Goal: Task Accomplishment & Management: Complete application form

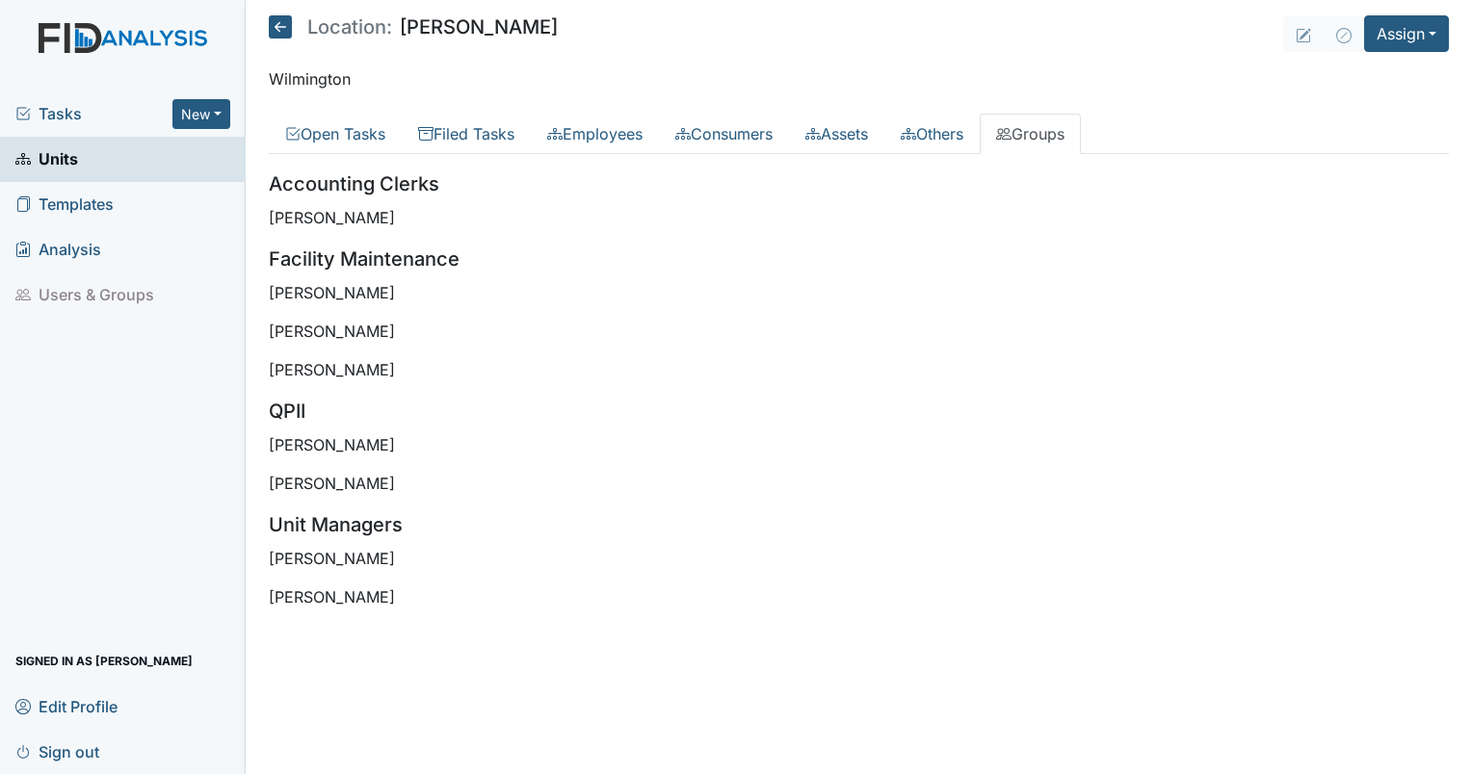
click at [173, 162] on link "Units" at bounding box center [123, 159] width 246 height 45
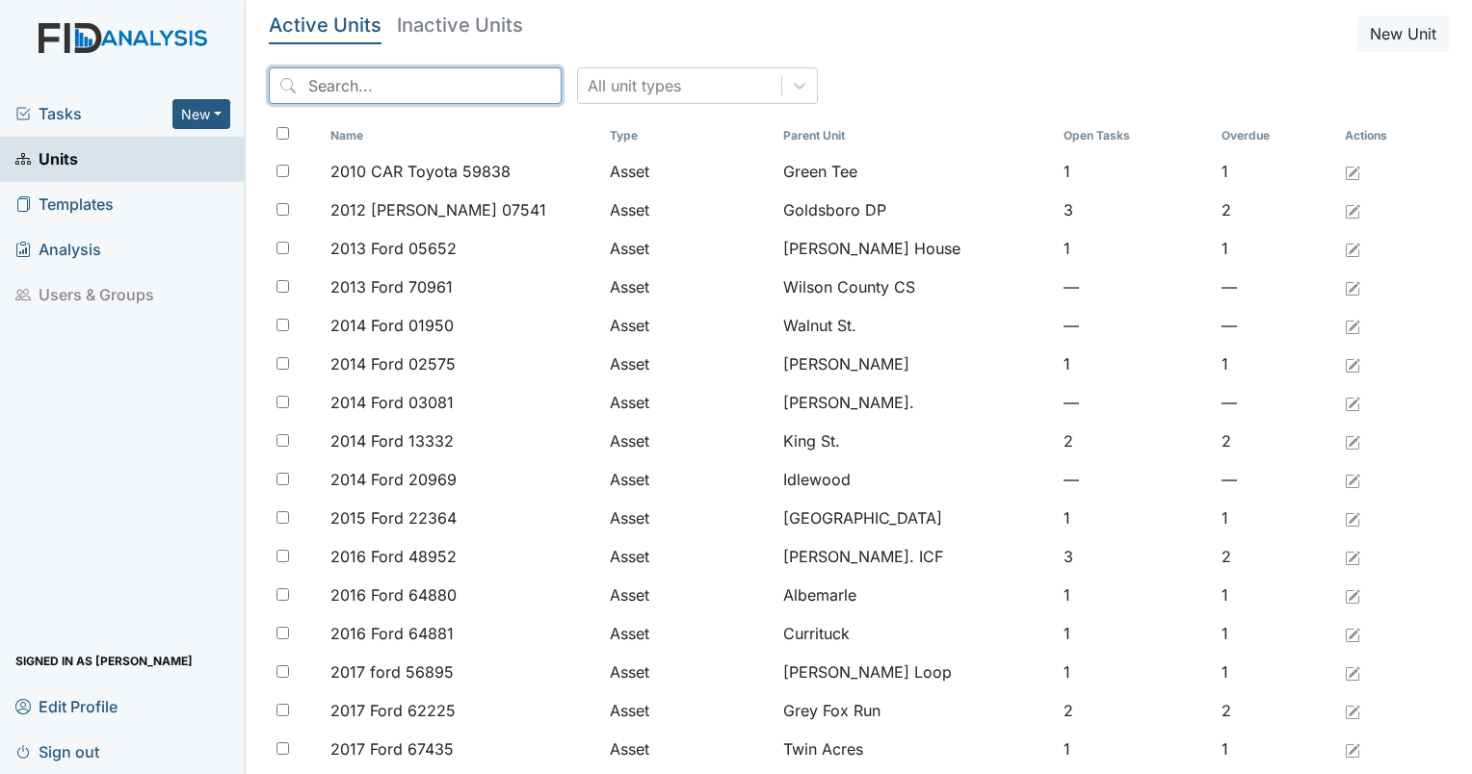
click at [422, 81] on input "search" at bounding box center [415, 85] width 293 height 37
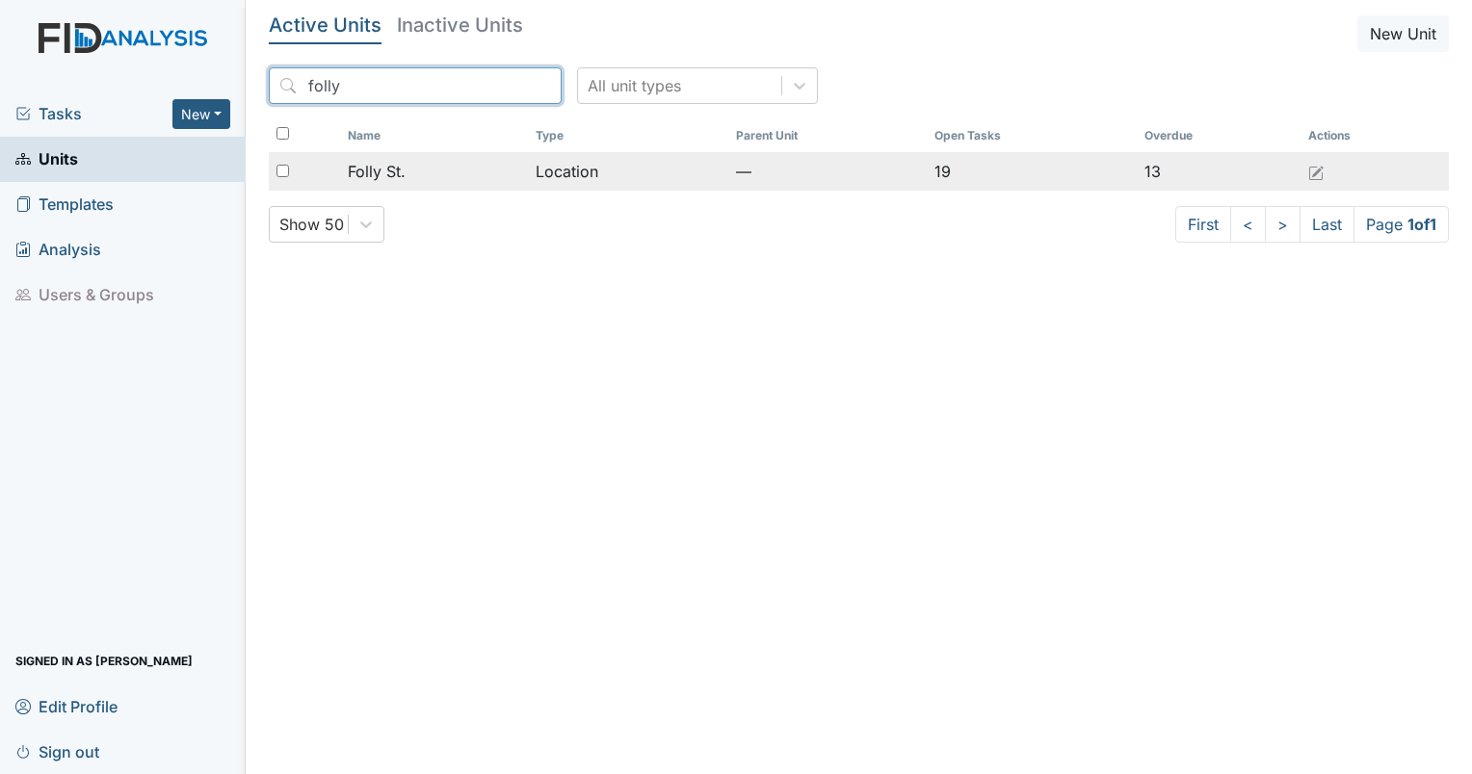
type input "folly"
click at [383, 171] on span "Folly St." at bounding box center [377, 171] width 58 height 23
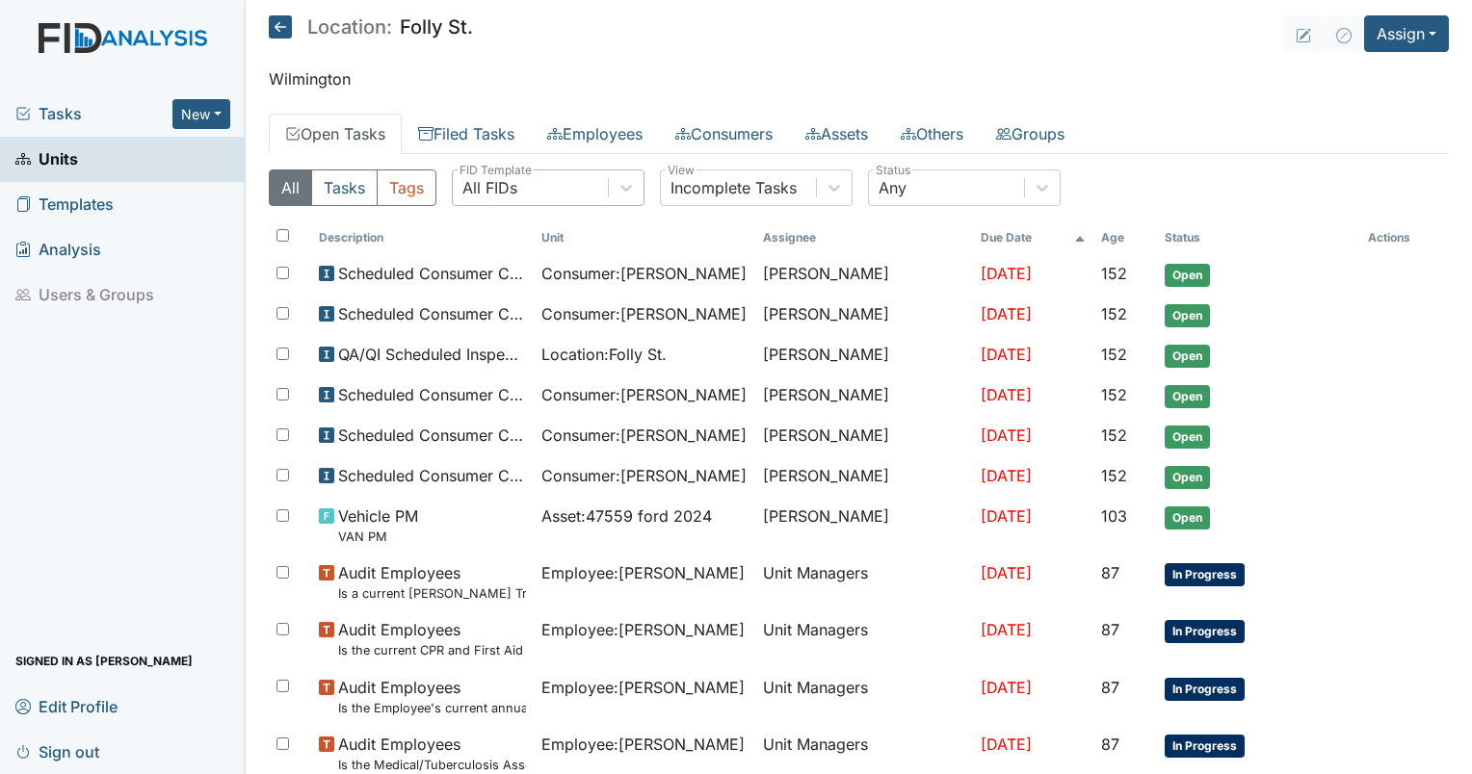
click at [502, 202] on div "All FIDs" at bounding box center [530, 187] width 155 height 35
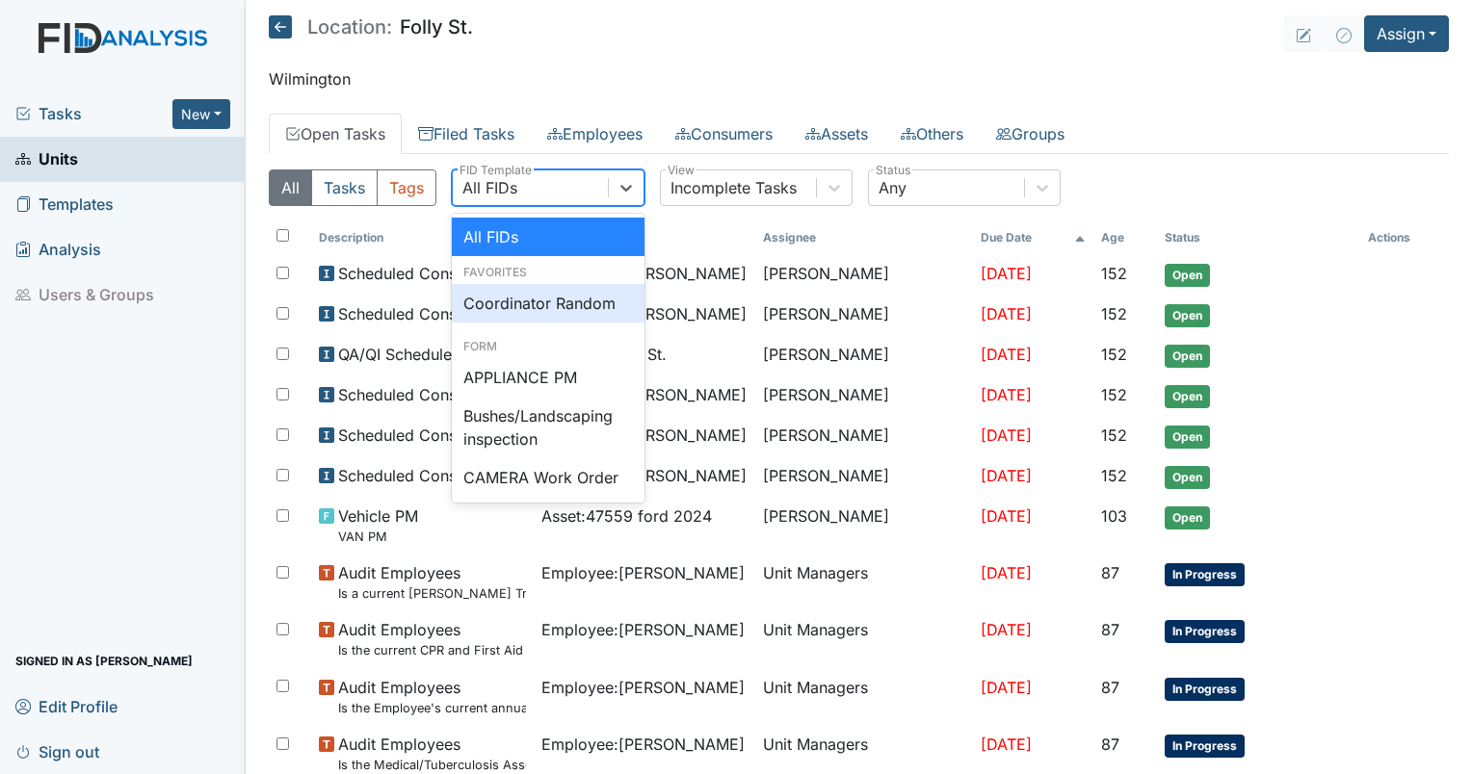
click at [513, 290] on div "Coordinator Random" at bounding box center [548, 303] width 193 height 39
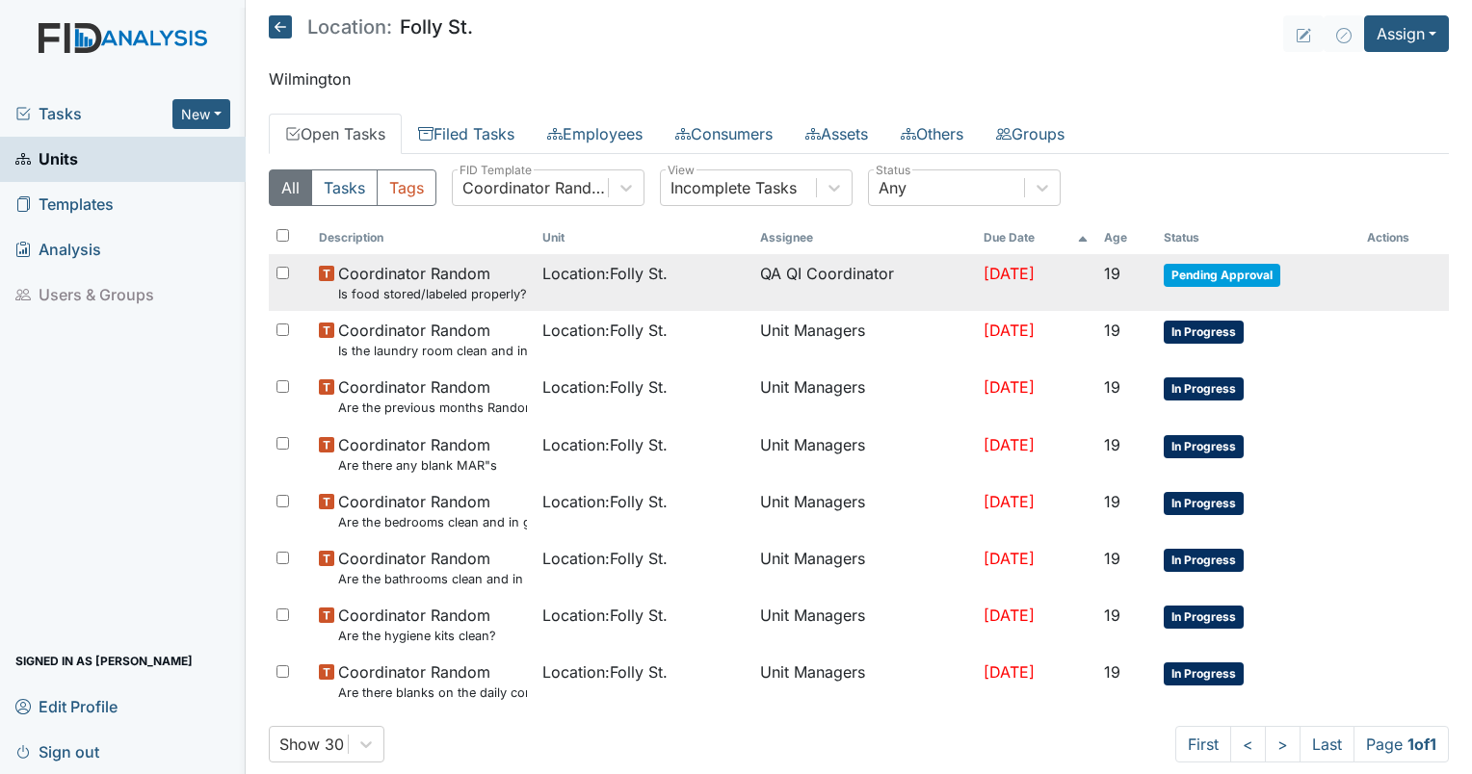
click at [450, 280] on span "Coordinator Random Is food stored/labeled properly?" at bounding box center [432, 282] width 189 height 41
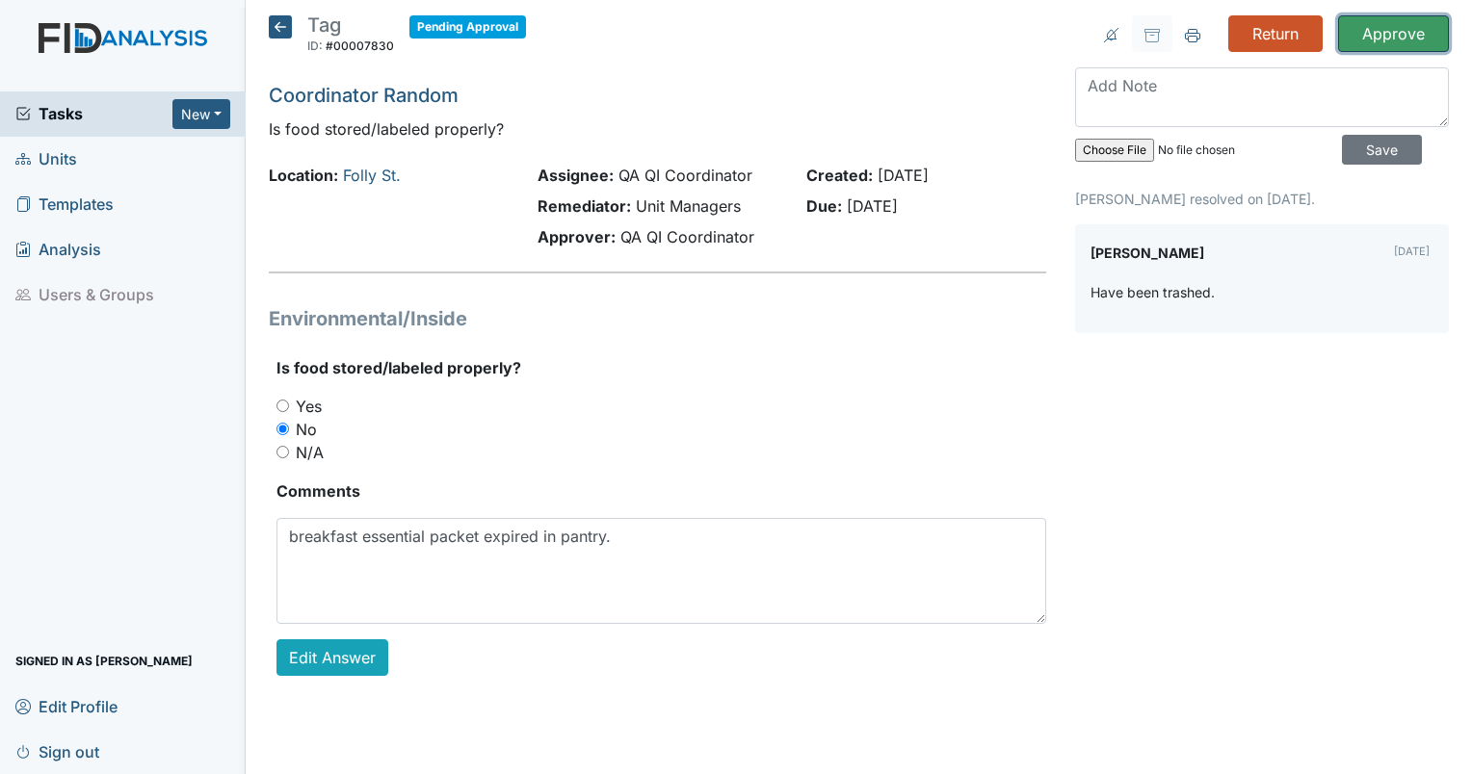
click at [1372, 25] on input "Approve" at bounding box center [1393, 33] width 111 height 37
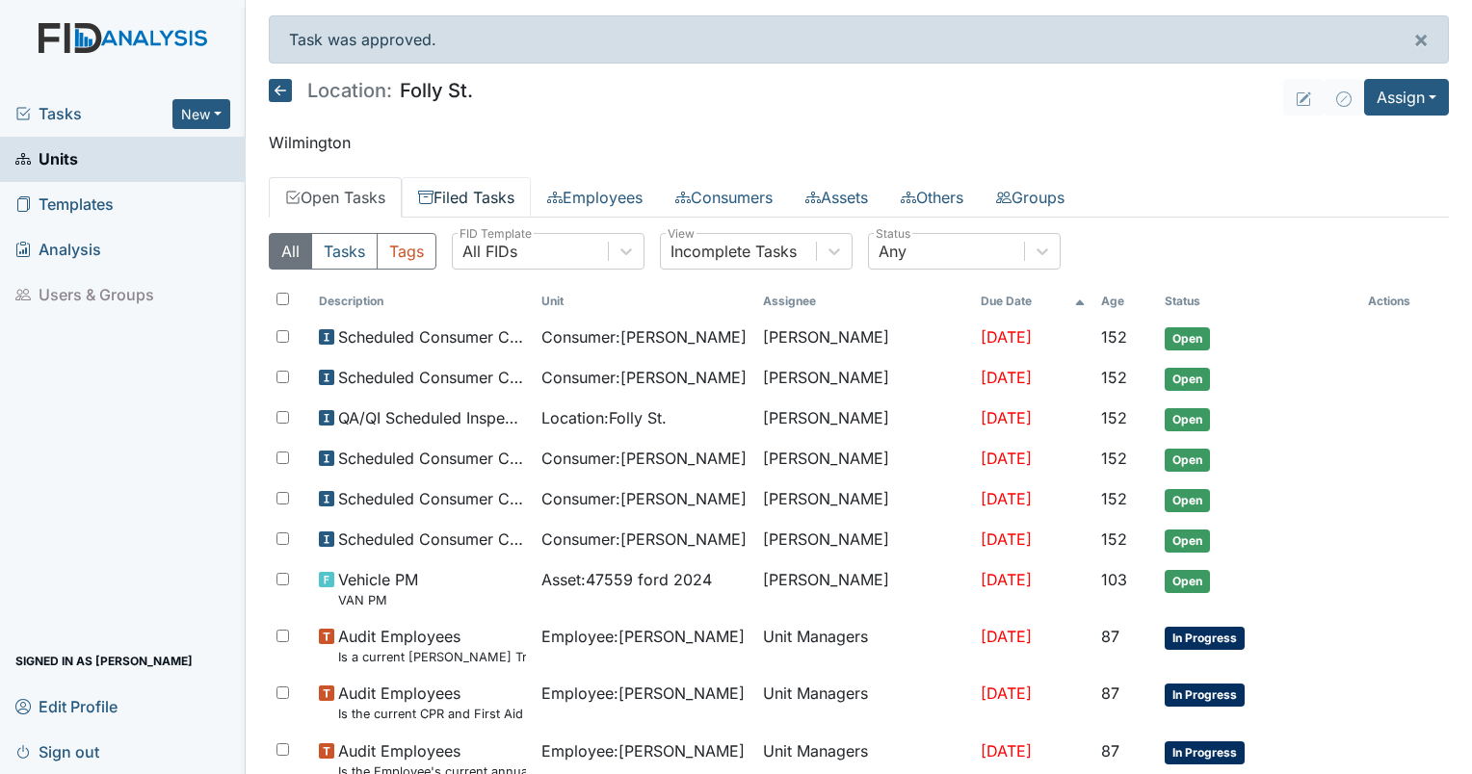
click at [482, 200] on link "Filed Tasks" at bounding box center [466, 197] width 129 height 40
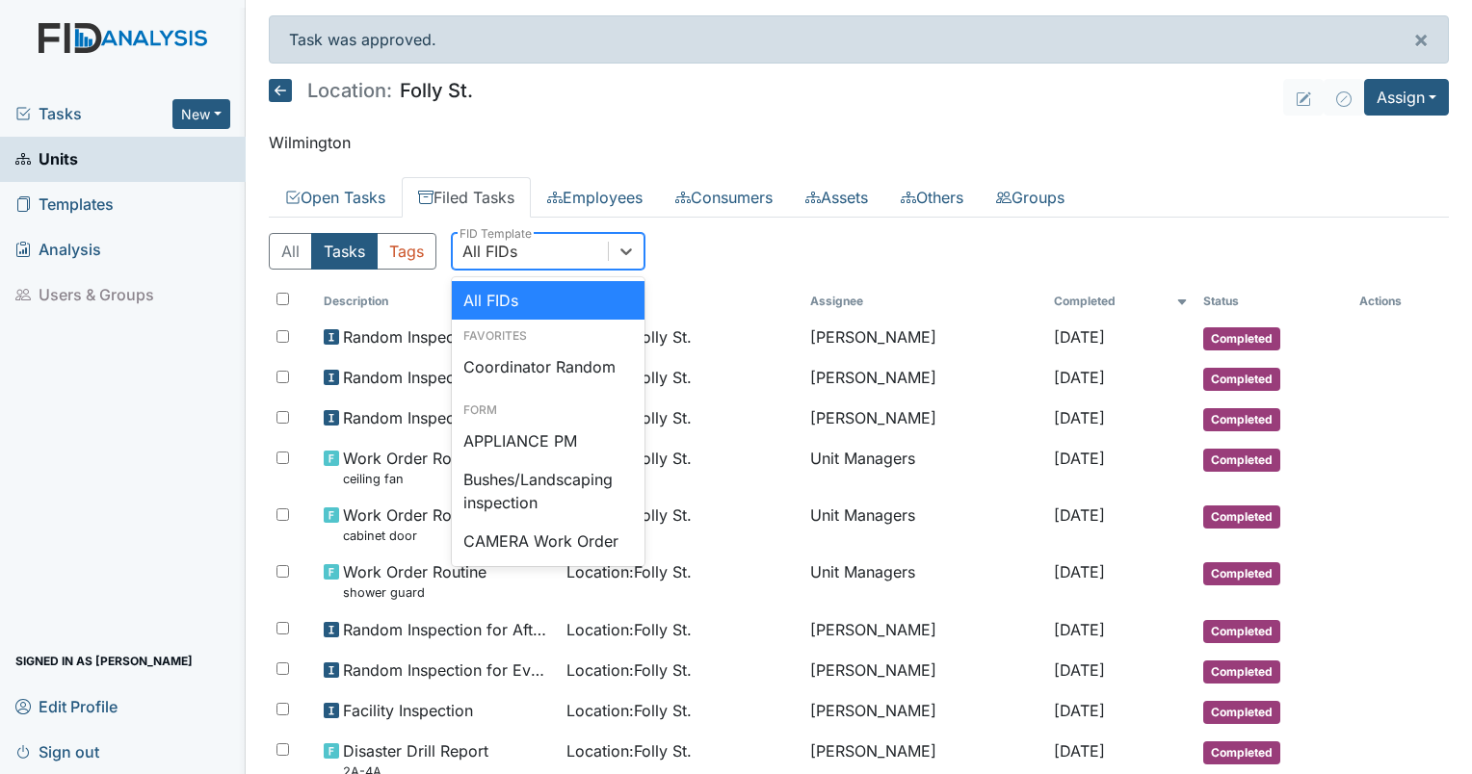
click at [497, 258] on div "All FIDs" at bounding box center [489, 251] width 55 height 23
click at [497, 363] on div "Coordinator Random" at bounding box center [548, 367] width 193 height 39
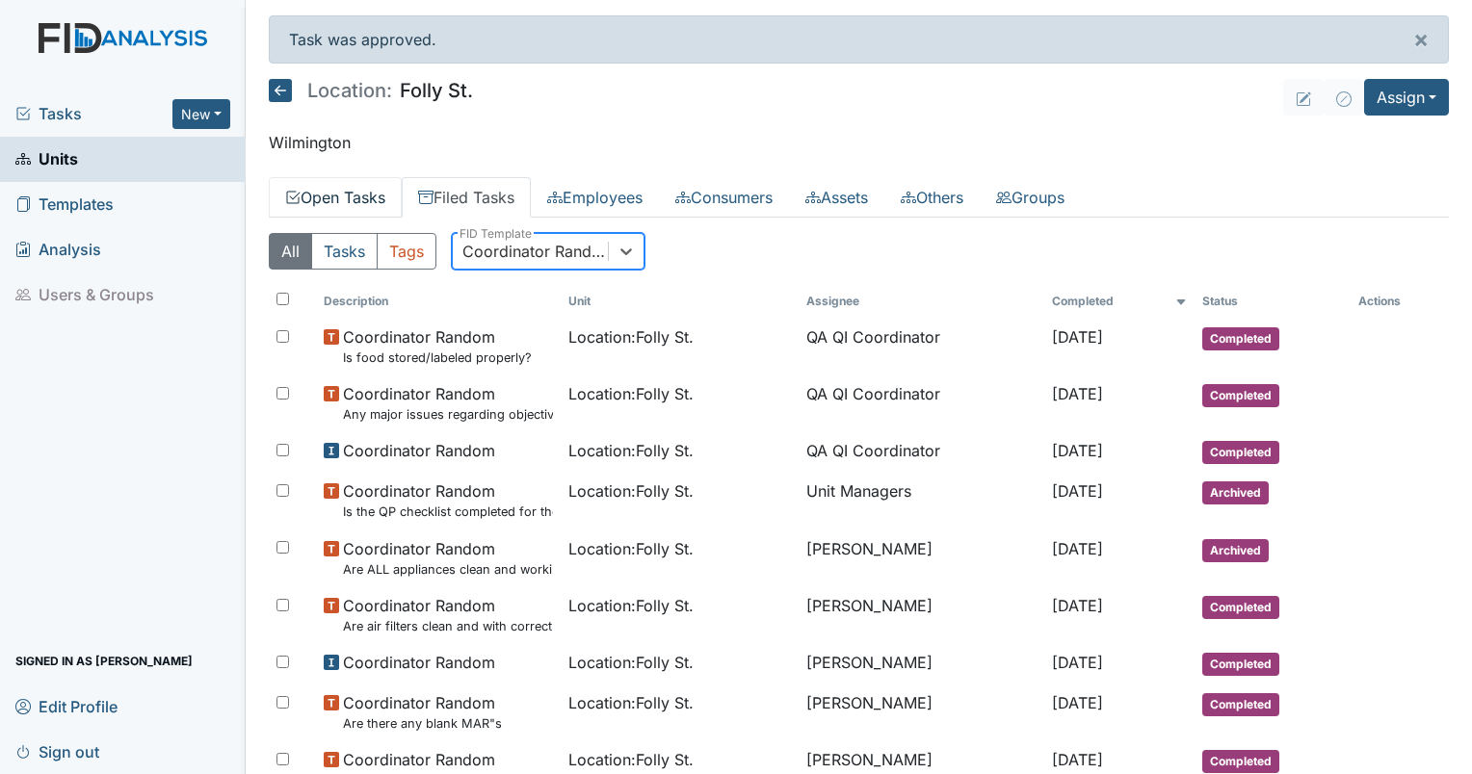
click at [349, 204] on link "Open Tasks" at bounding box center [335, 197] width 133 height 40
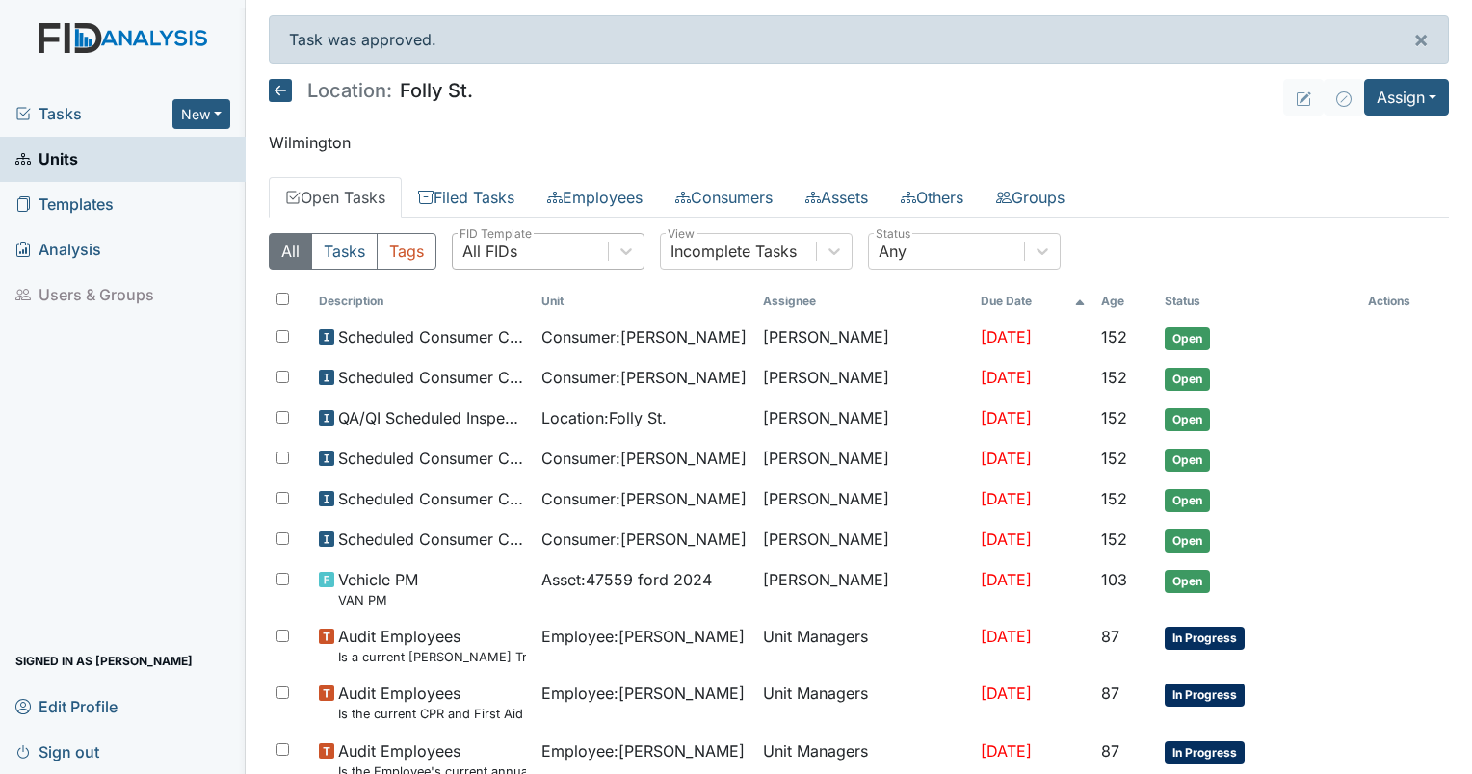
click at [482, 251] on div "All FIDs" at bounding box center [489, 251] width 55 height 23
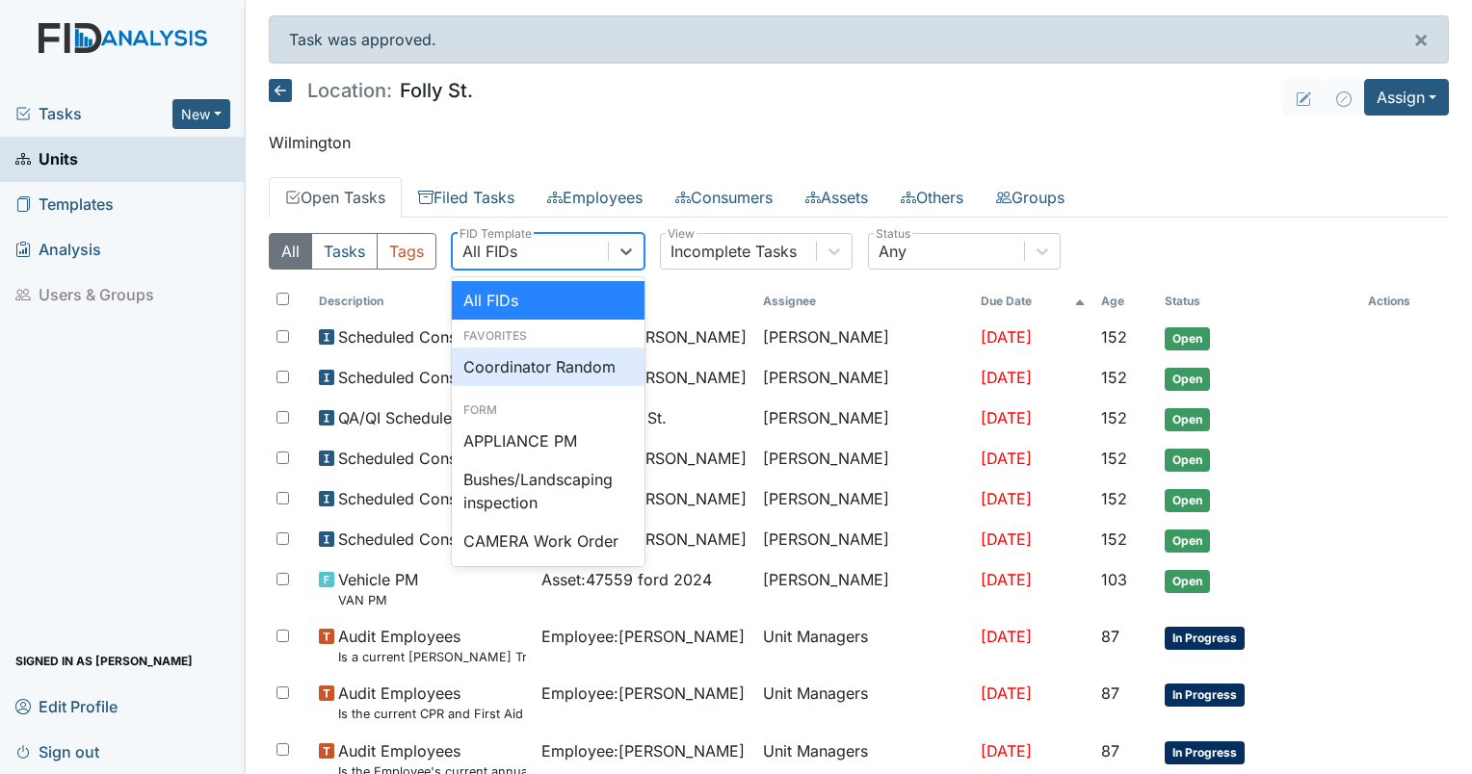
click at [508, 358] on div "Coordinator Random" at bounding box center [548, 367] width 193 height 39
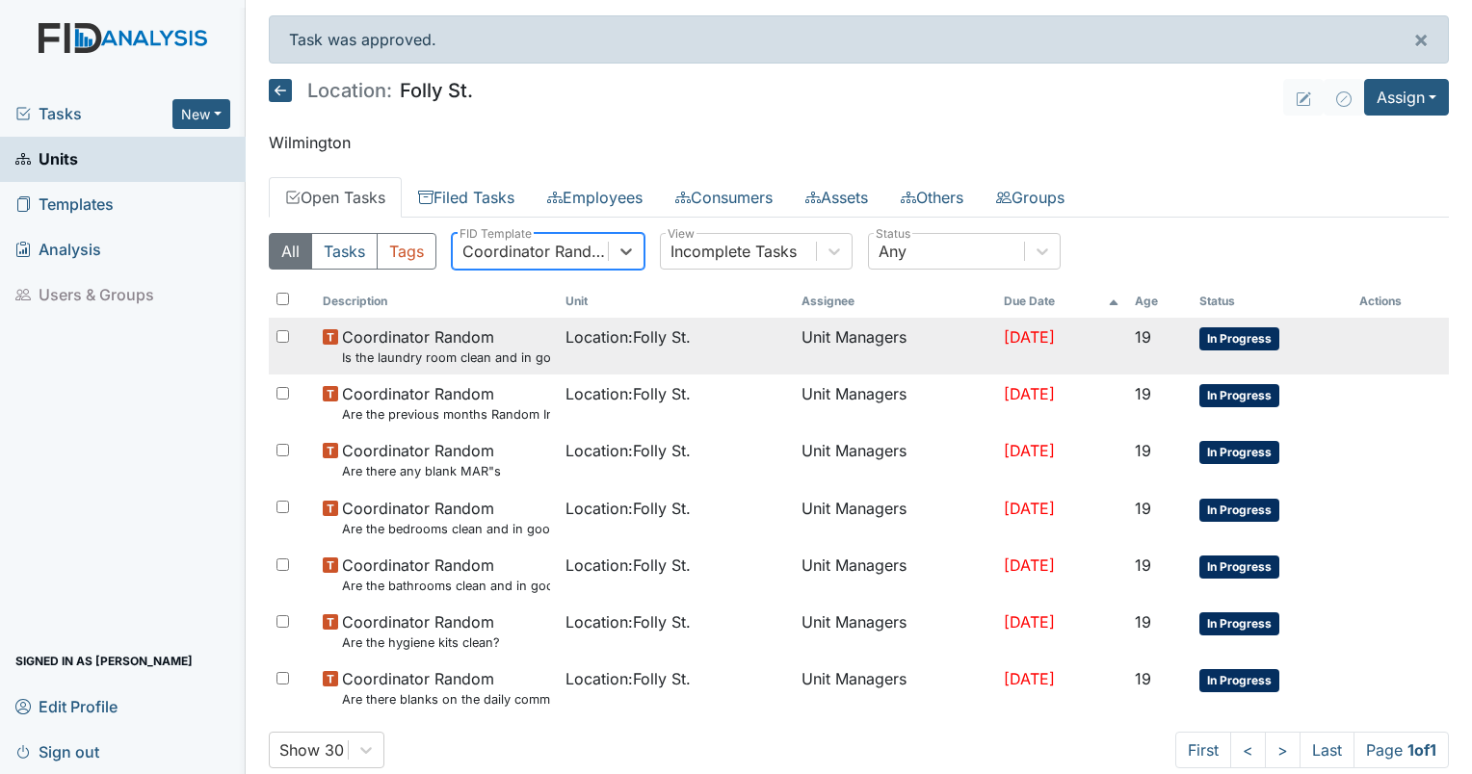
click at [486, 354] on small "Is the laundry room clean and in good repair?" at bounding box center [446, 358] width 208 height 18
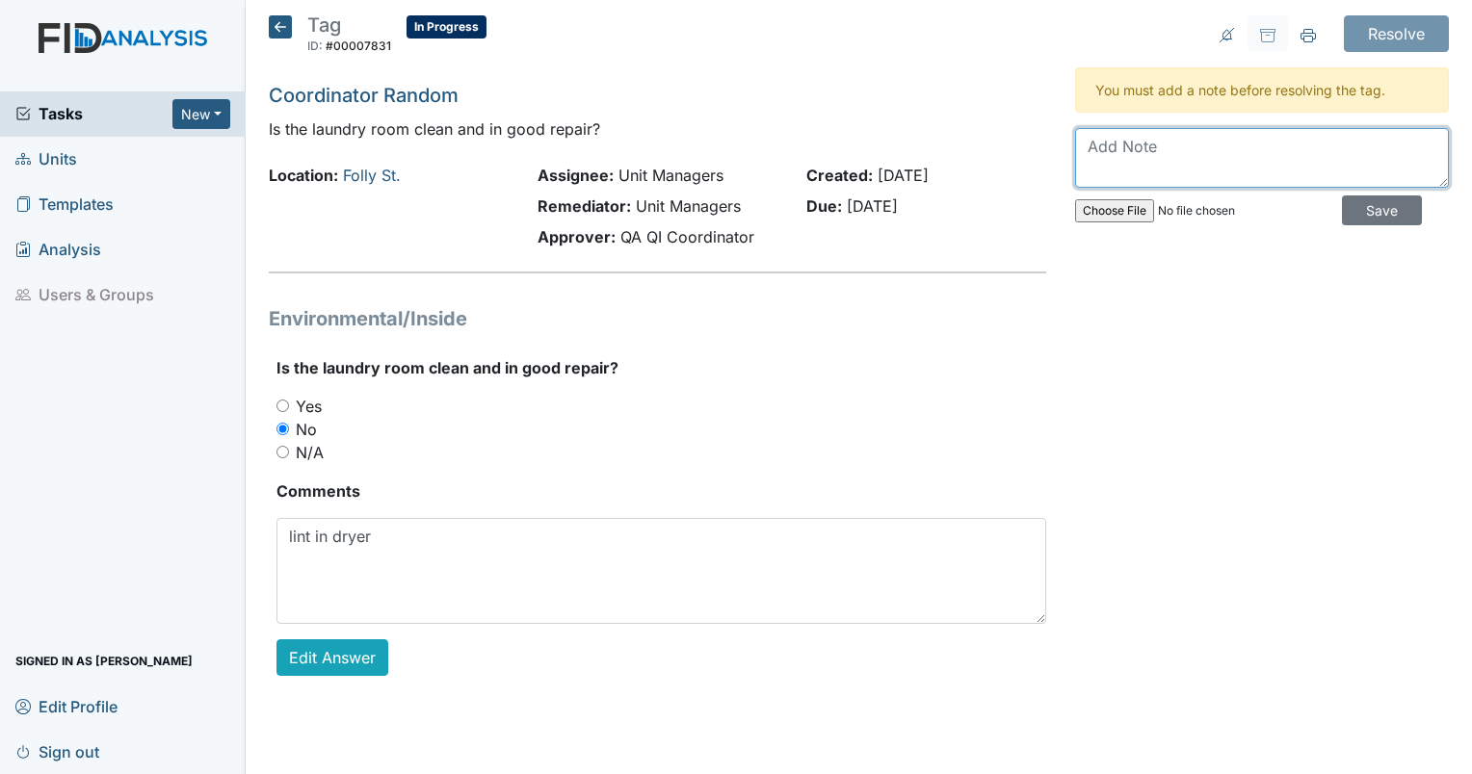
click at [1240, 150] on textarea at bounding box center [1262, 158] width 374 height 60
type textarea "clean [DATE]"
click at [1372, 207] on input "Save" at bounding box center [1382, 210] width 80 height 30
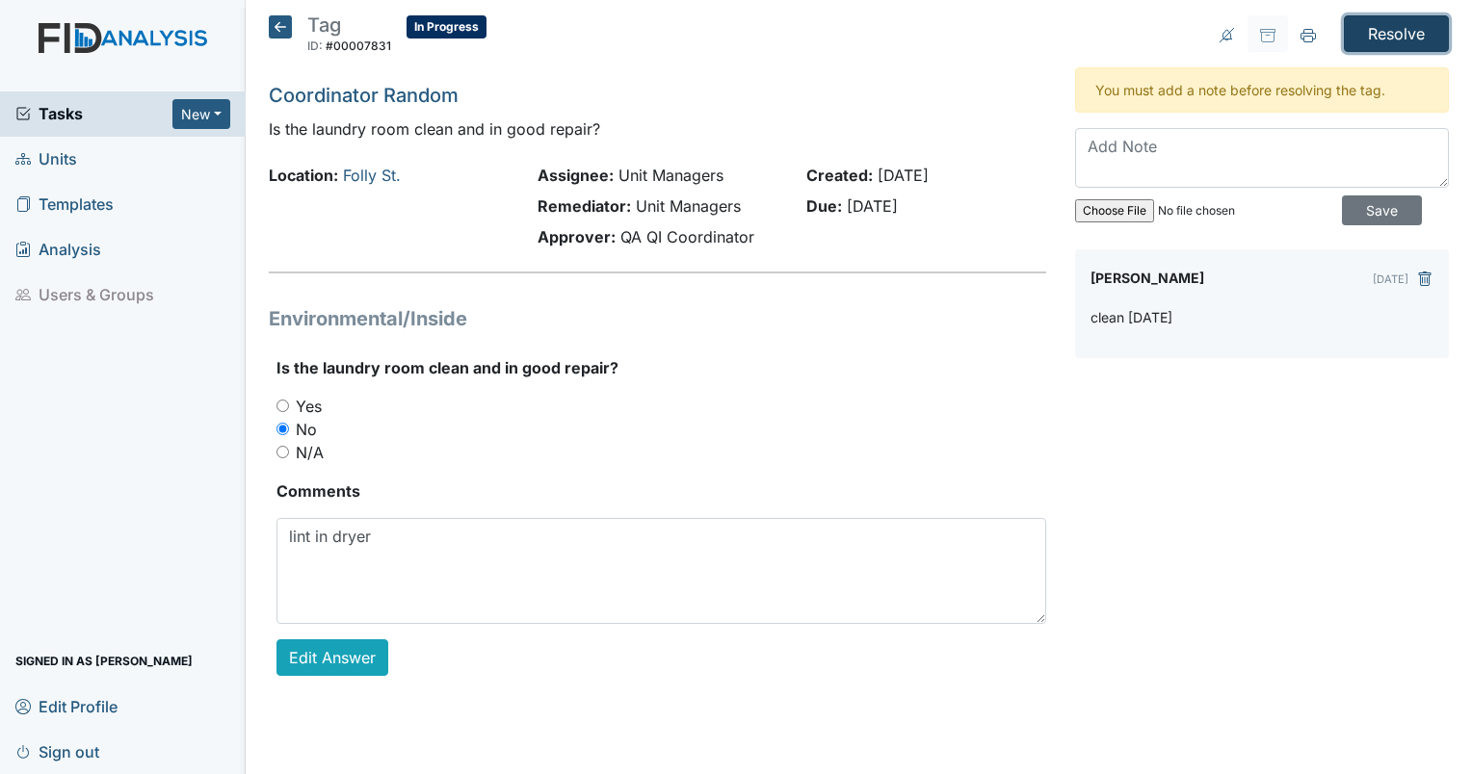
click at [1364, 39] on input "Resolve" at bounding box center [1395, 33] width 105 height 37
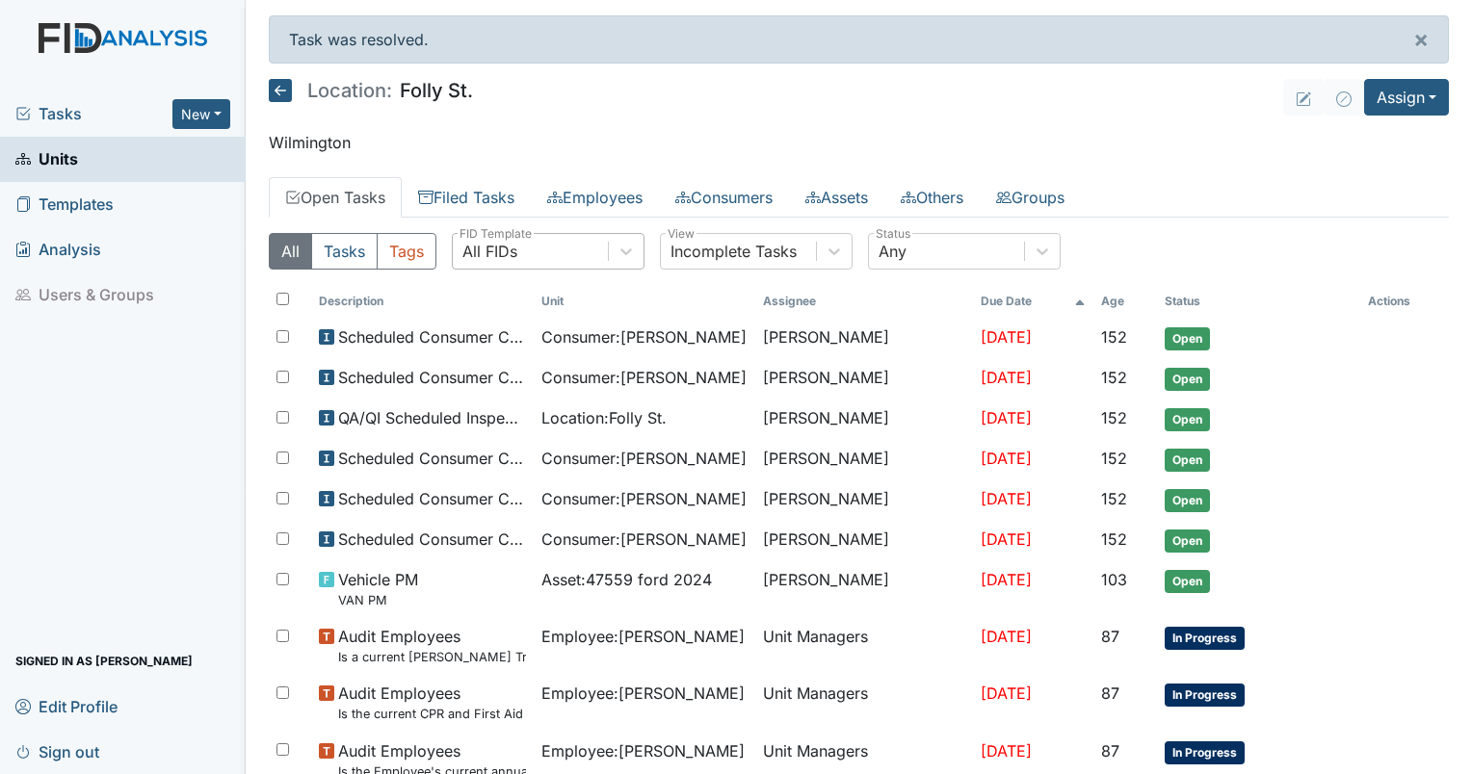
click at [480, 252] on div "All FIDs" at bounding box center [489, 251] width 55 height 23
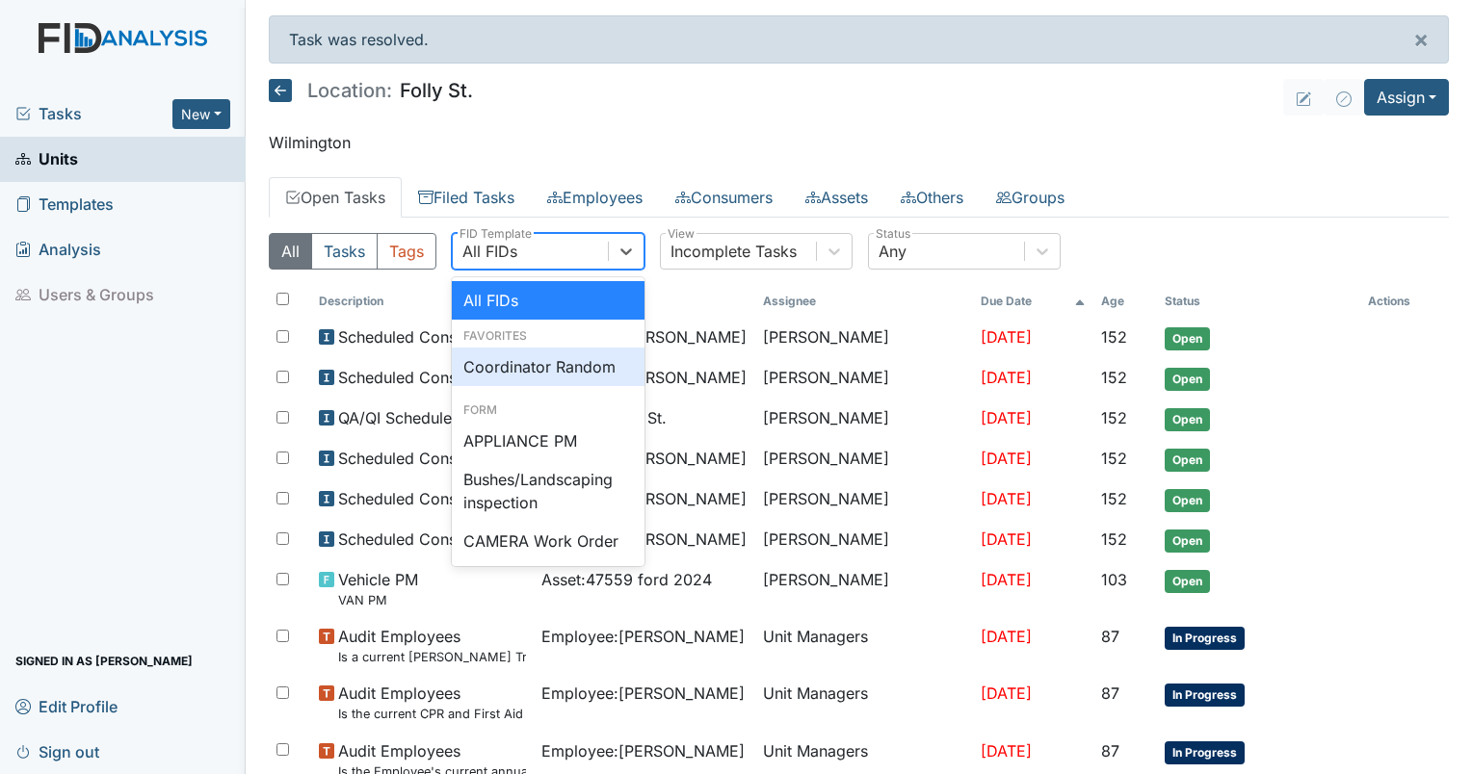
click at [520, 384] on div "Coordinator Random" at bounding box center [548, 367] width 193 height 39
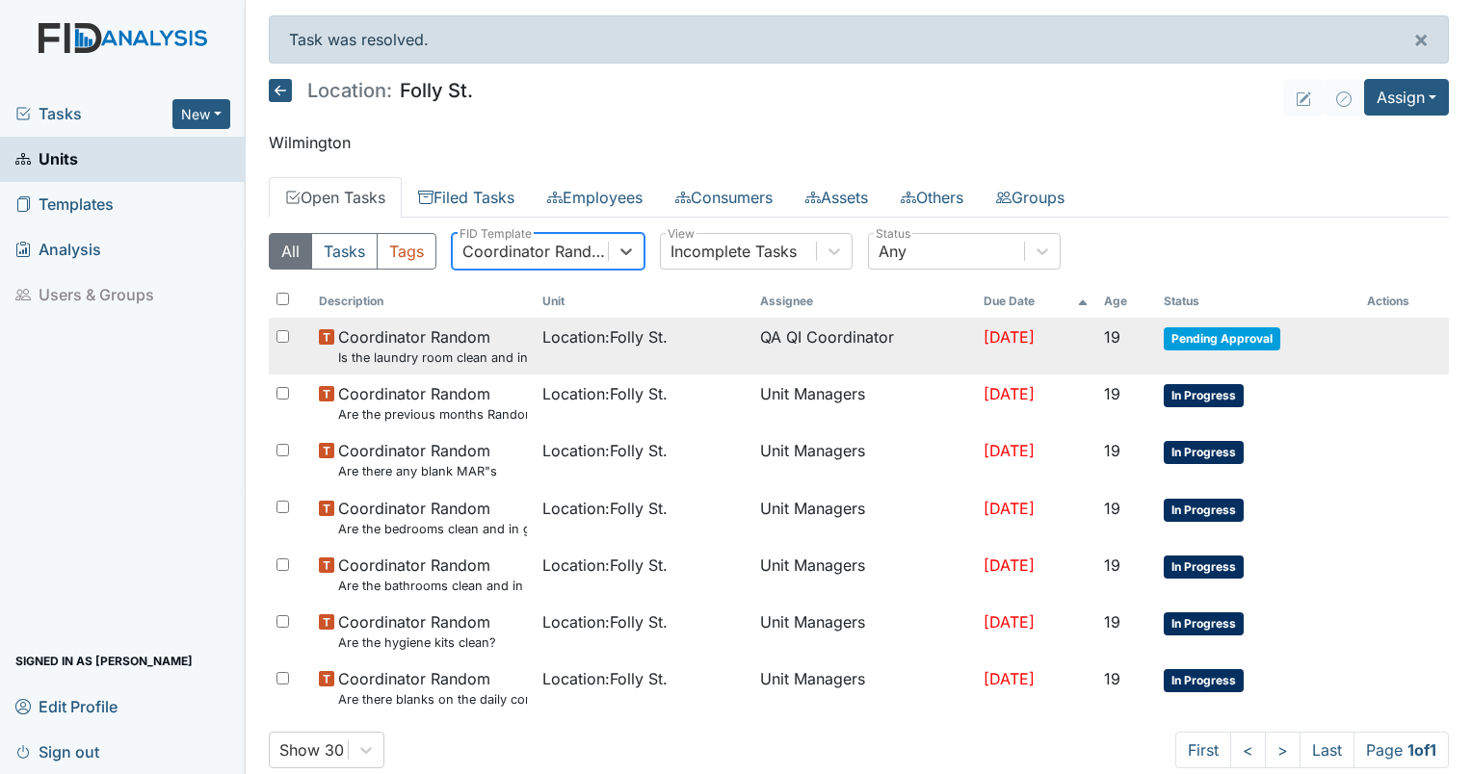
click at [485, 351] on small "Is the laundry room clean and in good repair?" at bounding box center [432, 358] width 189 height 18
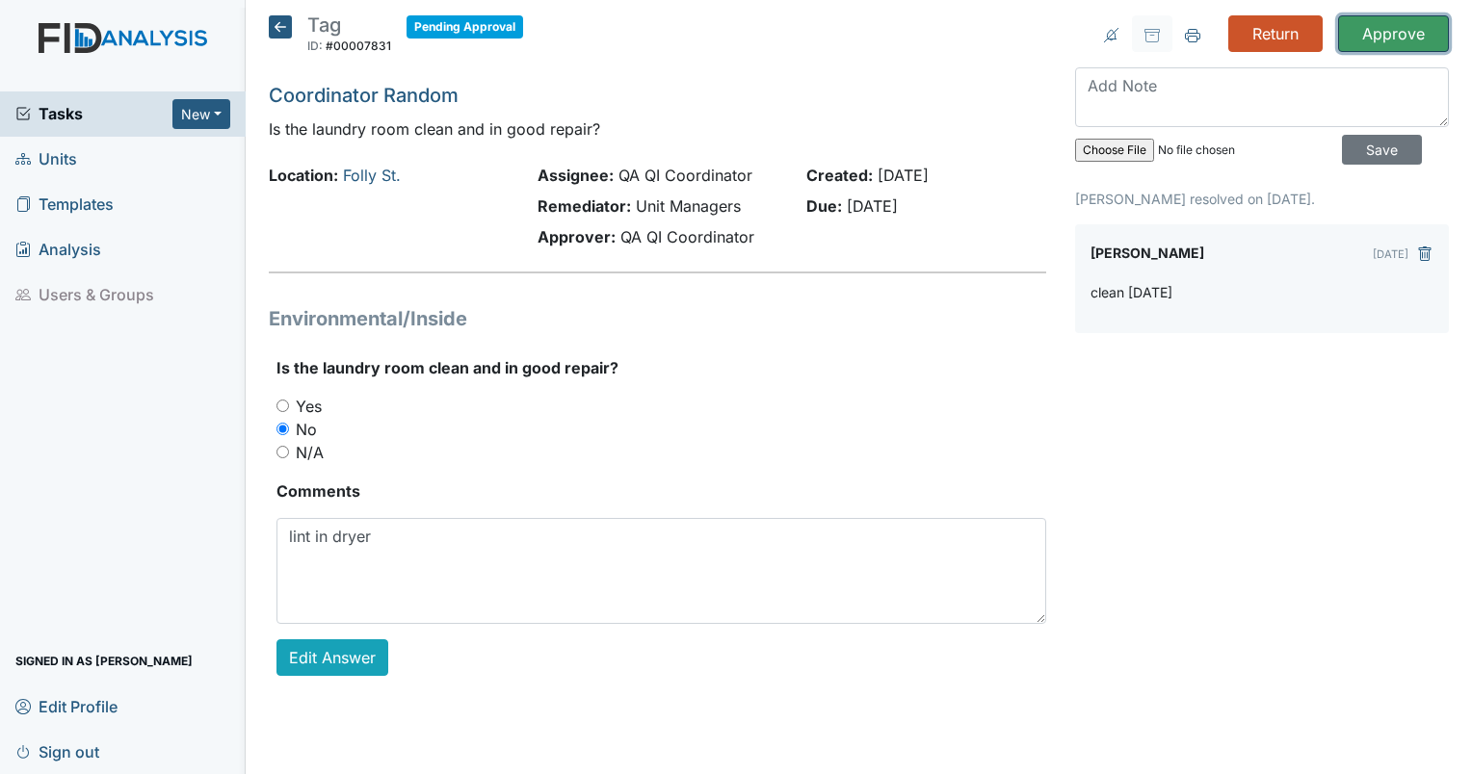
click at [1388, 26] on input "Approve" at bounding box center [1393, 33] width 111 height 37
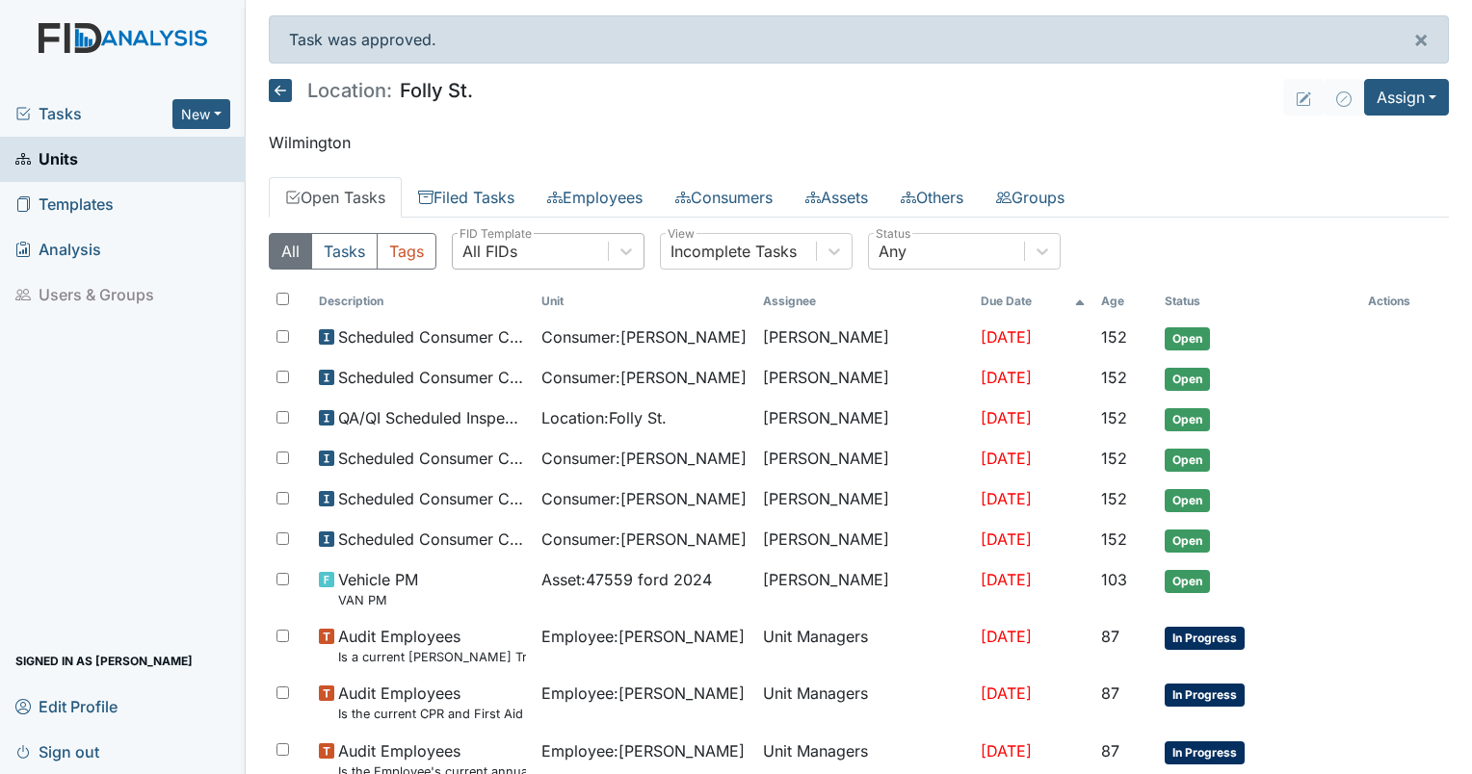
click at [500, 234] on div "All FIDs" at bounding box center [530, 251] width 155 height 35
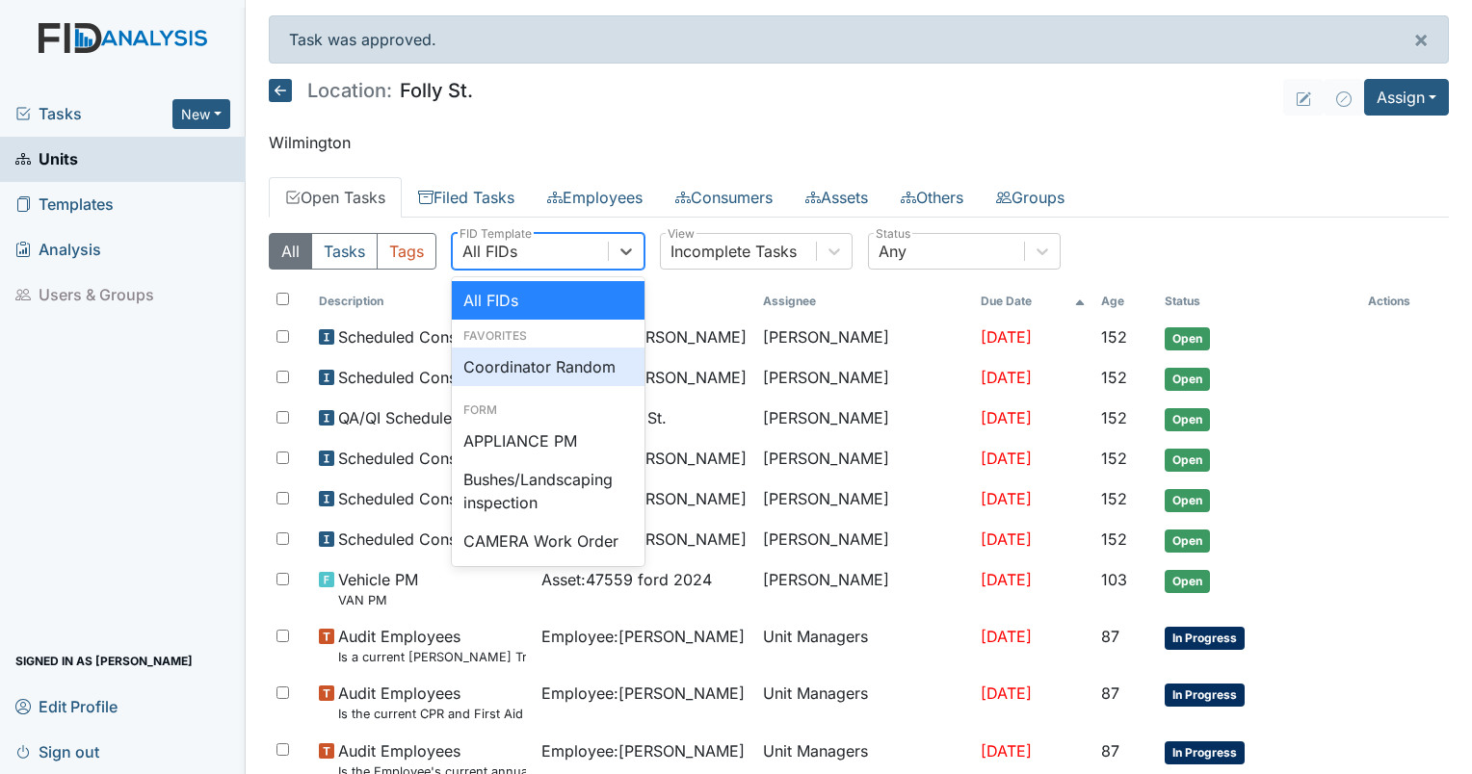
click at [506, 379] on div "Coordinator Random" at bounding box center [548, 367] width 193 height 39
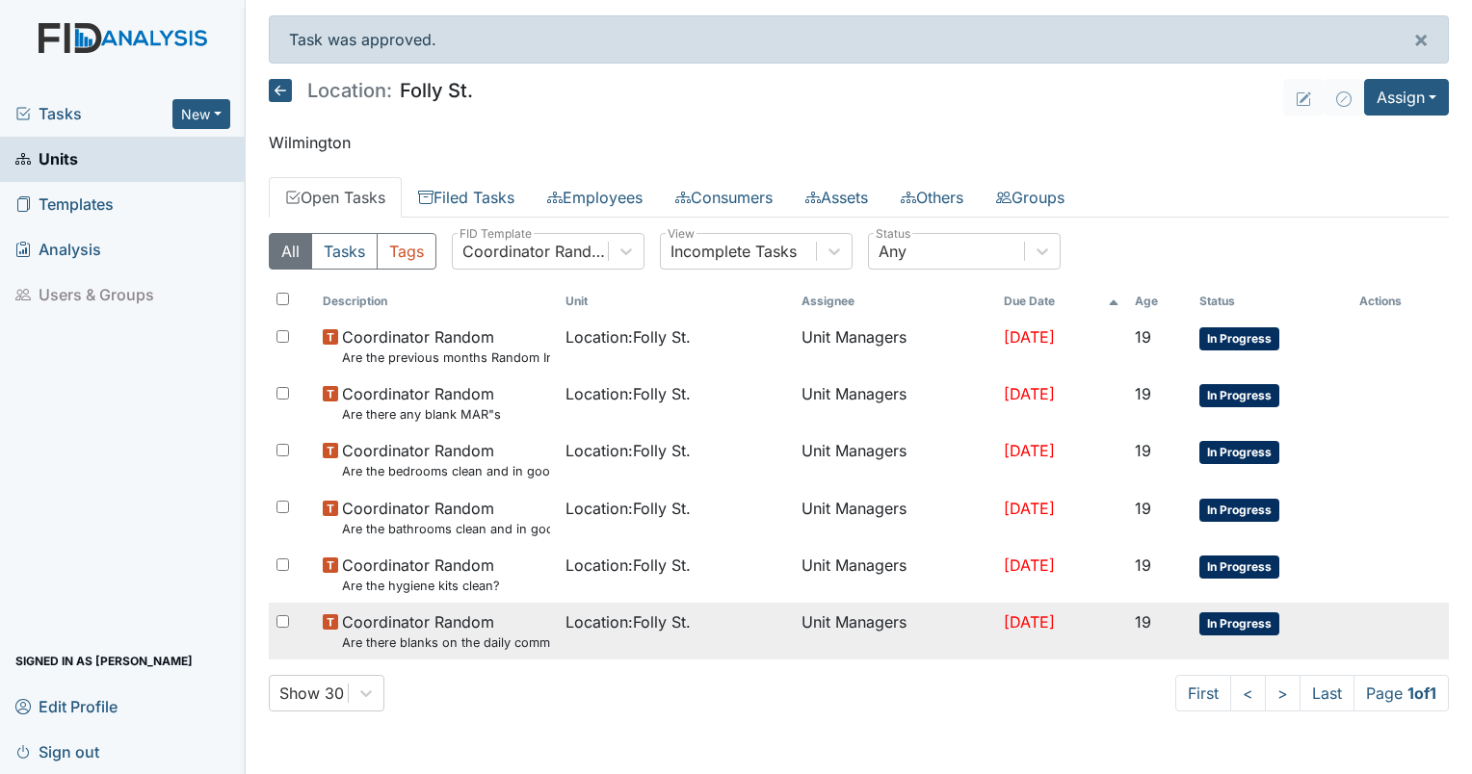
click at [613, 624] on span "Location : [GEOGRAPHIC_DATA]." at bounding box center [627, 622] width 125 height 23
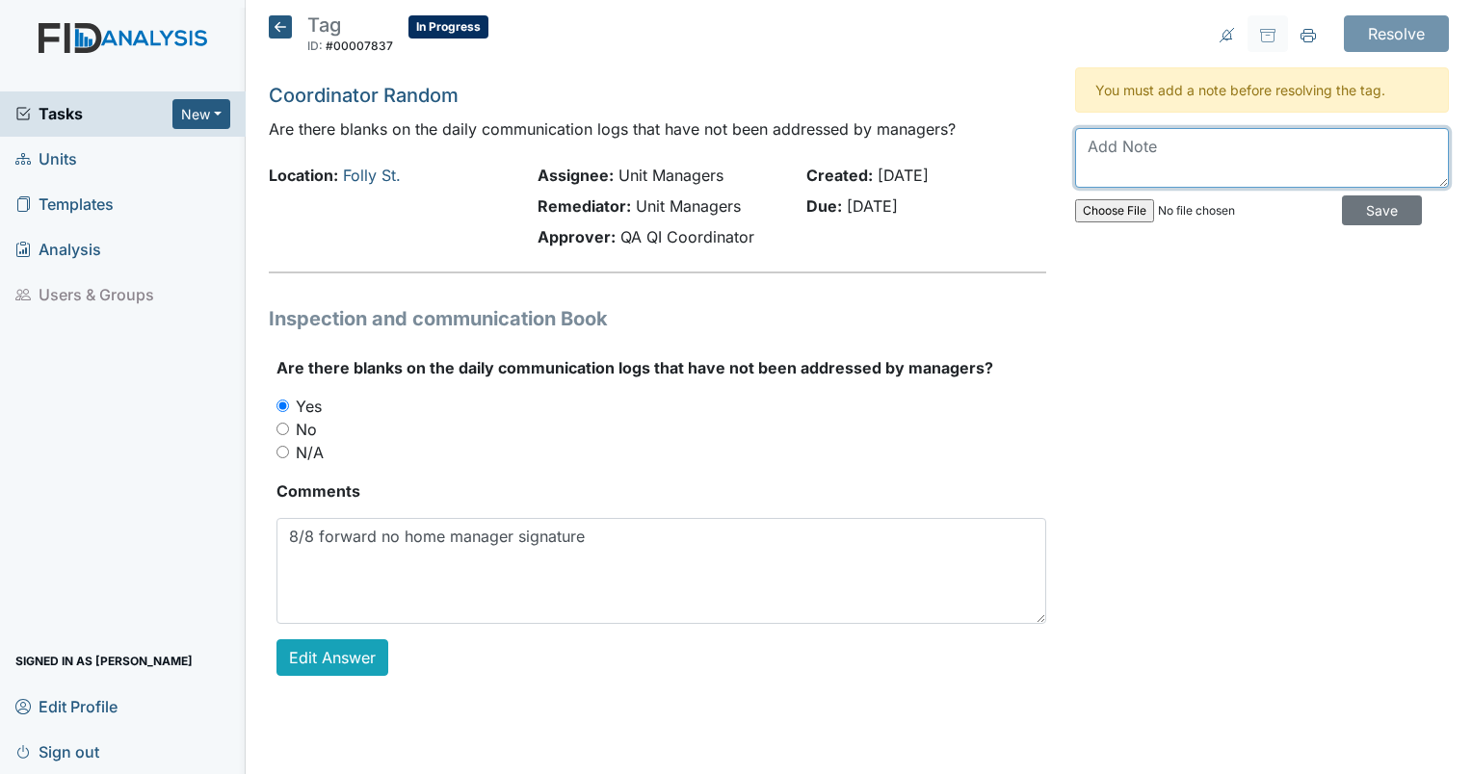
click at [1221, 170] on textarea at bounding box center [1262, 158] width 374 height 60
type textarea "some days still blank"
click at [1377, 198] on input "Save" at bounding box center [1382, 210] width 80 height 30
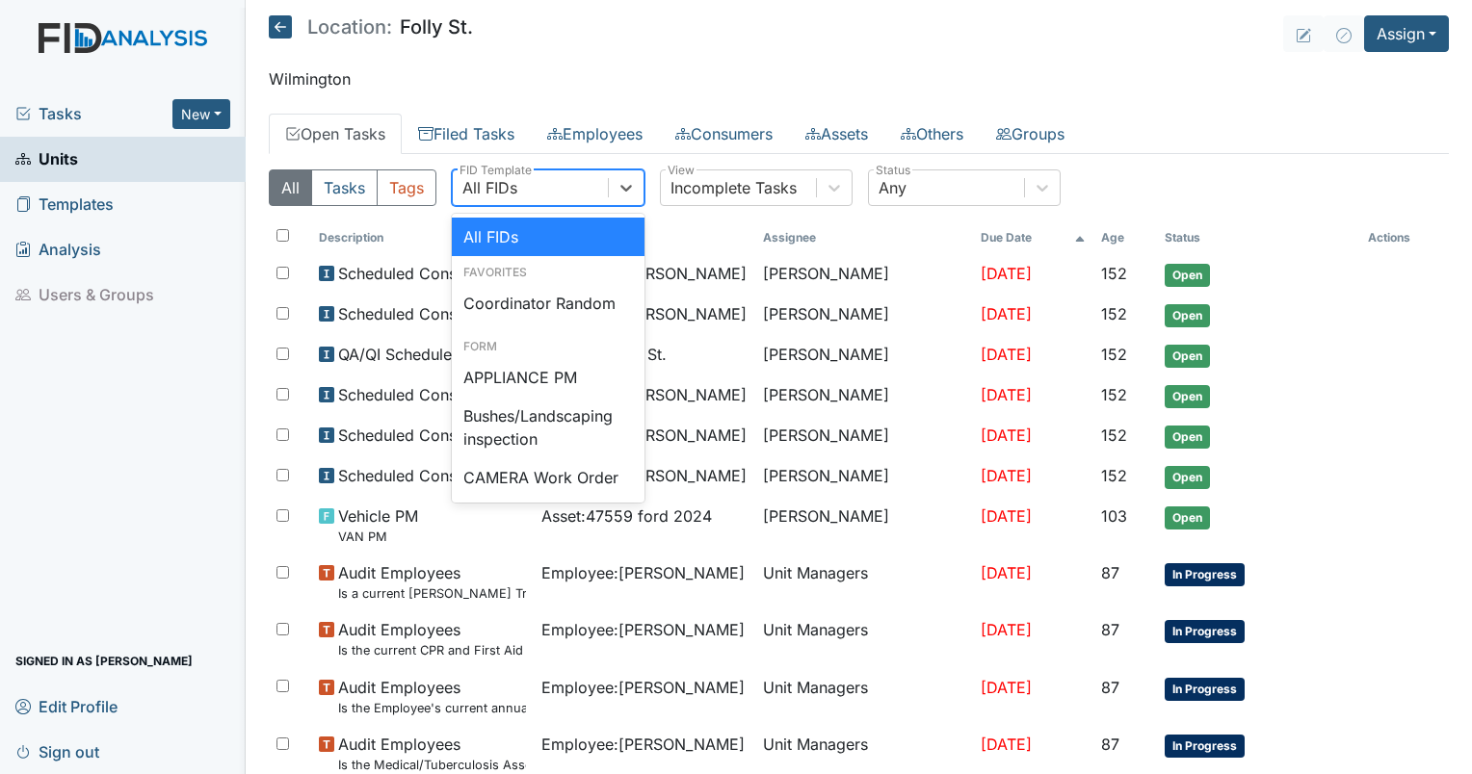
click at [481, 185] on div "All FIDs" at bounding box center [489, 187] width 55 height 23
click at [514, 318] on div "Coordinator Random" at bounding box center [548, 303] width 193 height 39
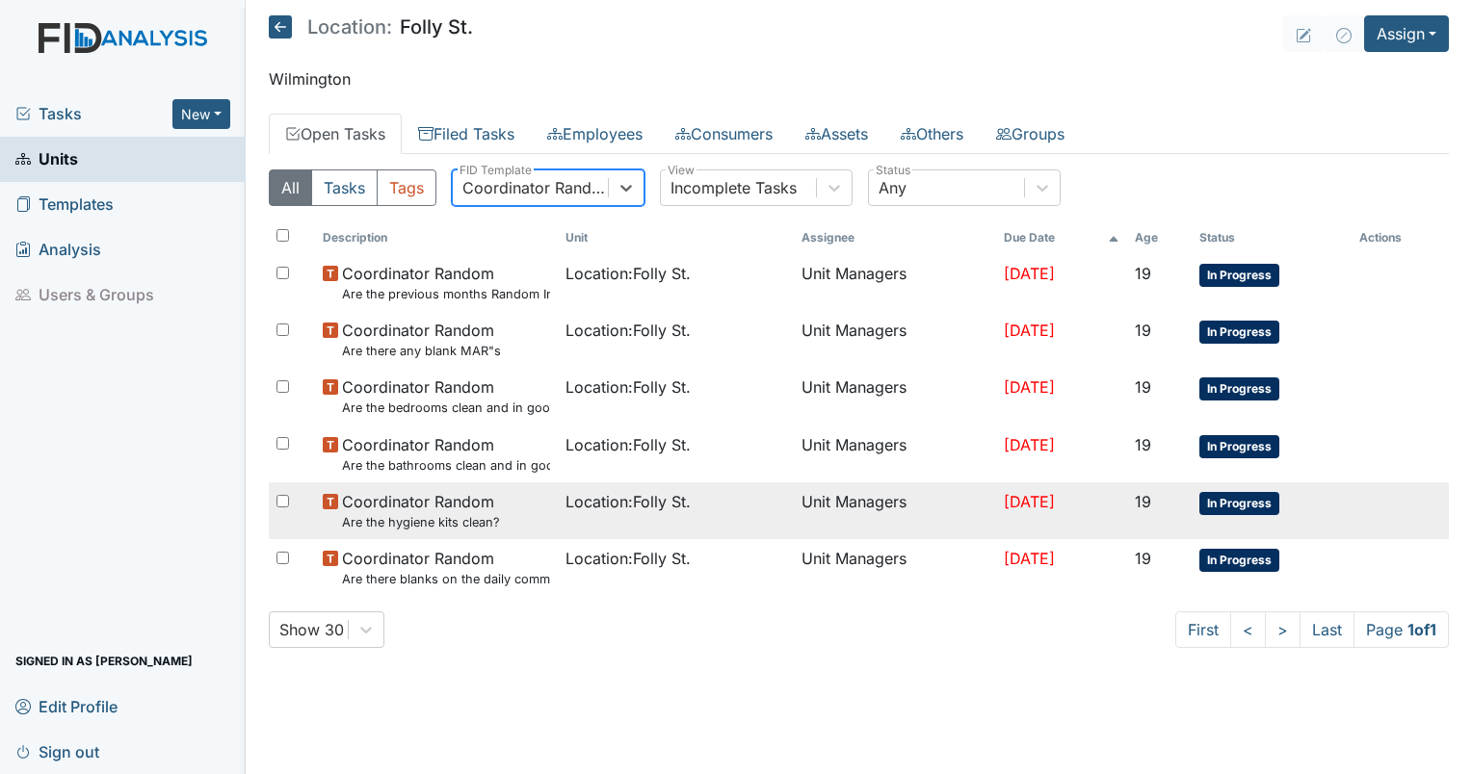
click at [504, 516] on div "Coordinator Random Are the hygiene kits clean?" at bounding box center [436, 510] width 227 height 41
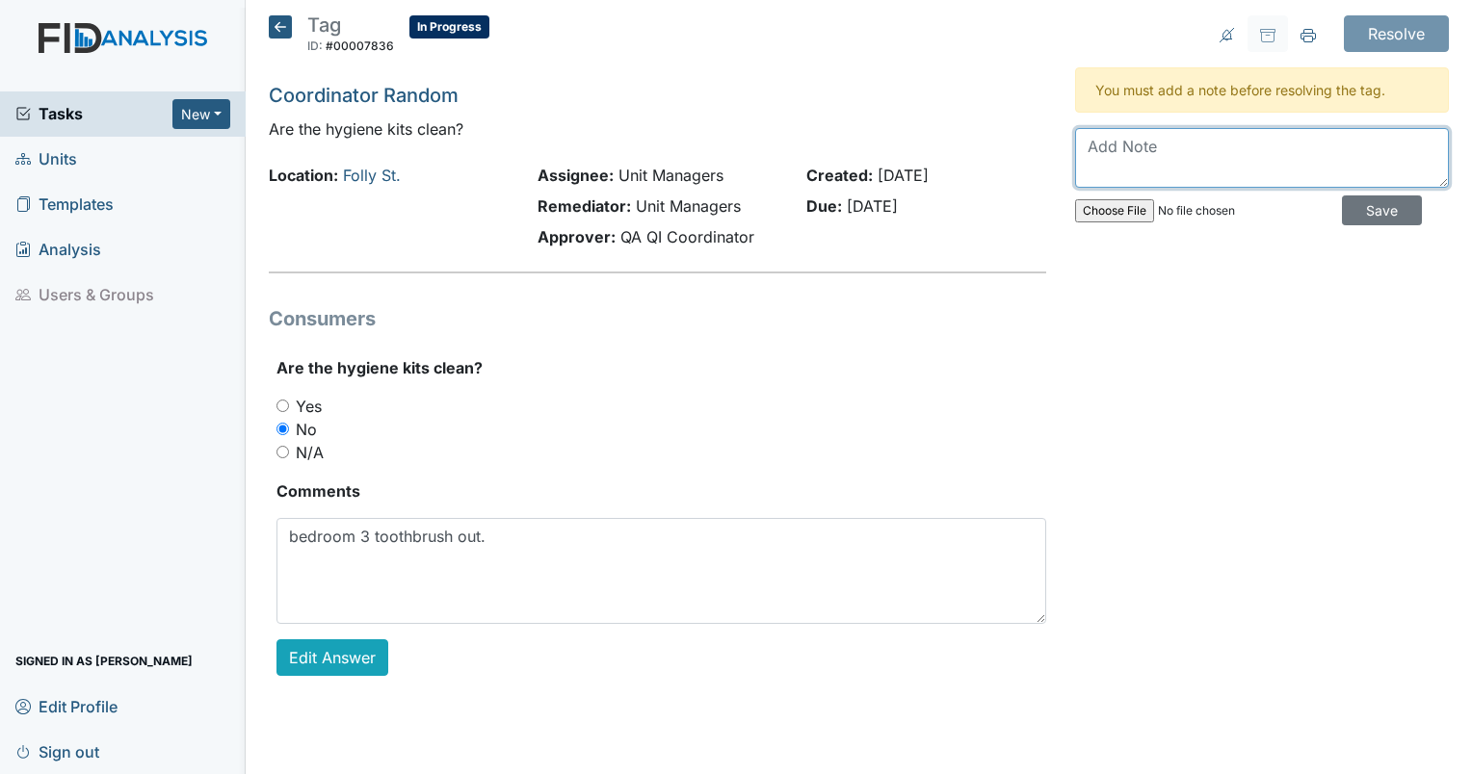
click at [1194, 143] on textarea at bounding box center [1262, 158] width 374 height 60
type textarea "f"
type textarea "fixed"
click at [1355, 209] on input "Save" at bounding box center [1382, 210] width 80 height 30
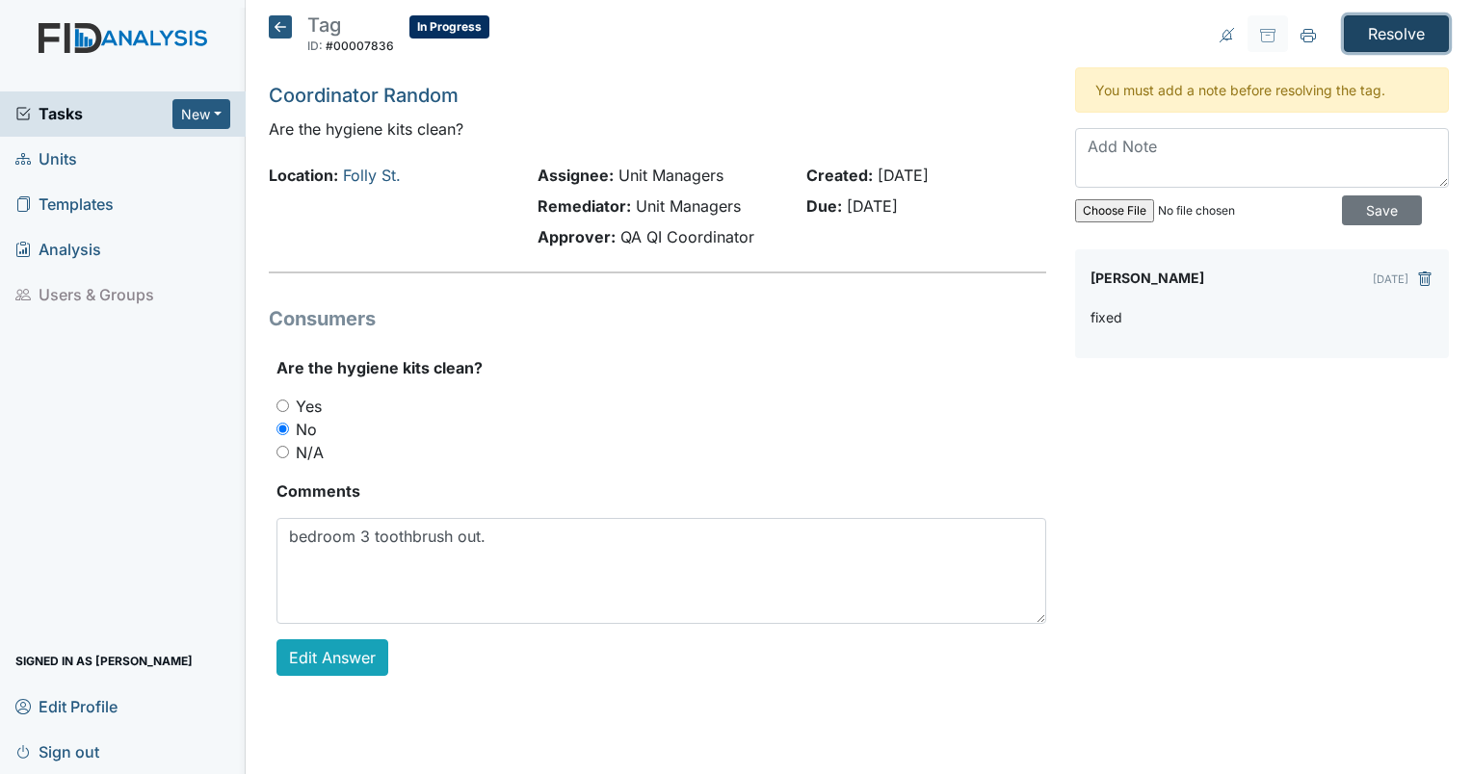
click at [1375, 50] on input "Resolve" at bounding box center [1395, 33] width 105 height 37
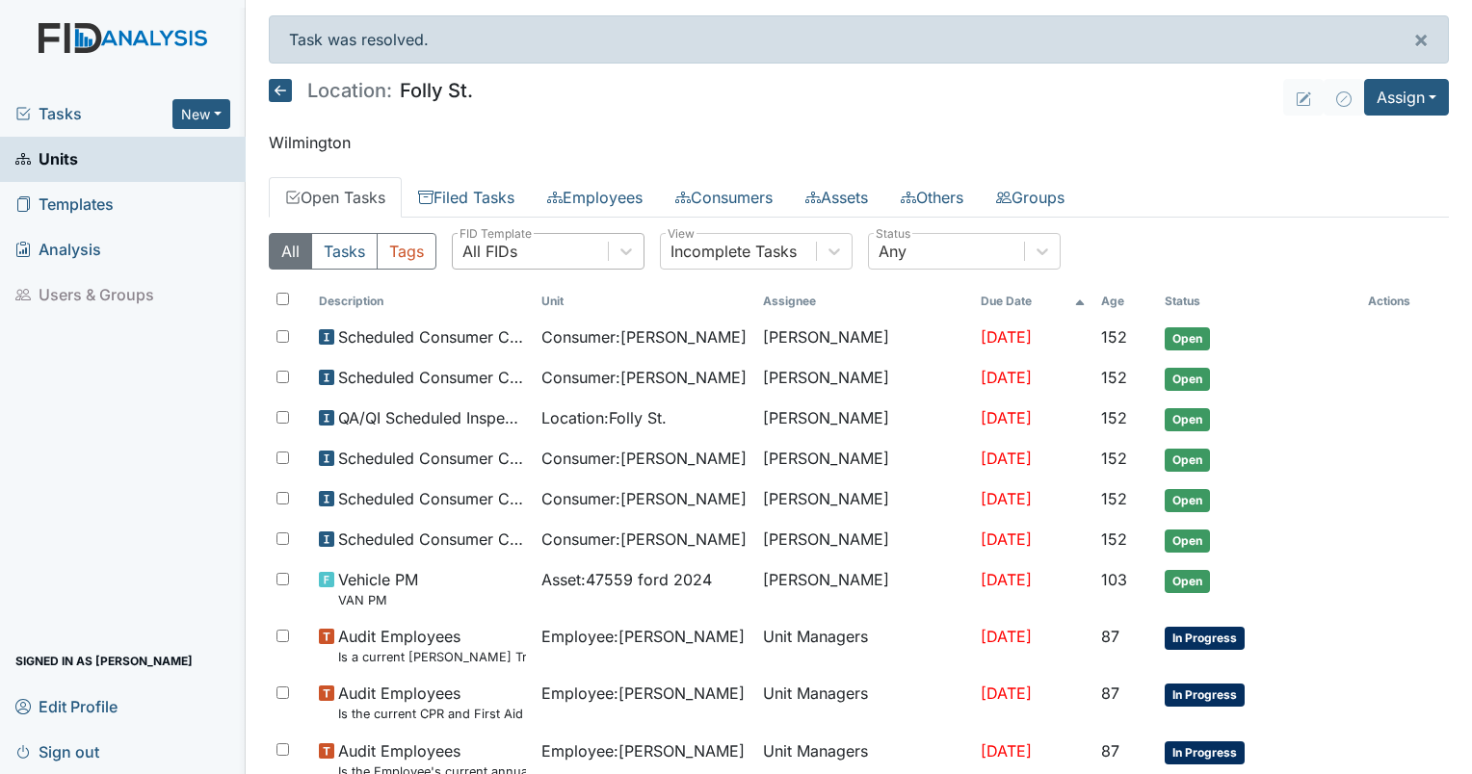
click at [506, 249] on div "All FIDs" at bounding box center [489, 251] width 55 height 23
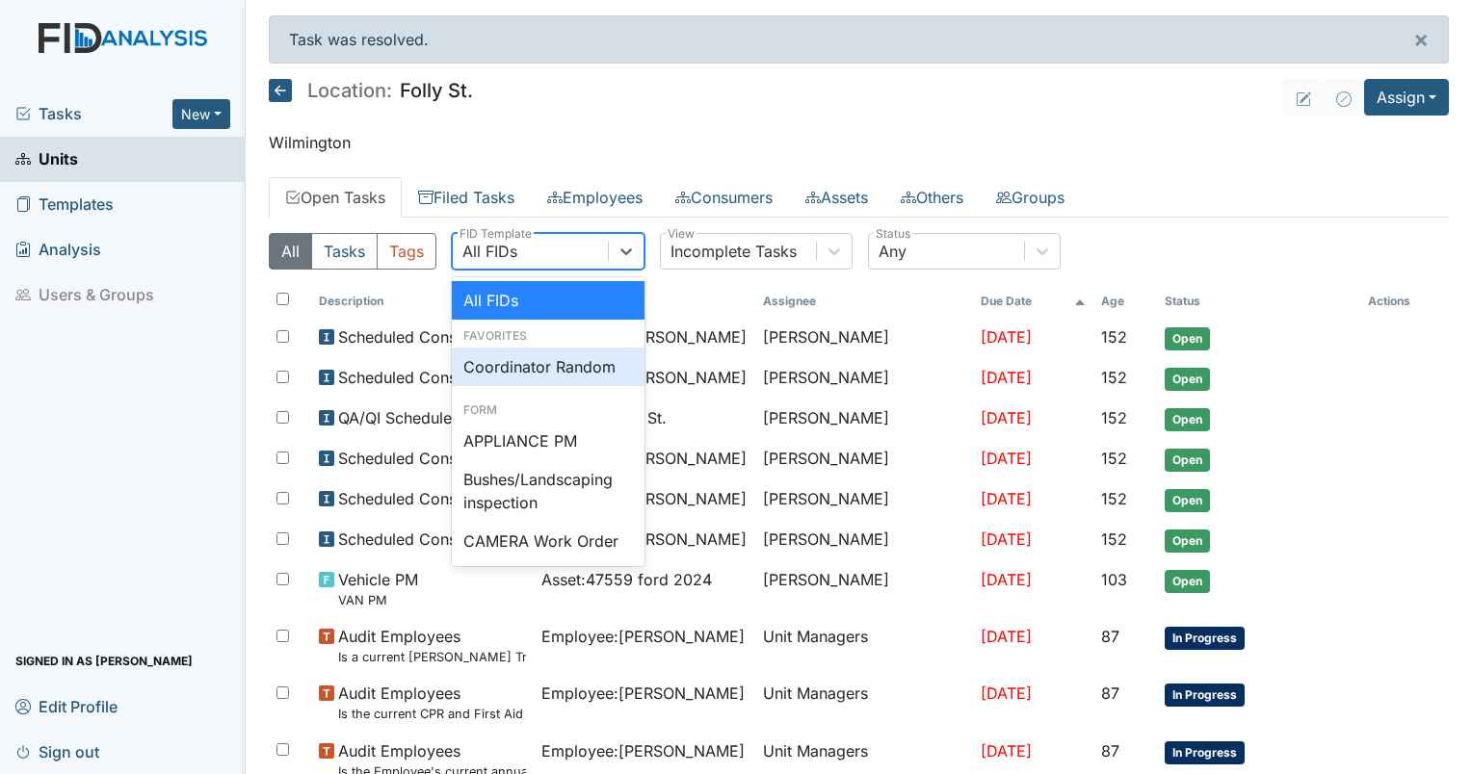
click at [501, 360] on div "Coordinator Random" at bounding box center [548, 367] width 193 height 39
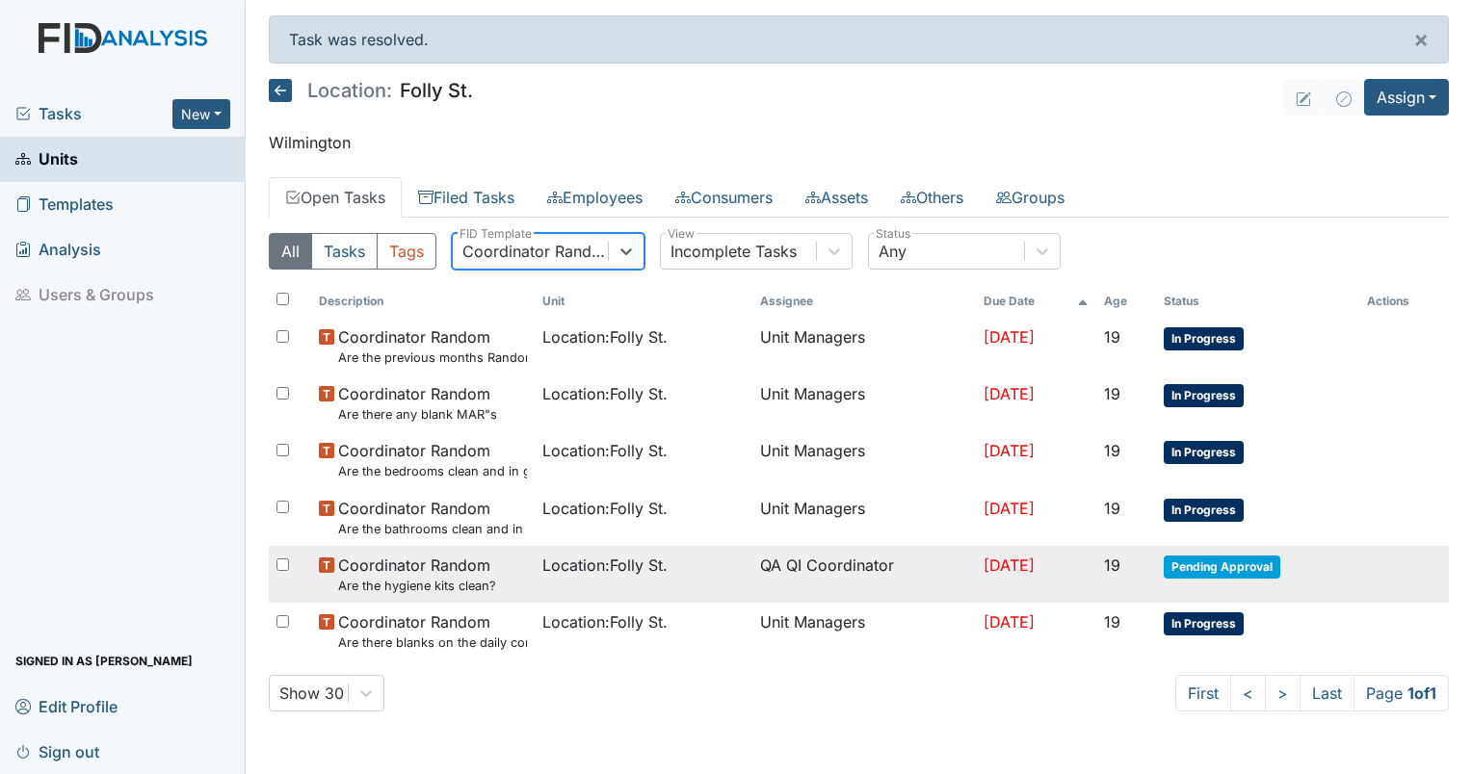
click at [637, 551] on td "Location : [GEOGRAPHIC_DATA]." at bounding box center [643, 574] width 218 height 57
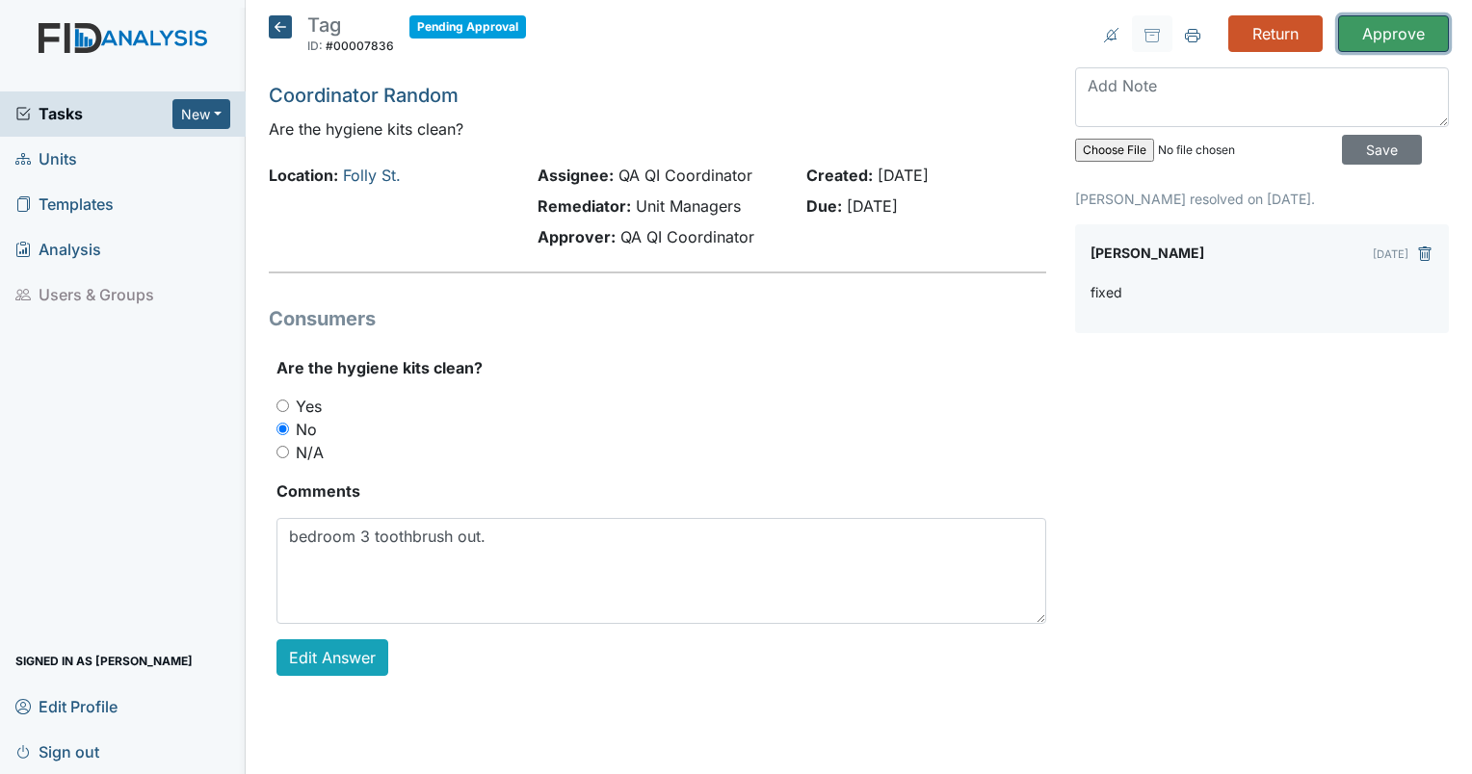
click at [1369, 36] on input "Approve" at bounding box center [1393, 33] width 111 height 37
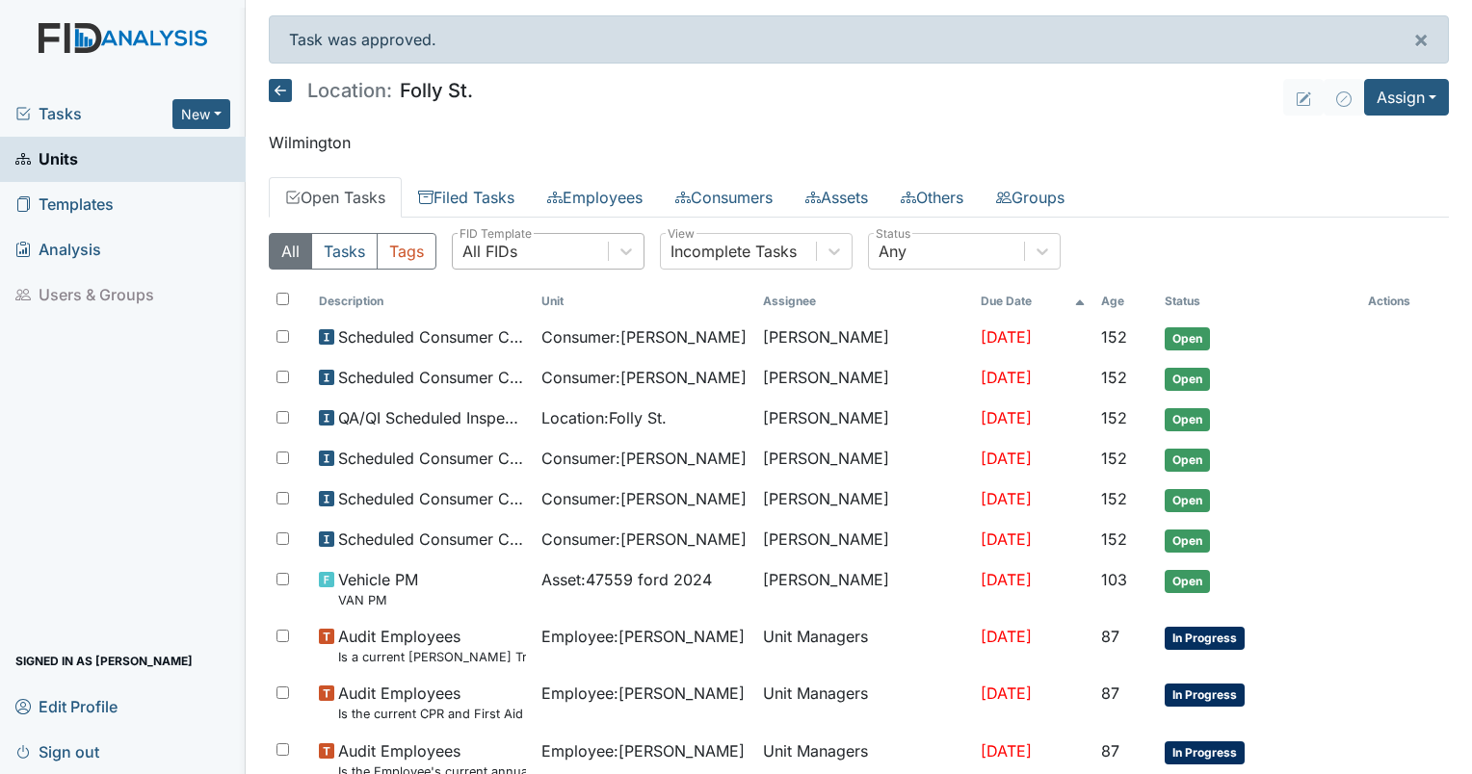
click at [525, 235] on div "All FIDs" at bounding box center [530, 251] width 155 height 35
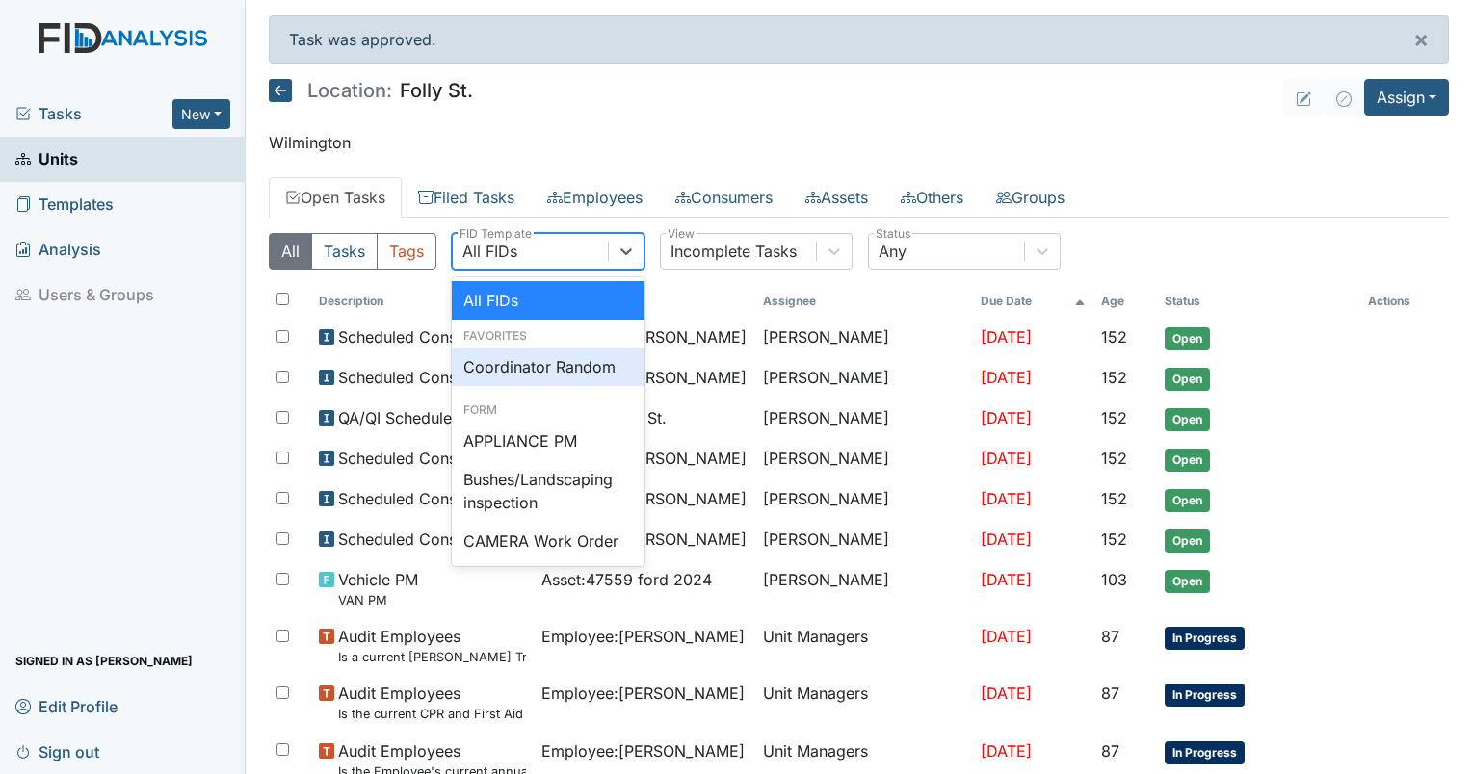
click at [516, 374] on div "Coordinator Random" at bounding box center [548, 367] width 193 height 39
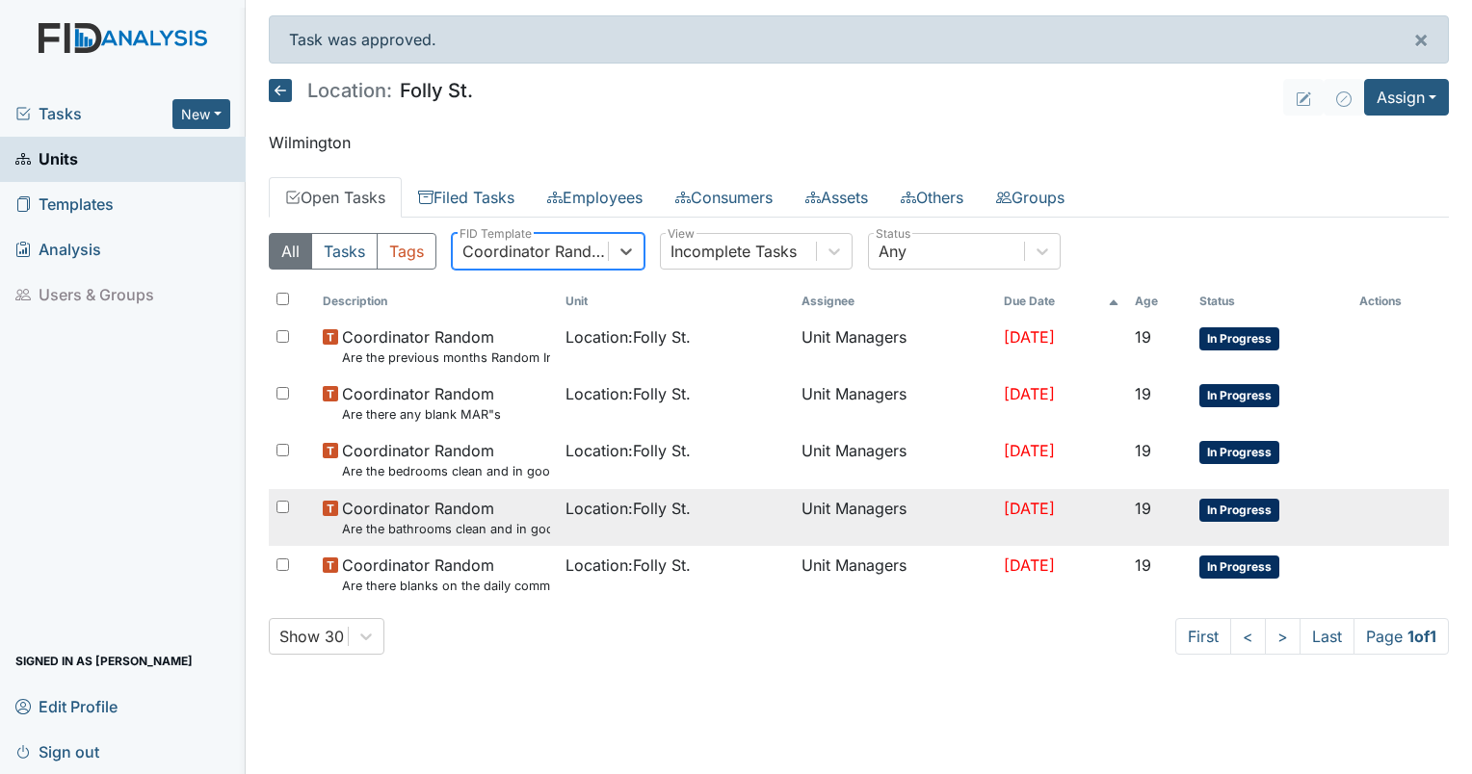
click at [606, 527] on td "Location : [GEOGRAPHIC_DATA]." at bounding box center [676, 517] width 236 height 57
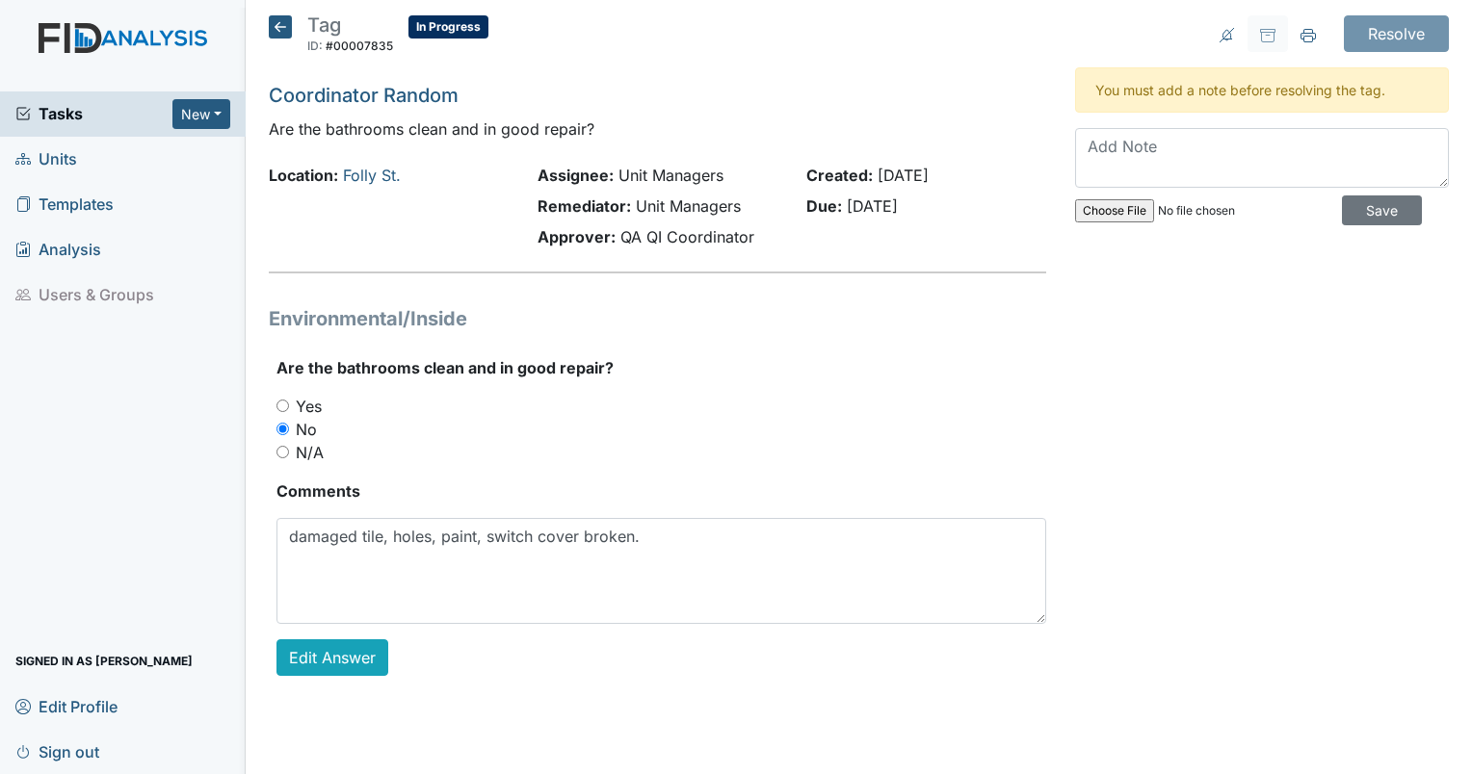
click at [274, 29] on icon at bounding box center [280, 26] width 23 height 23
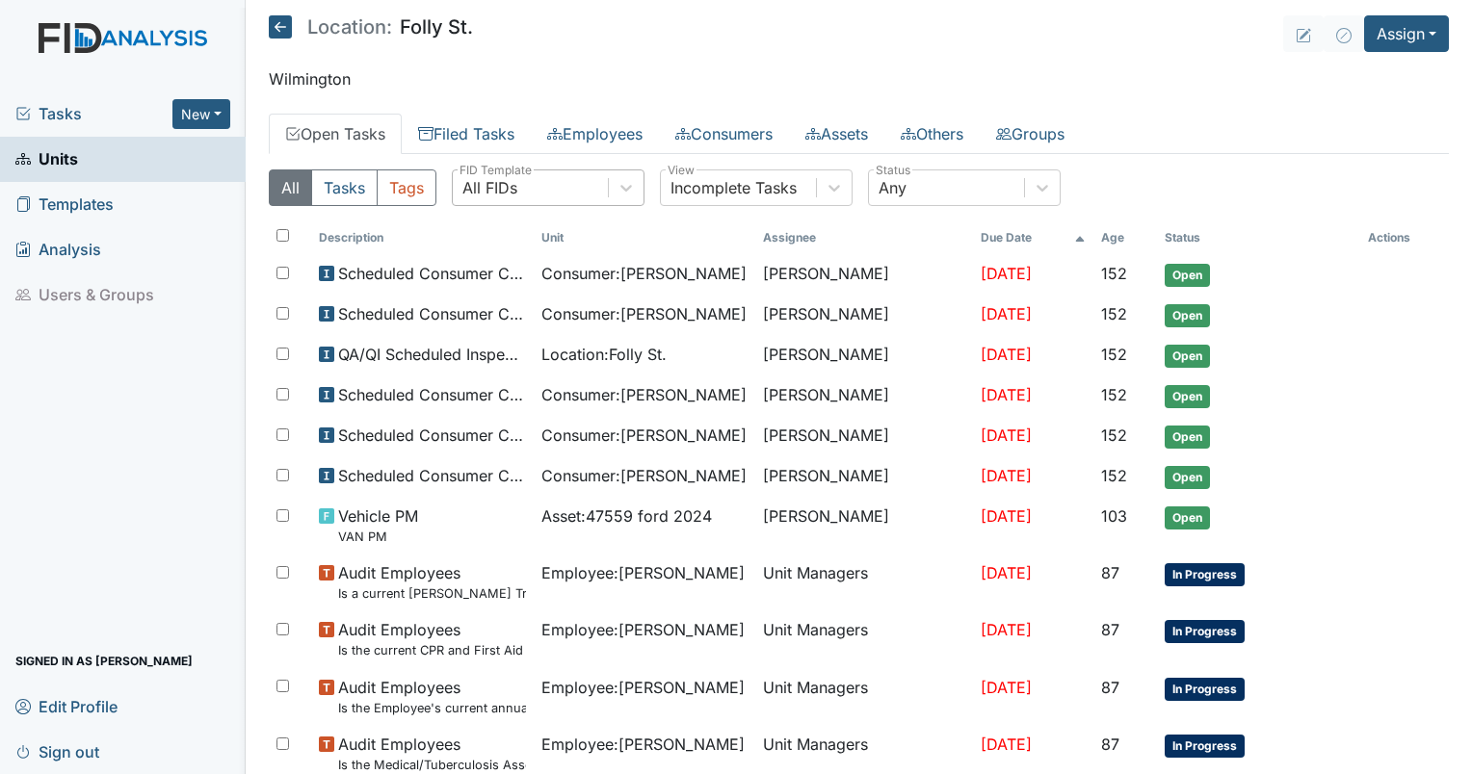
click at [529, 185] on div "All FIDs" at bounding box center [530, 187] width 155 height 35
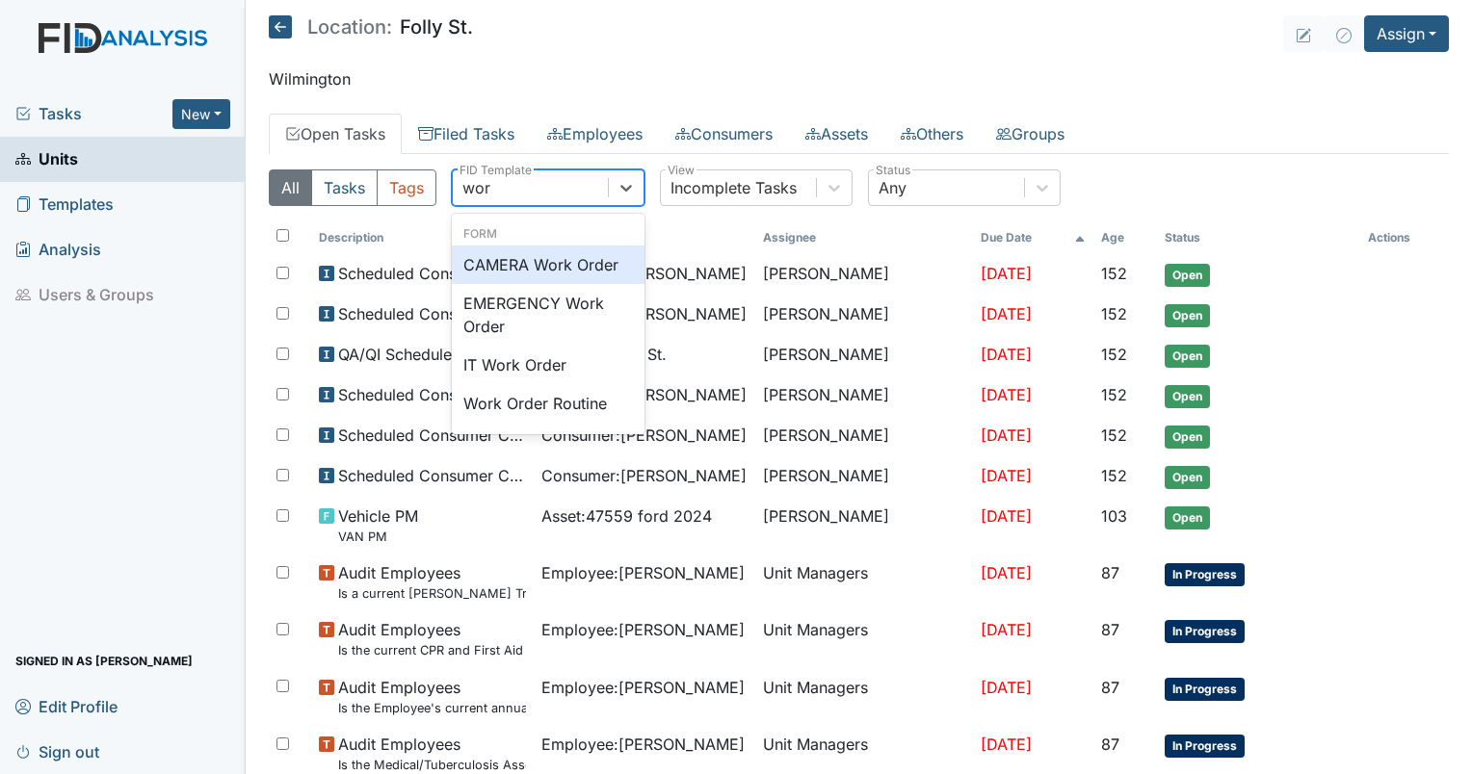
type input "work"
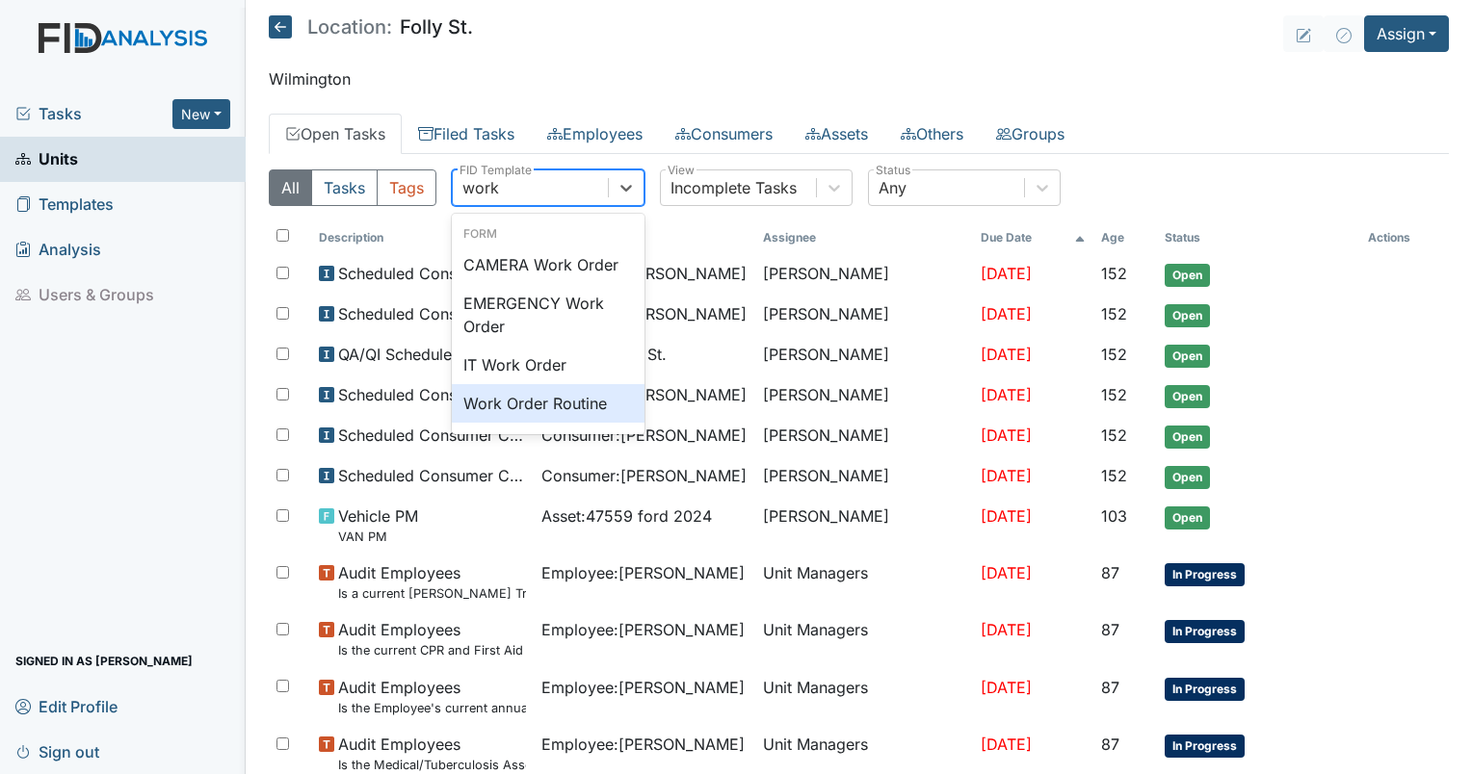
click at [511, 399] on div "Work Order Routine" at bounding box center [548, 403] width 193 height 39
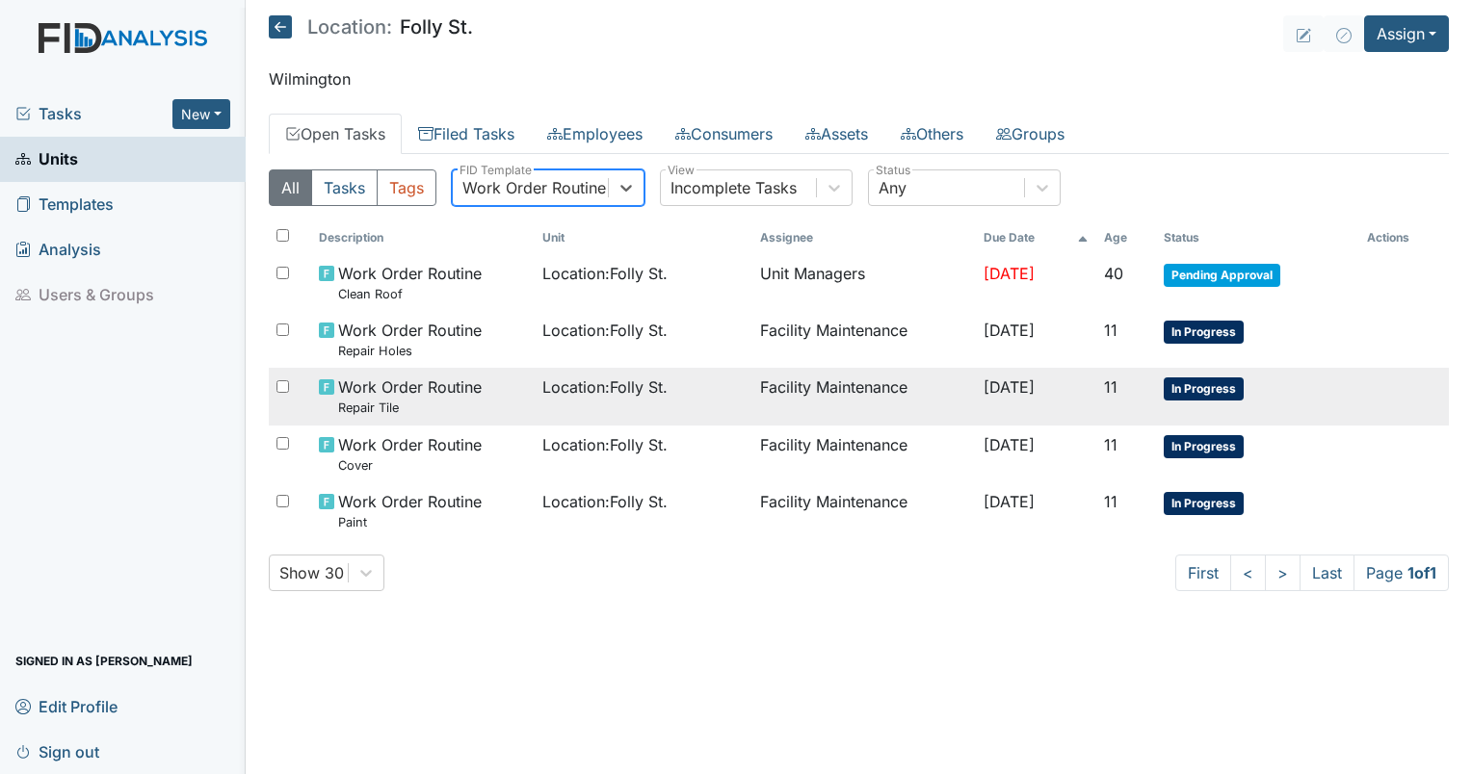
click at [551, 397] on span "Location : [GEOGRAPHIC_DATA]." at bounding box center [604, 387] width 125 height 23
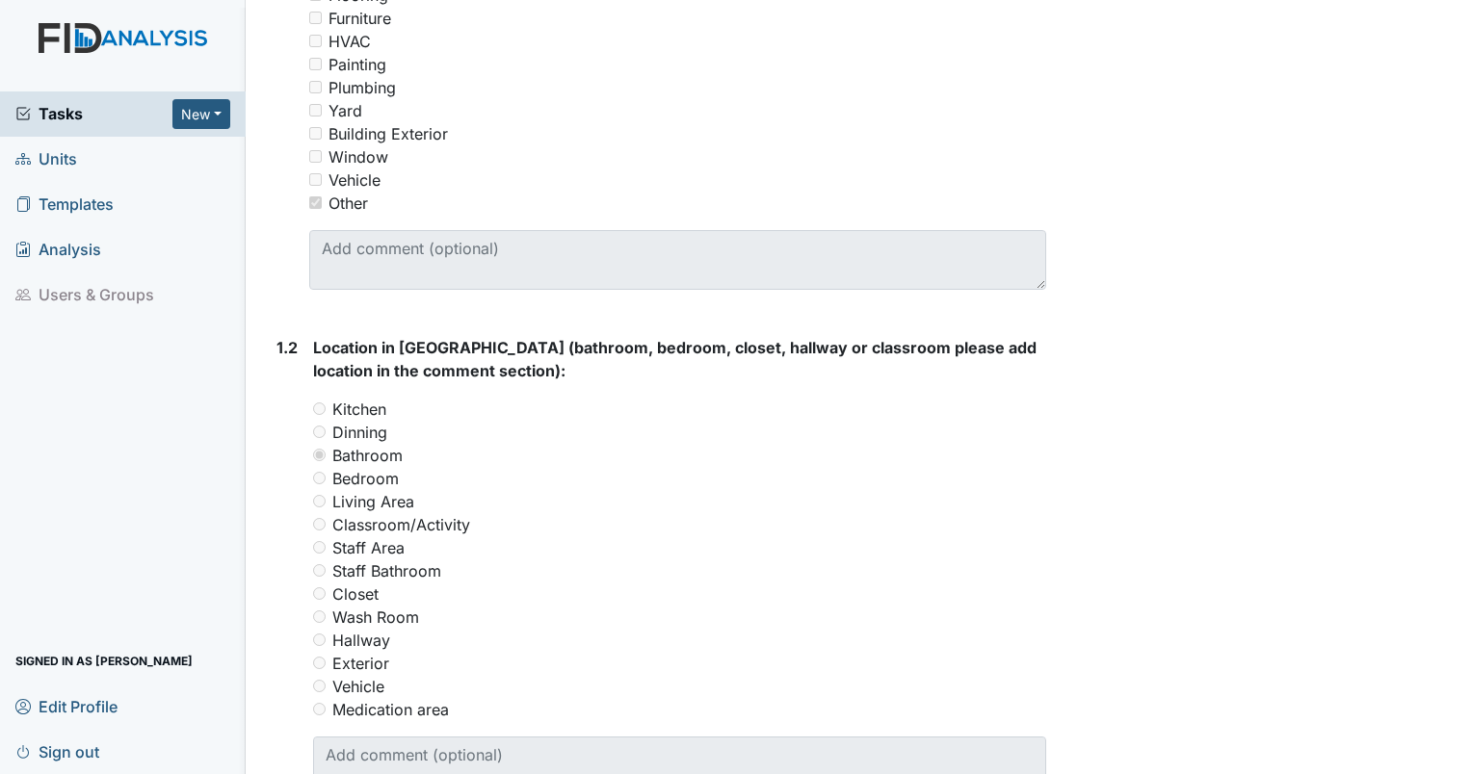
scroll to position [15, 0]
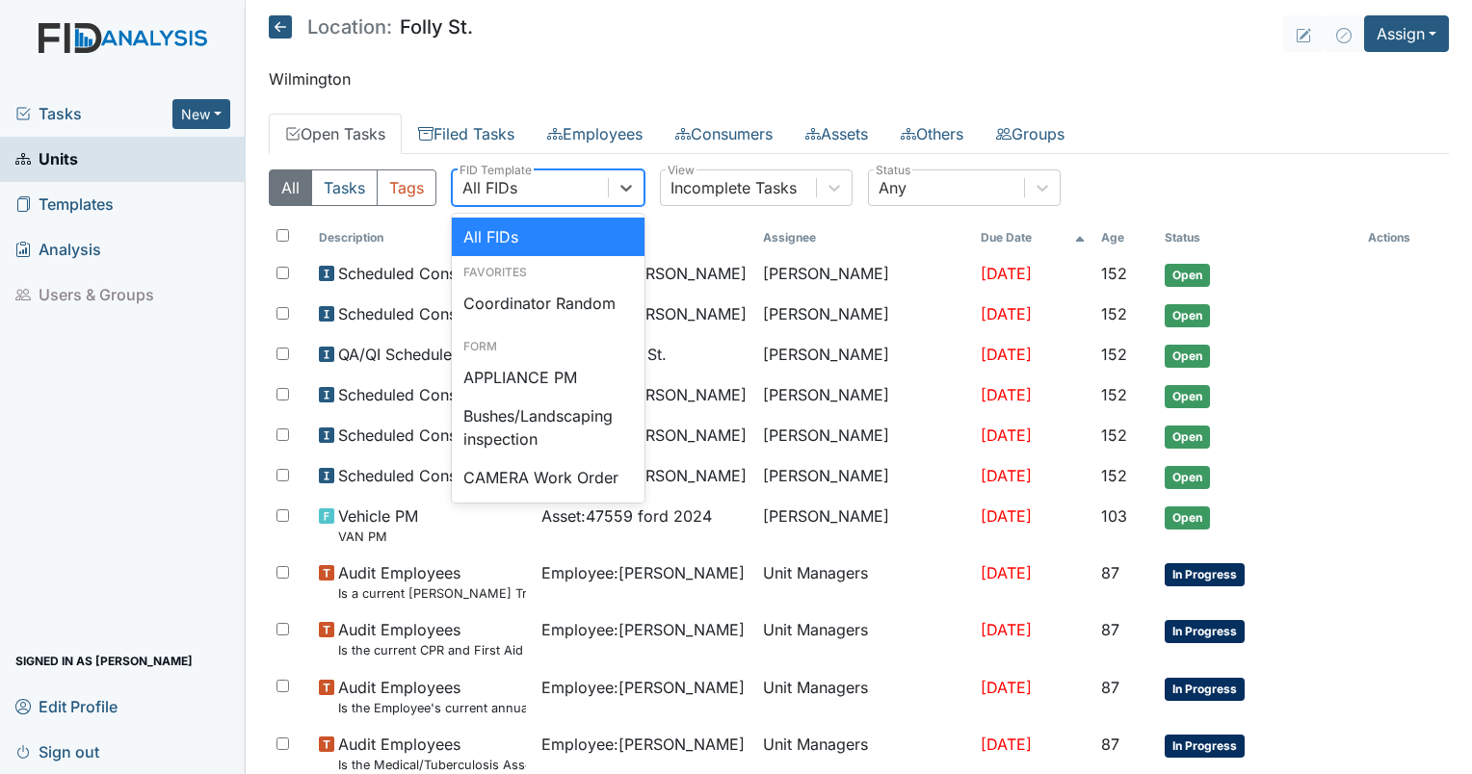
click at [582, 178] on div "All FIDs" at bounding box center [530, 187] width 155 height 35
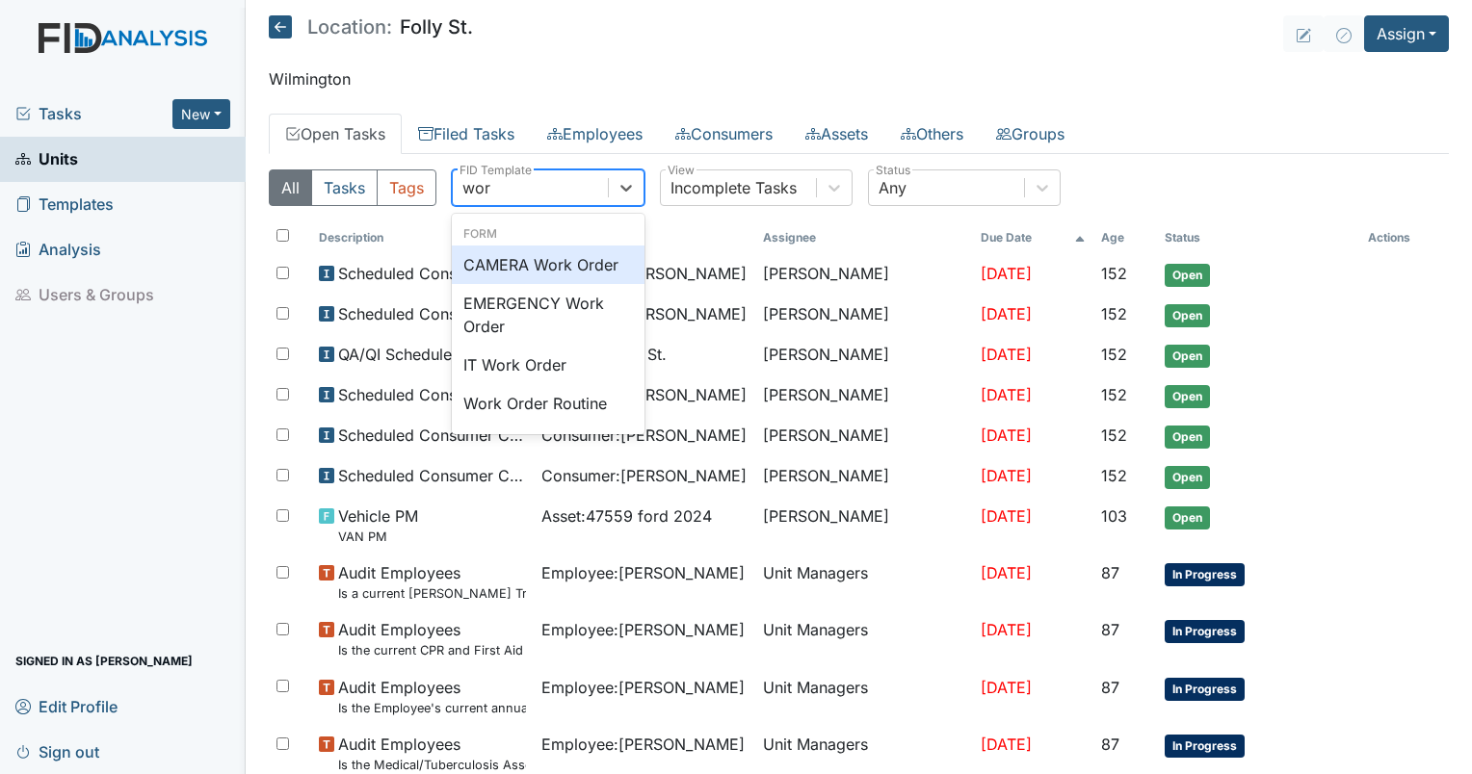
type input "work"
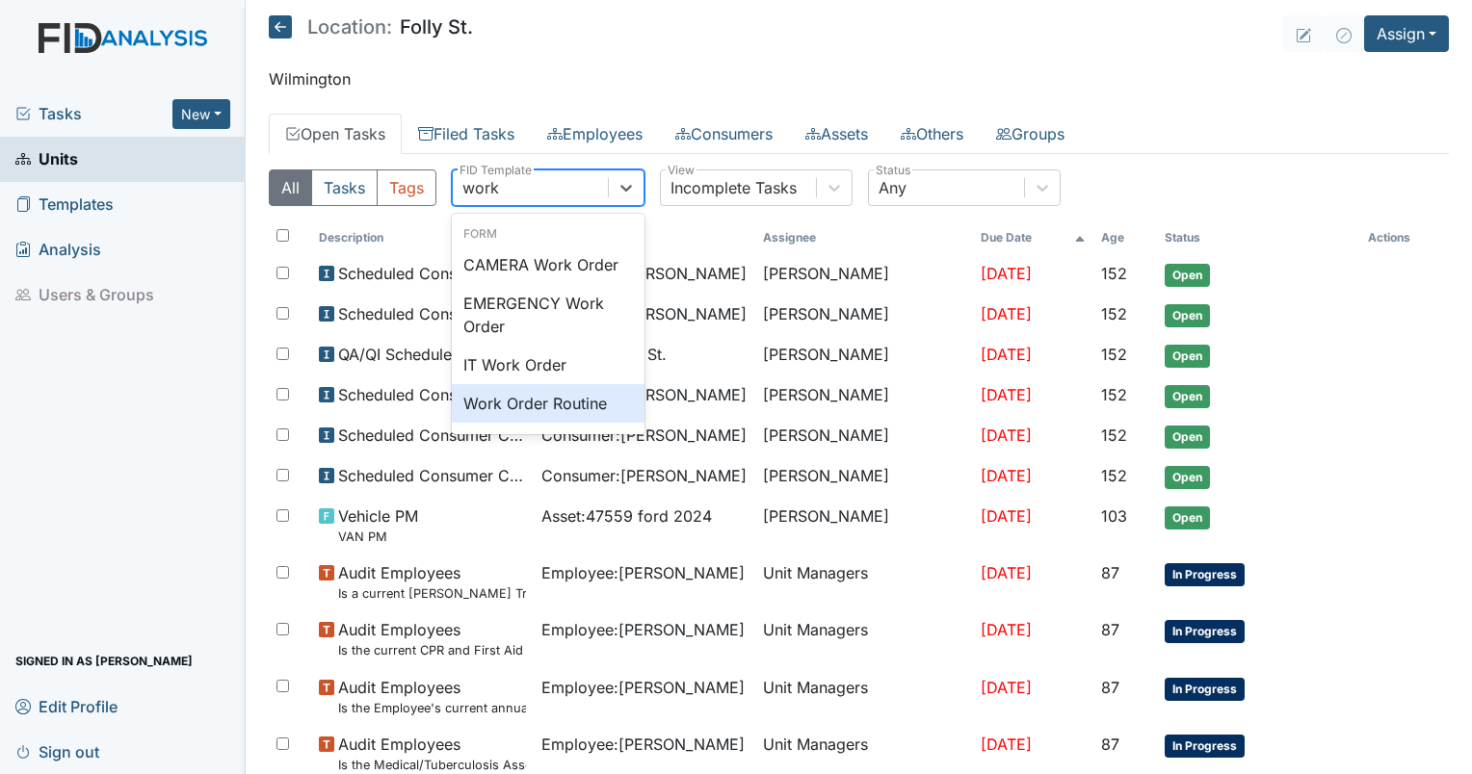
click at [538, 409] on div "Work Order Routine" at bounding box center [548, 403] width 193 height 39
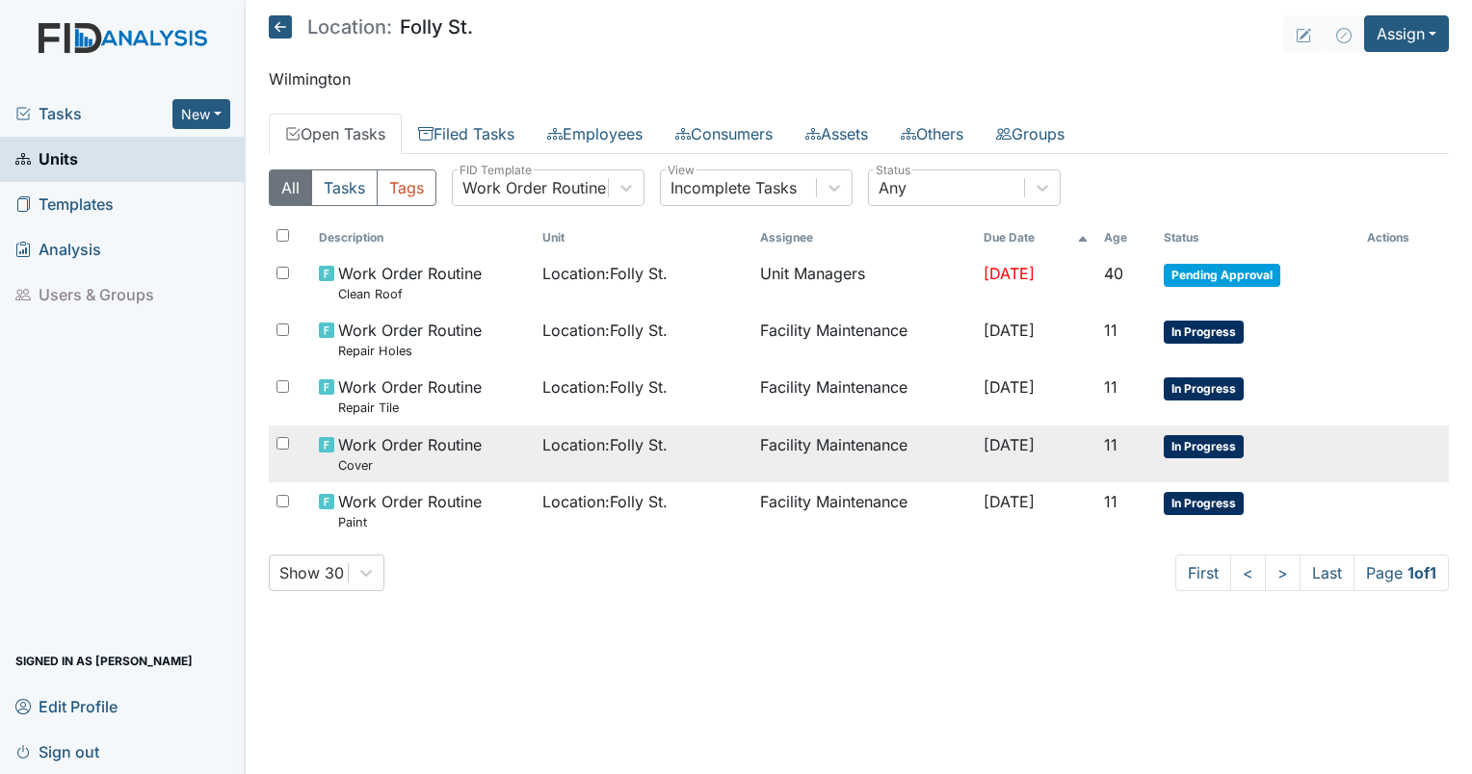
click at [605, 462] on td "Location : Folly St." at bounding box center [643, 454] width 218 height 57
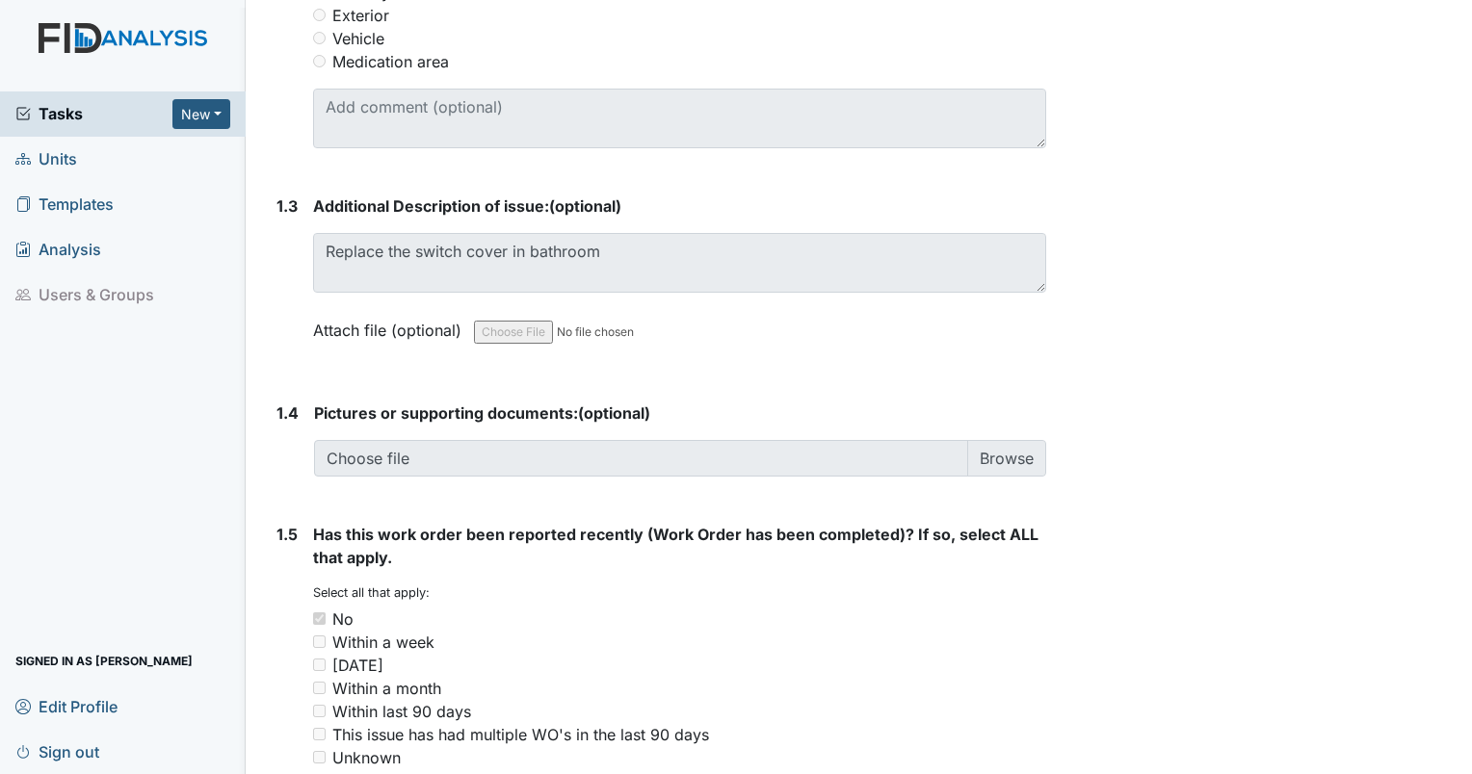
scroll to position [1298, 0]
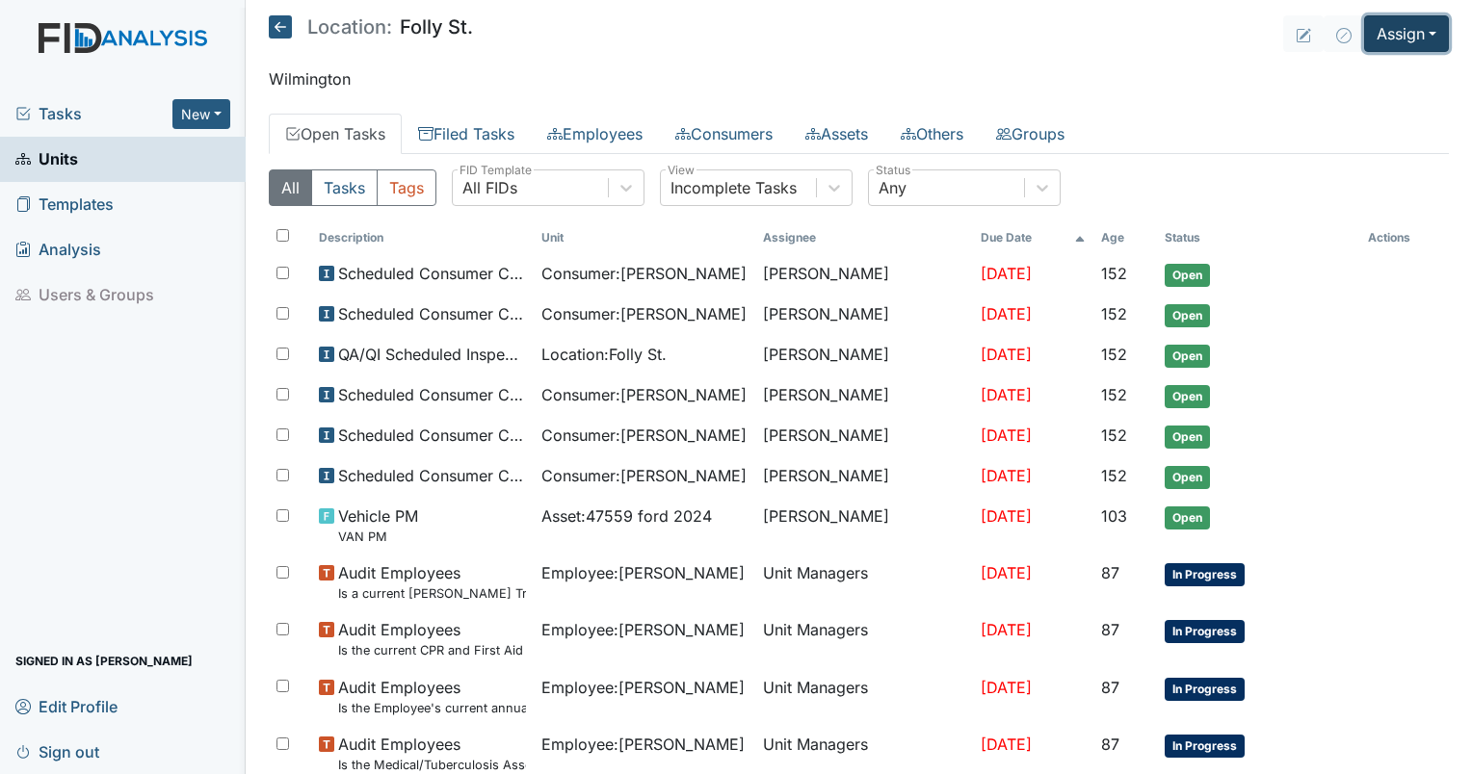
click at [1364, 31] on button "Assign" at bounding box center [1406, 33] width 85 height 37
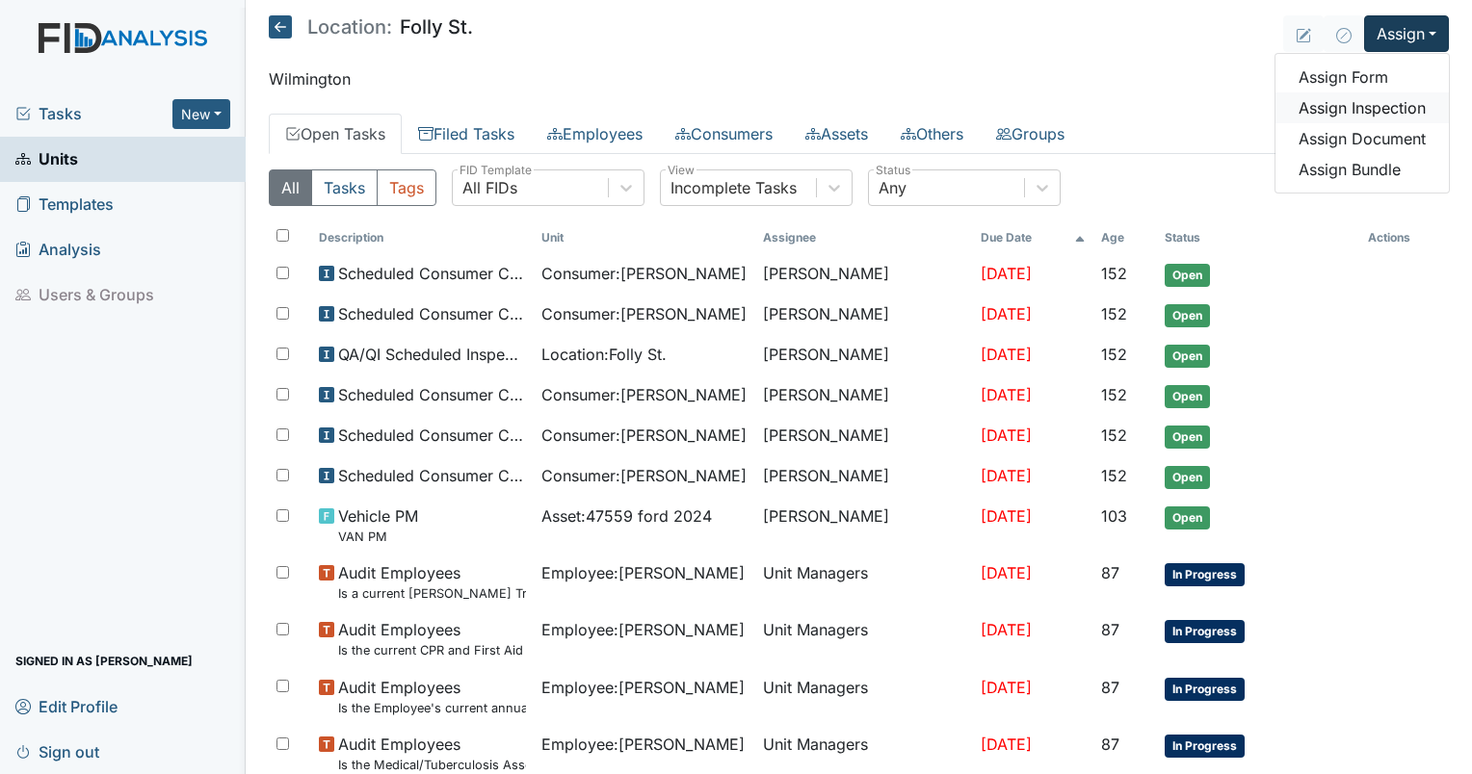
click at [1335, 108] on link "Assign Inspection" at bounding box center [1361, 107] width 173 height 31
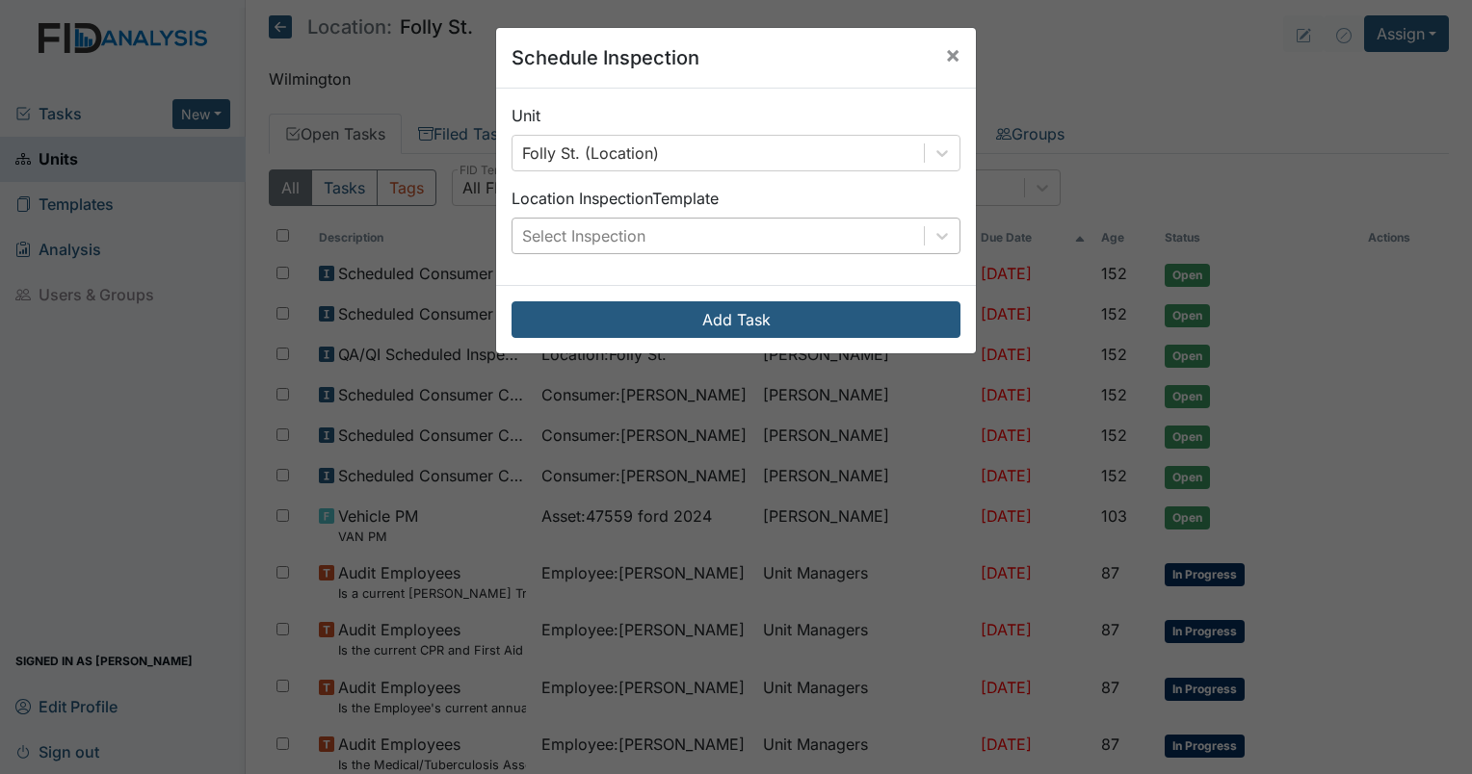
click at [608, 248] on div "Select Inspection" at bounding box center [717, 236] width 411 height 35
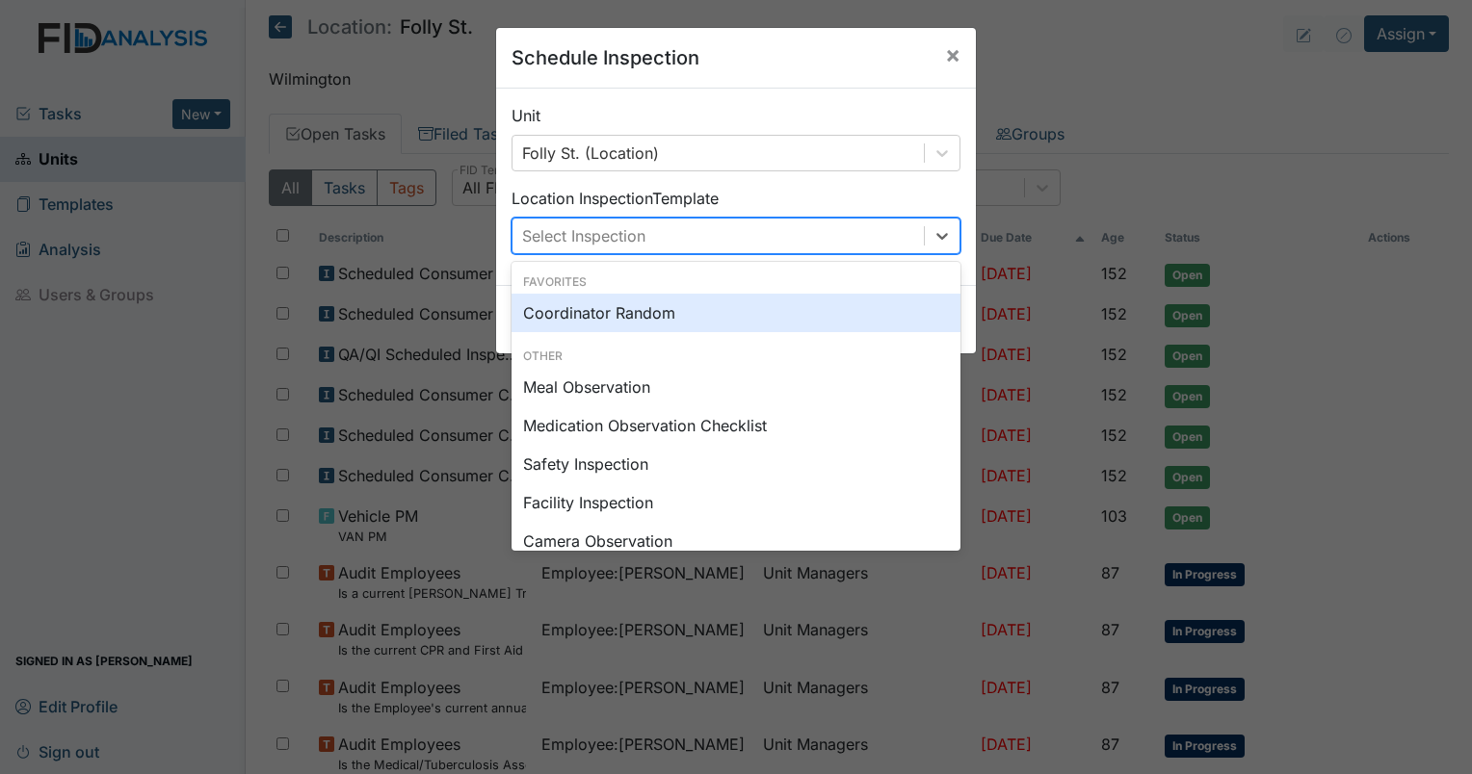
click at [593, 316] on div "Coordinator Random" at bounding box center [735, 313] width 449 height 39
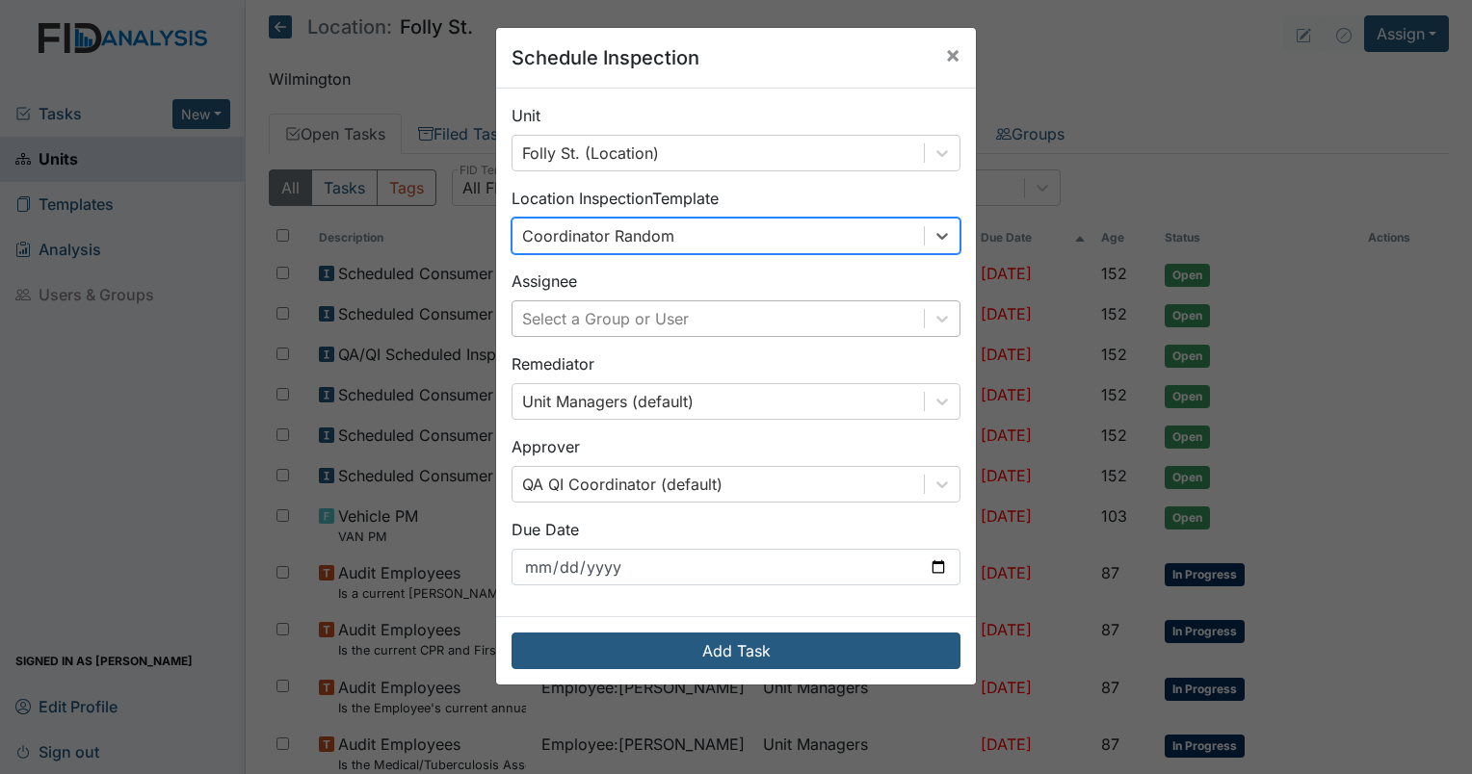
click at [607, 327] on div "Select a Group or User" at bounding box center [605, 318] width 167 height 23
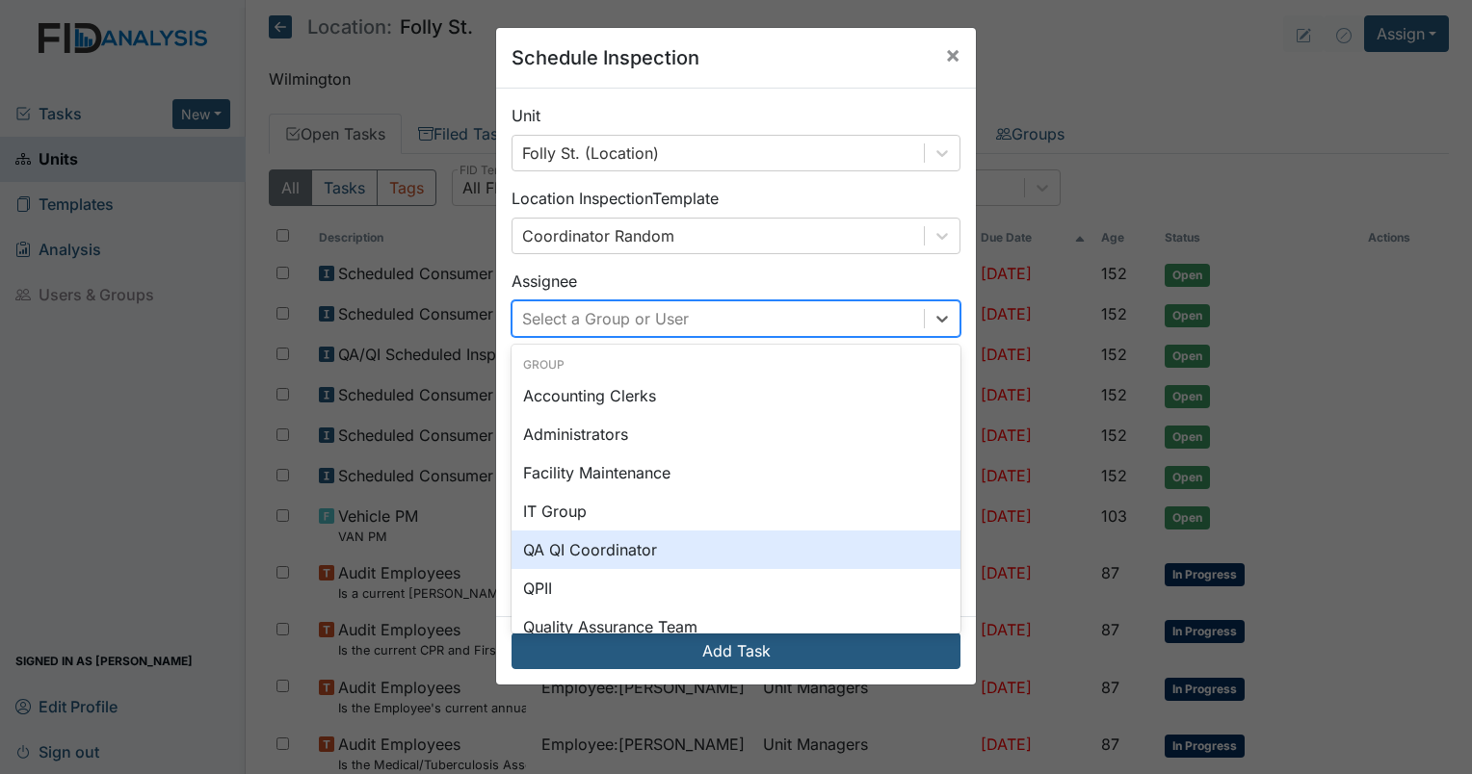
click at [596, 541] on div "QA QI Coordinator" at bounding box center [735, 550] width 449 height 39
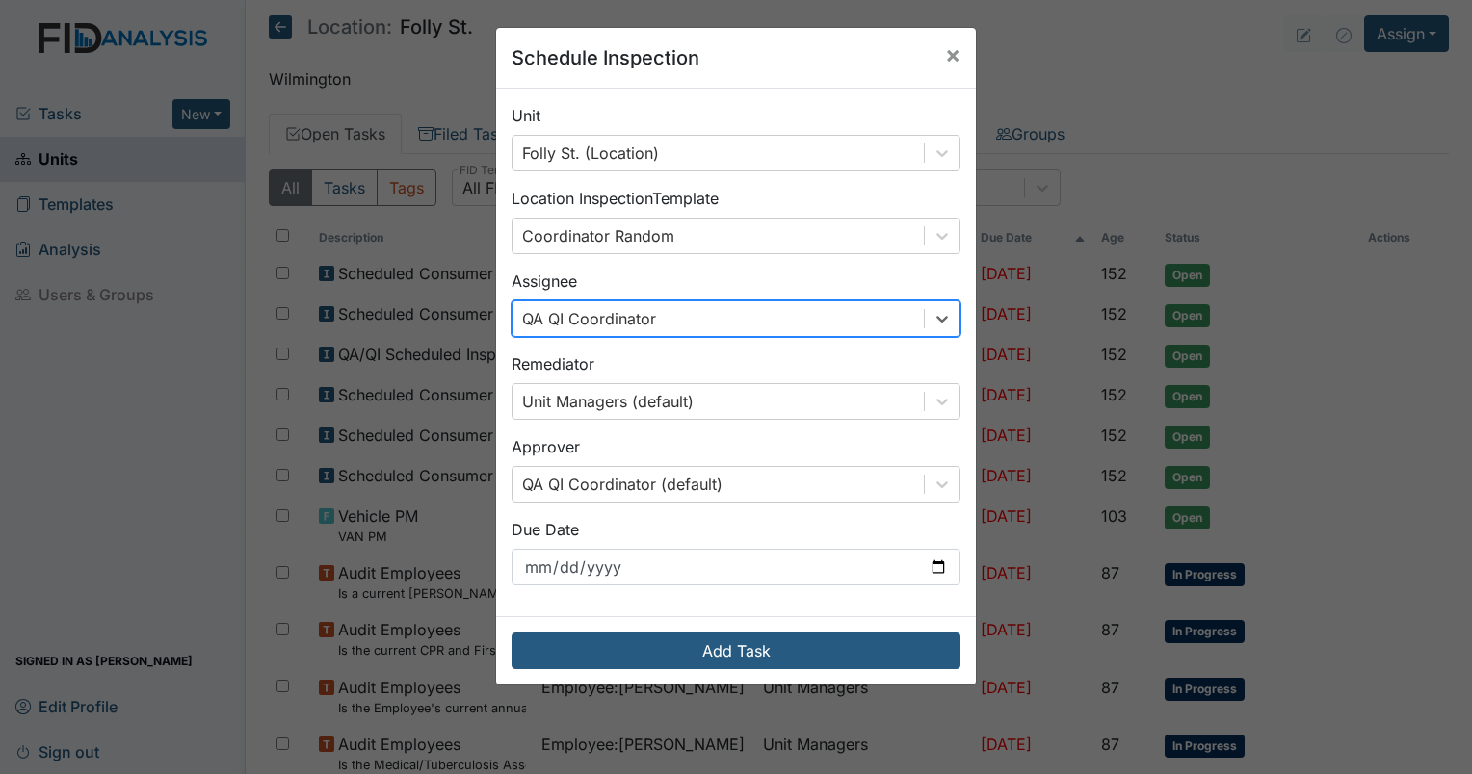
click at [636, 671] on div "Add Task" at bounding box center [736, 650] width 480 height 68
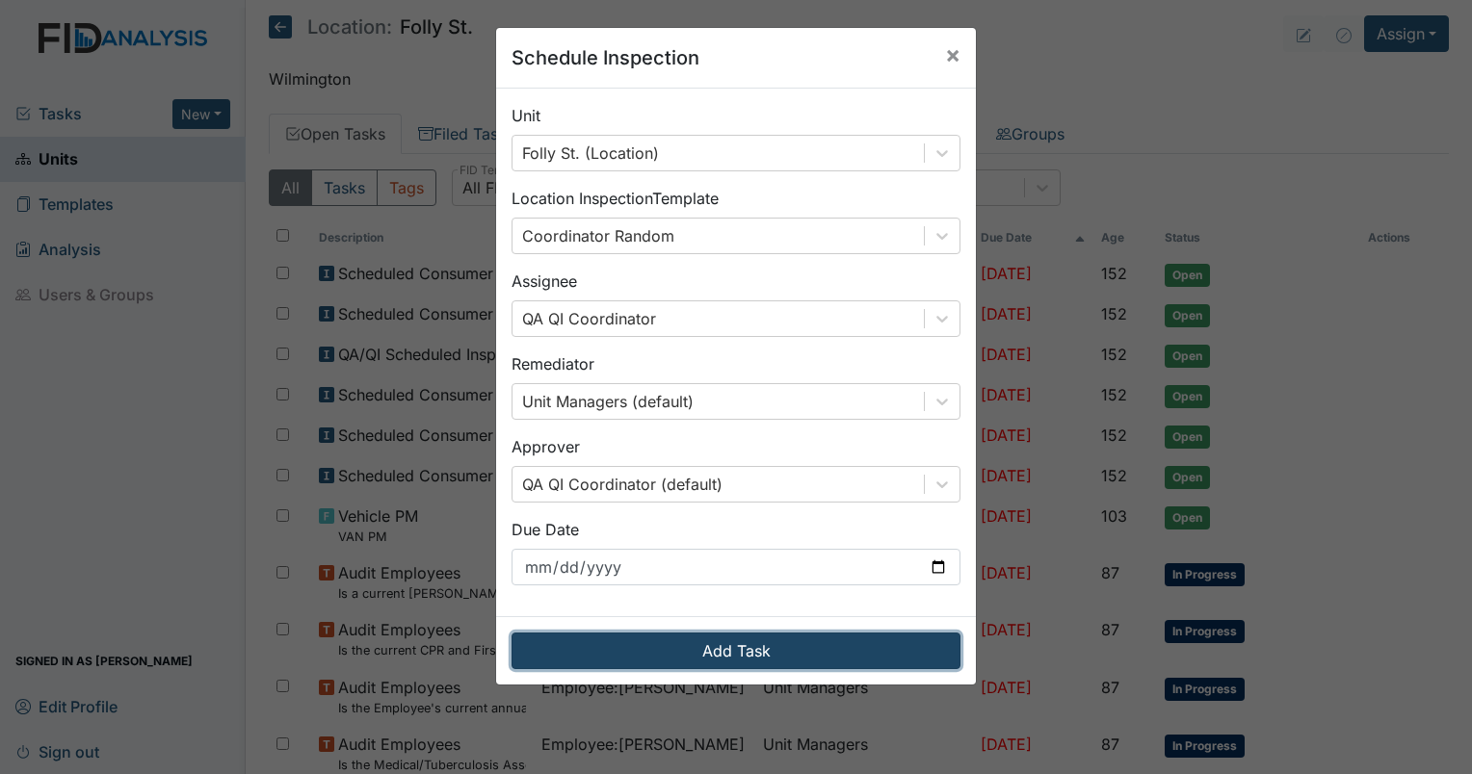
click at [636, 662] on button "Add Task" at bounding box center [735, 651] width 449 height 37
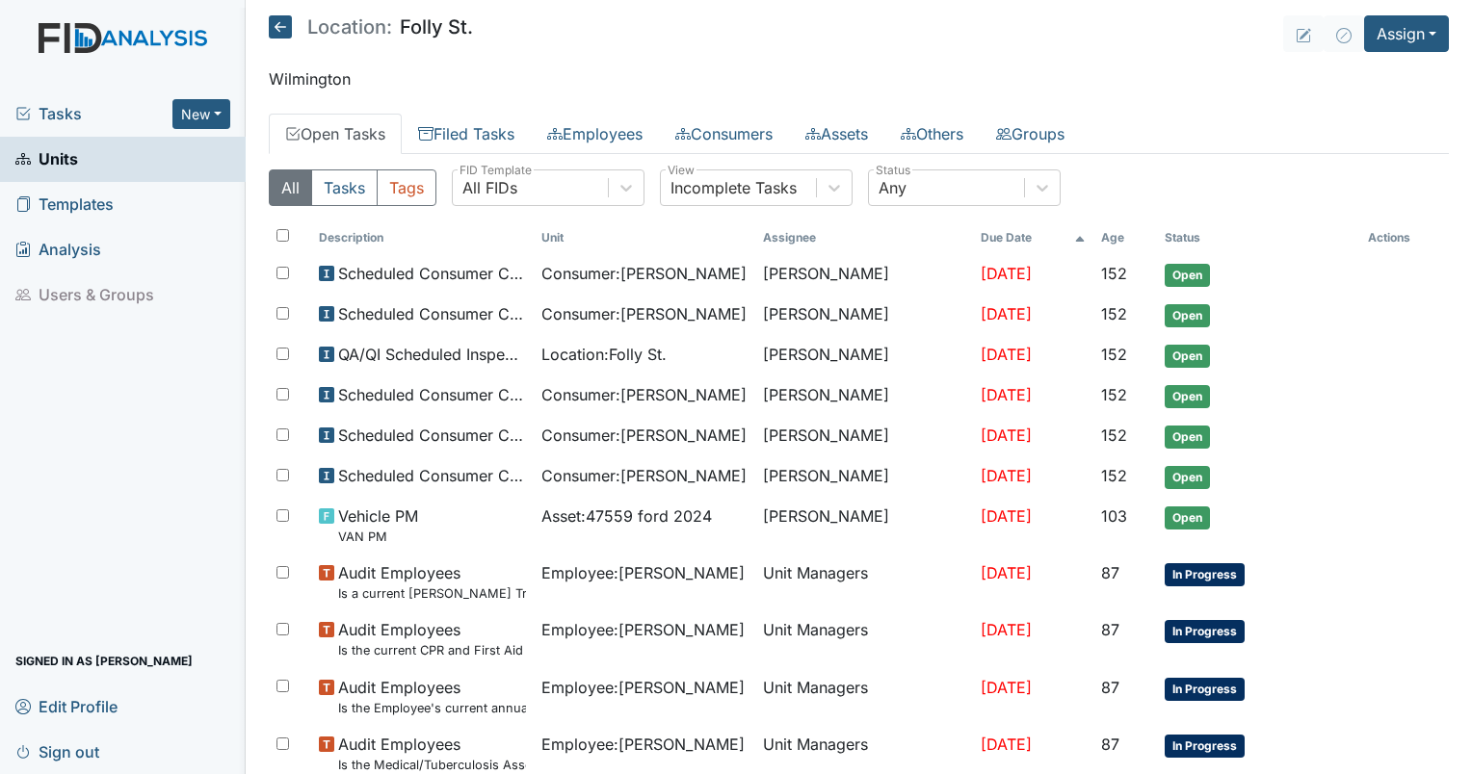
click at [38, 119] on span "Tasks" at bounding box center [93, 113] width 157 height 23
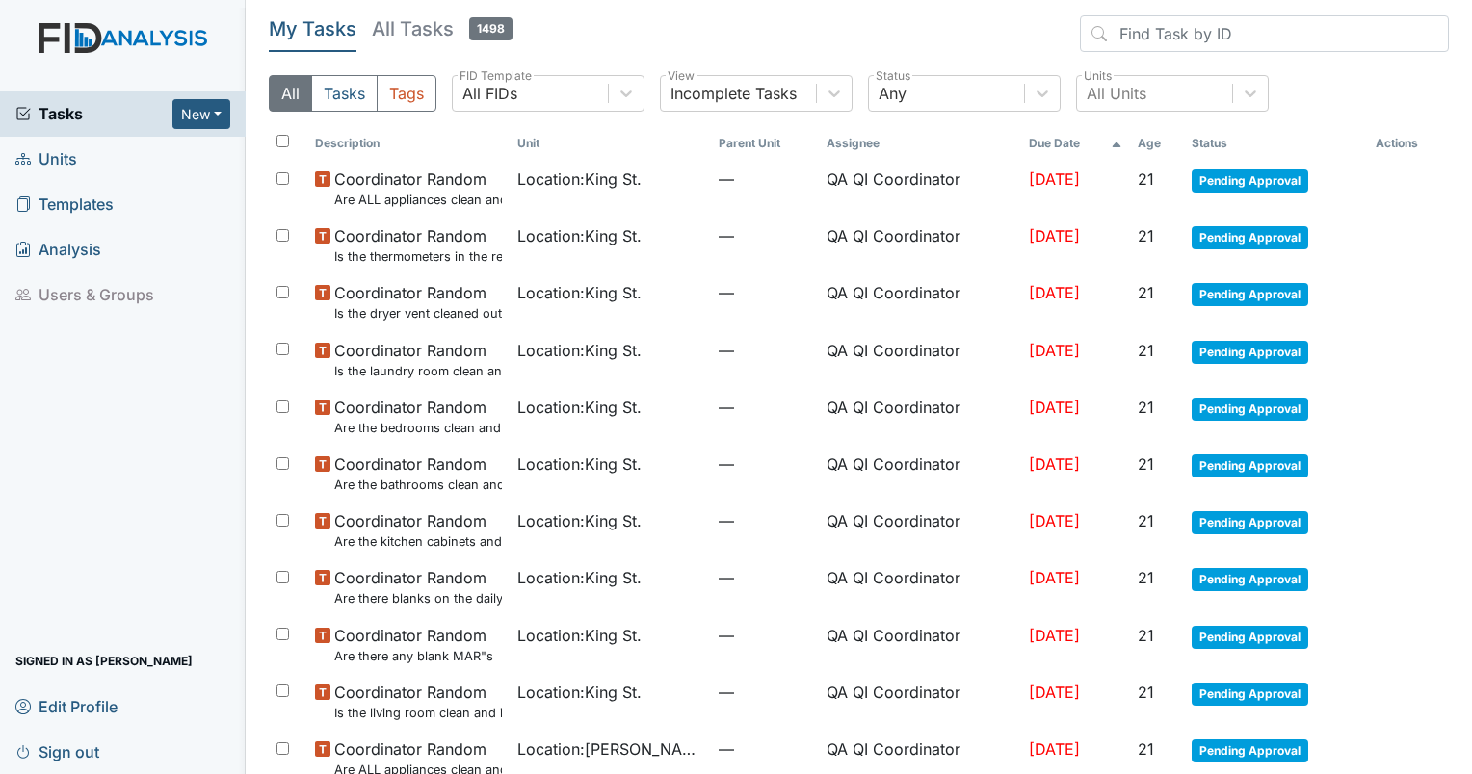
click at [1130, 139] on th "Age" at bounding box center [1157, 143] width 54 height 33
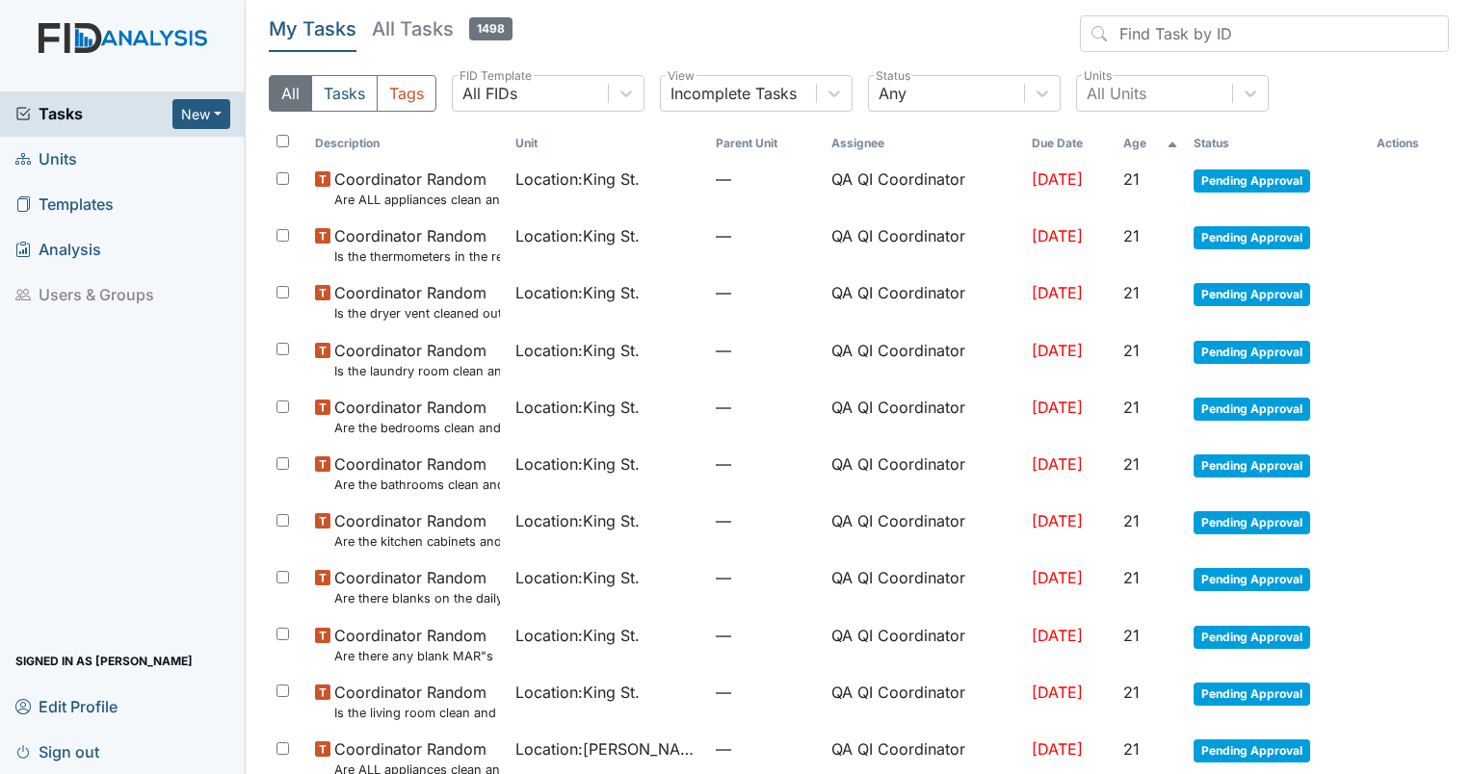
click at [1132, 139] on th "Age" at bounding box center [1149, 143] width 69 height 33
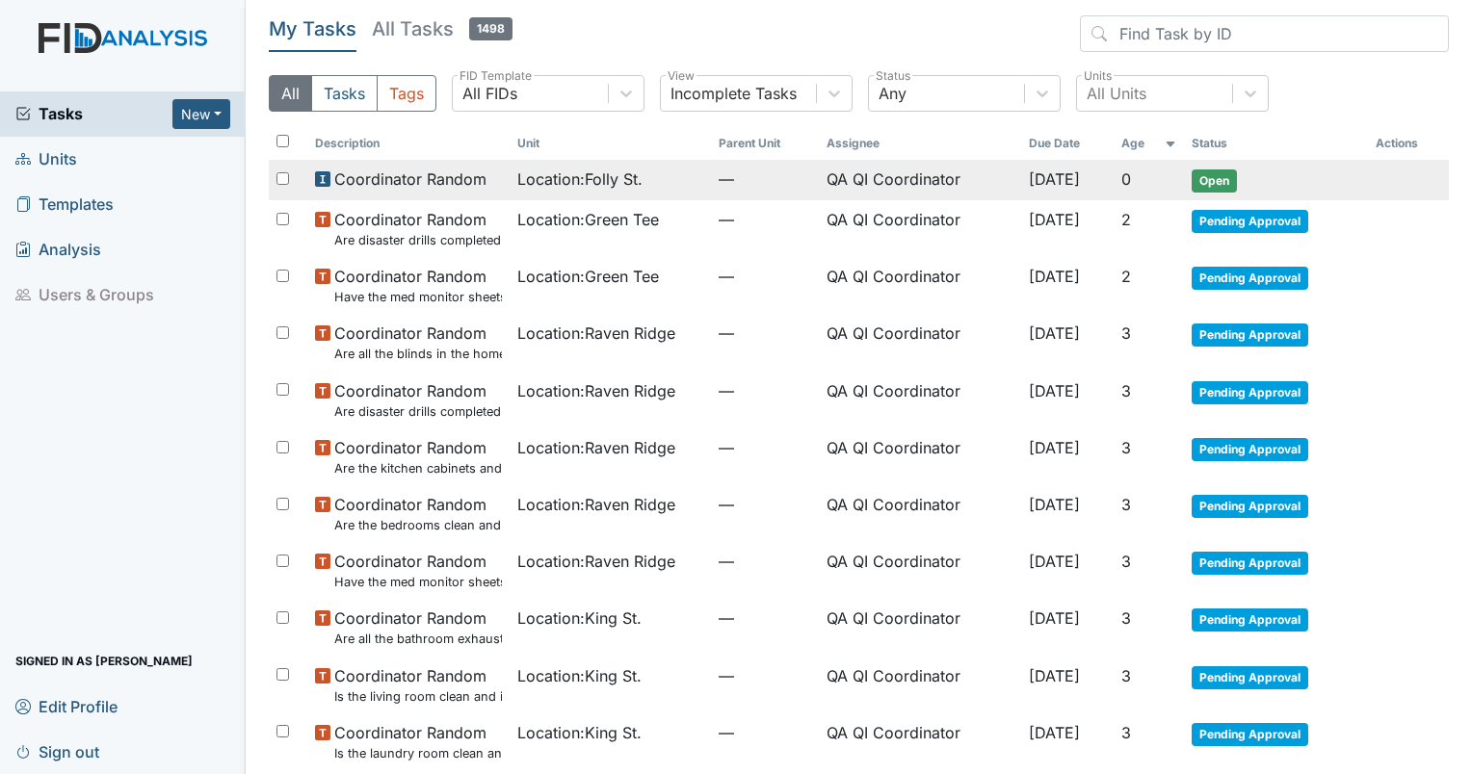
click at [413, 172] on span "Coordinator Random" at bounding box center [410, 179] width 152 height 23
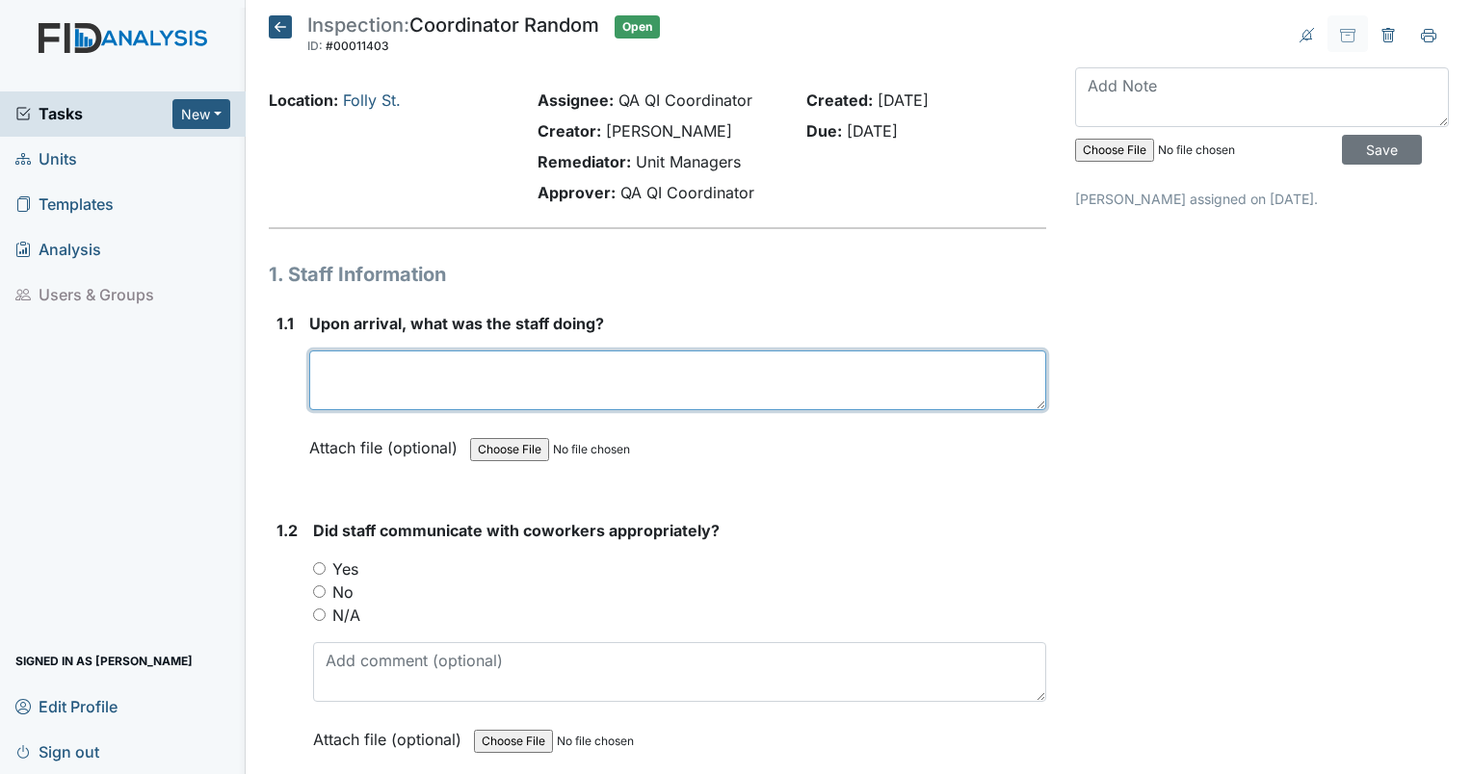
click at [427, 361] on textarea at bounding box center [677, 381] width 737 height 60
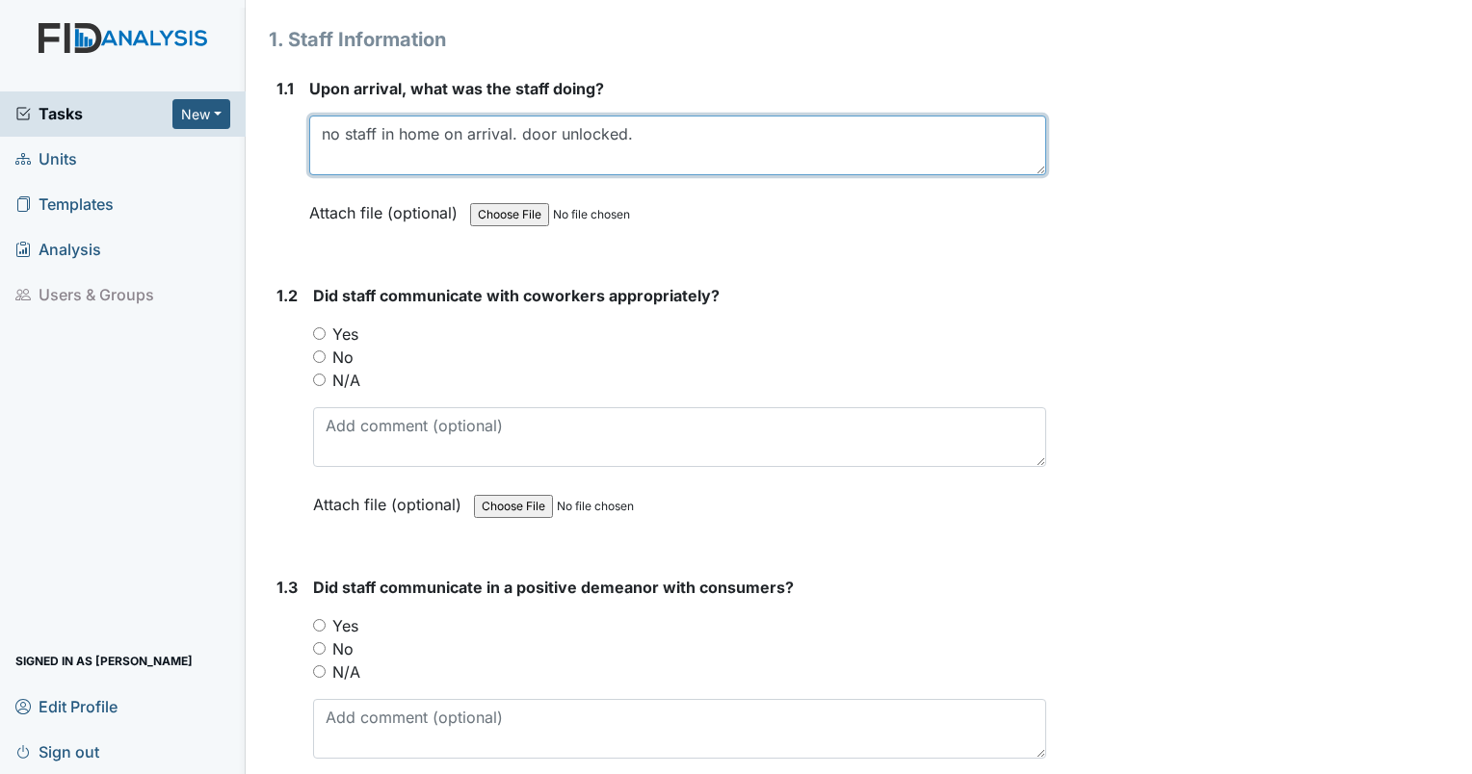
scroll to position [235, 0]
type textarea "no staff in home on arrival. door unlocked."
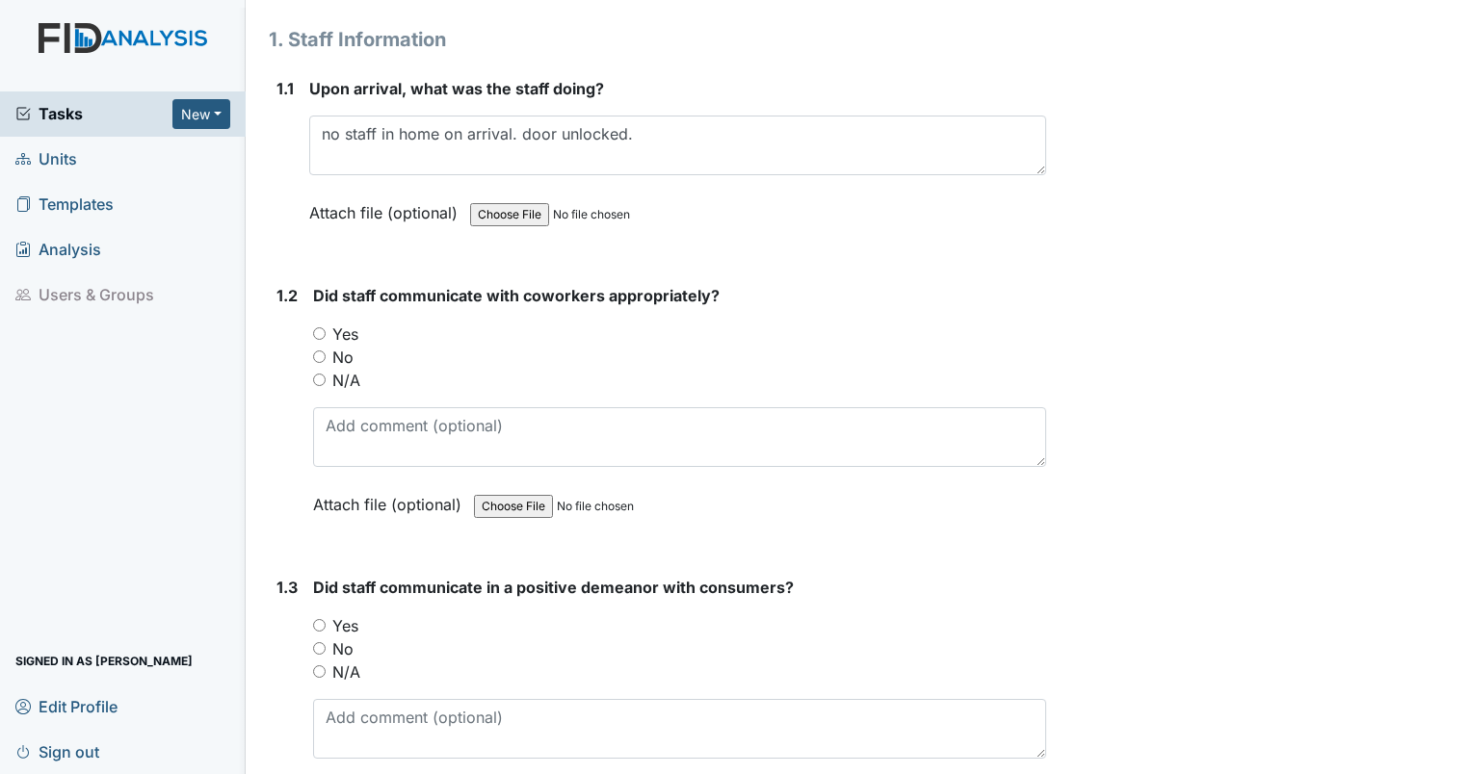
click at [319, 332] on input "Yes" at bounding box center [319, 333] width 13 height 13
radio input "true"
click at [324, 665] on input "N/A" at bounding box center [319, 671] width 13 height 13
radio input "true"
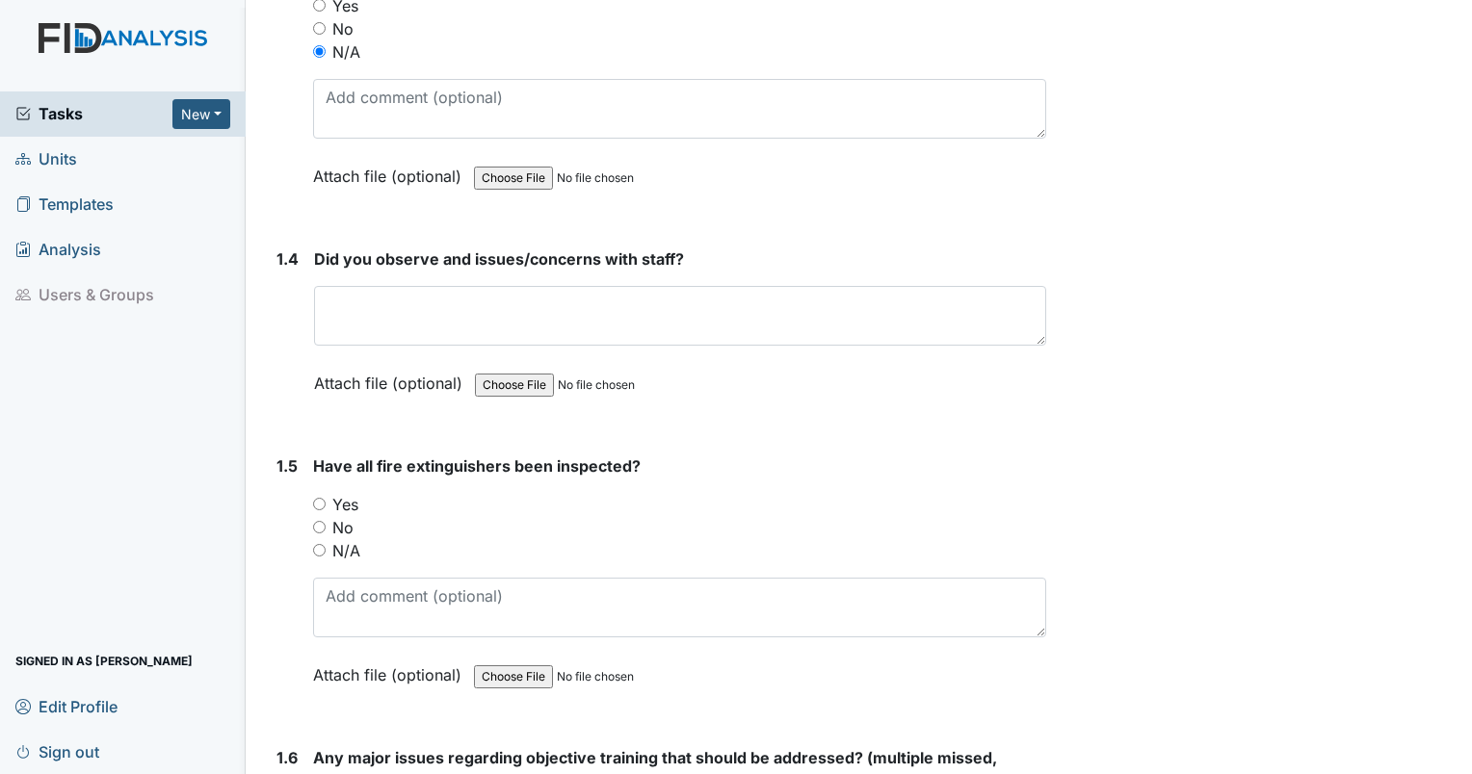
scroll to position [990, 0]
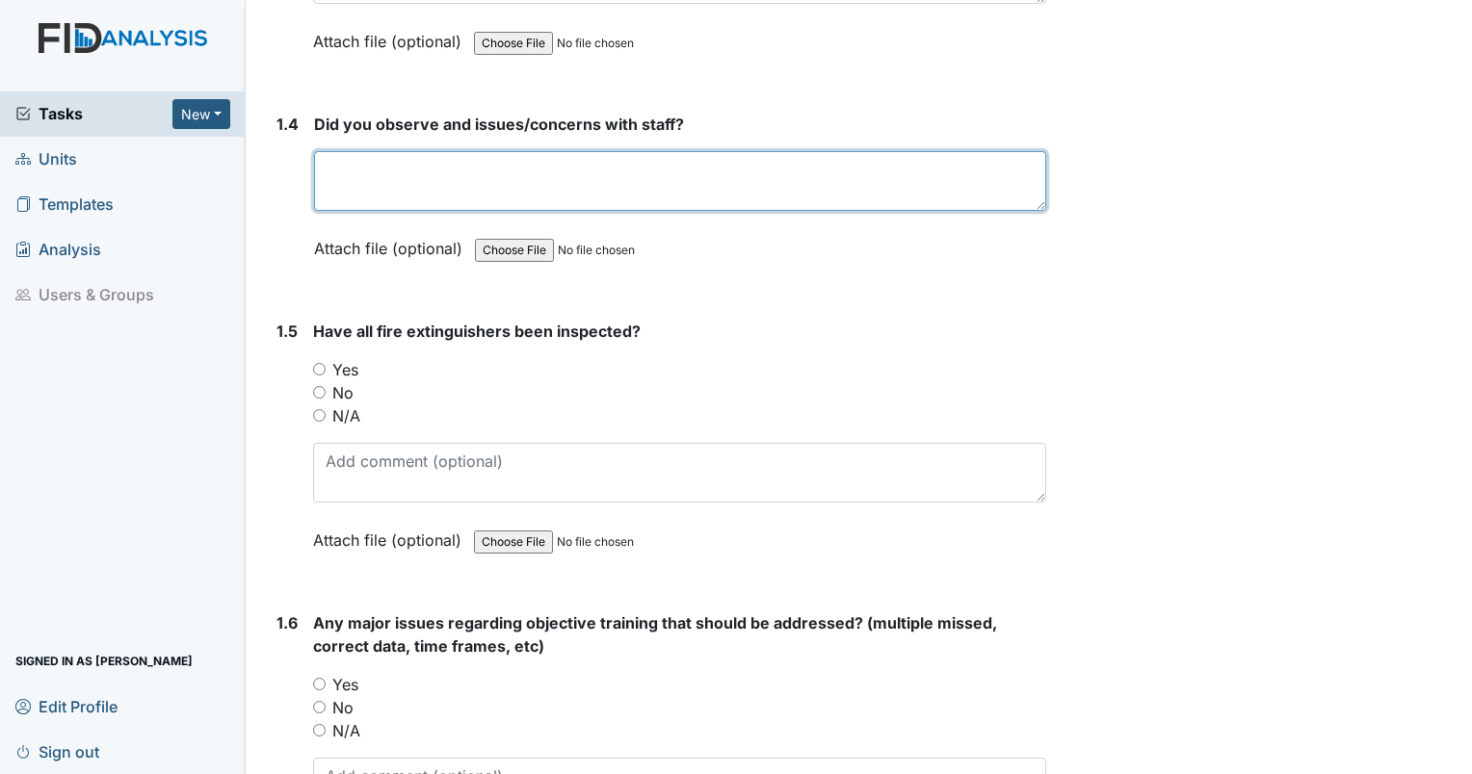
click at [430, 182] on textarea at bounding box center [680, 181] width 732 height 60
type textarea "no"
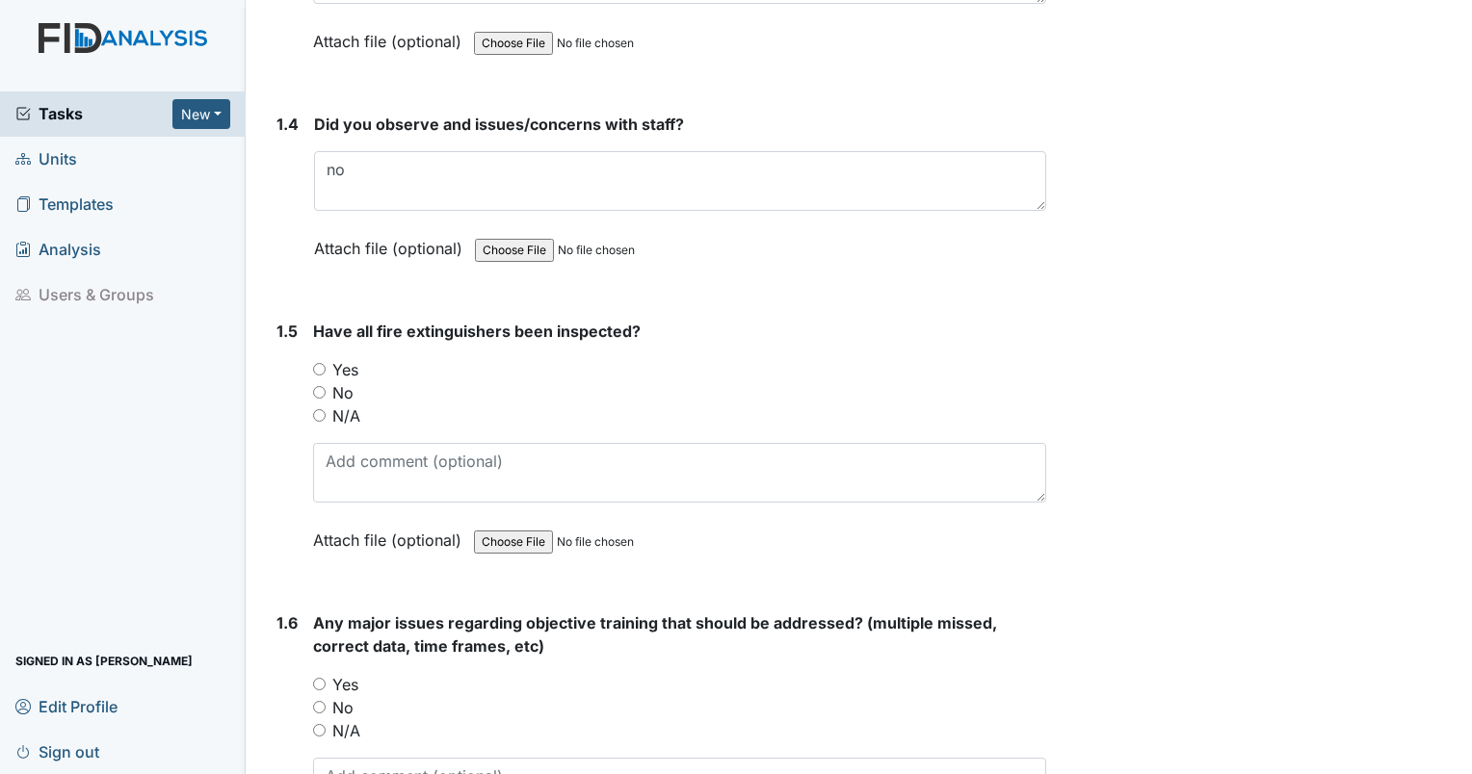
click at [320, 365] on input "Yes" at bounding box center [319, 369] width 13 height 13
radio input "true"
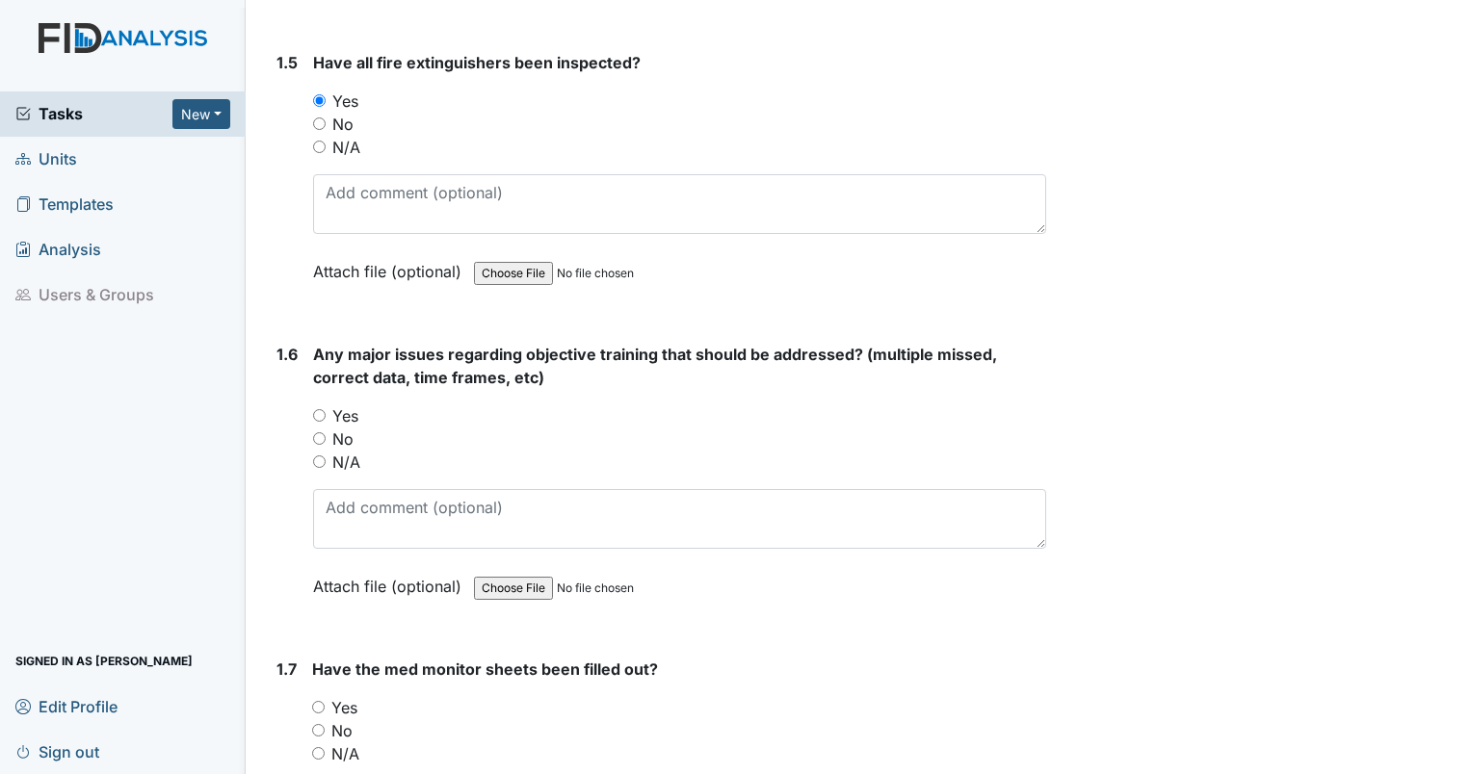
scroll to position [1310, 0]
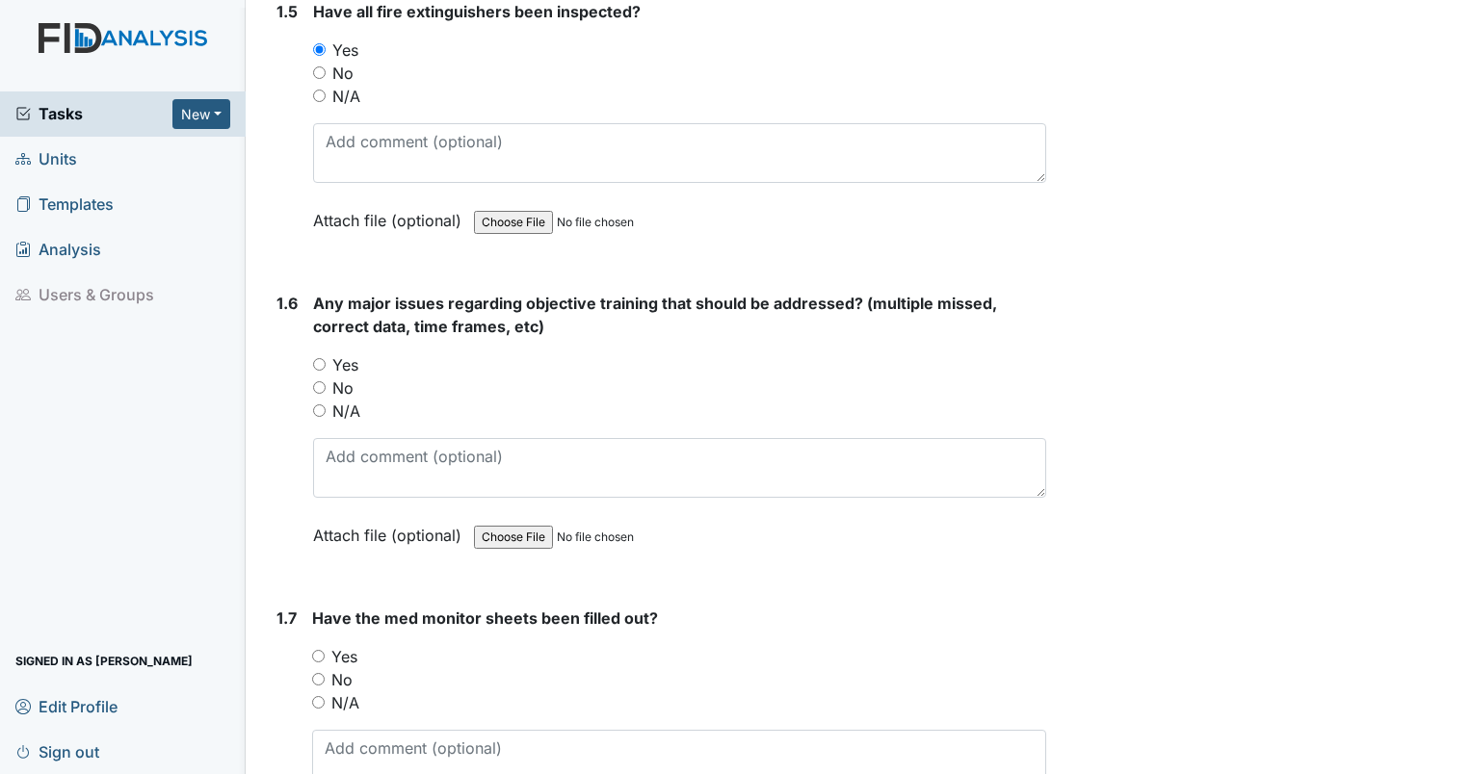
click at [311, 364] on div "1.6 Any major issues regarding objective training that should be addressed? (mu…" at bounding box center [657, 434] width 777 height 284
click at [316, 361] on input "Yes" at bounding box center [319, 364] width 13 height 13
radio input "true"
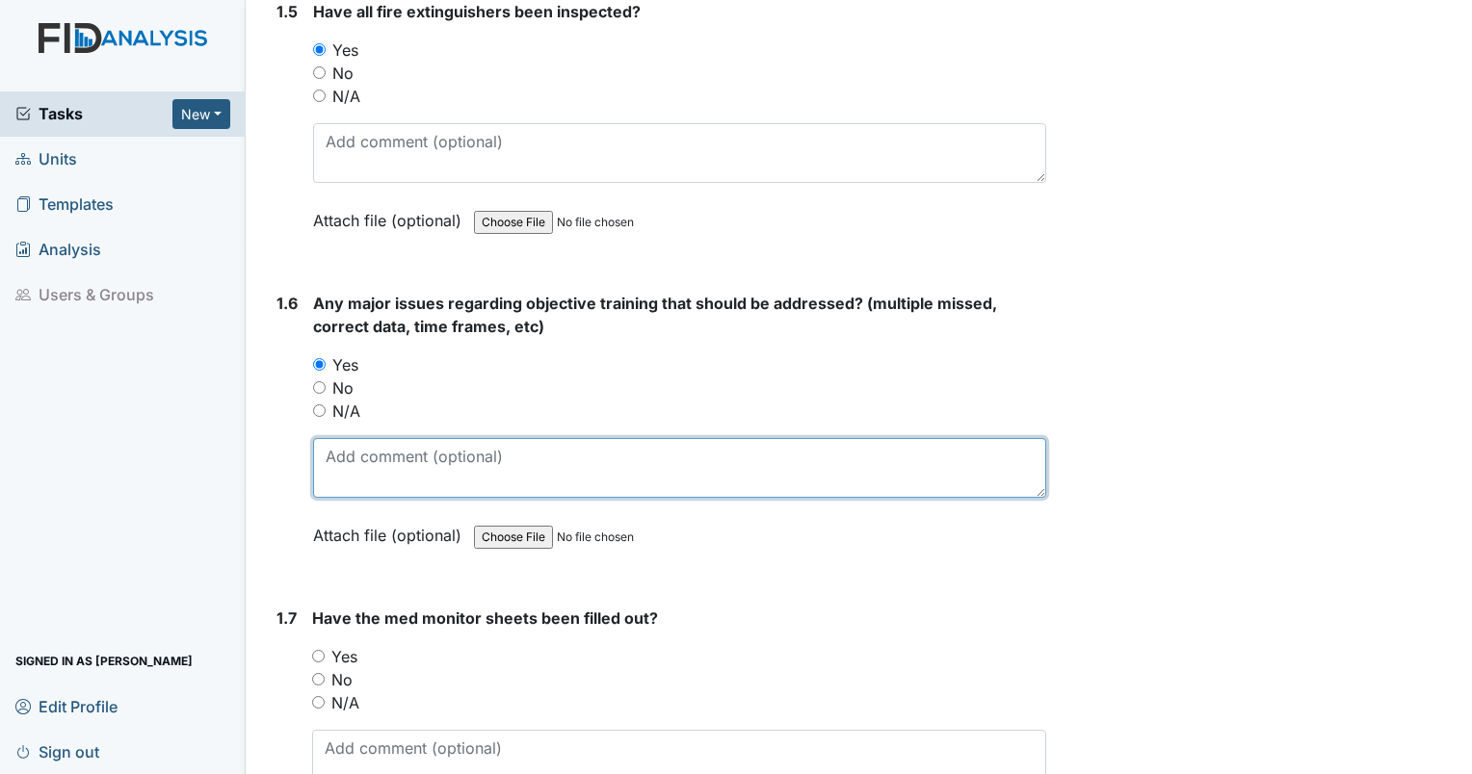
click at [343, 469] on textarea at bounding box center [679, 468] width 733 height 60
type textarea "DB has expired objectives in Therap that remain approved."
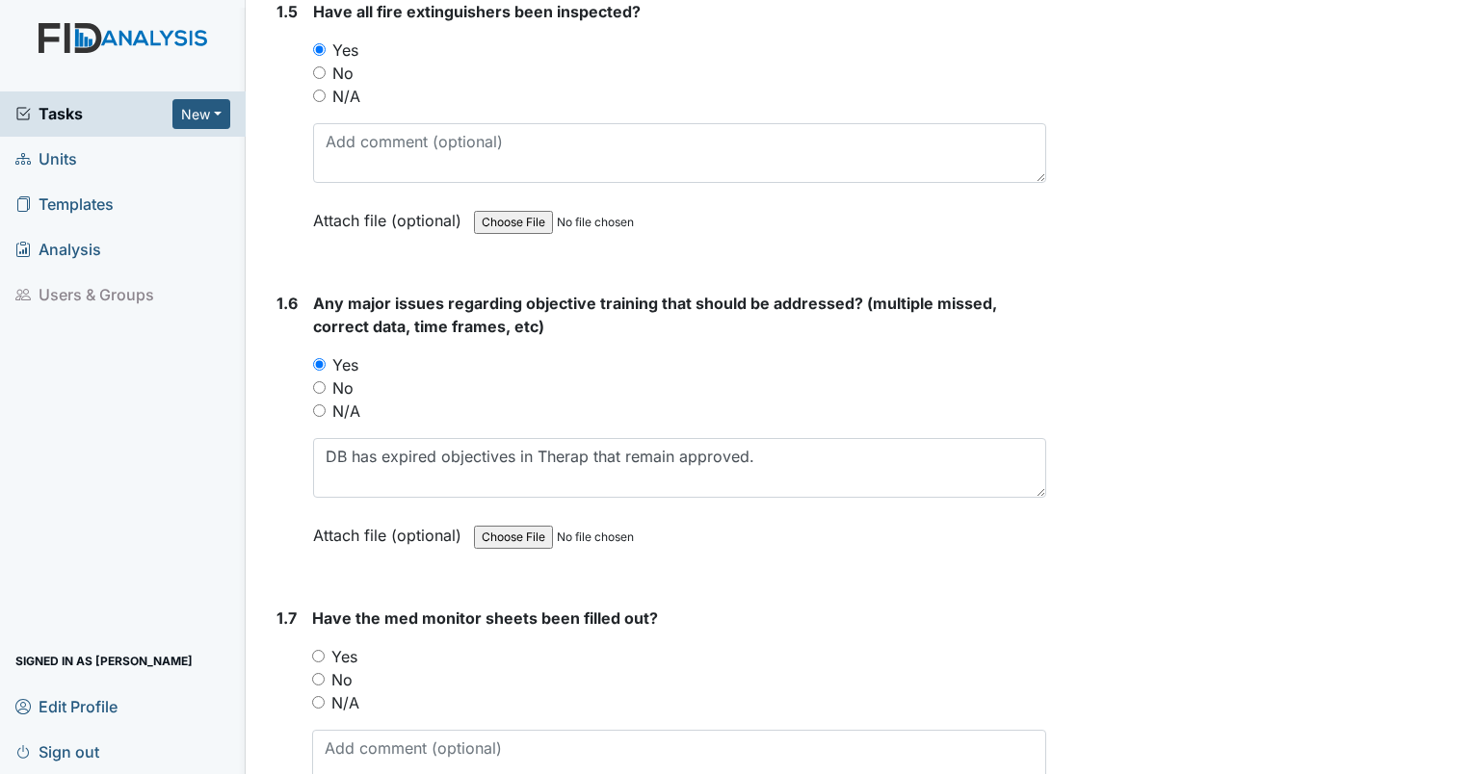
click at [320, 651] on input "Yes" at bounding box center [318, 656] width 13 height 13
radio input "true"
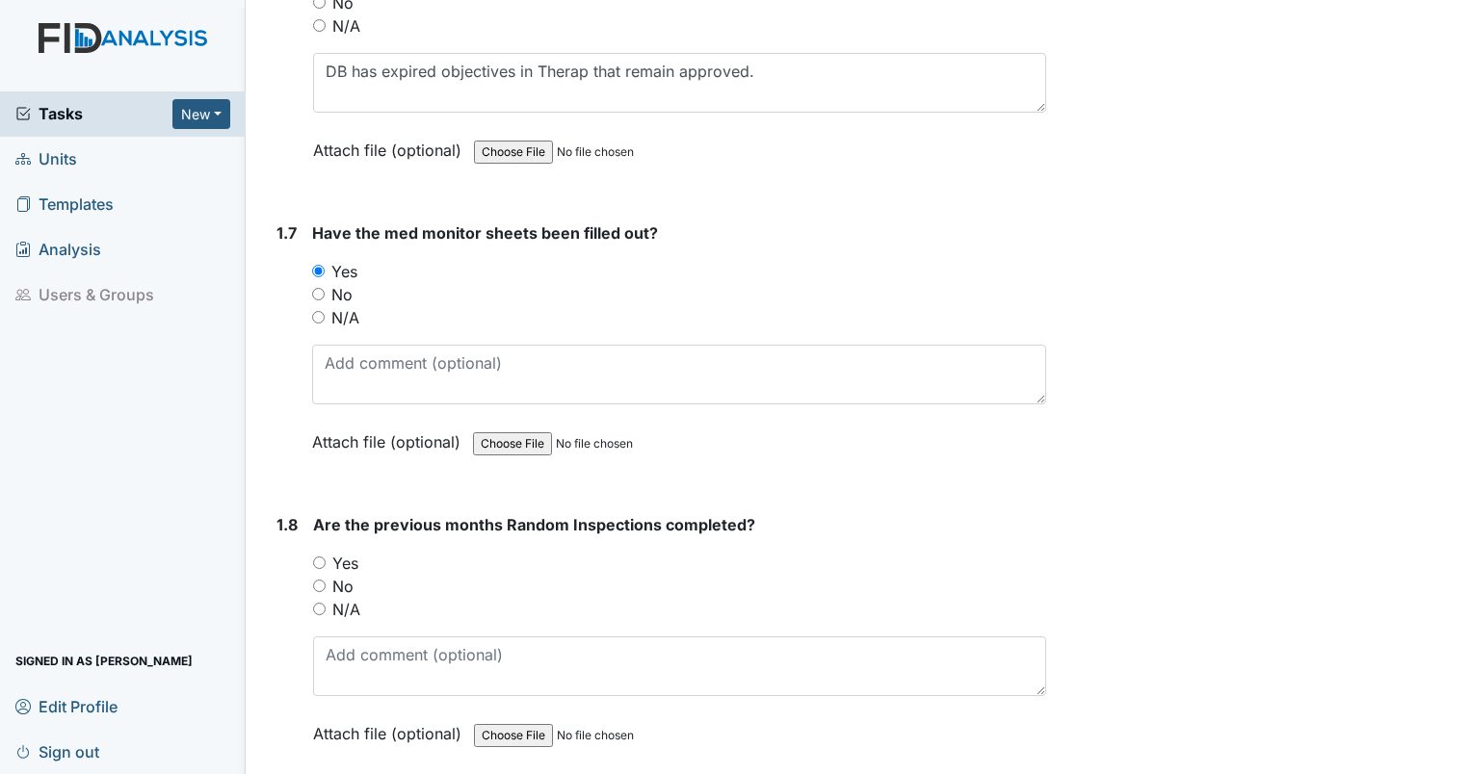
scroll to position [1729, 0]
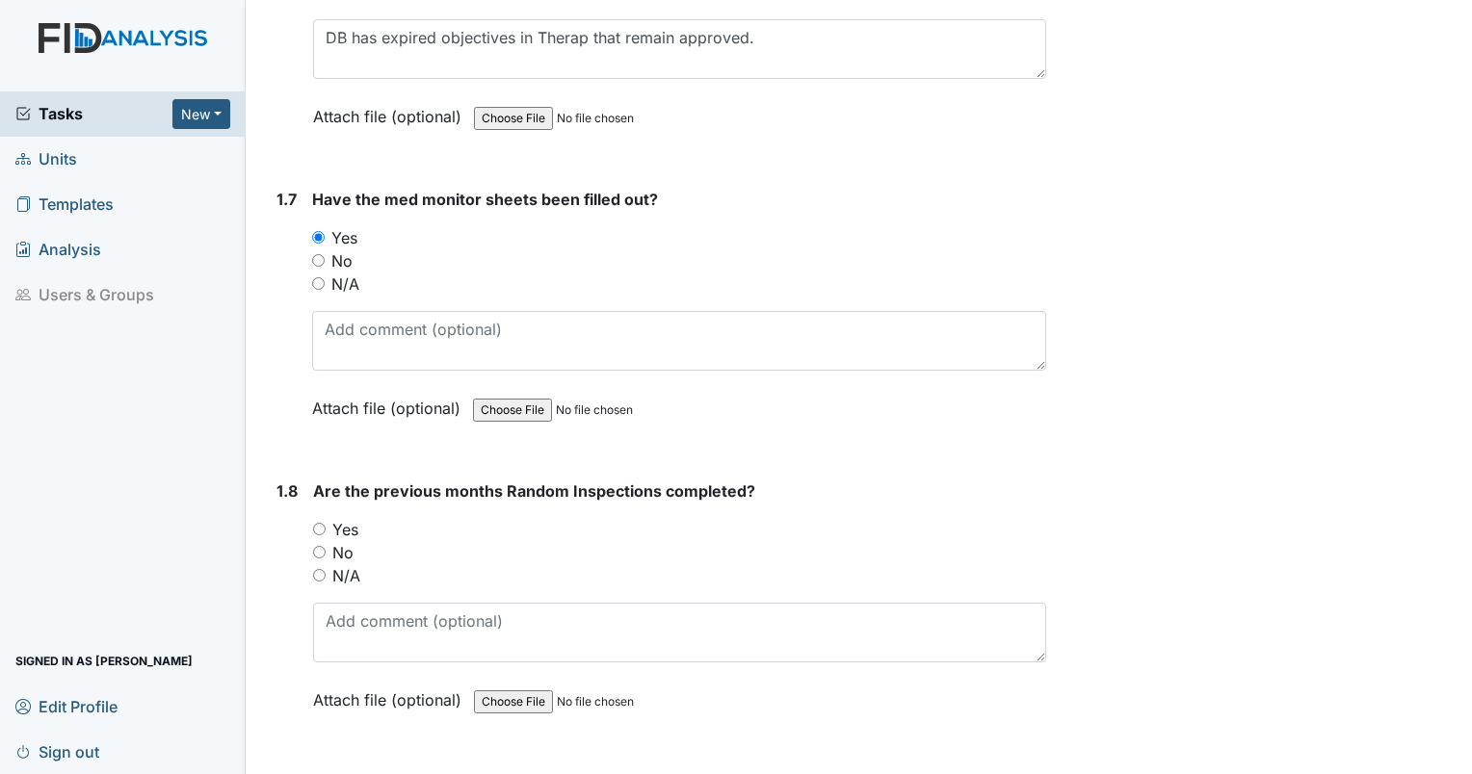
click at [320, 257] on input "No" at bounding box center [318, 260] width 13 height 13
radio input "true"
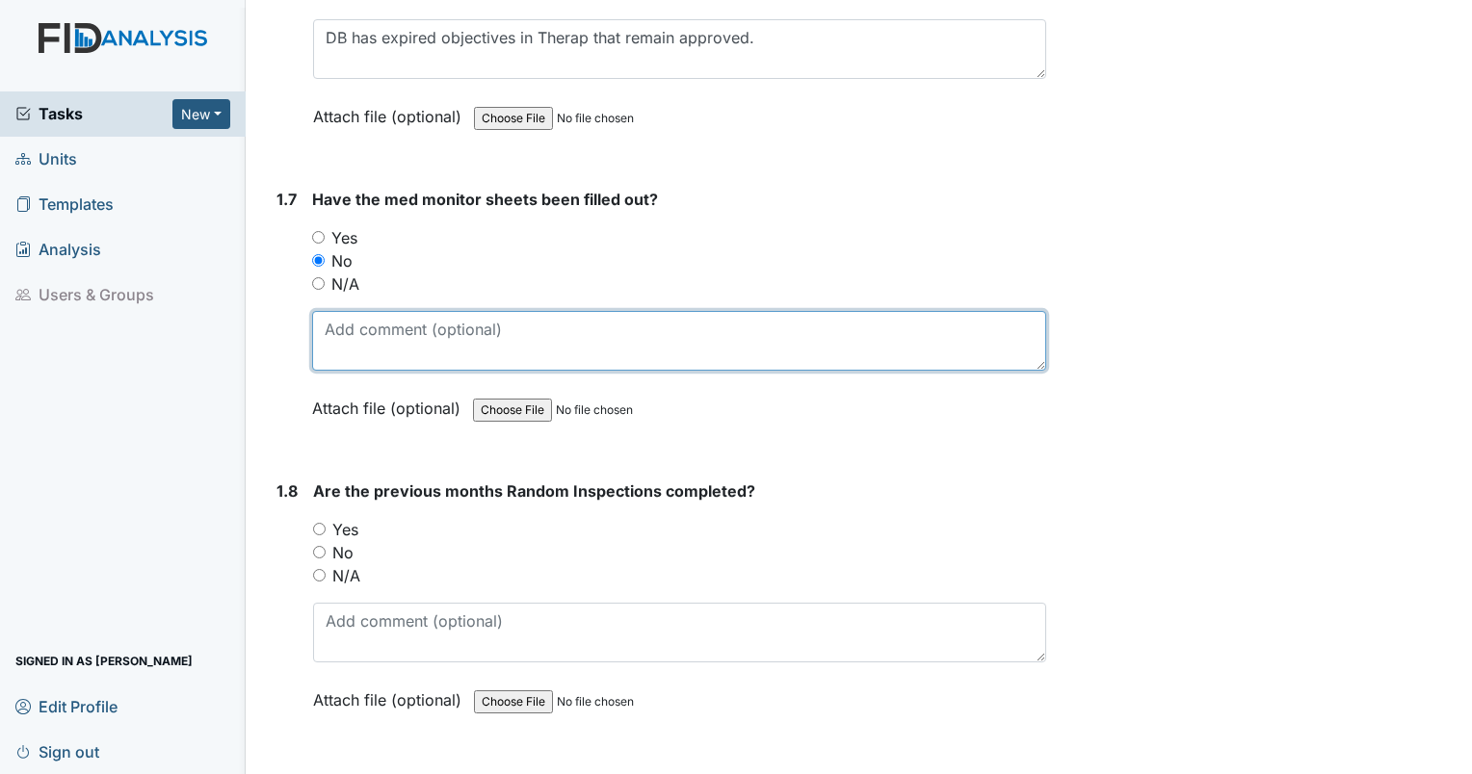
click at [331, 311] on textarea at bounding box center [679, 341] width 734 height 60
type textarea "multiple dates missing second signature for August."
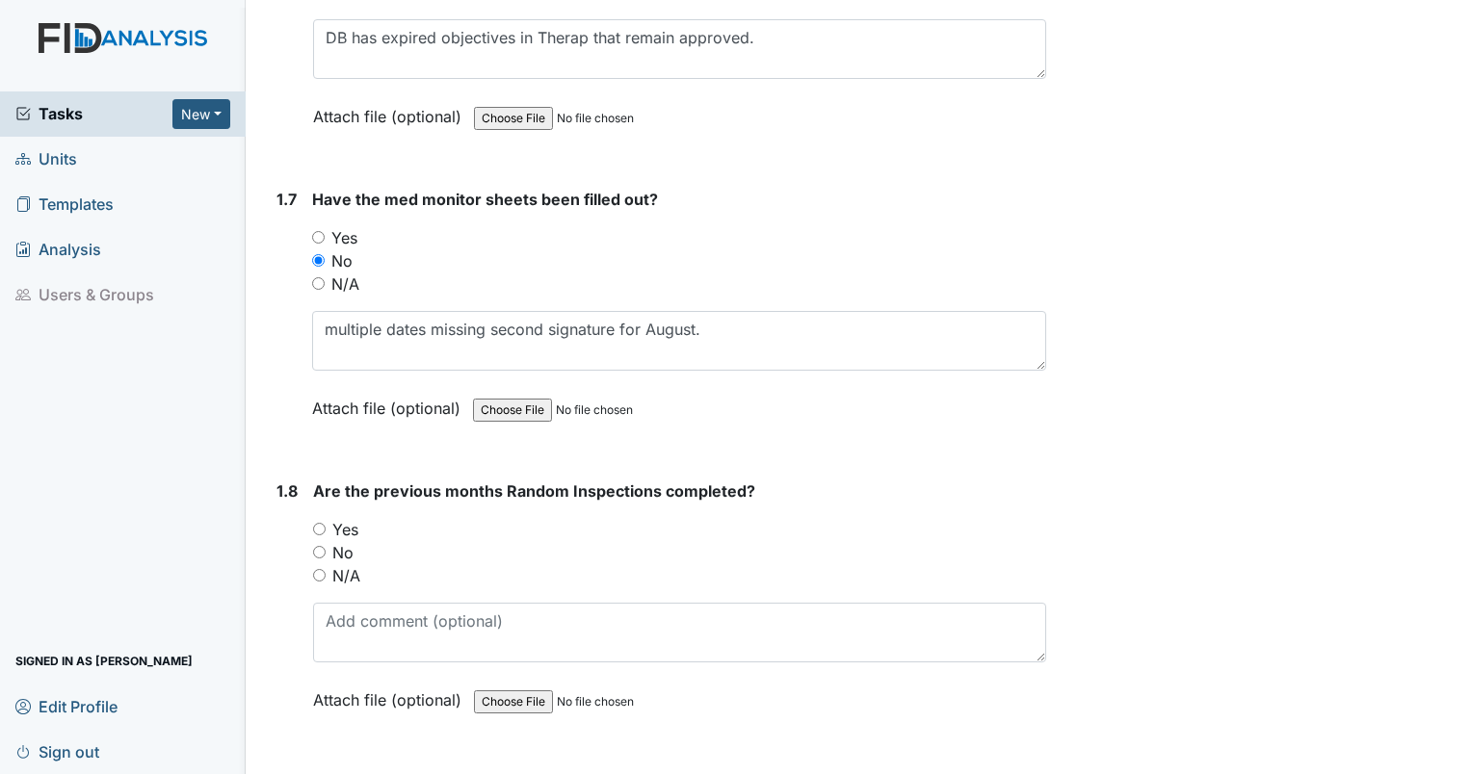
click at [324, 523] on input "Yes" at bounding box center [319, 529] width 13 height 13
radio input "true"
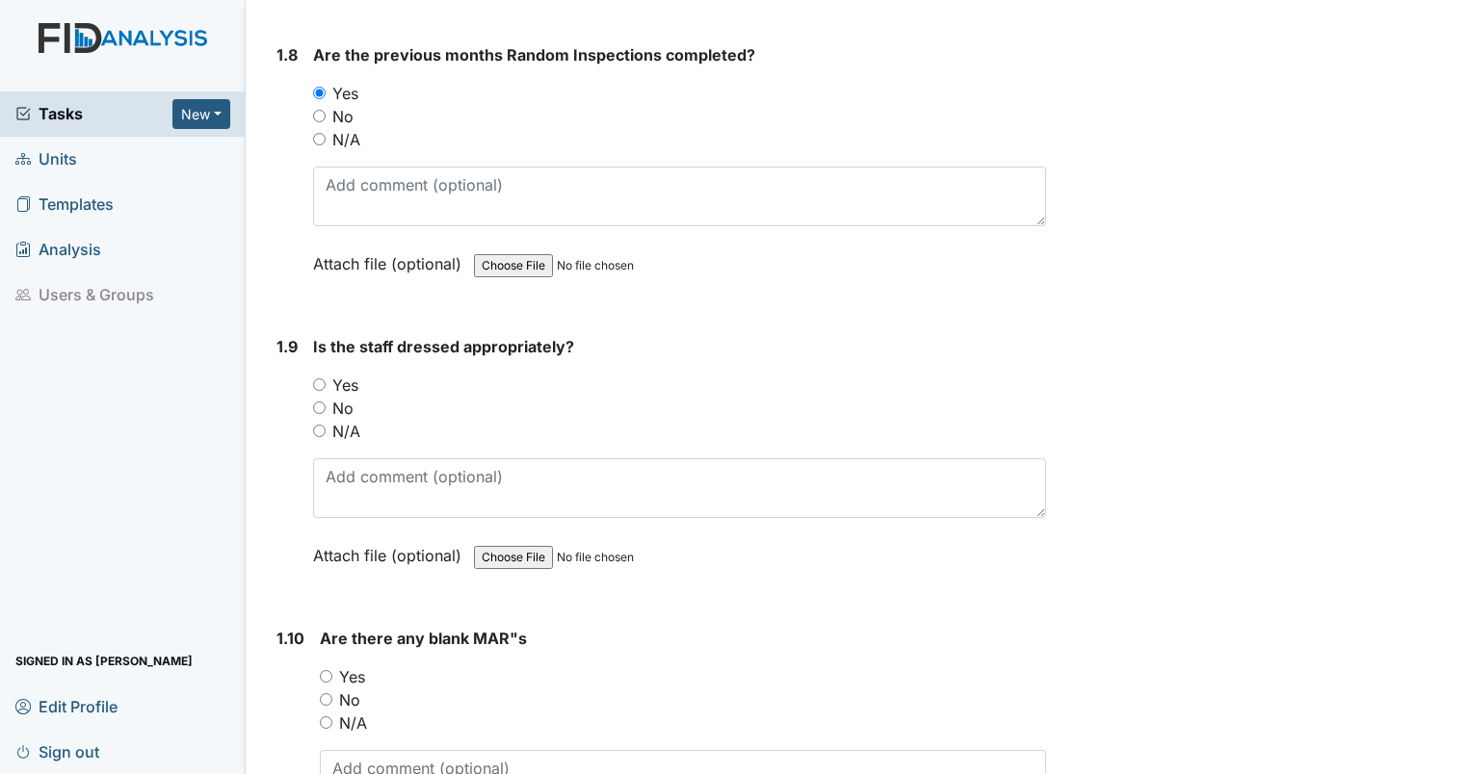
scroll to position [2232, 0]
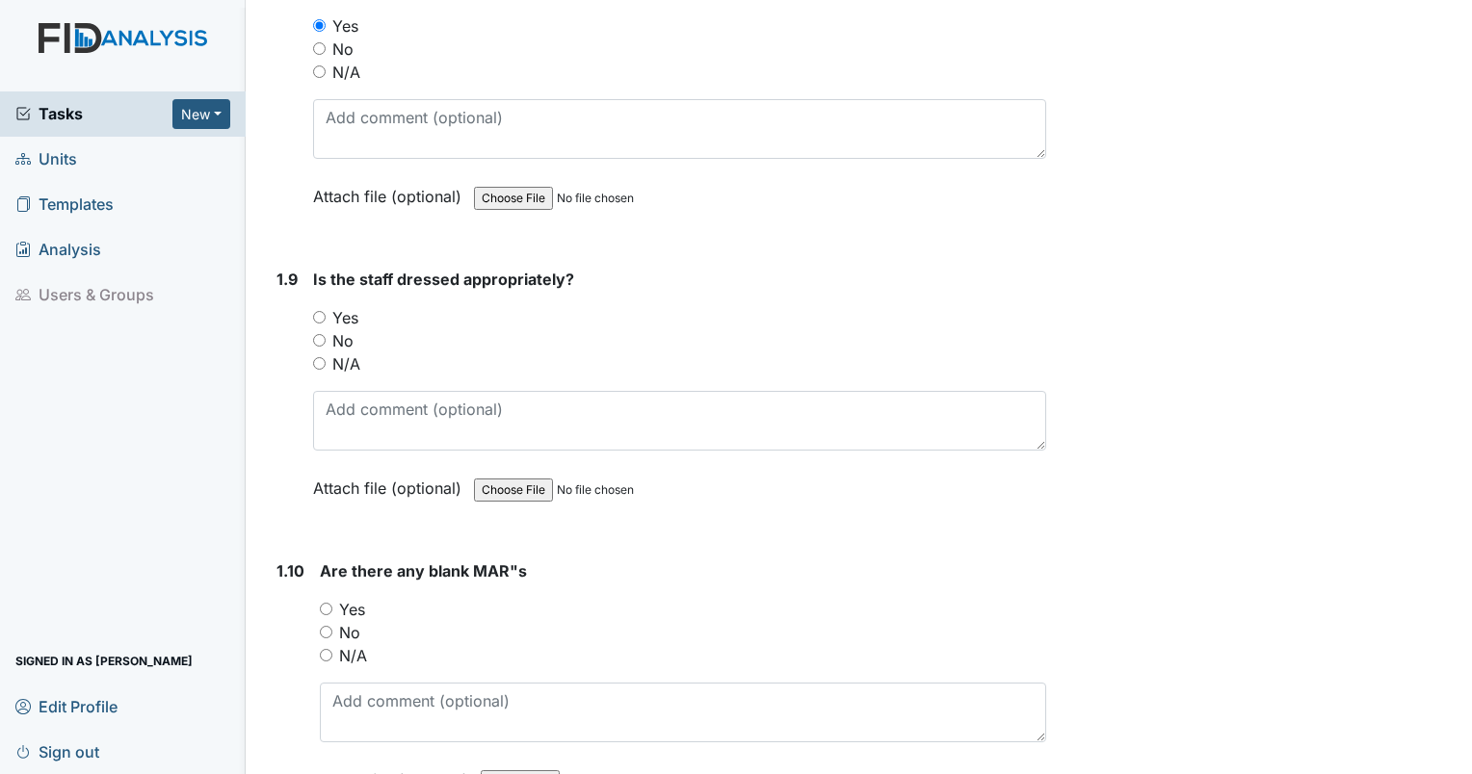
click at [319, 311] on input "Yes" at bounding box center [319, 317] width 13 height 13
radio input "true"
click at [325, 603] on input "Yes" at bounding box center [326, 609] width 13 height 13
radio input "true"
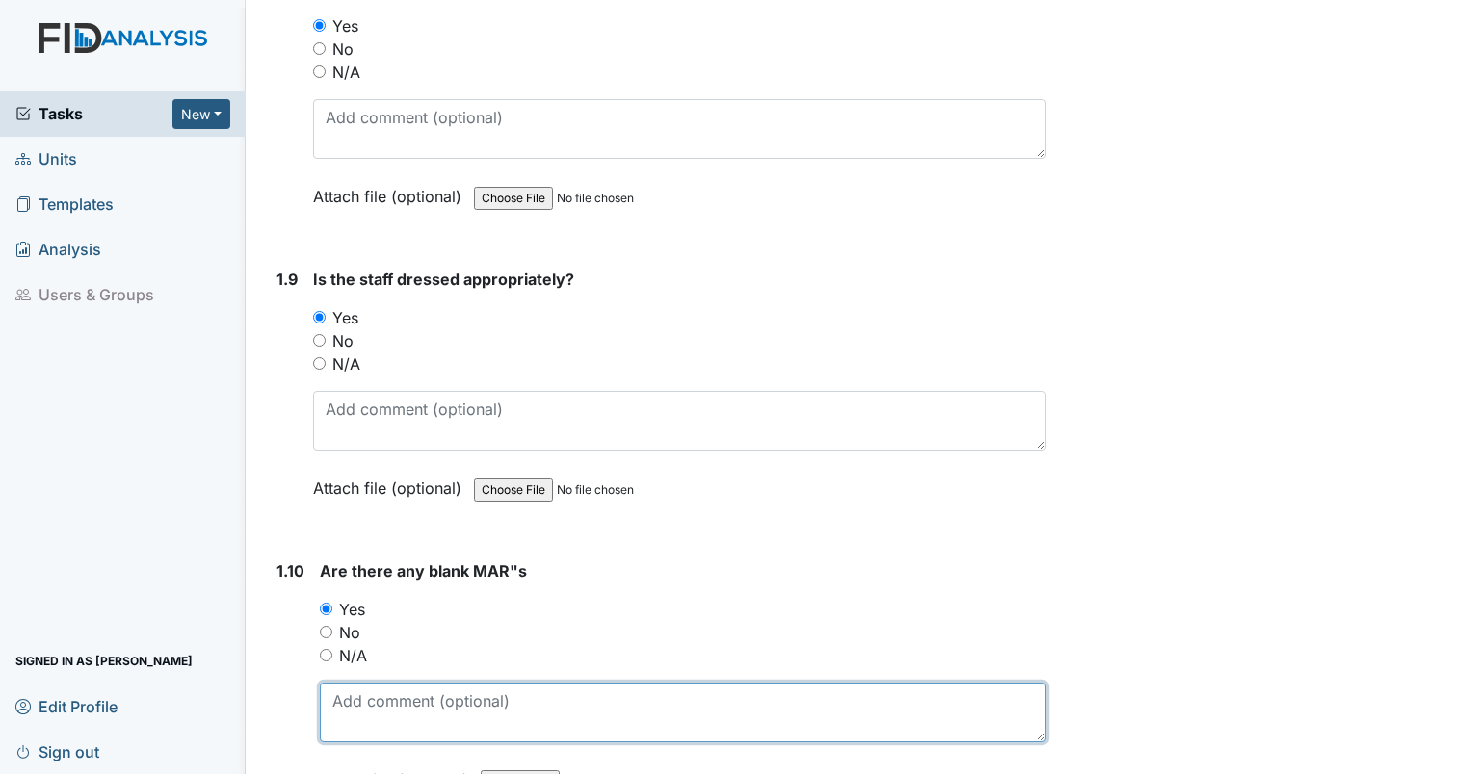
click at [359, 690] on textarea at bounding box center [683, 713] width 726 height 60
paste textarea "TRI-LO-ESTARYLLA TABLET"
click at [681, 692] on textarea "JF TRI-LO-ESTARYLLA TABLET" at bounding box center [683, 713] width 726 height 60
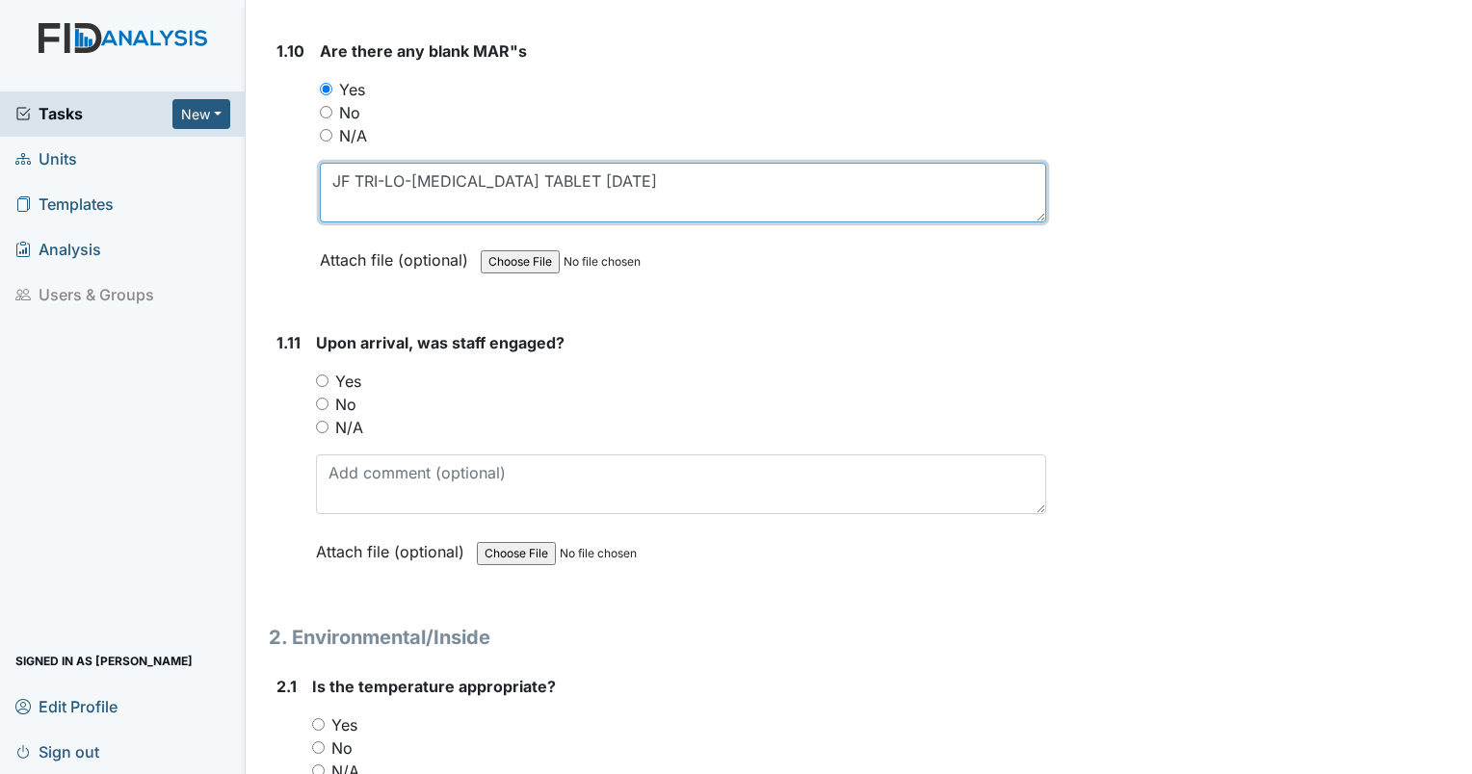
scroll to position [2770, 0]
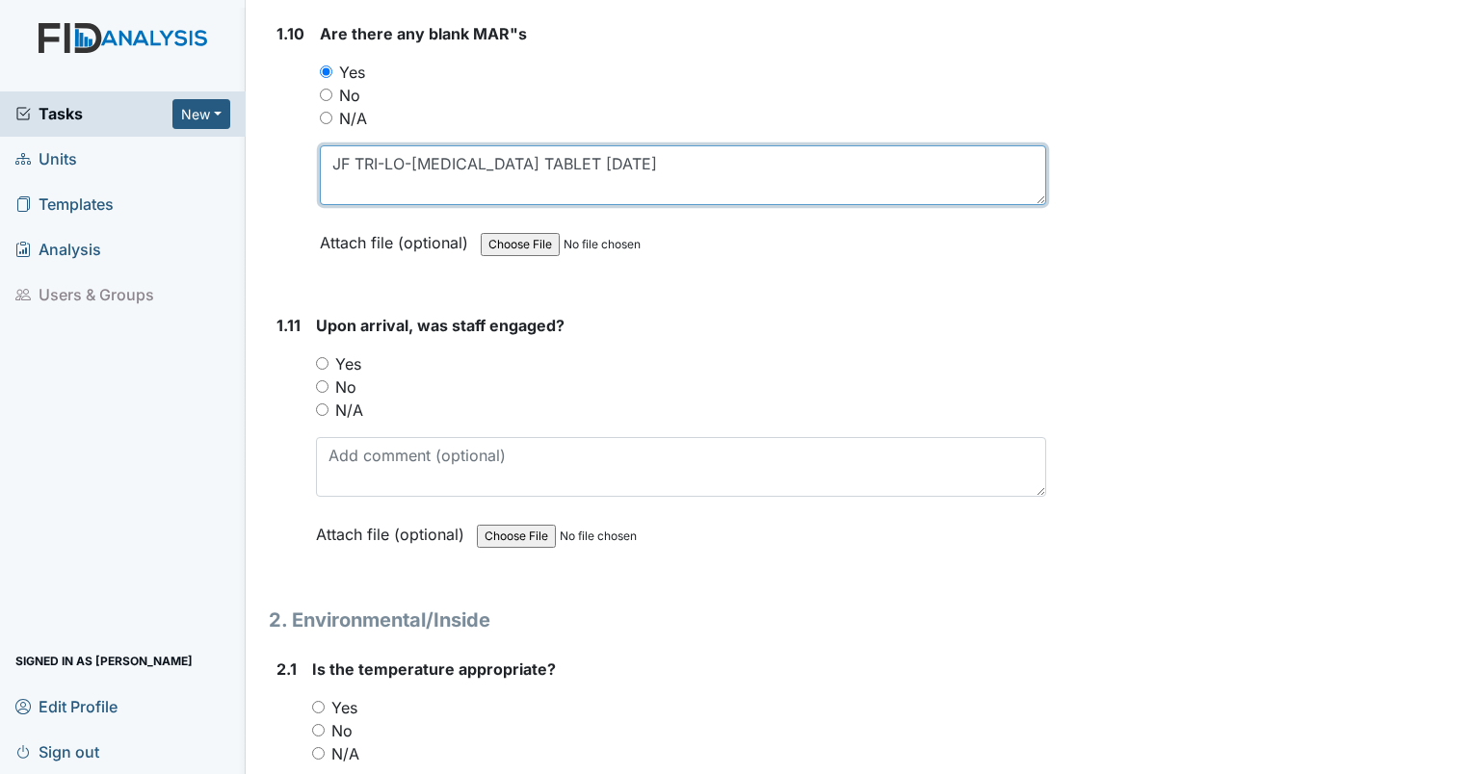
type textarea "JF TRI-LO-[MEDICAL_DATA] TABLET [DATE]"
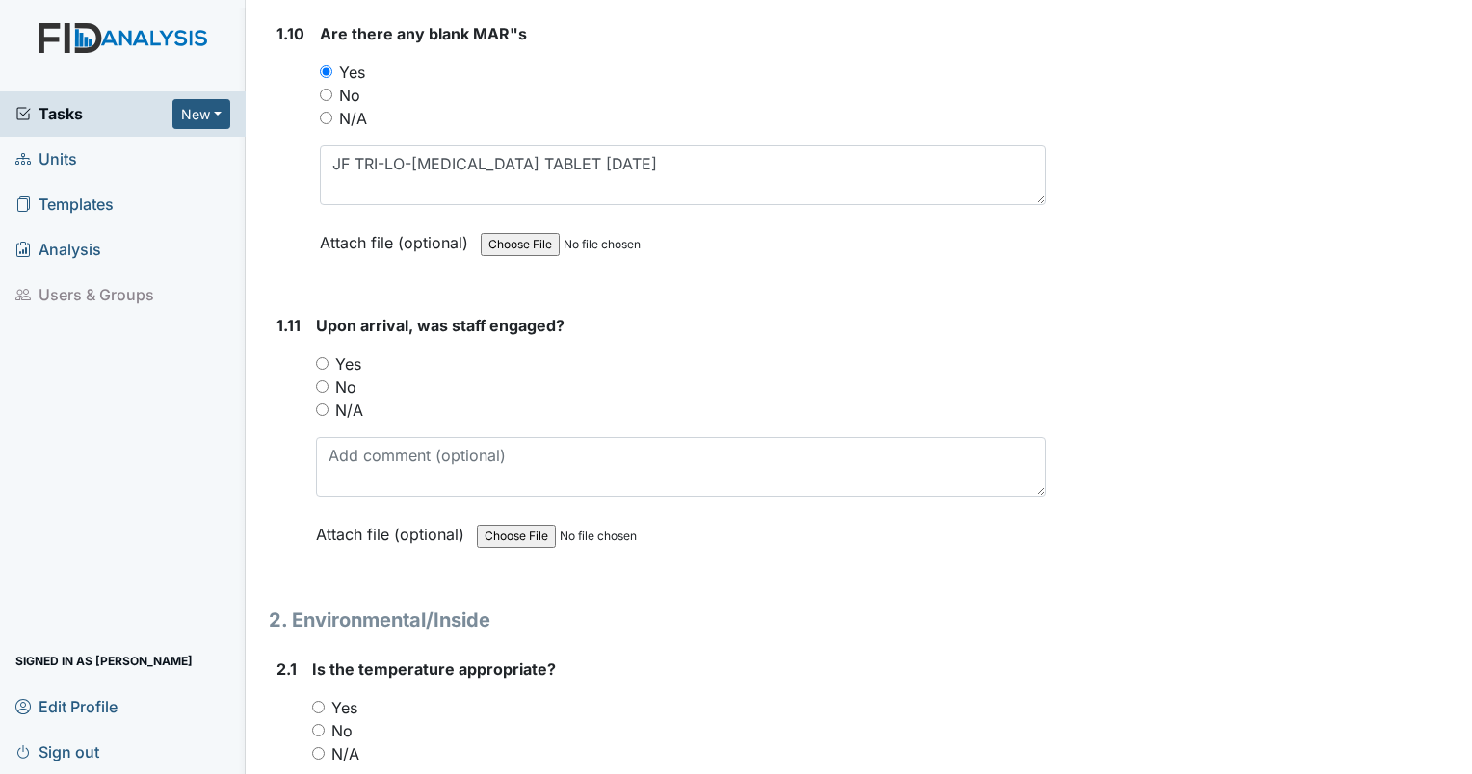
click at [316, 404] on input "N/A" at bounding box center [322, 410] width 13 height 13
radio input "true"
click at [324, 696] on div "Yes" at bounding box center [679, 707] width 734 height 23
click at [319, 701] on input "Yes" at bounding box center [318, 707] width 13 height 13
radio input "true"
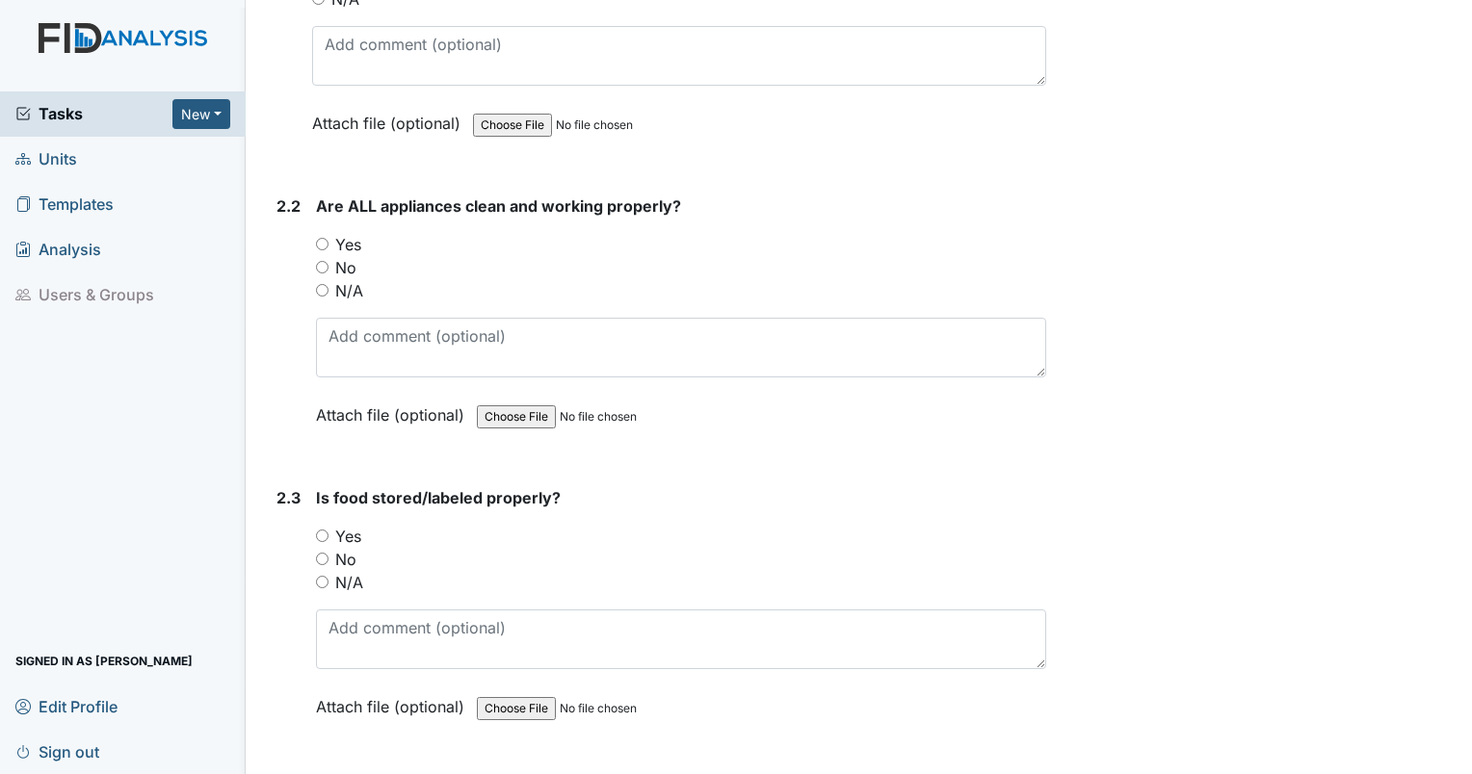
scroll to position [3542, 0]
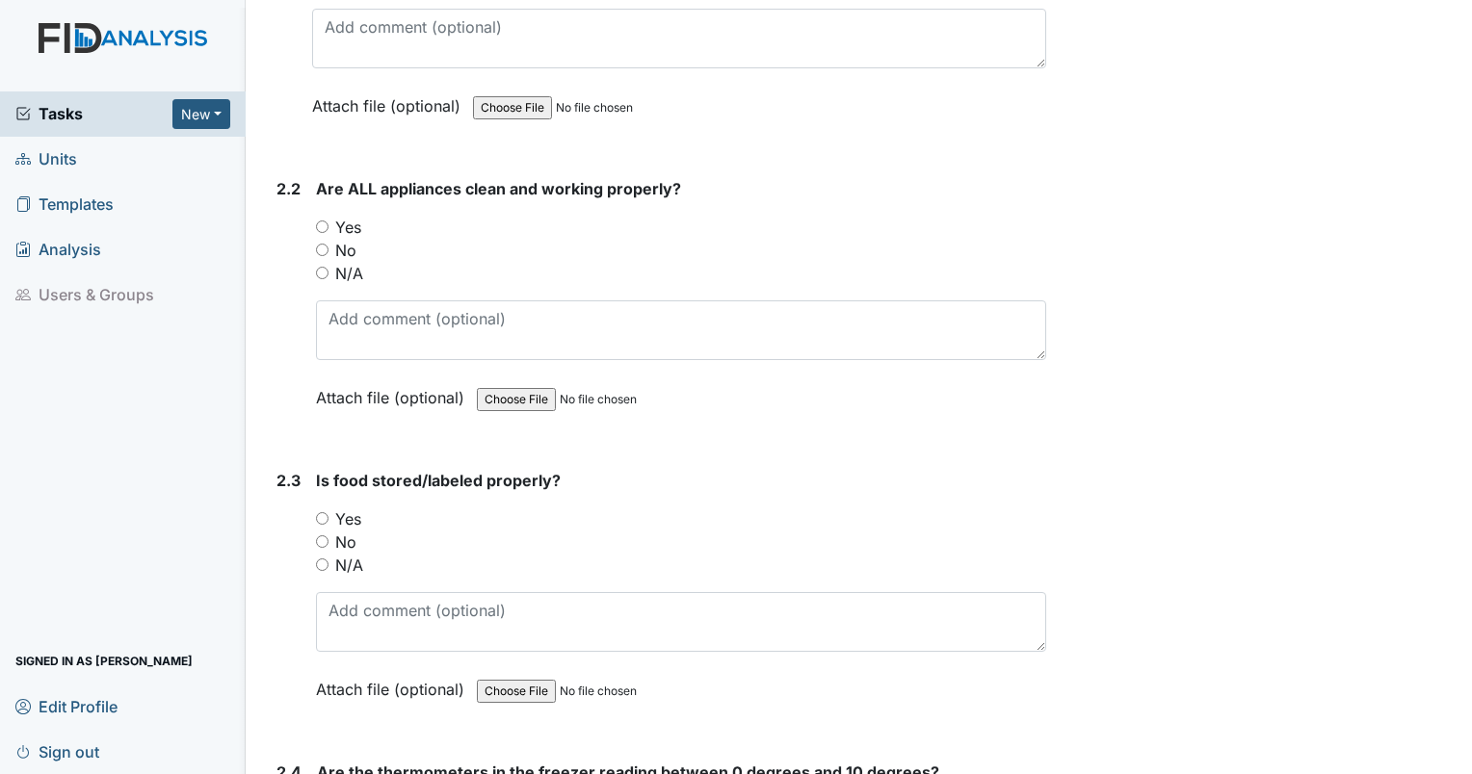
click at [323, 221] on input "Yes" at bounding box center [322, 227] width 13 height 13
radio input "true"
click at [325, 535] on input "No" at bounding box center [322, 541] width 13 height 13
radio input "true"
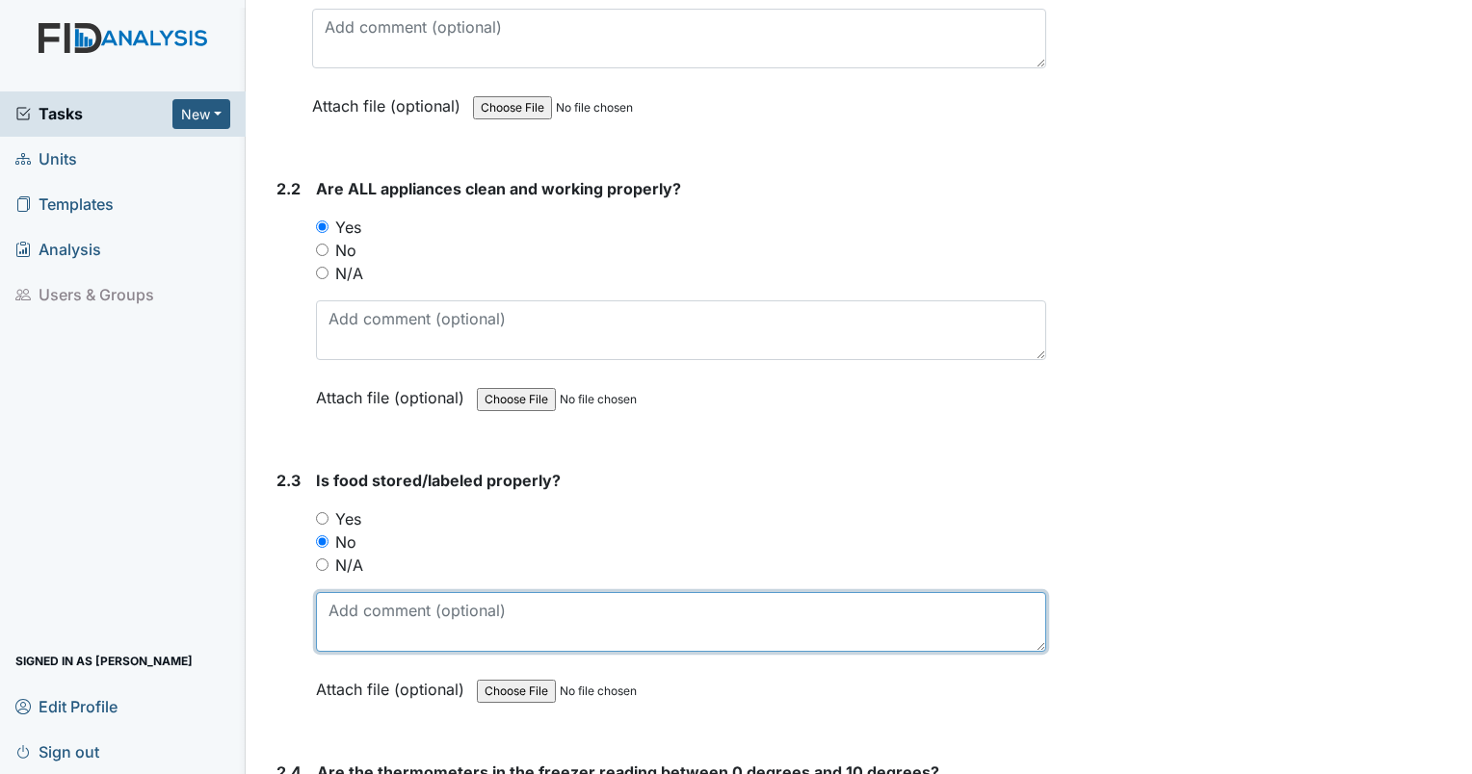
click at [353, 605] on textarea at bounding box center [681, 622] width 730 height 60
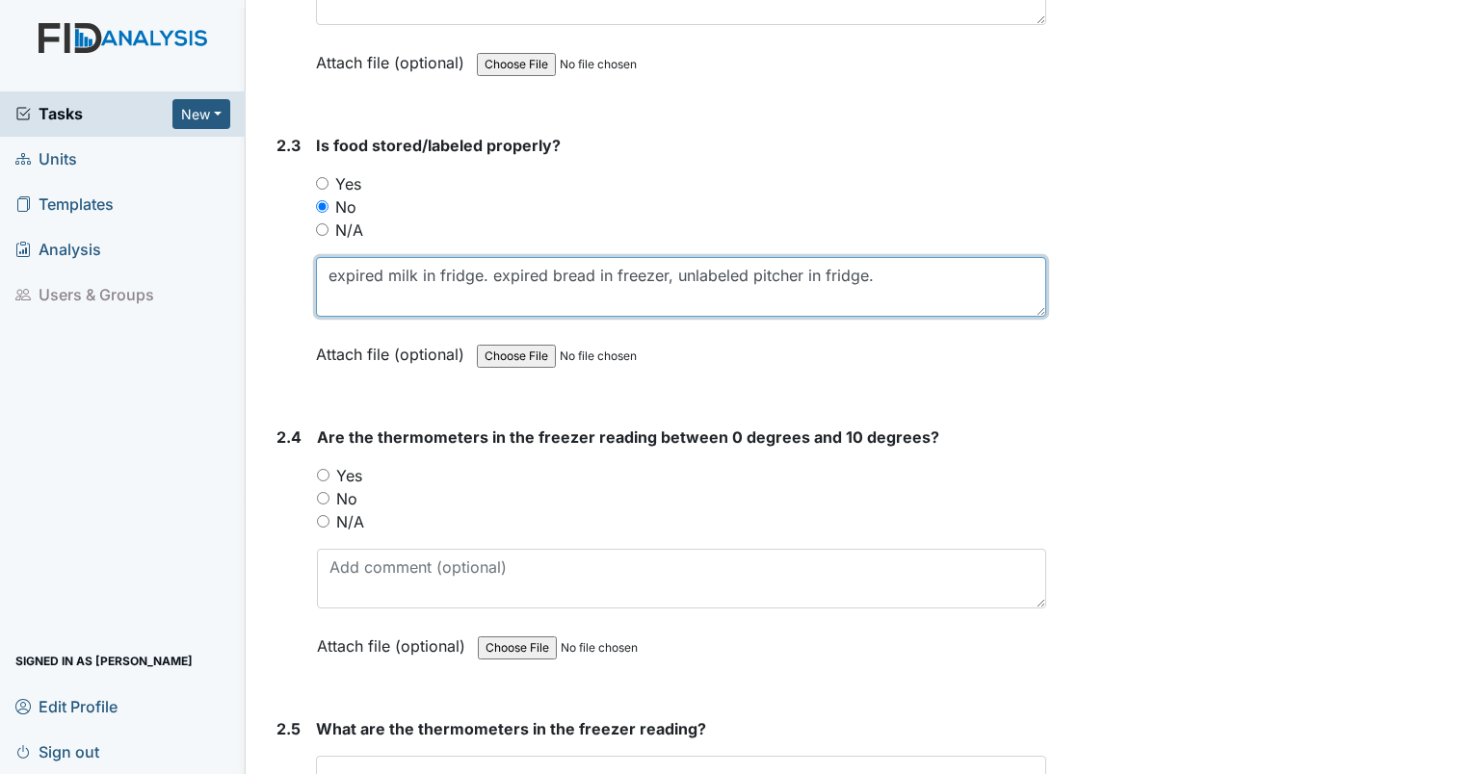
scroll to position [4012, 0]
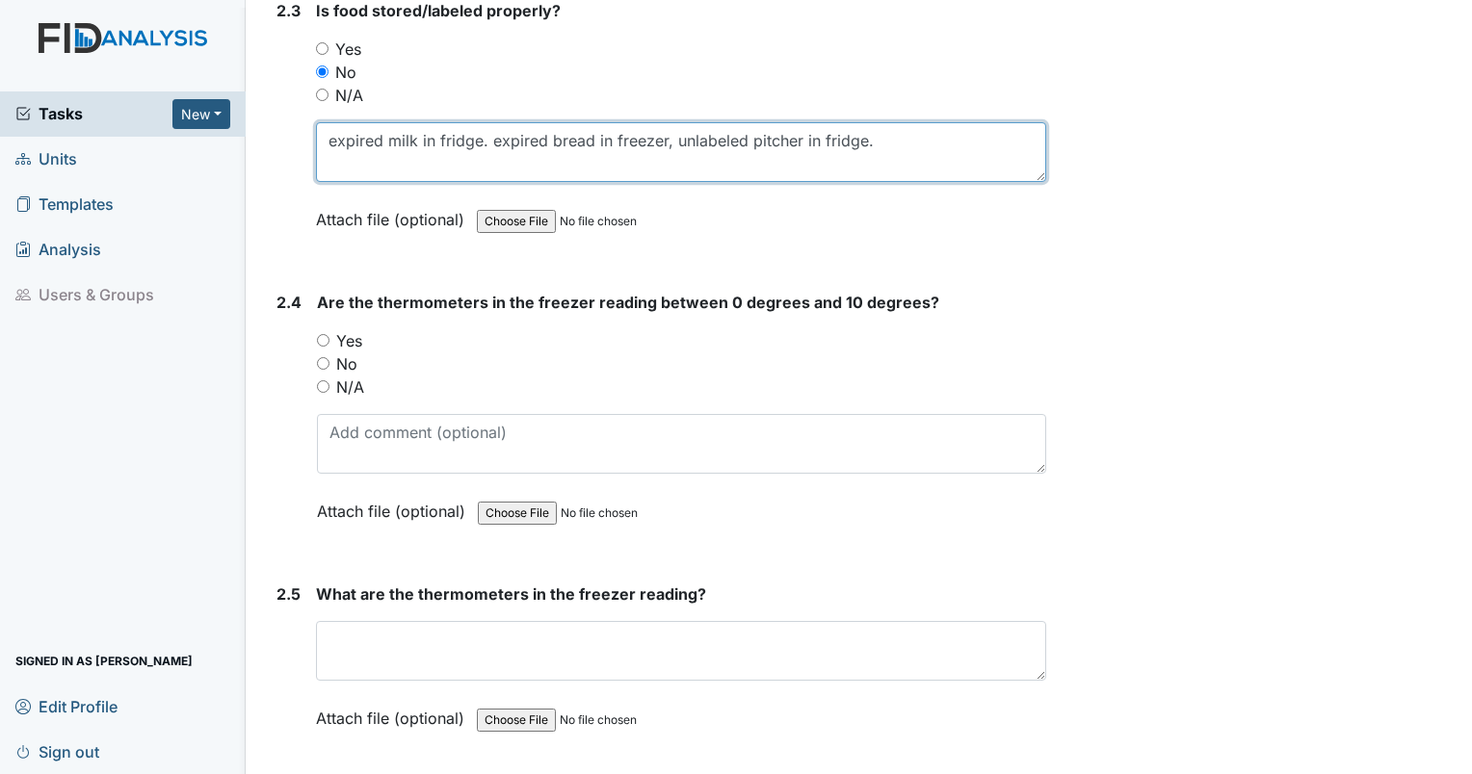
type textarea "expired milk in fridge. expired bread in freezer, unlabeled pitcher in fridge."
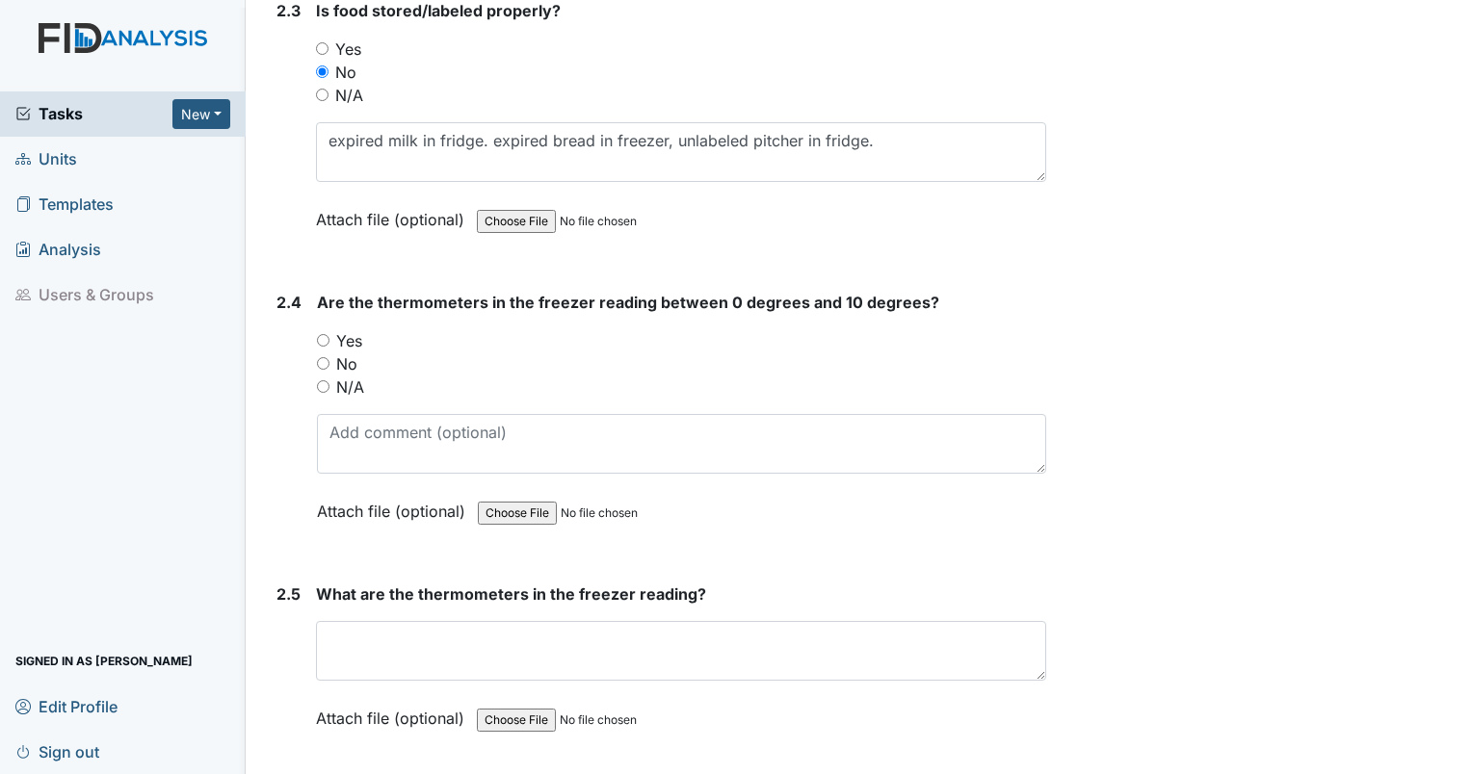
click at [318, 329] on div "Yes" at bounding box center [681, 340] width 729 height 23
click at [323, 334] on input "Yes" at bounding box center [323, 340] width 13 height 13
radio input "true"
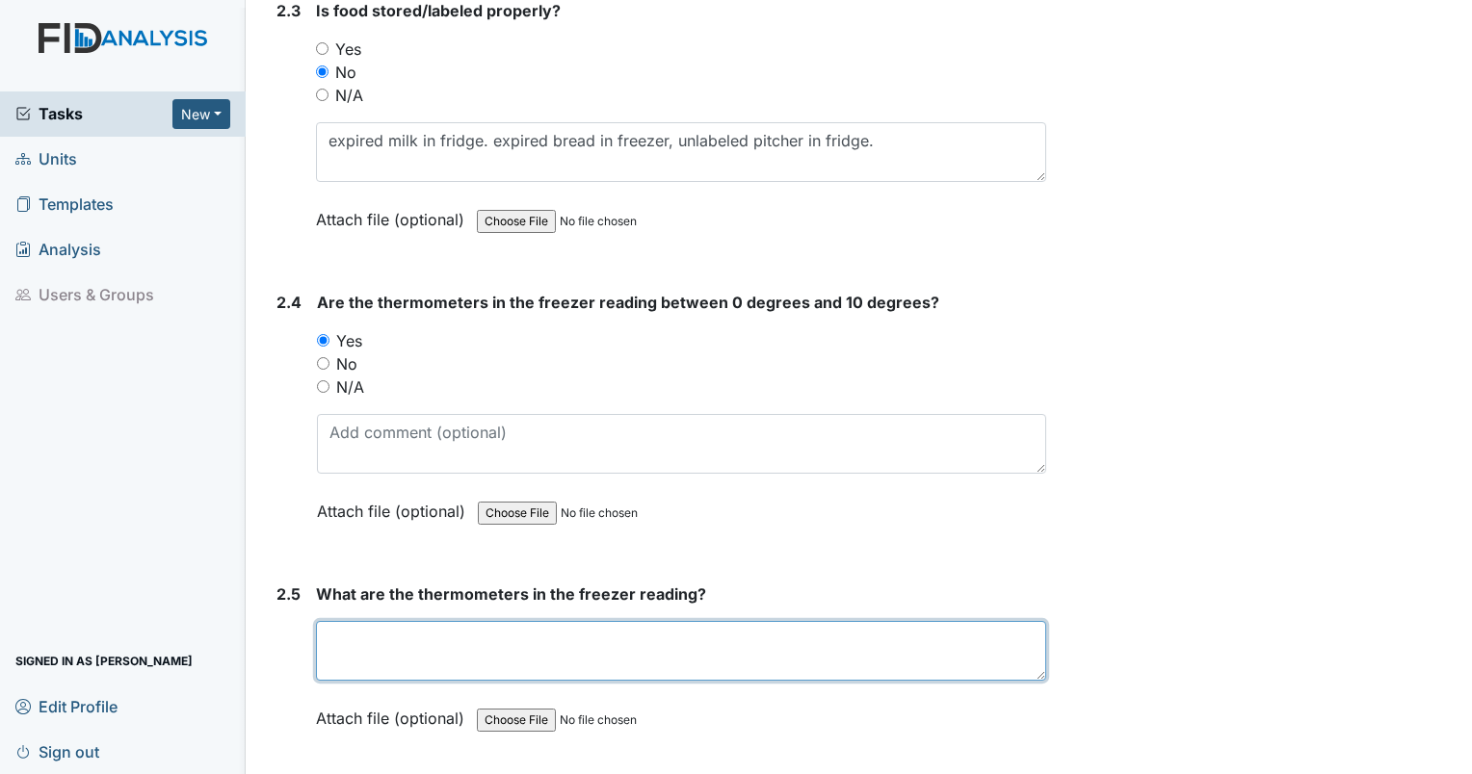
click at [370, 661] on textarea at bounding box center [681, 651] width 730 height 60
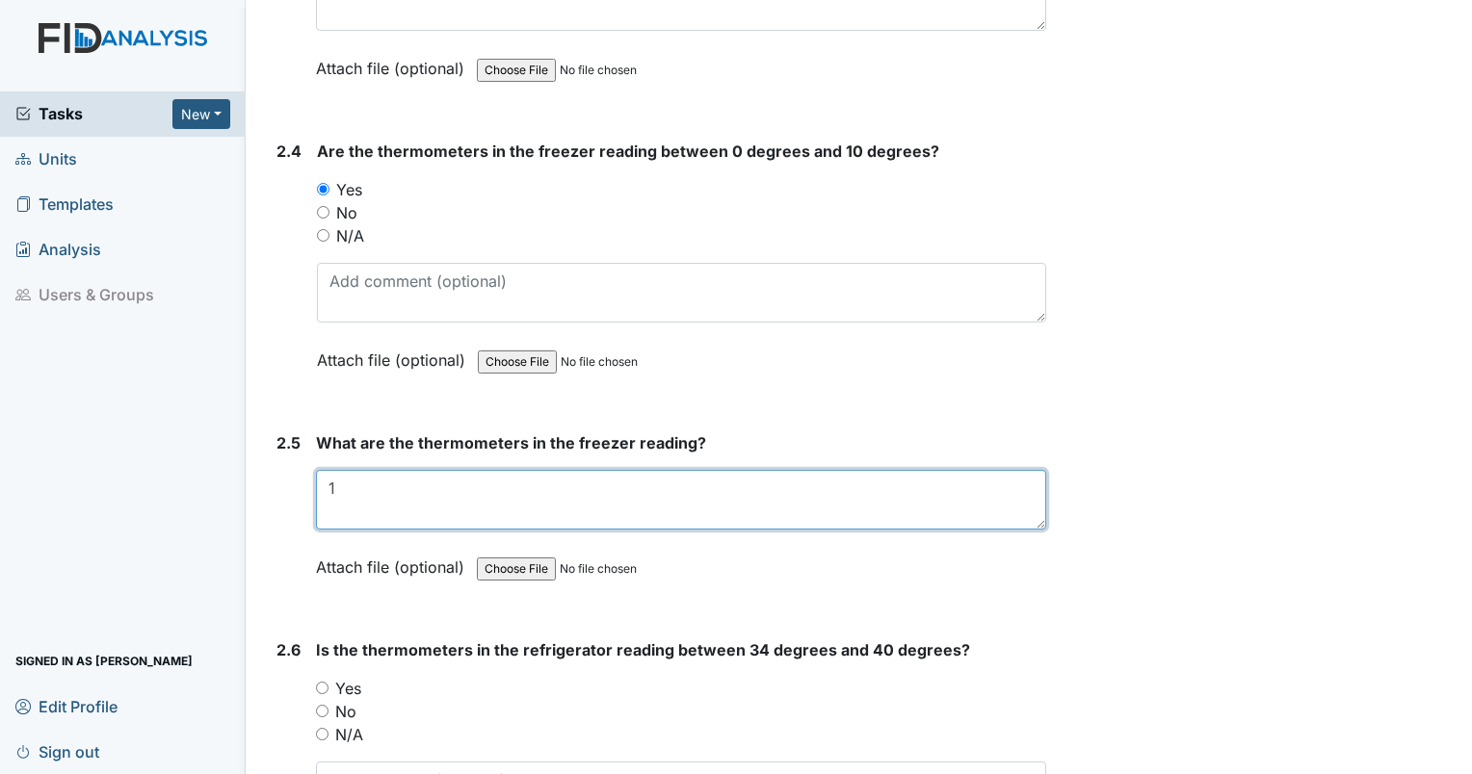
scroll to position [4515, 0]
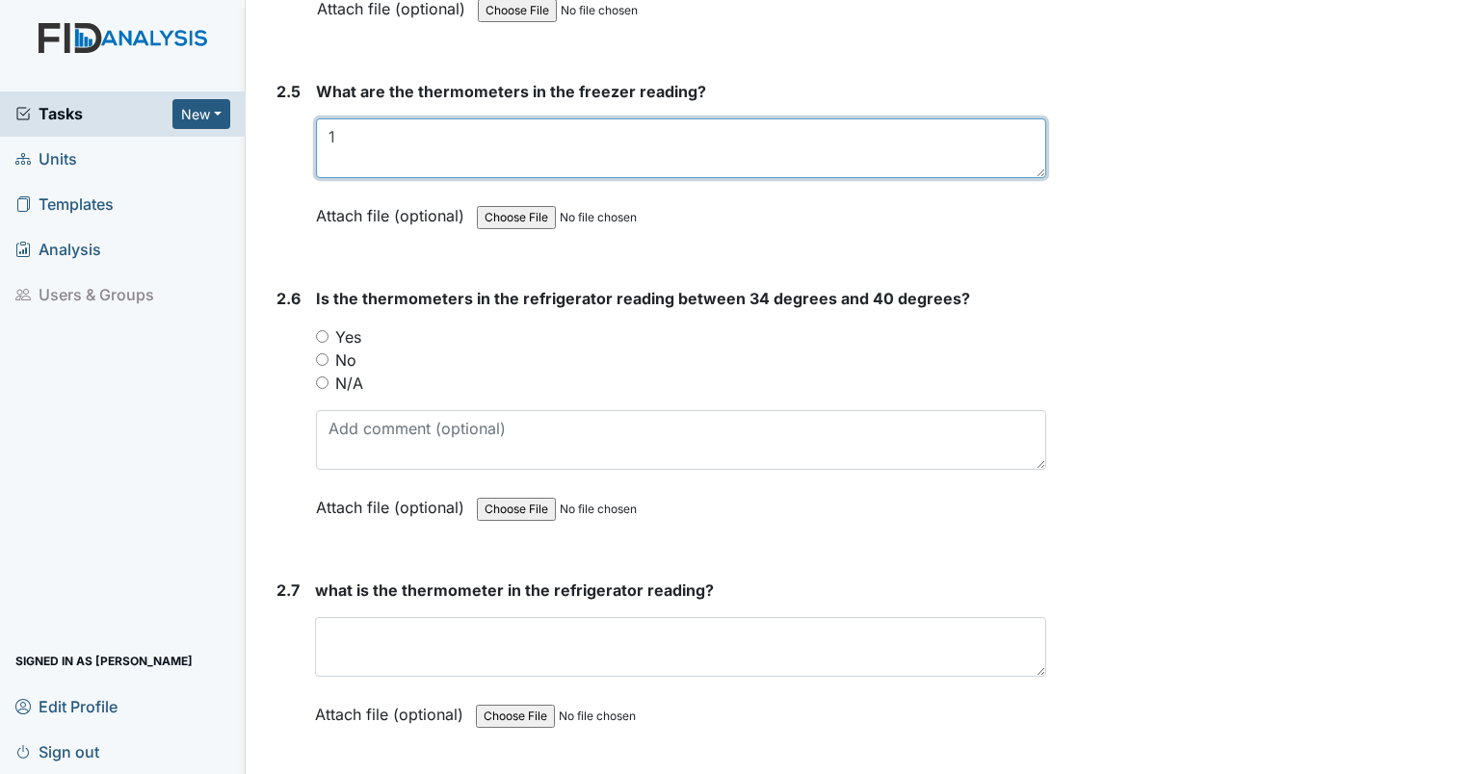
type textarea "1"
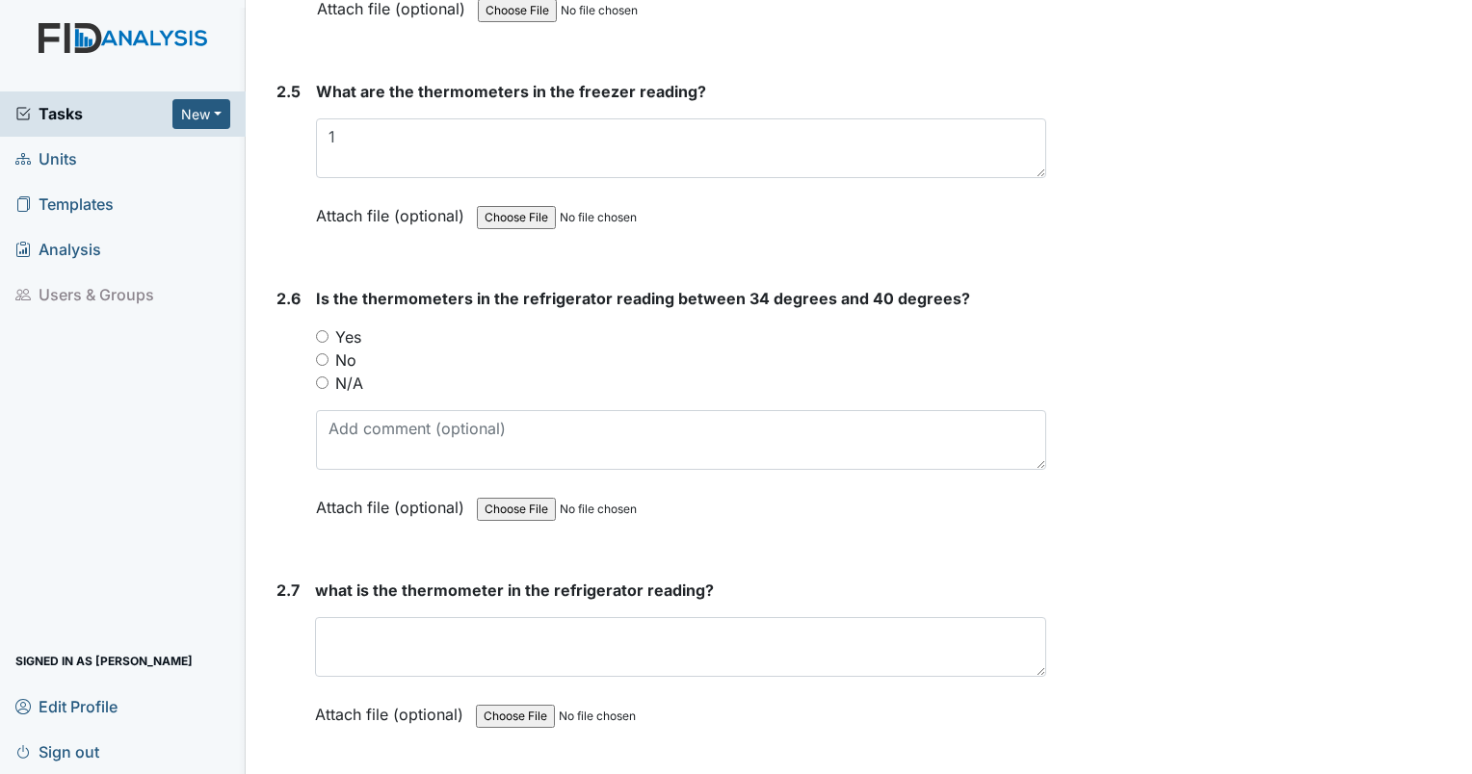
click at [324, 330] on input "Yes" at bounding box center [322, 336] width 13 height 13
radio input "true"
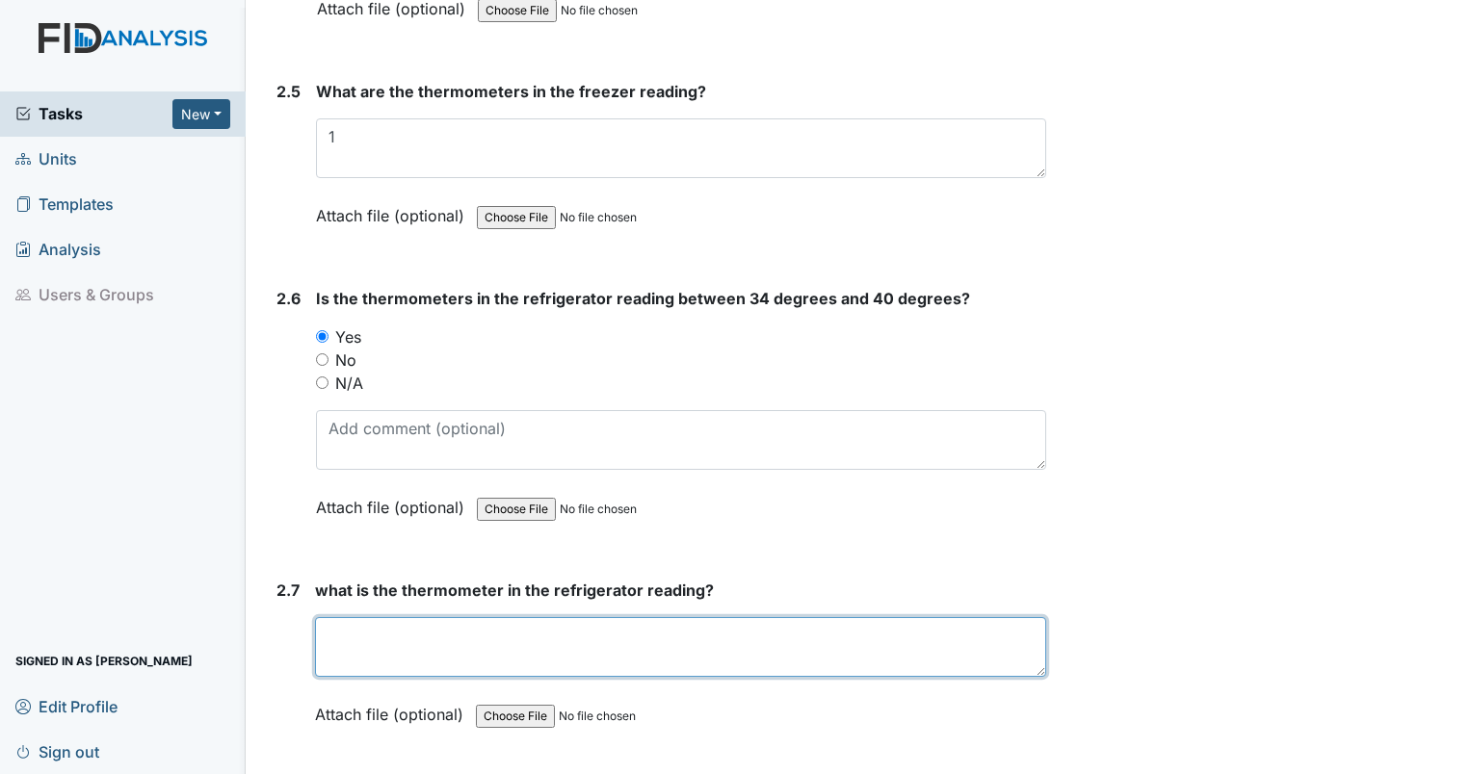
click at [422, 623] on textarea at bounding box center [680, 647] width 731 height 60
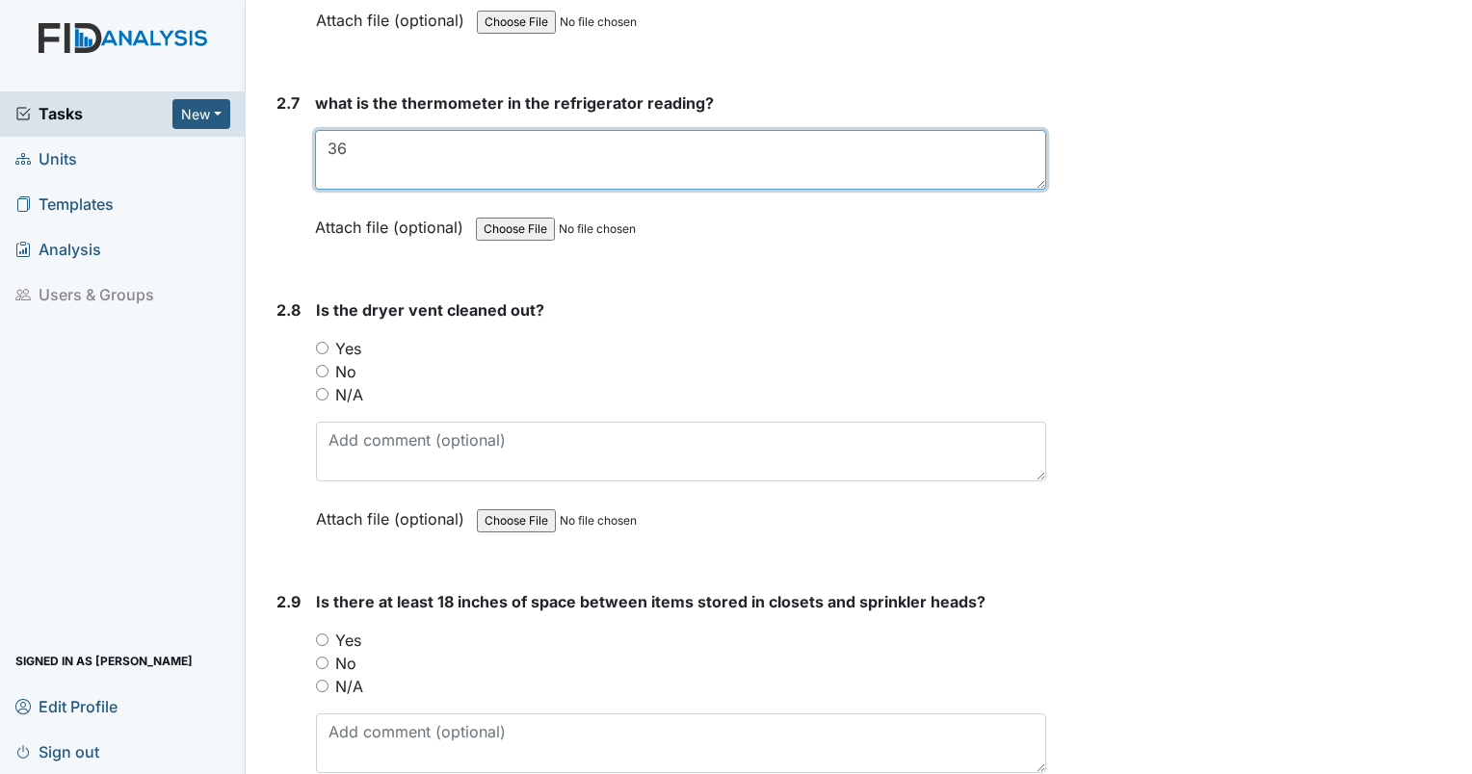
scroll to position [5036, 0]
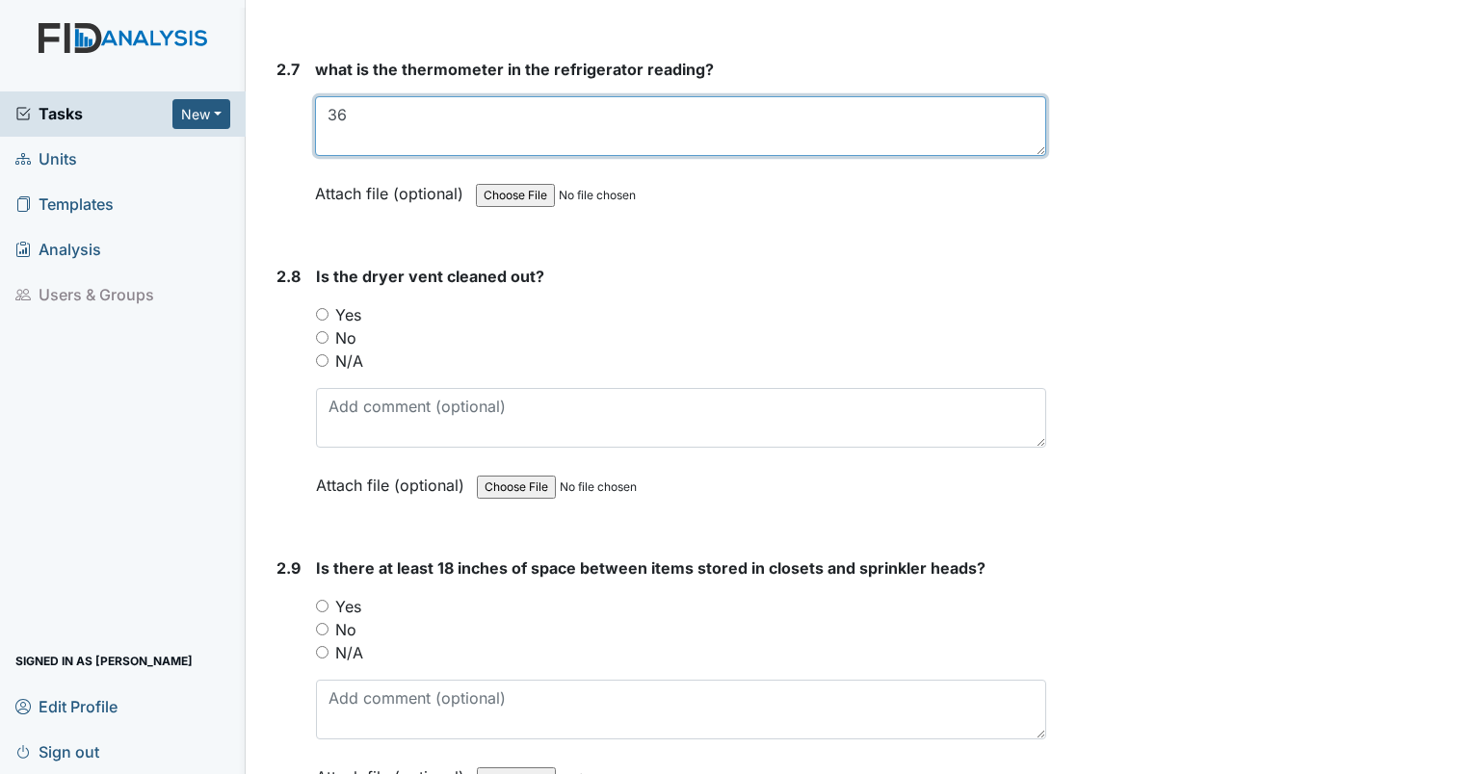
type textarea "36"
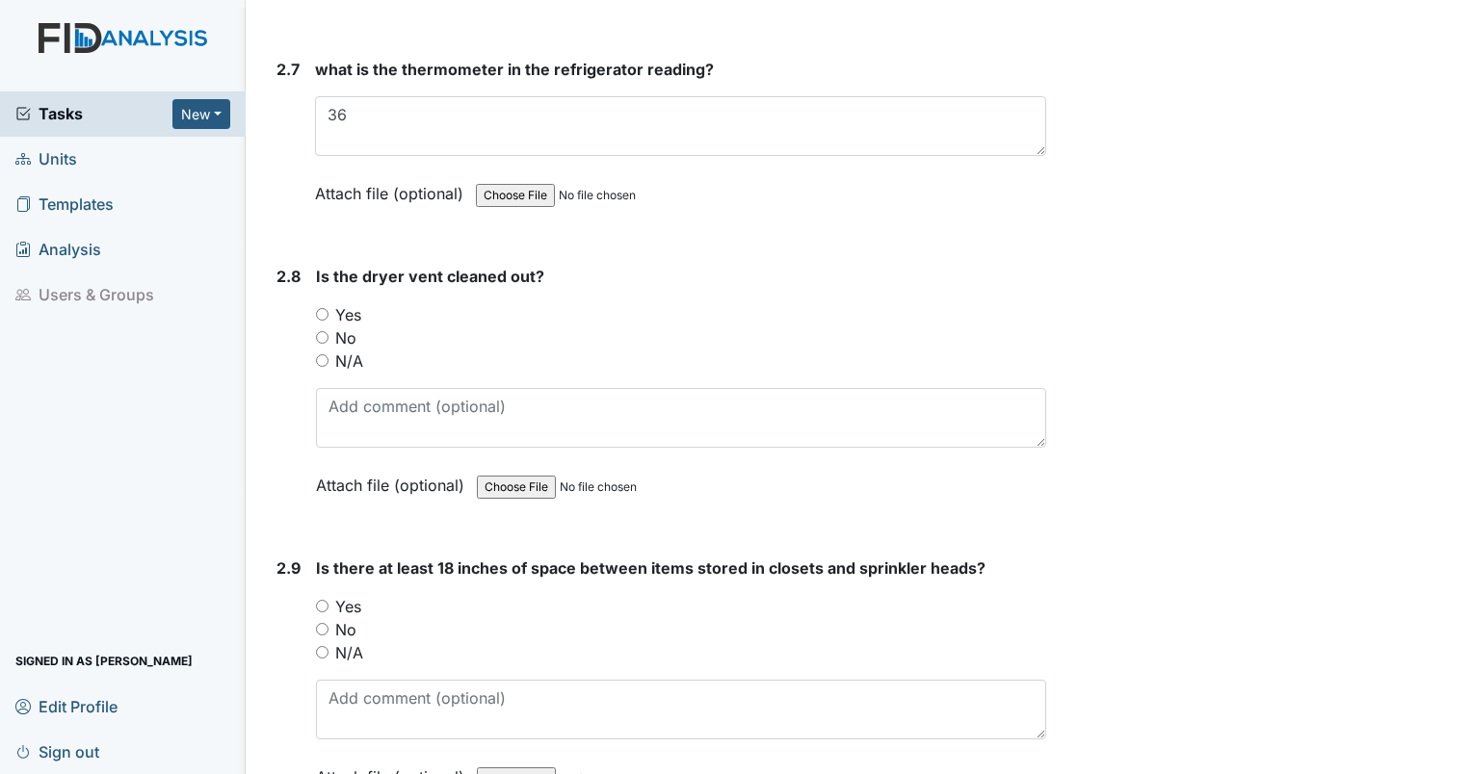
click at [320, 308] on input "Yes" at bounding box center [322, 314] width 13 height 13
radio input "true"
click at [319, 600] on input "Yes" at bounding box center [322, 606] width 13 height 13
radio input "true"
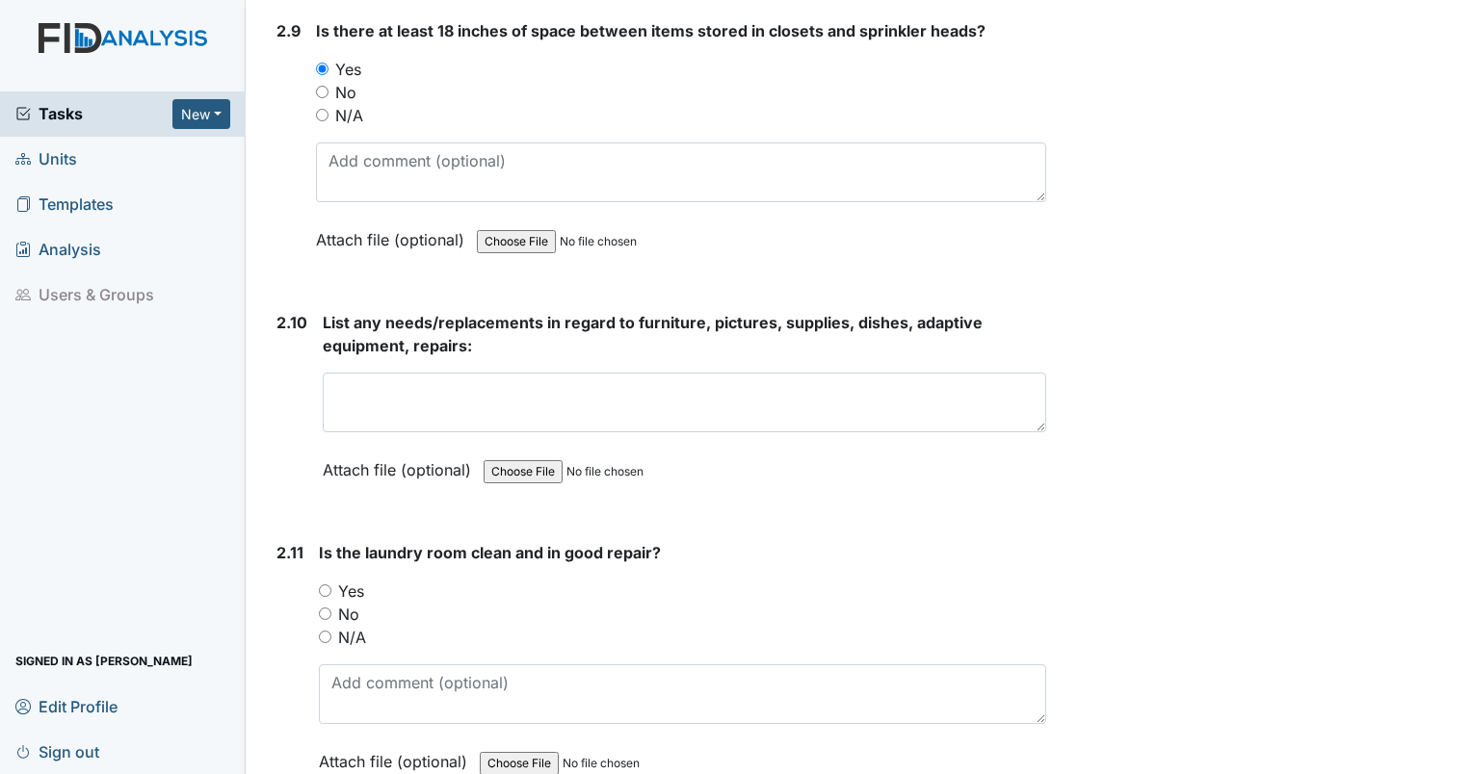
scroll to position [5674, 0]
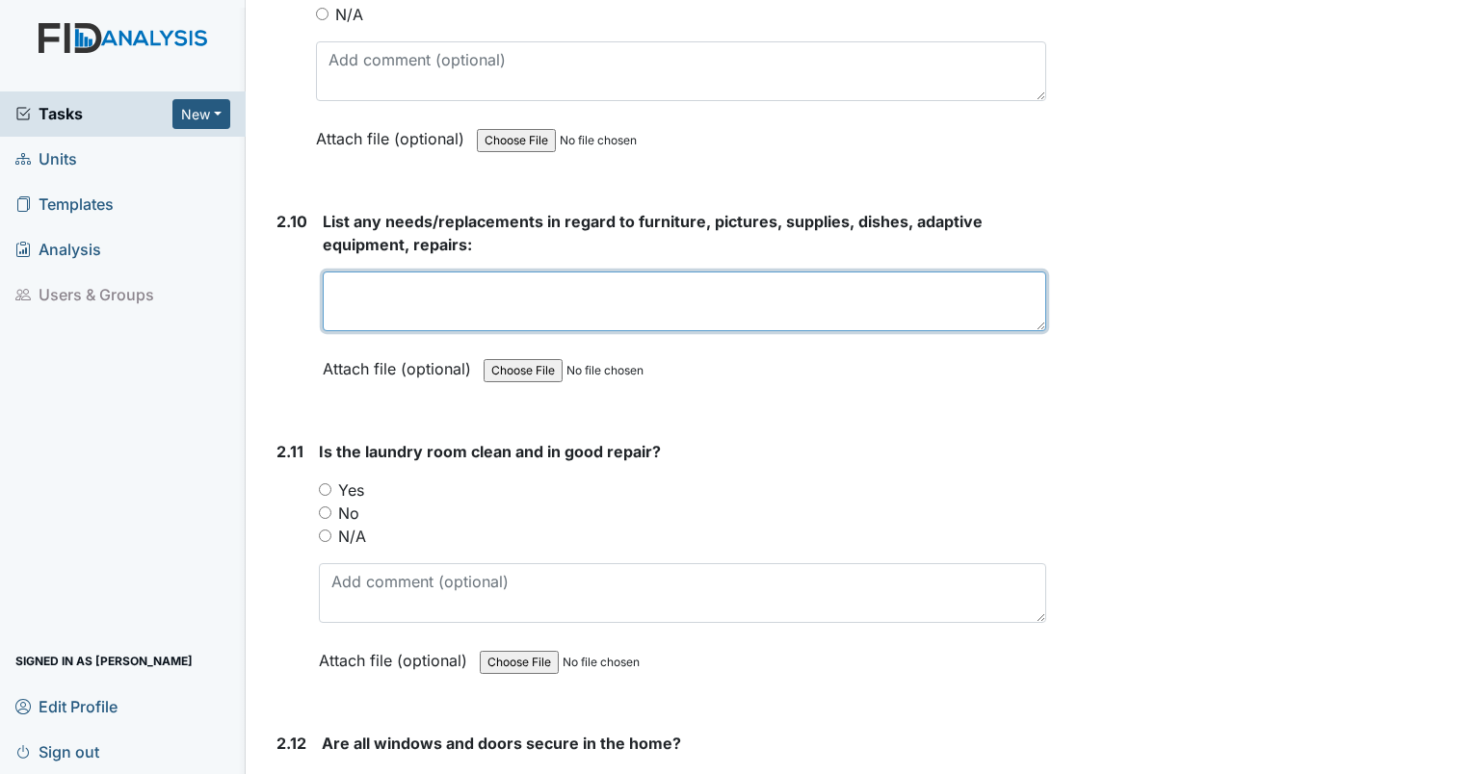
click at [575, 283] on textarea at bounding box center [684, 302] width 723 height 60
type textarea "no new needs"
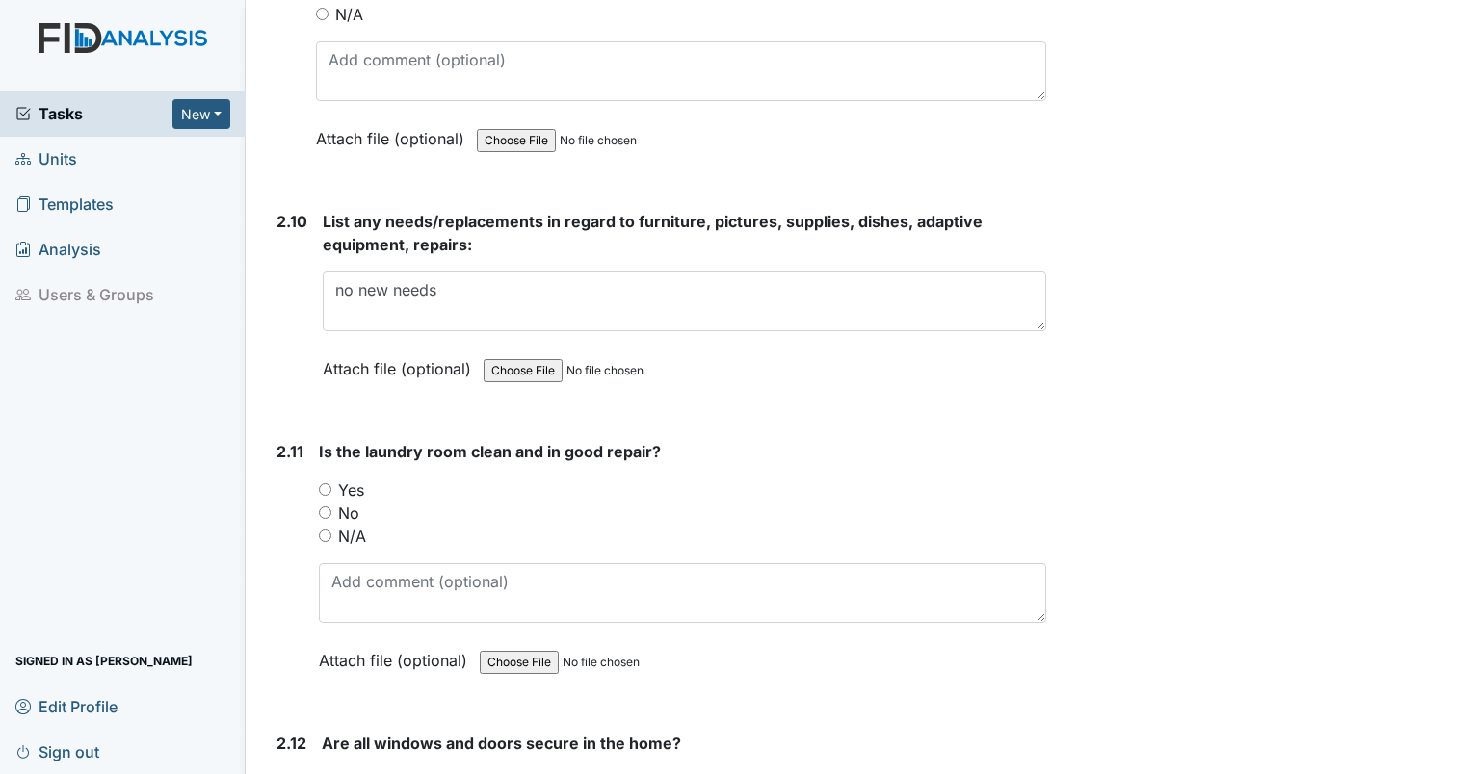
click at [319, 507] on input "No" at bounding box center [325, 513] width 13 height 13
radio input "true"
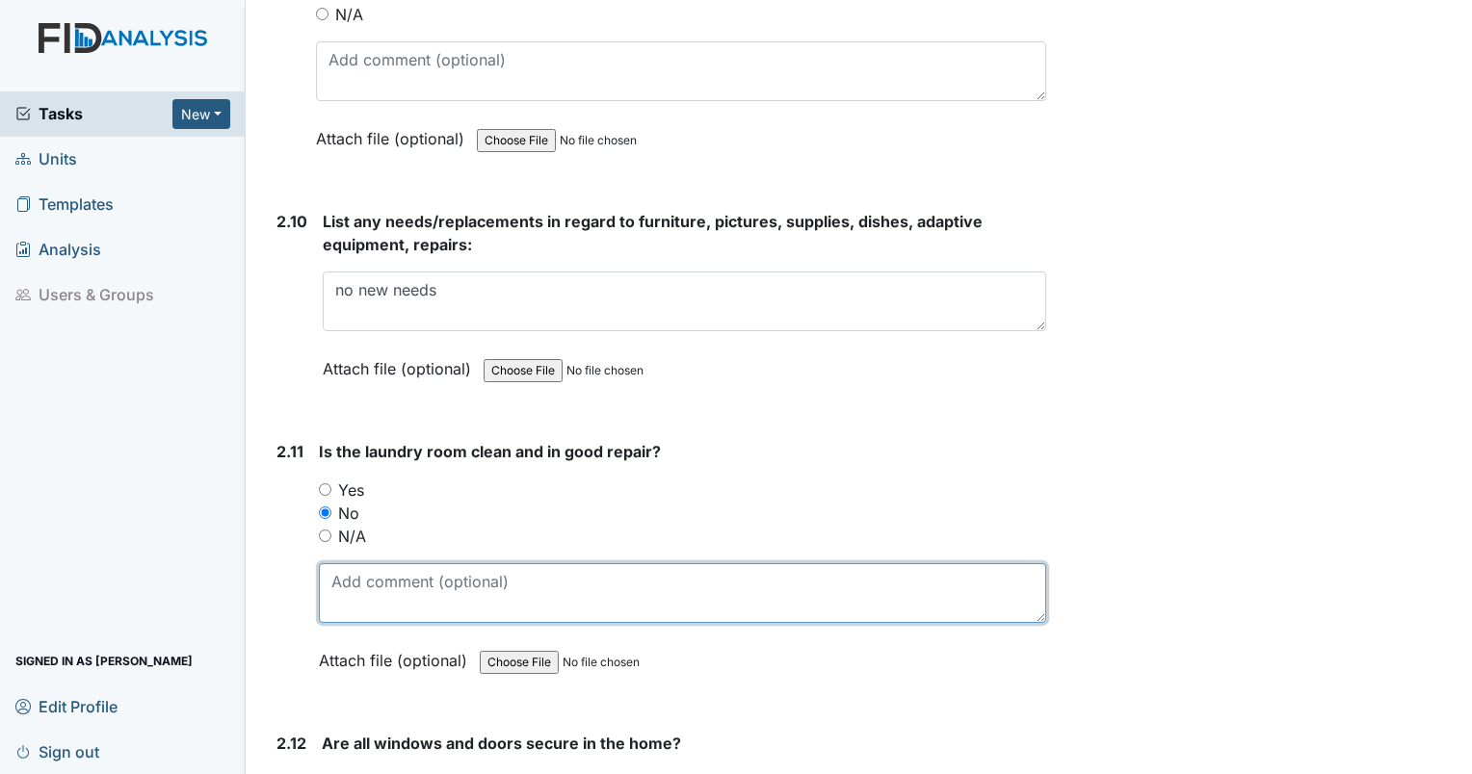
click at [356, 563] on textarea at bounding box center [682, 593] width 727 height 60
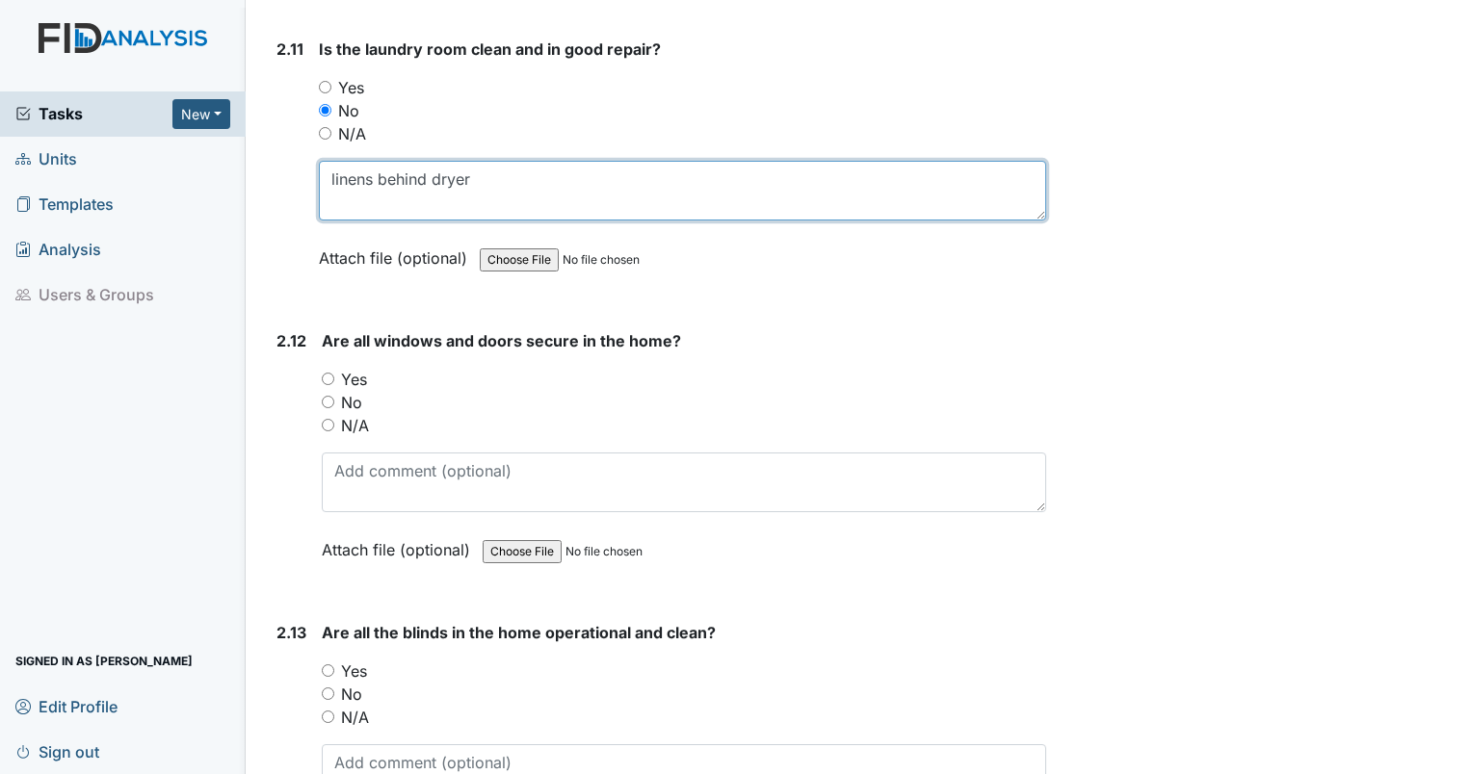
scroll to position [6161, 0]
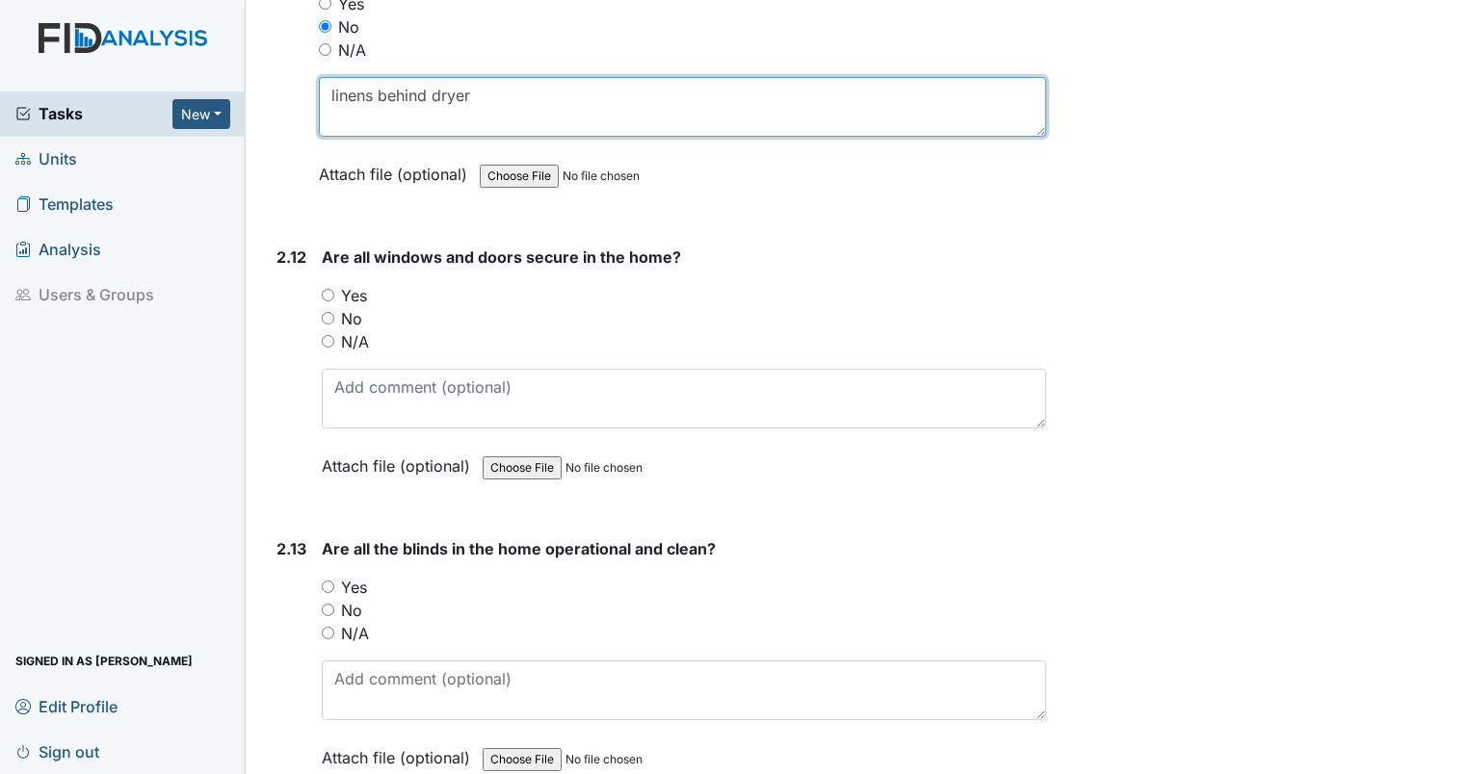
type textarea "linens behind dryer"
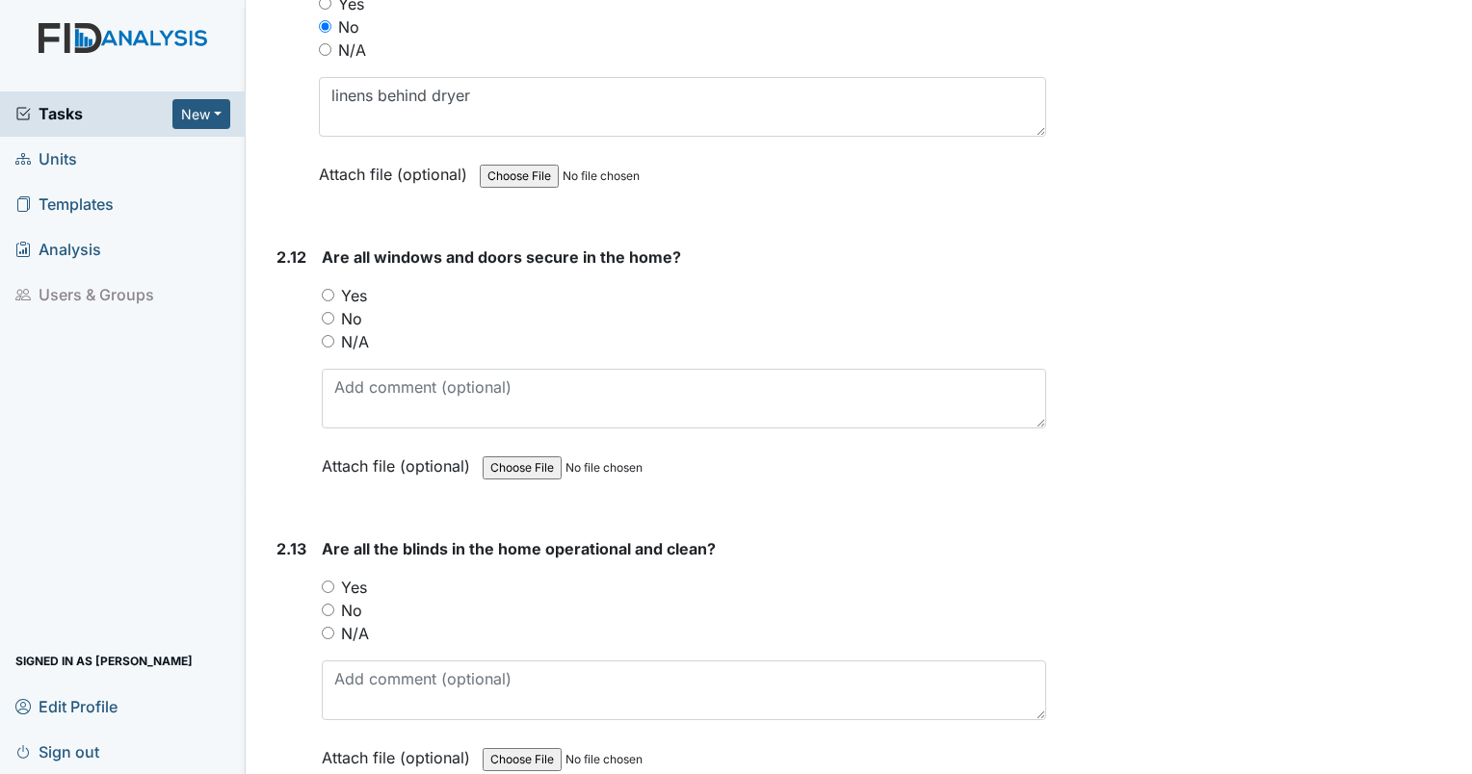
click at [327, 307] on div "No" at bounding box center [684, 318] width 724 height 23
click at [329, 312] on input "No" at bounding box center [328, 318] width 13 height 13
radio input "true"
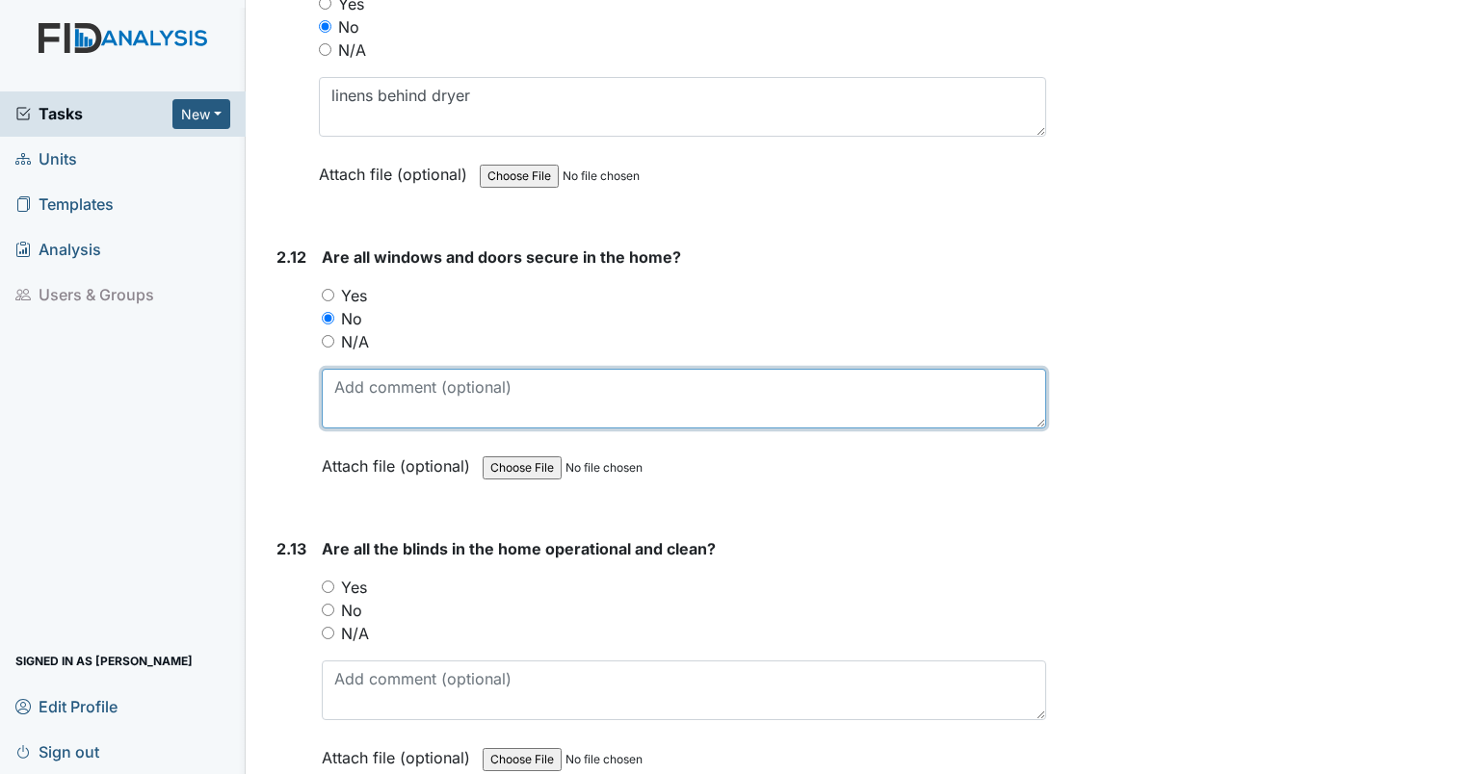
click at [360, 383] on textarea at bounding box center [684, 399] width 724 height 60
type textarea "door was unlocked when I arrived."
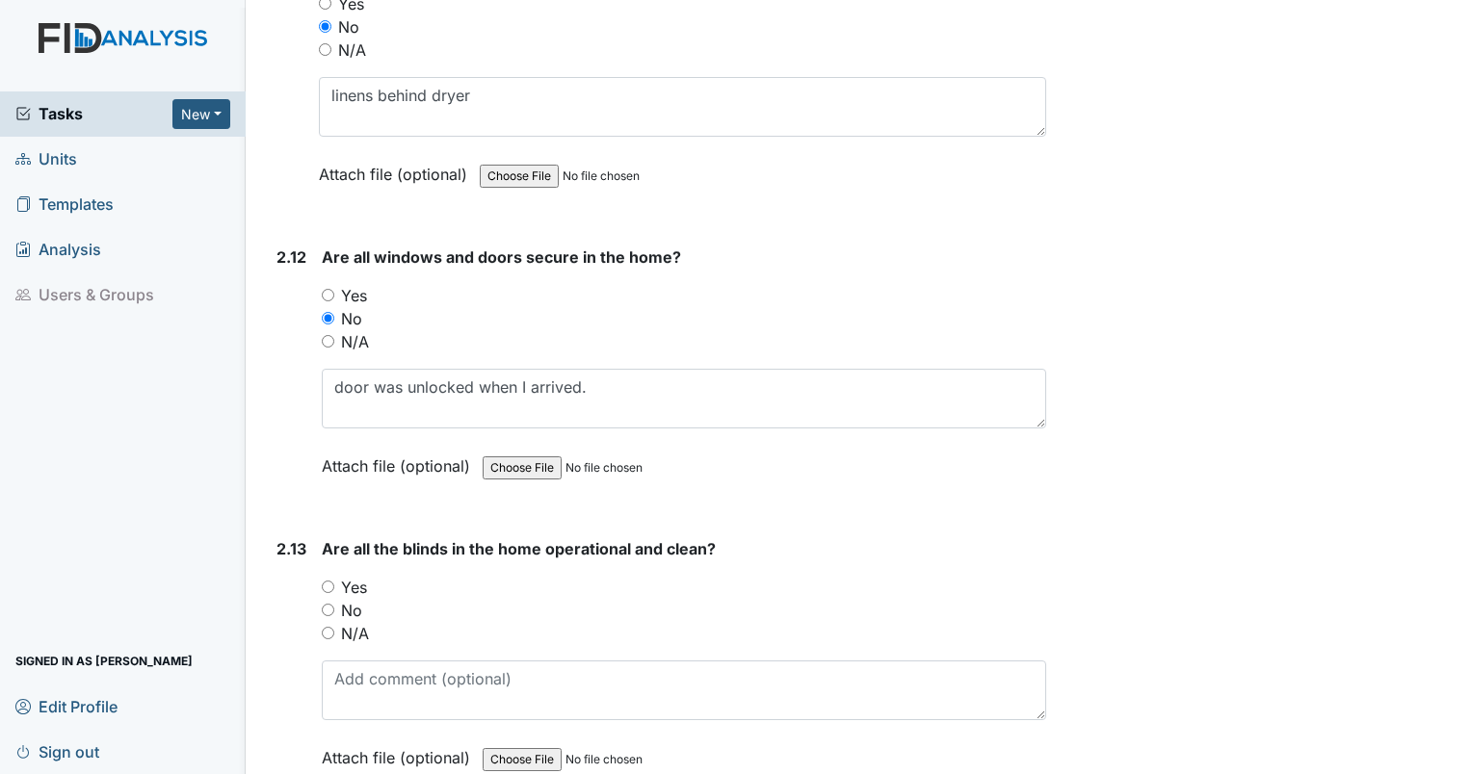
click at [331, 581] on input "Yes" at bounding box center [328, 587] width 13 height 13
radio input "true"
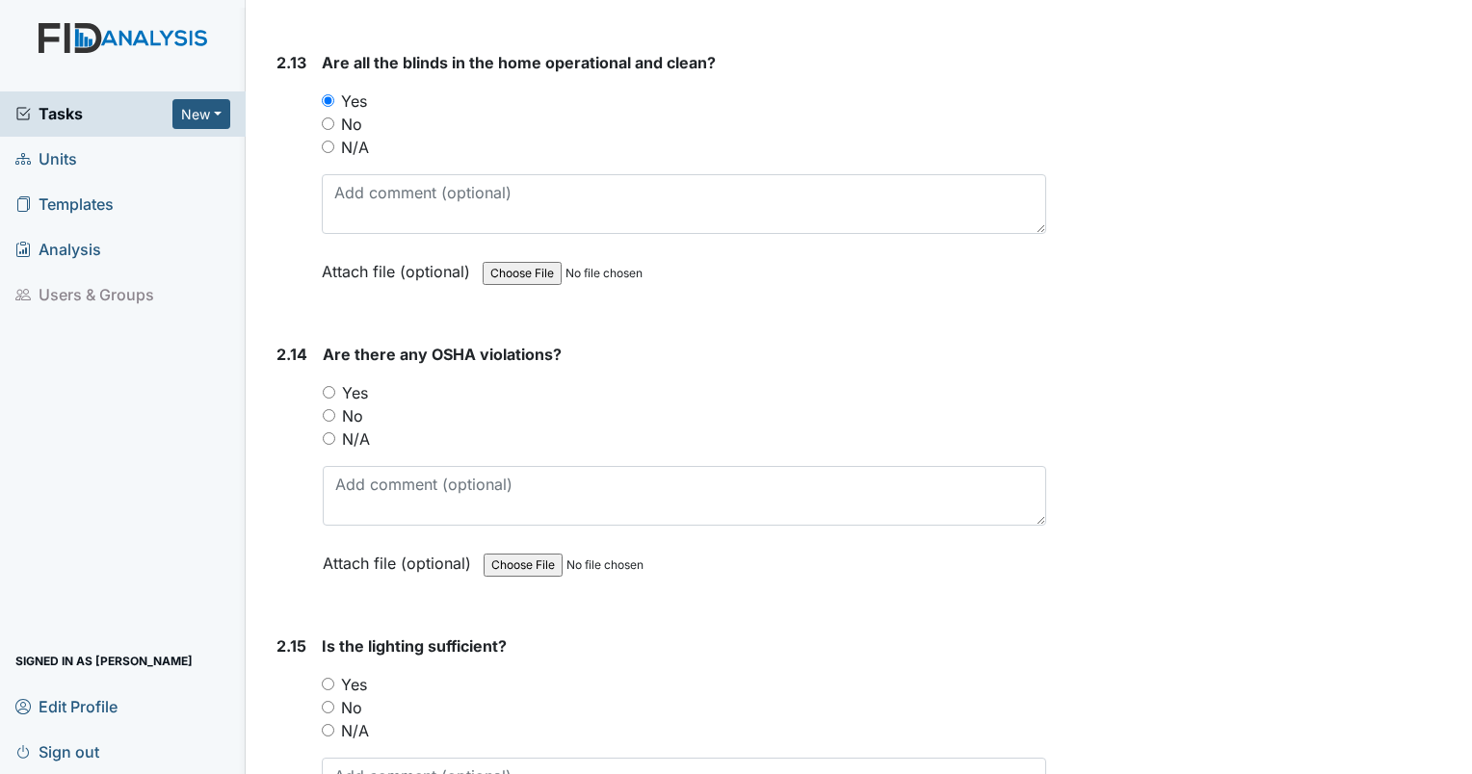
scroll to position [6714, 0]
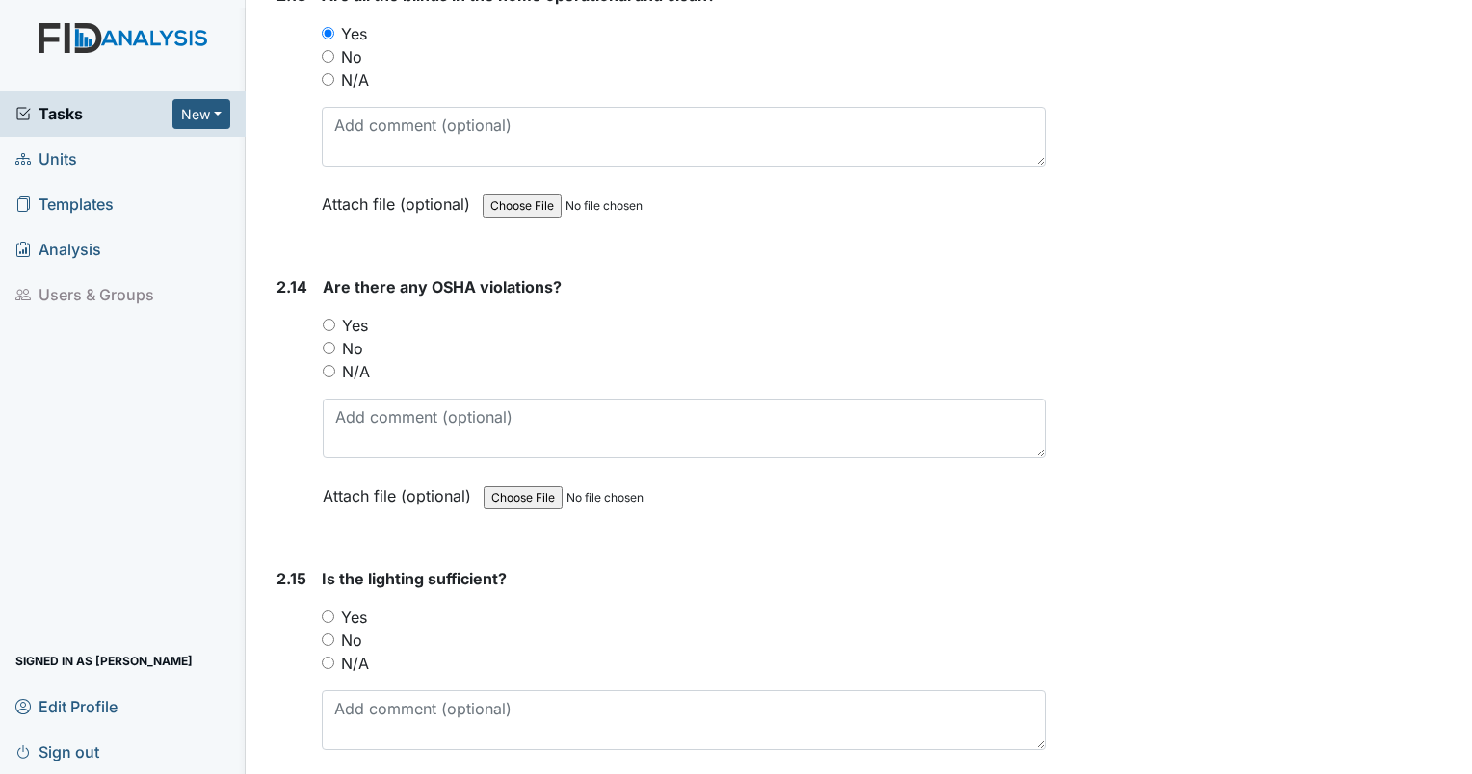
click at [328, 342] on input "No" at bounding box center [329, 348] width 13 height 13
radio input "true"
click at [326, 611] on input "Yes" at bounding box center [328, 617] width 13 height 13
radio input "true"
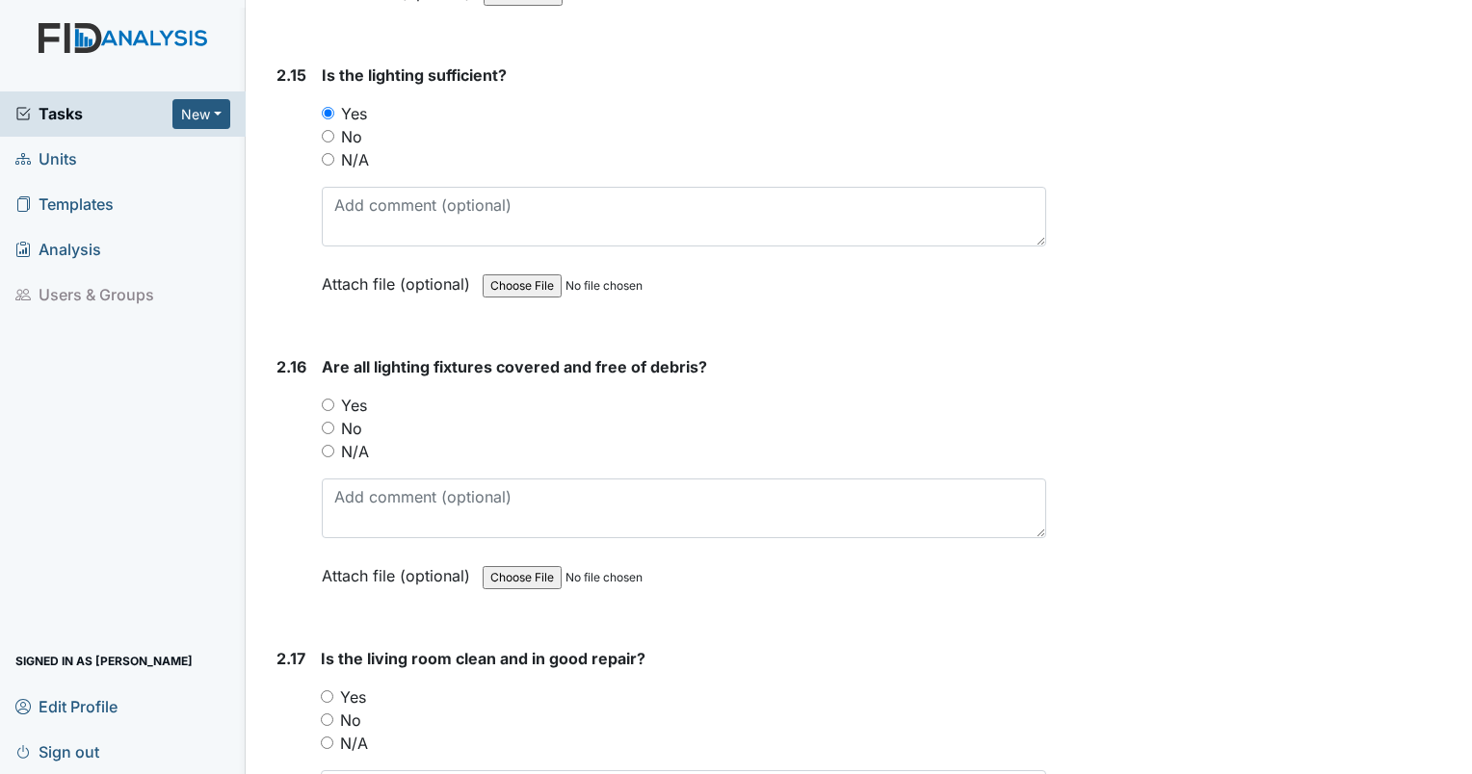
scroll to position [7202, 0]
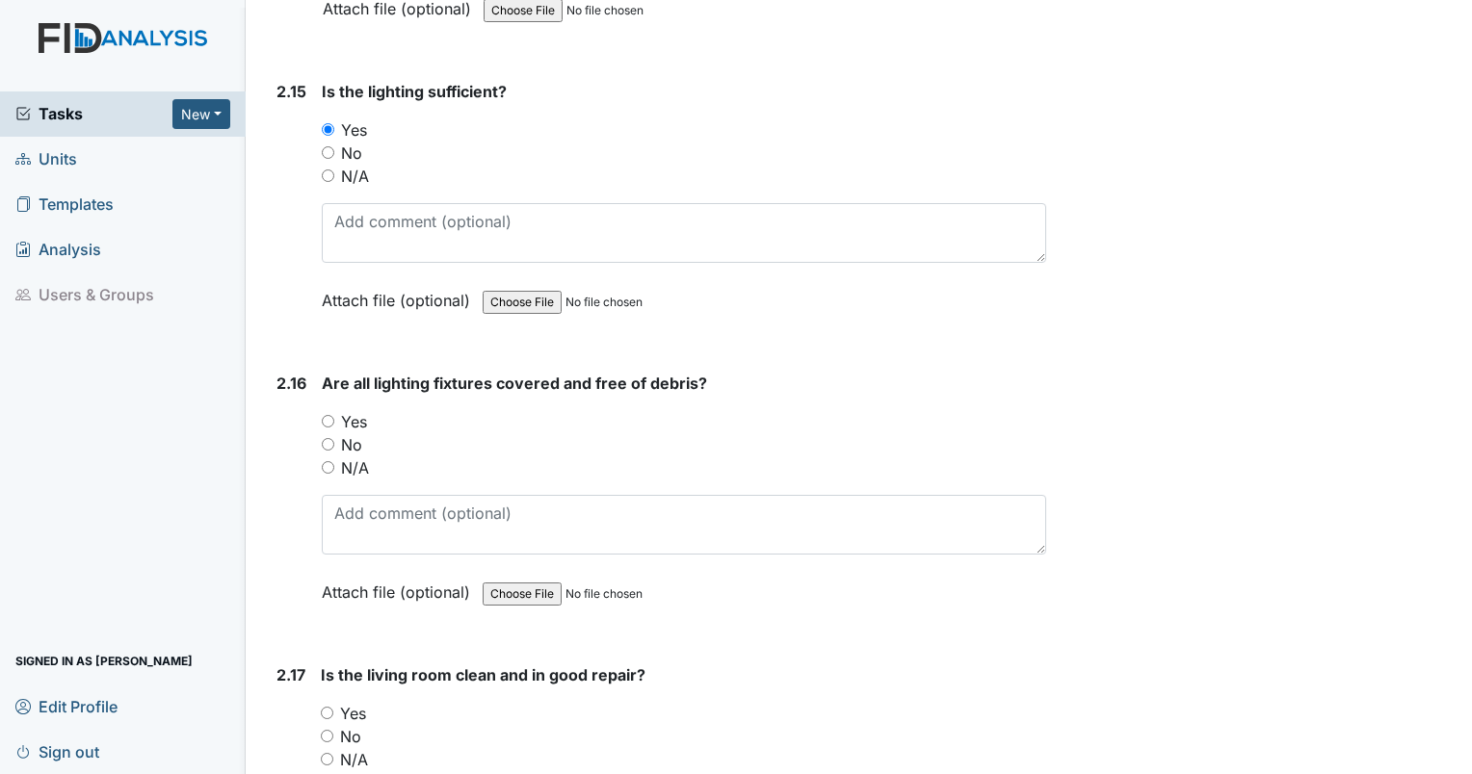
click at [333, 415] on input "Yes" at bounding box center [328, 421] width 13 height 13
radio input "true"
click at [326, 707] on input "Yes" at bounding box center [327, 713] width 13 height 13
radio input "true"
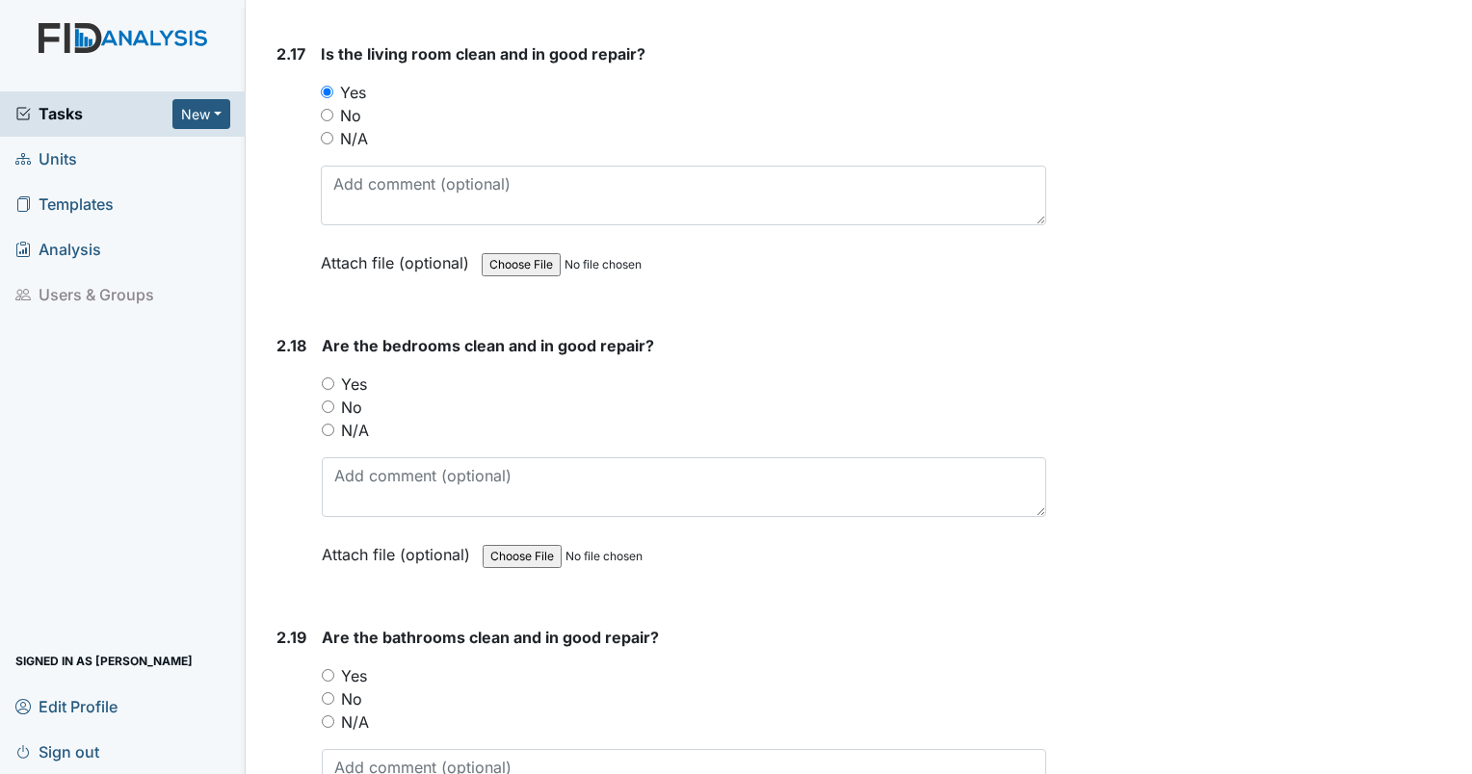
scroll to position [7907, 0]
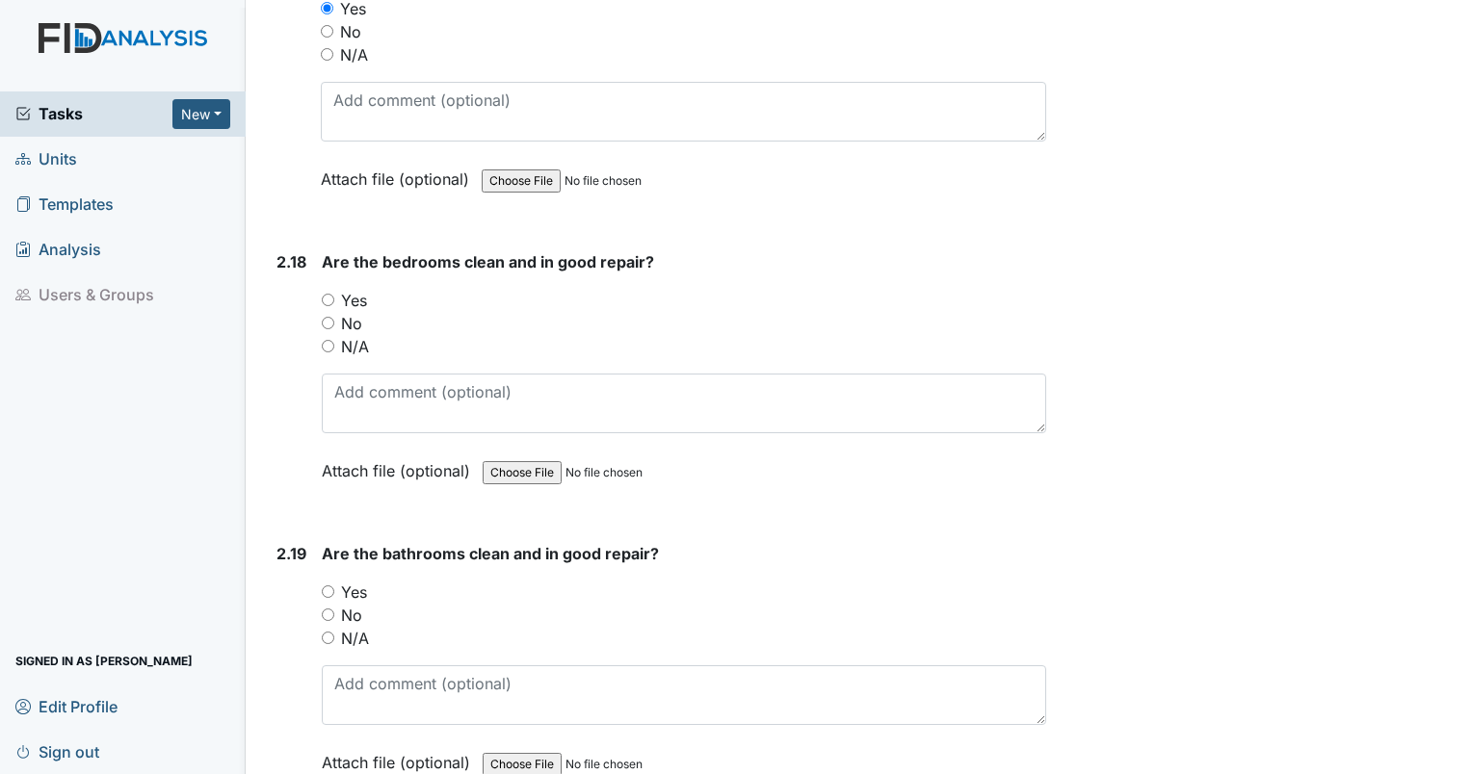
click at [326, 294] on input "Yes" at bounding box center [328, 300] width 13 height 13
radio input "true"
click at [328, 604] on div "No" at bounding box center [684, 615] width 724 height 23
click at [331, 609] on input "No" at bounding box center [328, 615] width 13 height 13
radio input "true"
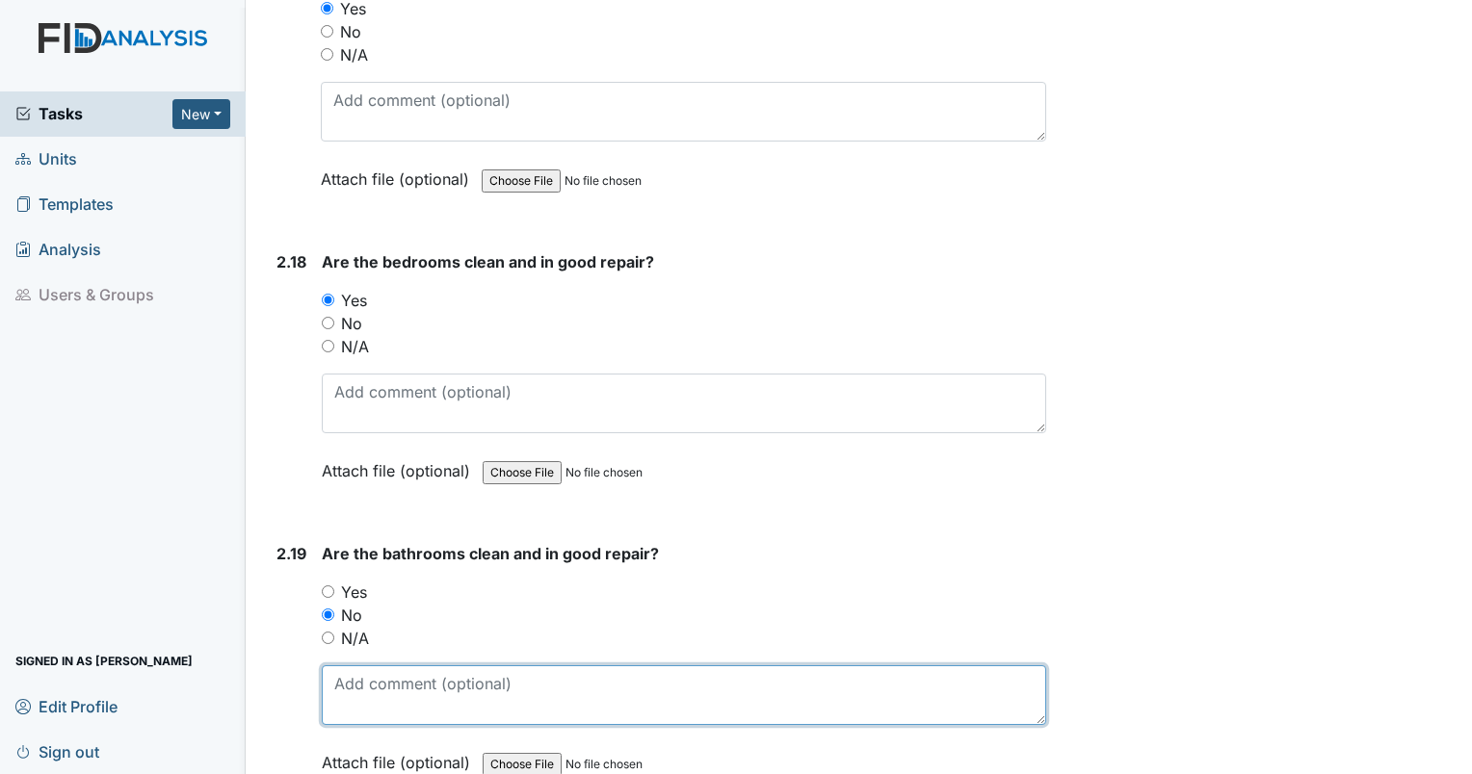
click at [362, 666] on textarea at bounding box center [684, 695] width 724 height 60
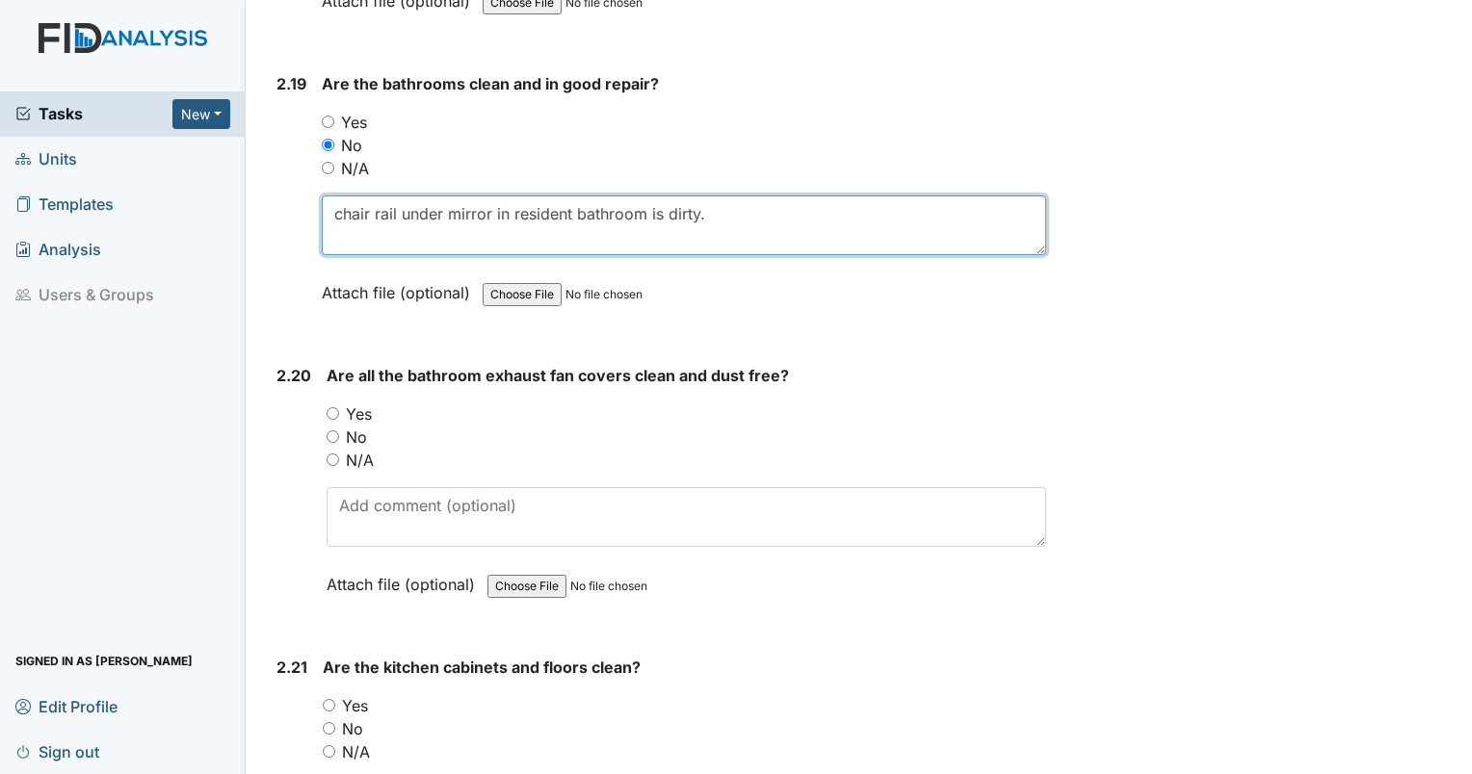
scroll to position [8394, 0]
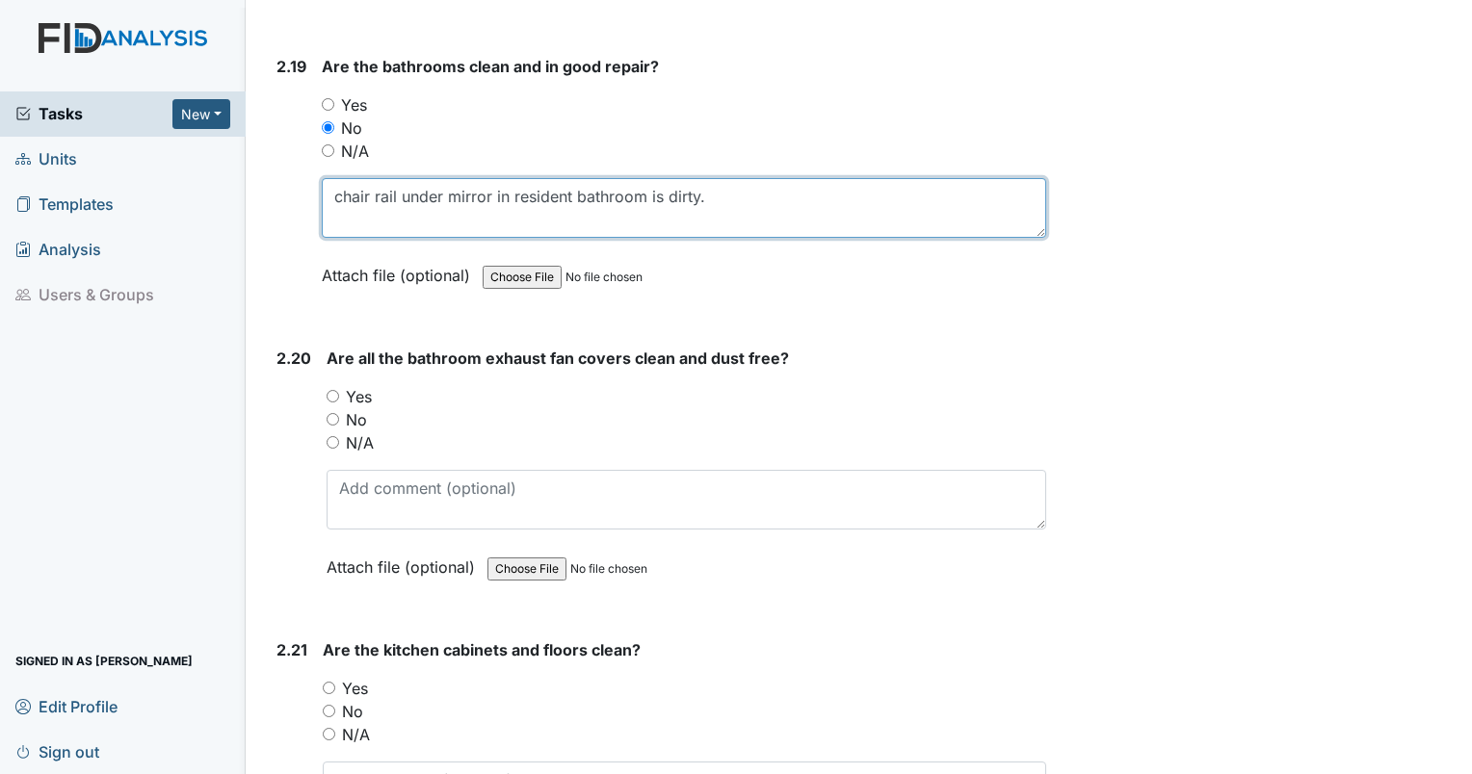
type textarea "chair rail under mirror in resident bathroom is dirty."
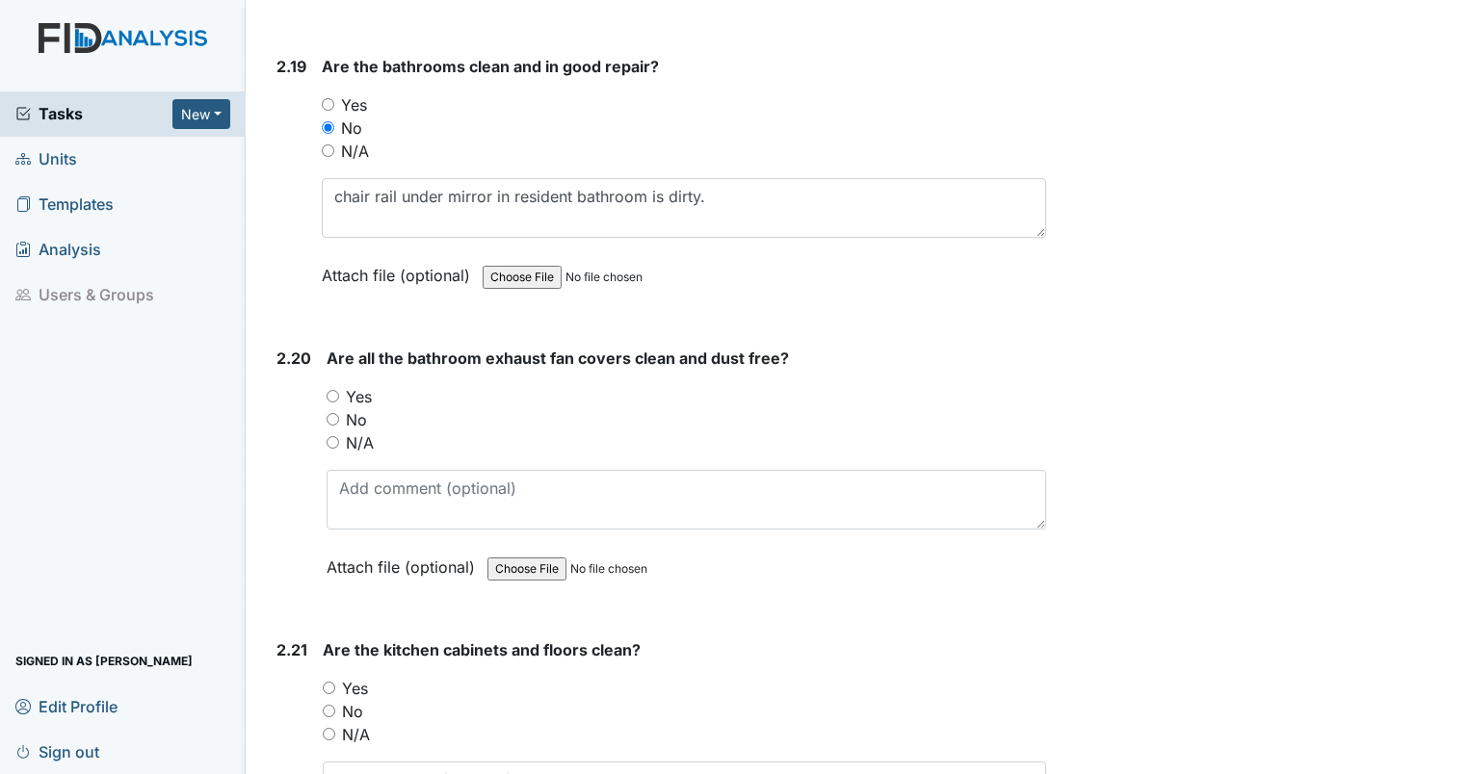
click at [339, 408] on div "No" at bounding box center [685, 419] width 719 height 23
click at [331, 413] on input "No" at bounding box center [332, 419] width 13 height 13
radio input "true"
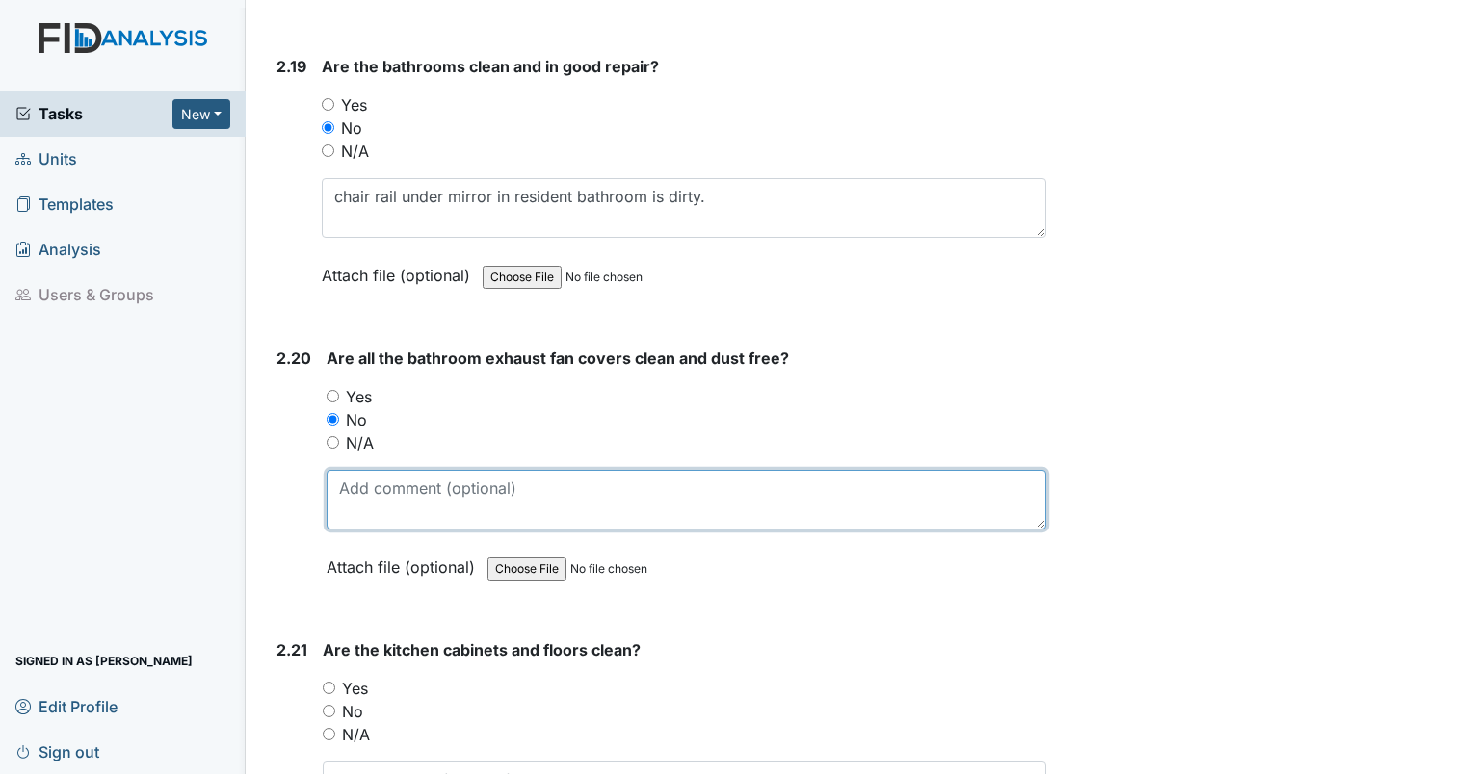
click at [387, 470] on textarea at bounding box center [685, 500] width 719 height 60
type textarea "dust in/on exhaust"
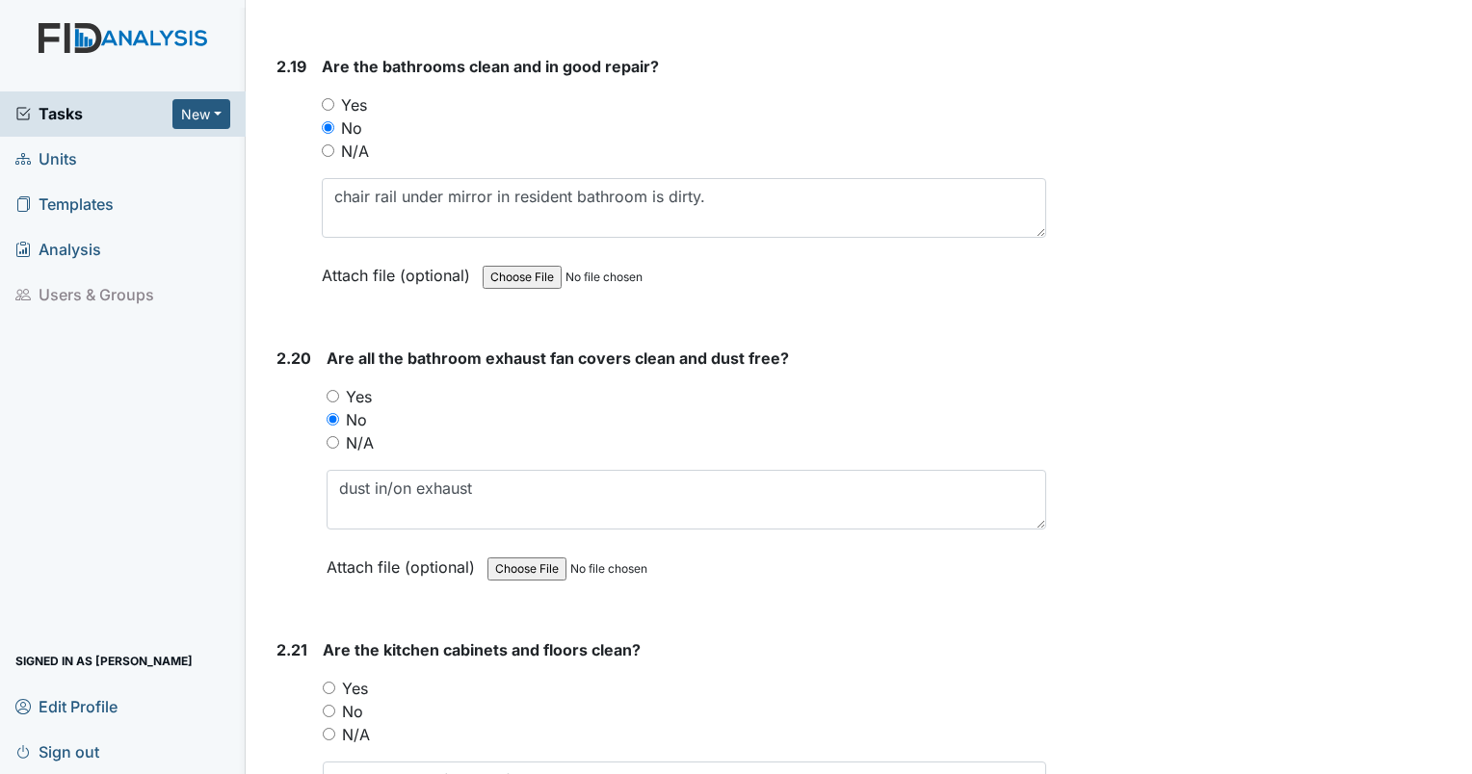
click at [327, 682] on input "Yes" at bounding box center [329, 688] width 13 height 13
radio input "true"
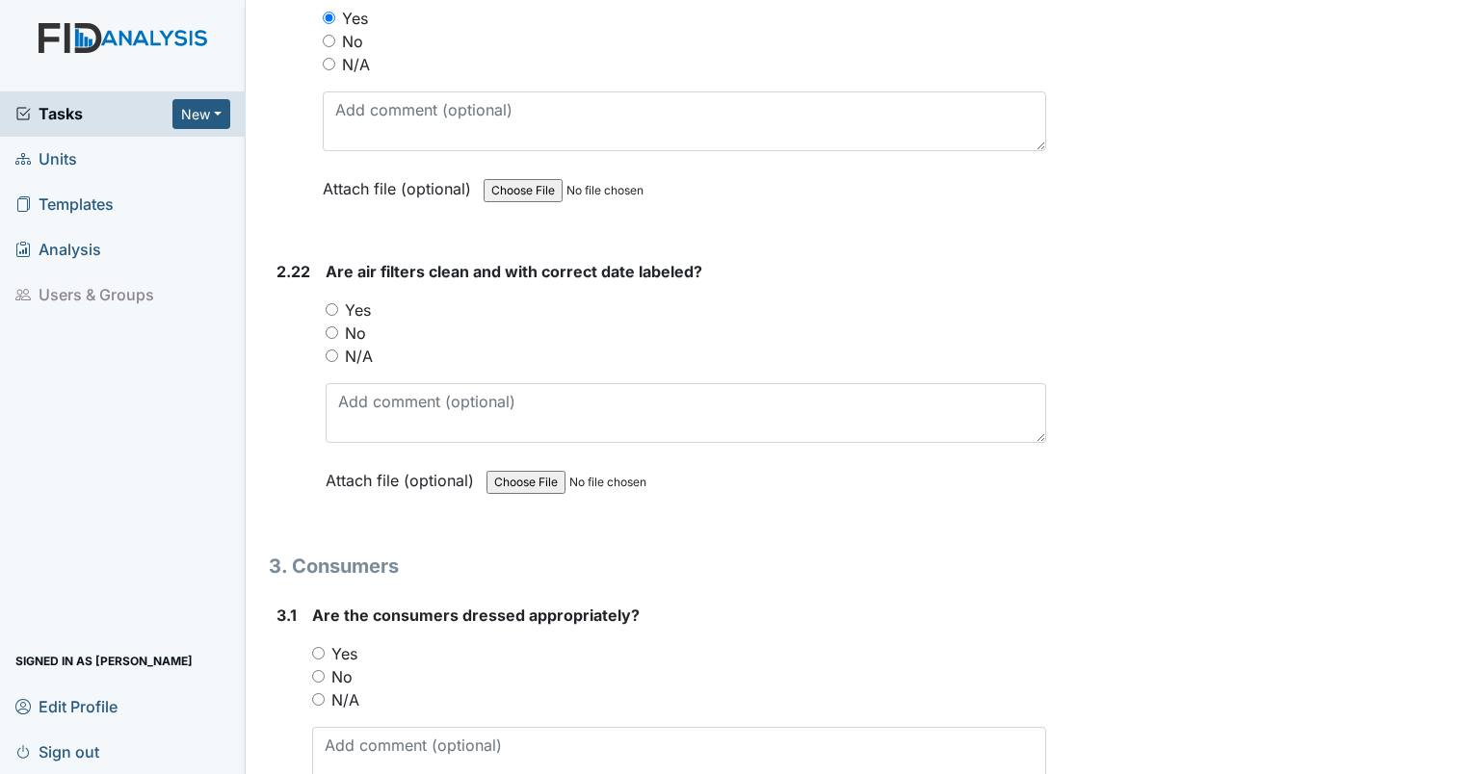
scroll to position [9149, 0]
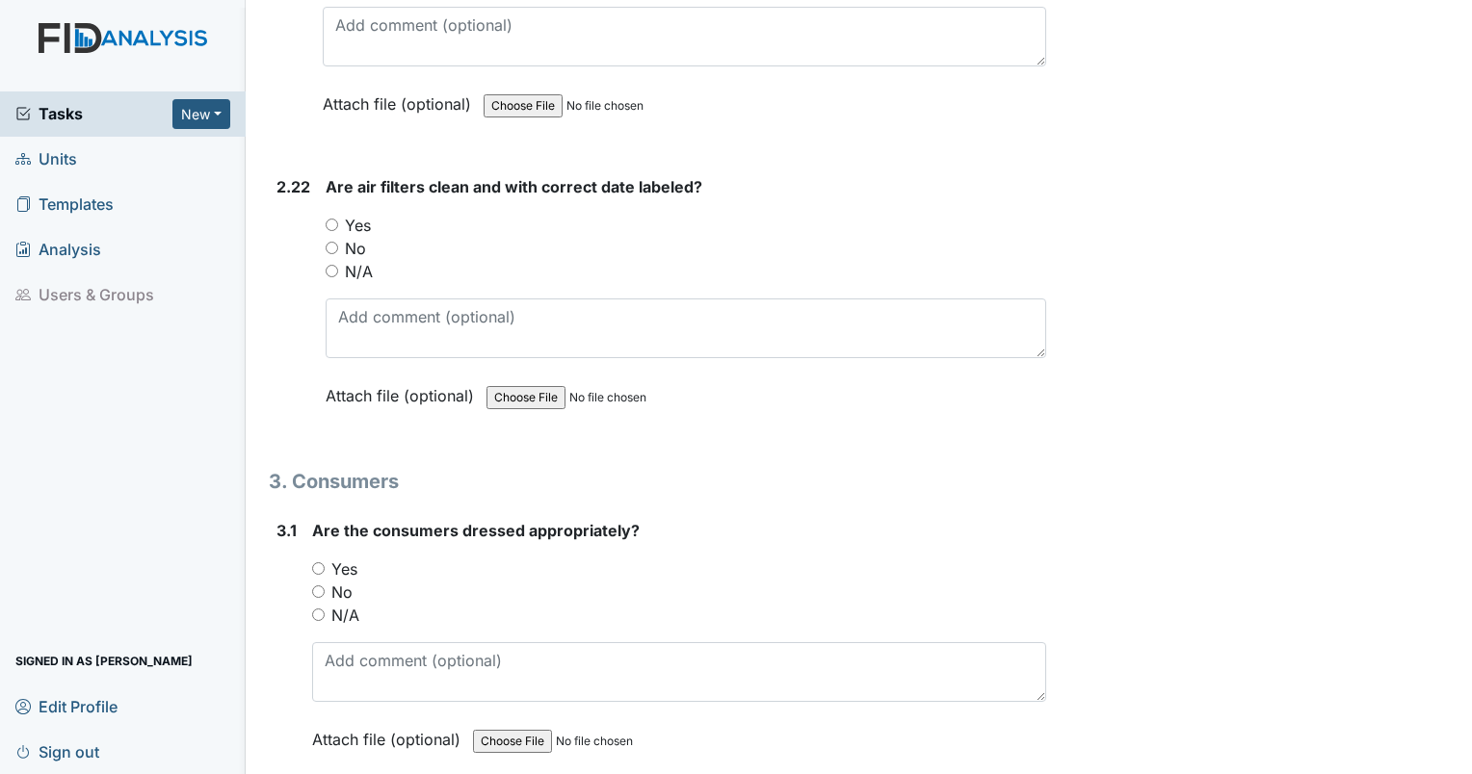
click at [331, 242] on input "No" at bounding box center [332, 248] width 13 height 13
radio input "true"
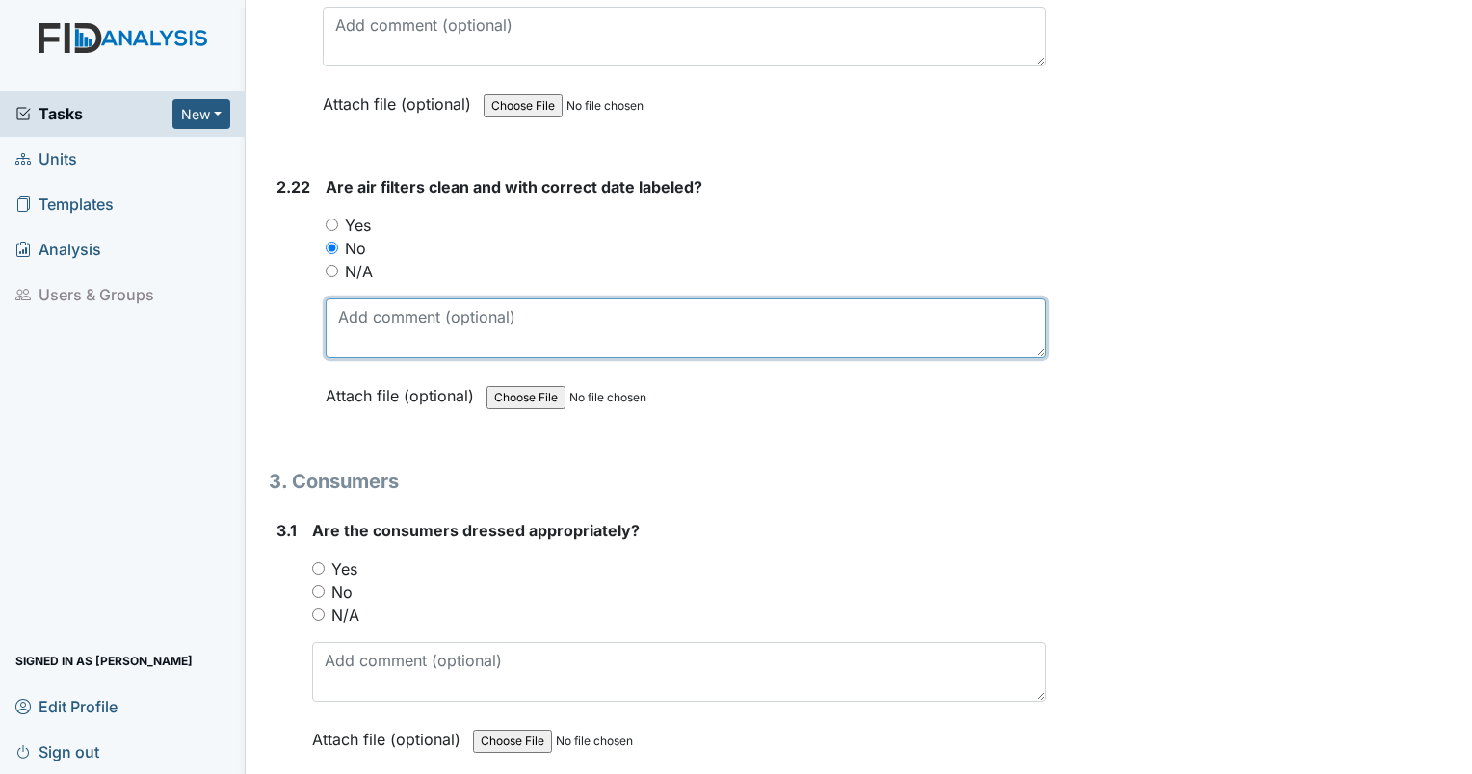
click at [381, 299] on textarea at bounding box center [686, 329] width 720 height 60
type textarea "no dates on filters. appear clean."
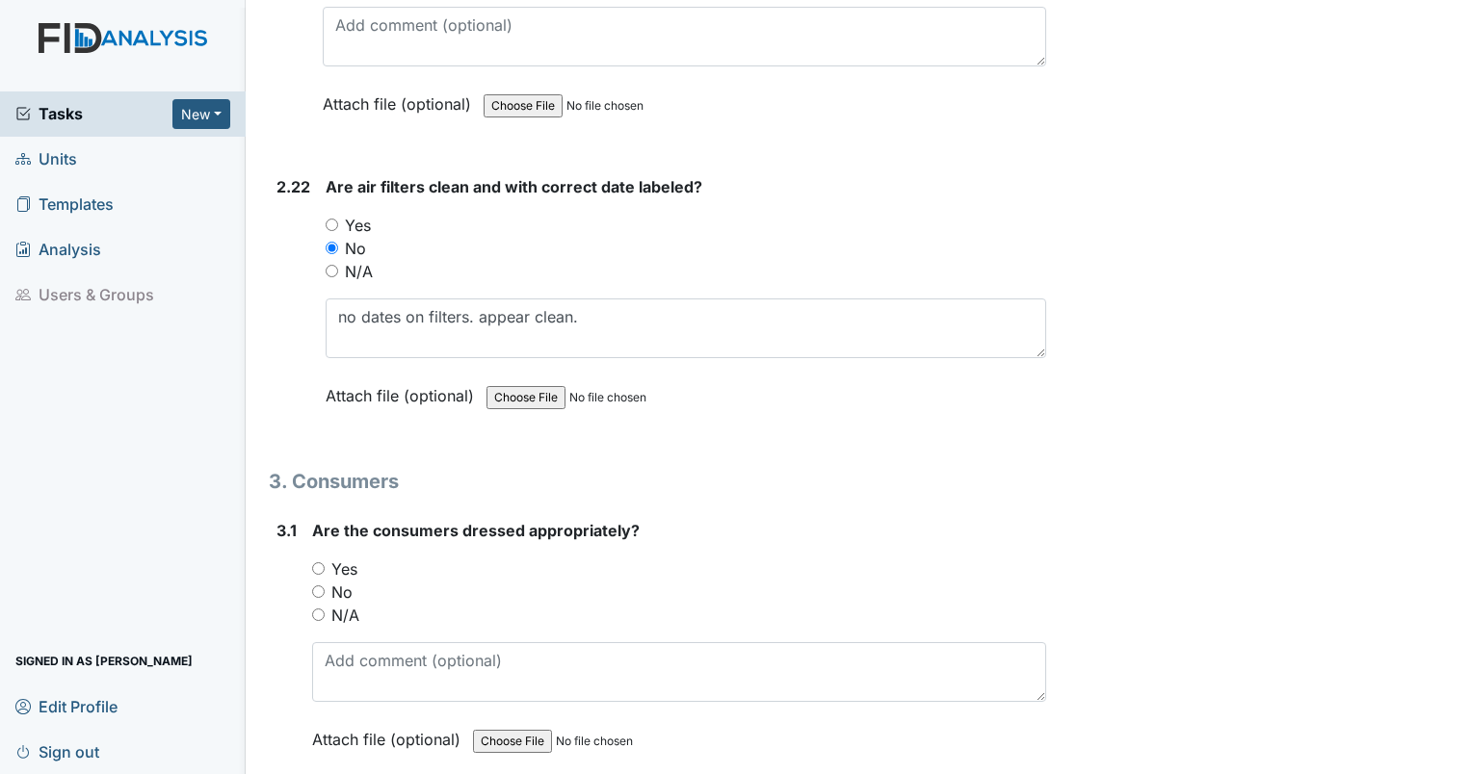
click at [316, 609] on input "N/A" at bounding box center [318, 615] width 13 height 13
radio input "true"
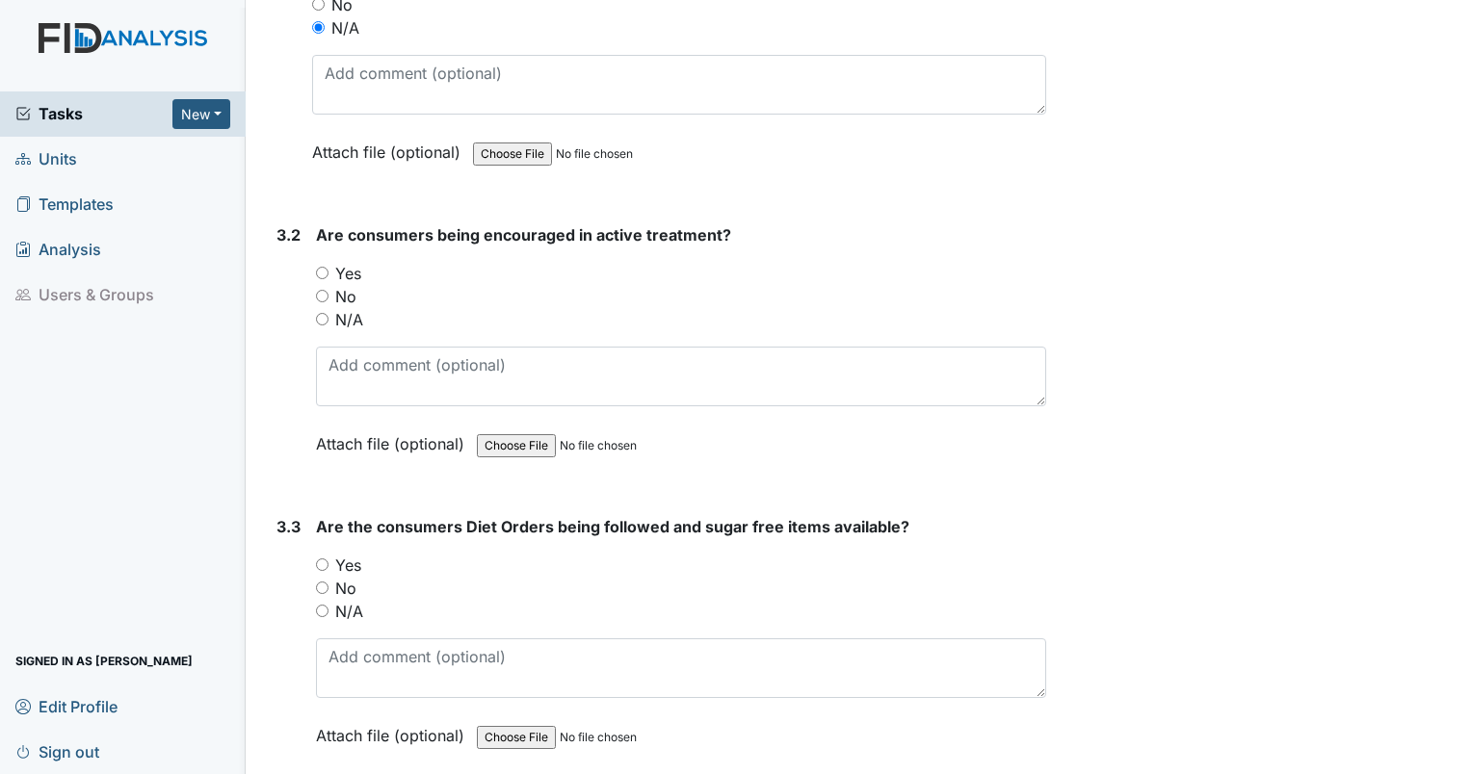
scroll to position [9769, 0]
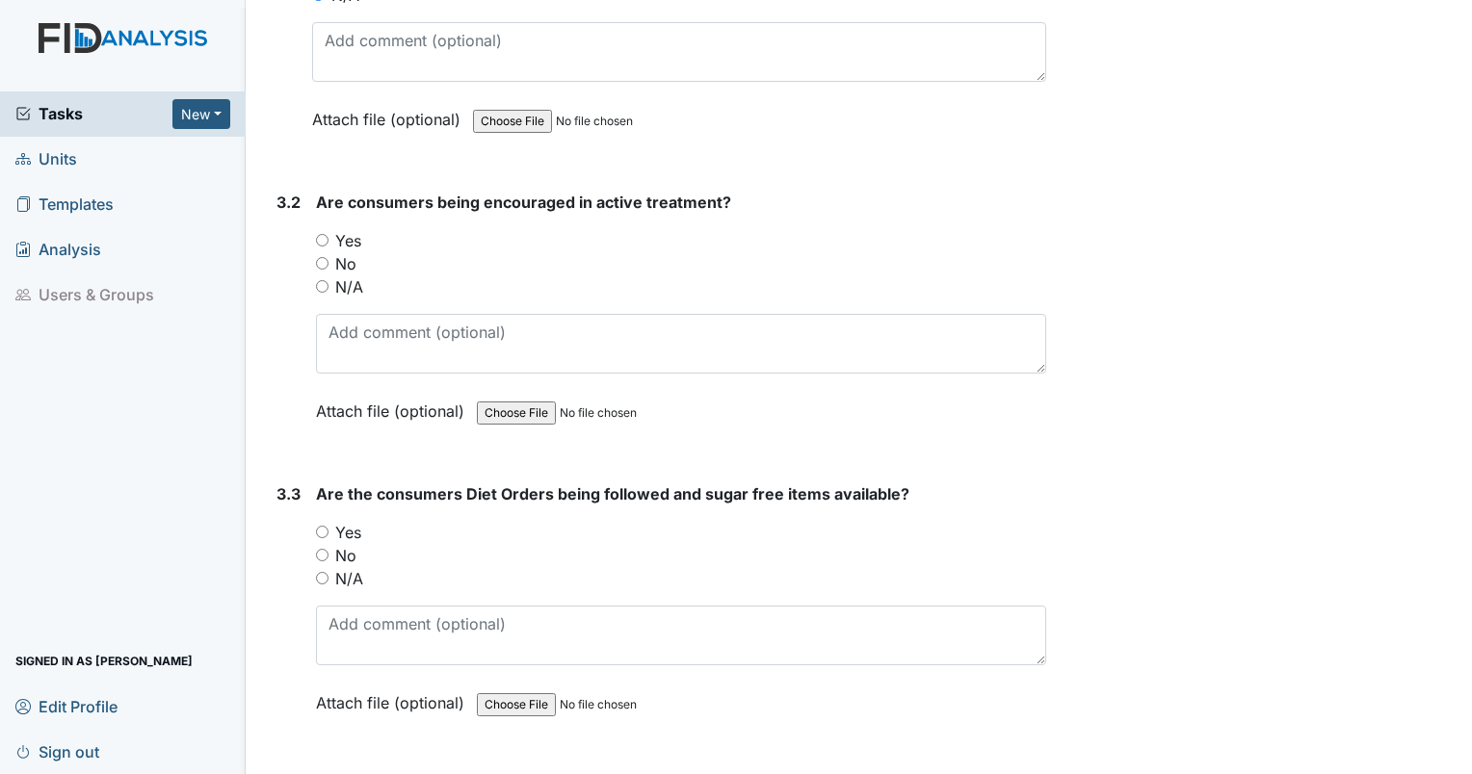
click at [326, 280] on input "N/A" at bounding box center [322, 286] width 13 height 13
radio input "true"
click at [324, 572] on input "N/A" at bounding box center [322, 578] width 13 height 13
radio input "true"
click at [327, 526] on input "Yes" at bounding box center [322, 532] width 13 height 13
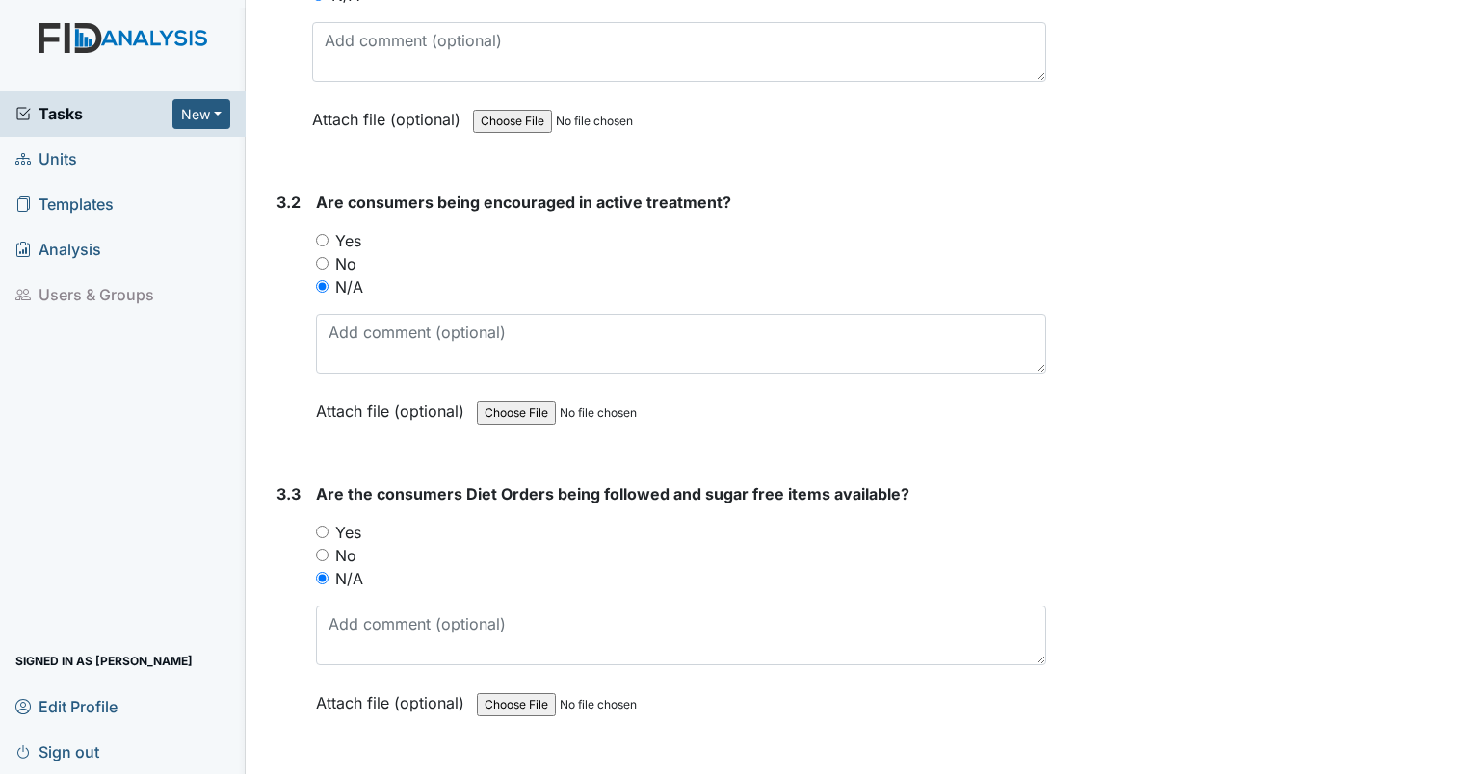
radio input "true"
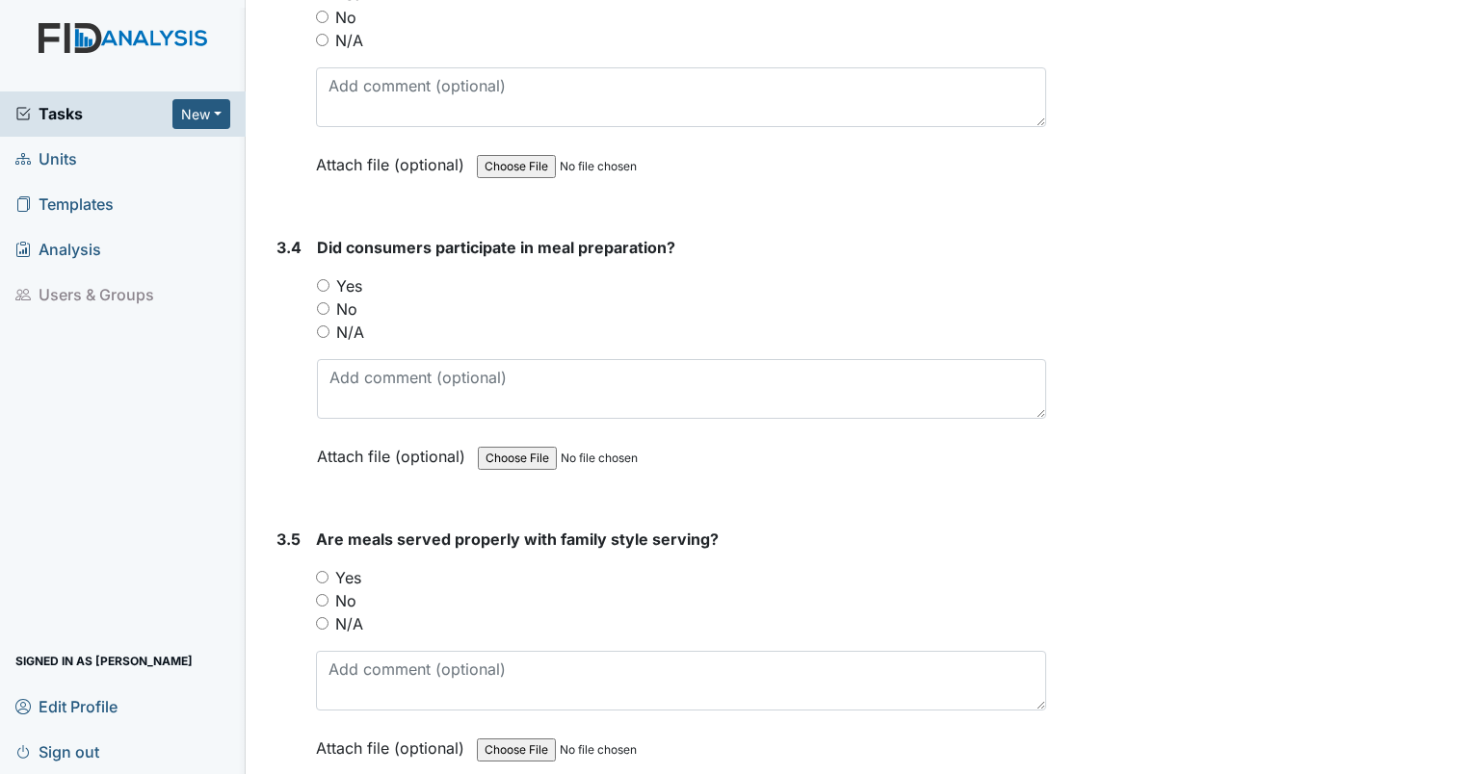
scroll to position [10390, 0]
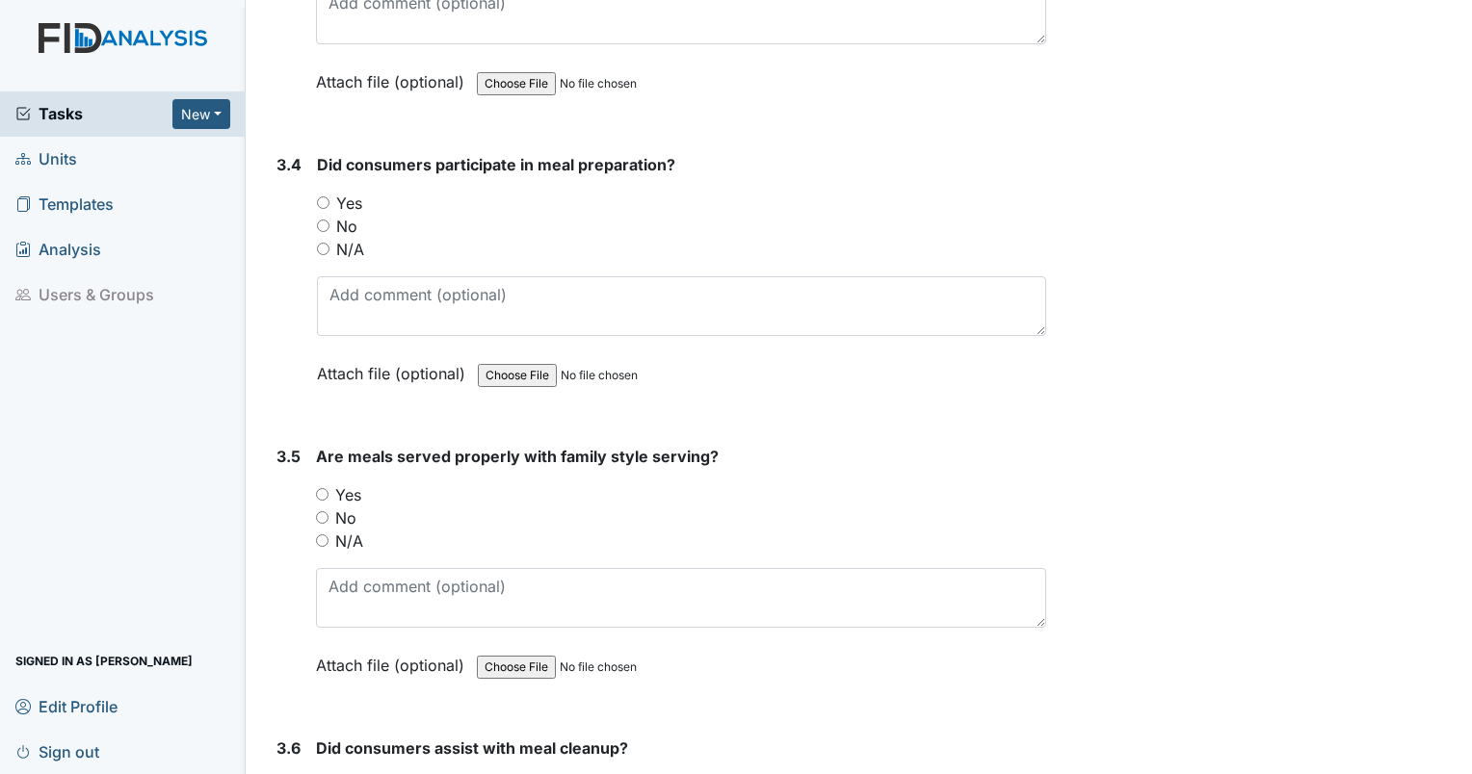
click at [326, 243] on input "N/A" at bounding box center [323, 249] width 13 height 13
radio input "true"
click at [320, 534] on input "N/A" at bounding box center [322, 540] width 13 height 13
radio input "true"
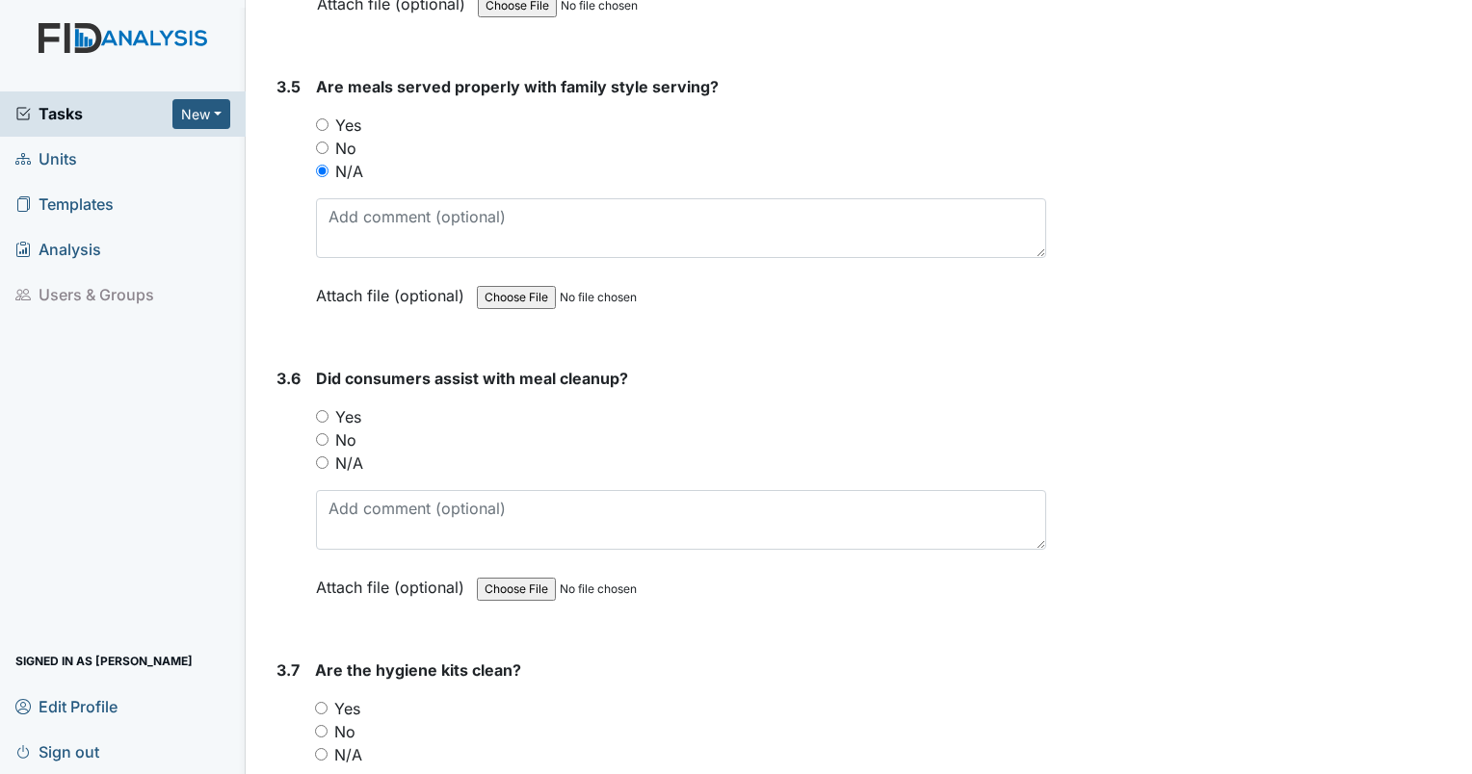
scroll to position [10995, 0]
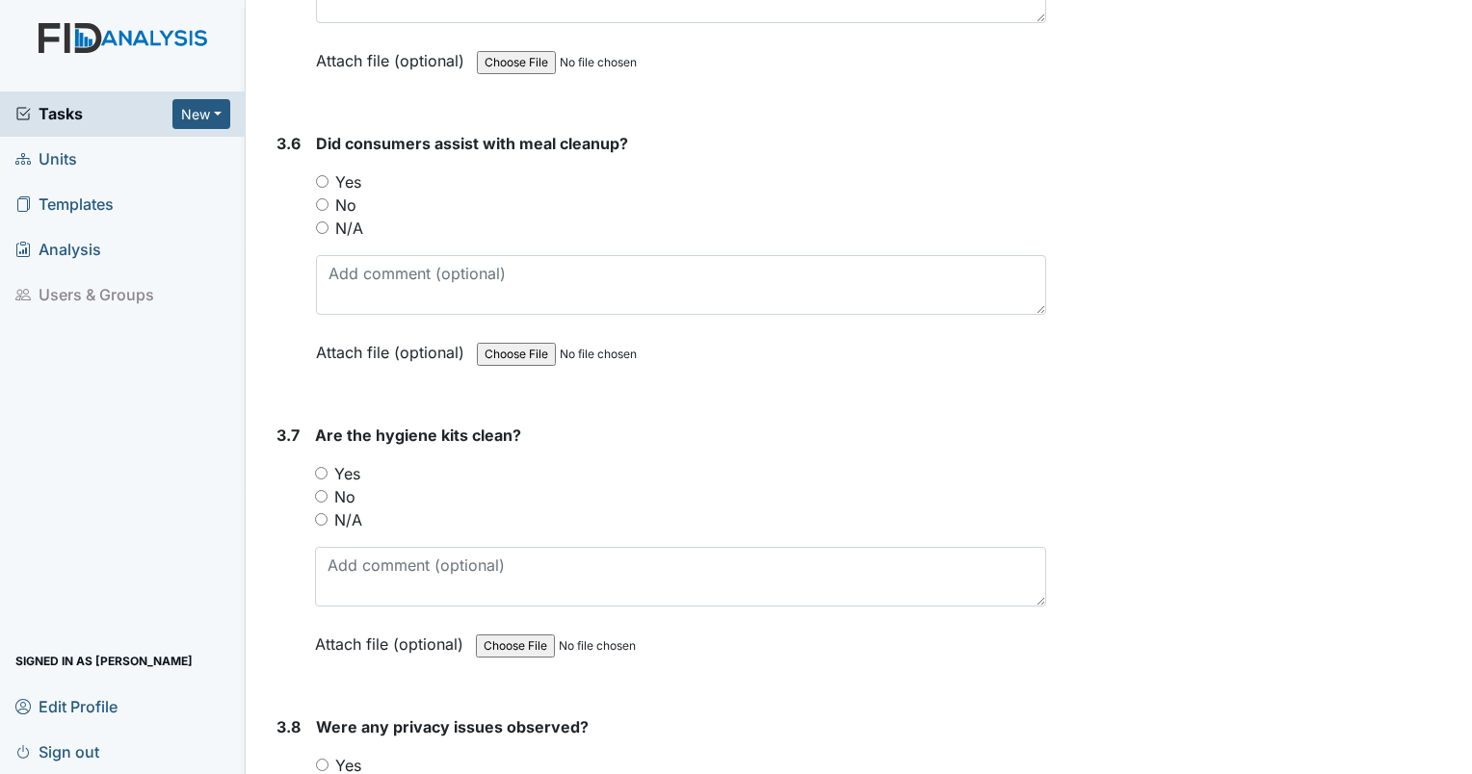
click at [320, 222] on input "N/A" at bounding box center [322, 228] width 13 height 13
radio input "true"
click at [320, 467] on input "Yes" at bounding box center [321, 473] width 13 height 13
radio input "true"
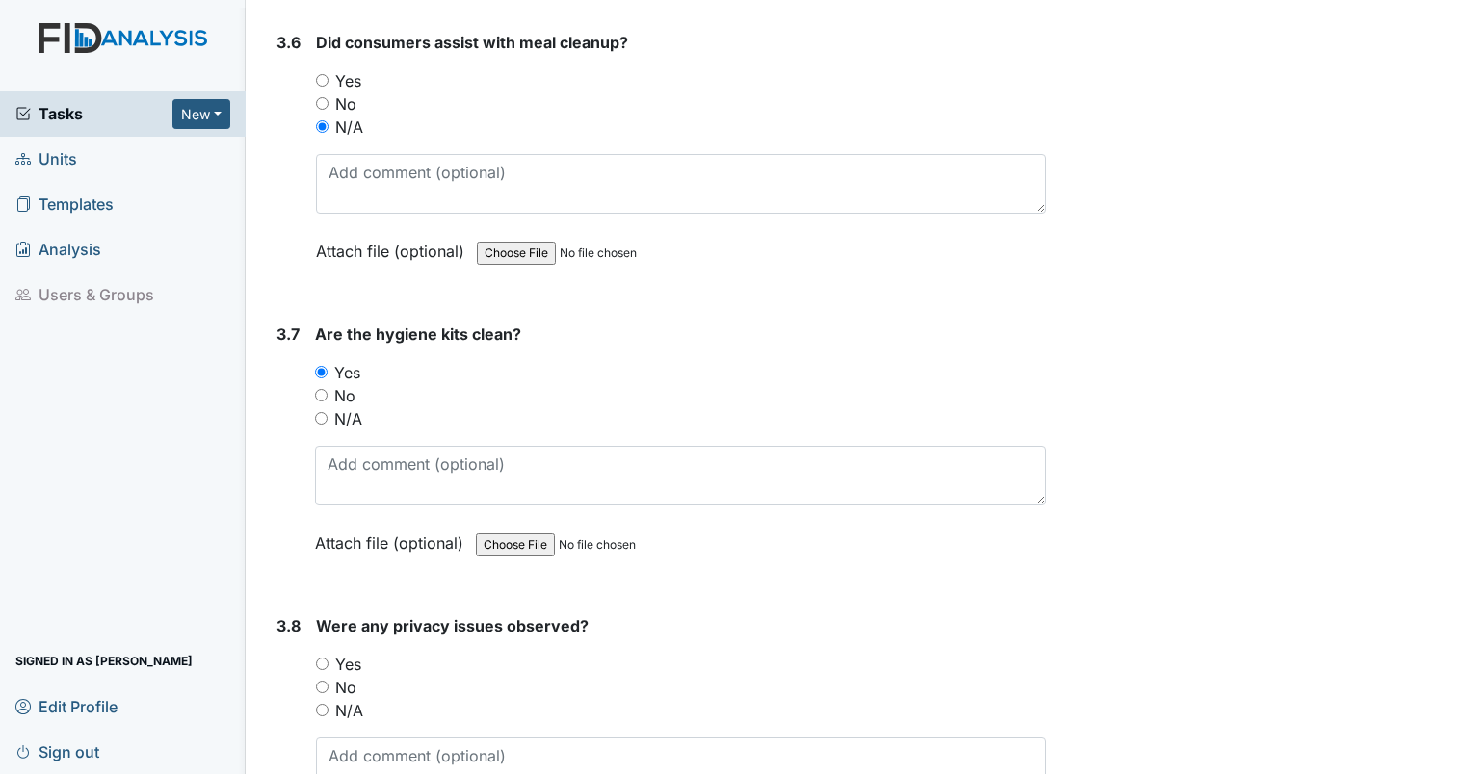
scroll to position [11348, 0]
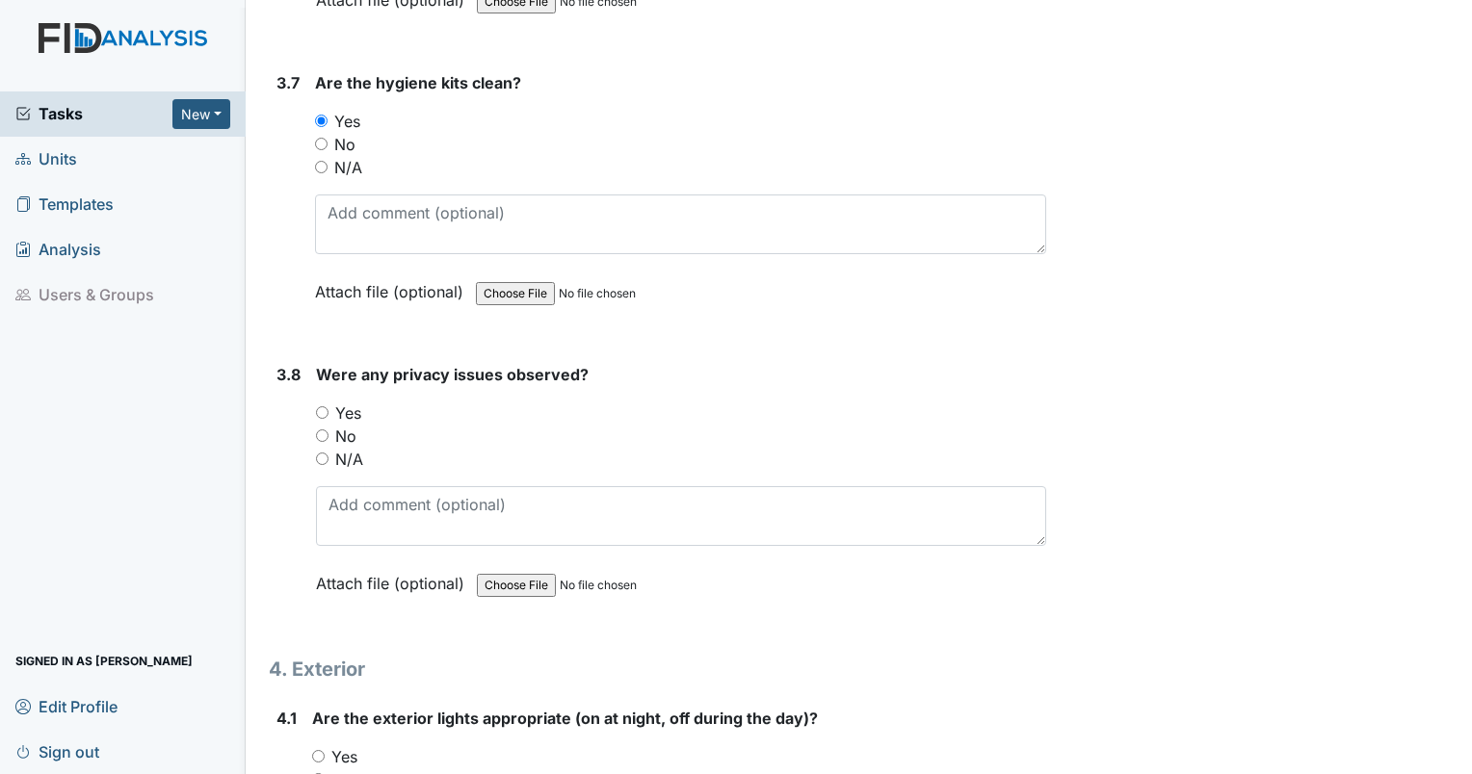
click at [326, 430] on input "No" at bounding box center [322, 436] width 13 height 13
radio input "true"
click at [316, 750] on input "Yes" at bounding box center [318, 756] width 13 height 13
radio input "true"
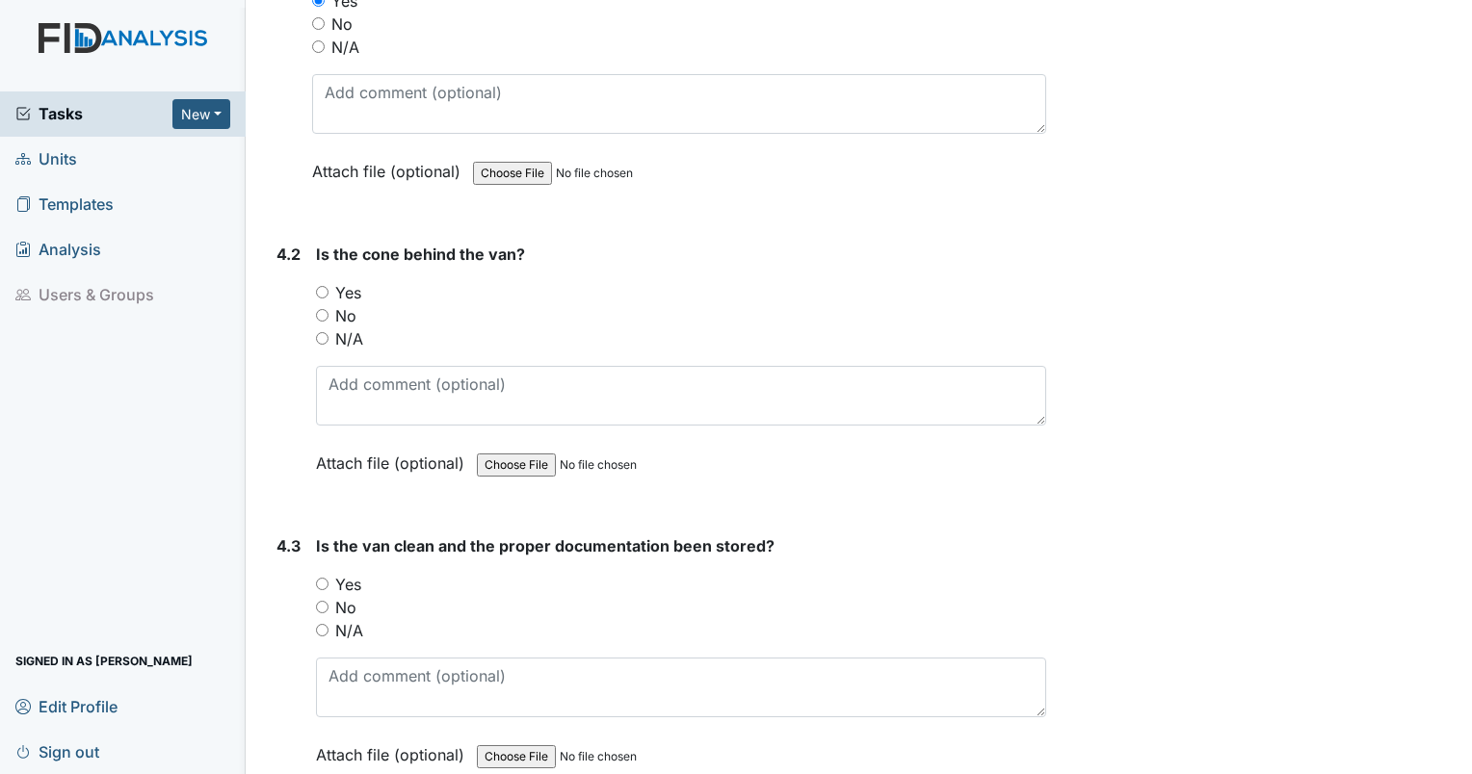
scroll to position [12137, 0]
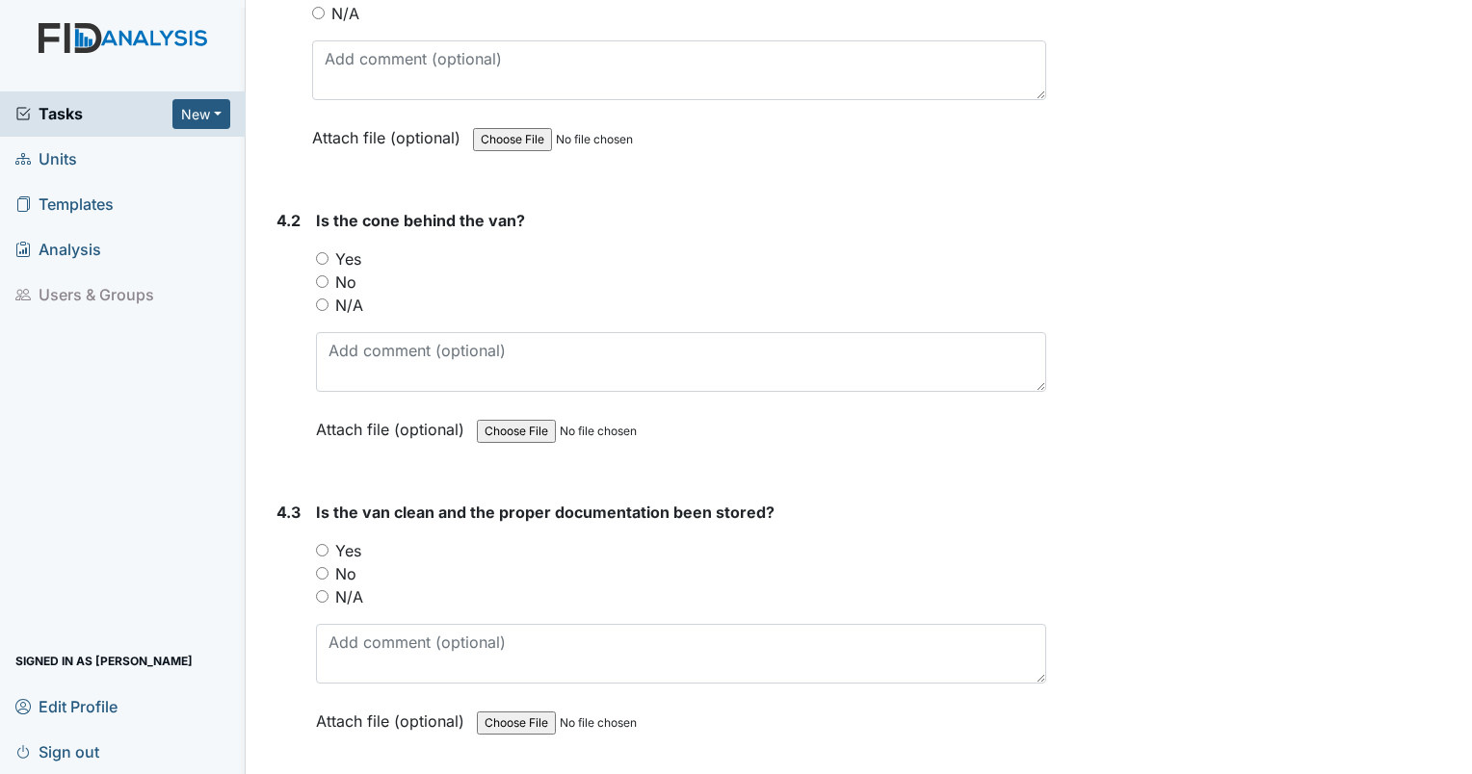
click at [324, 299] on input "N/A" at bounding box center [322, 305] width 13 height 13
radio input "true"
click at [318, 590] on input "N/A" at bounding box center [322, 596] width 13 height 13
radio input "true"
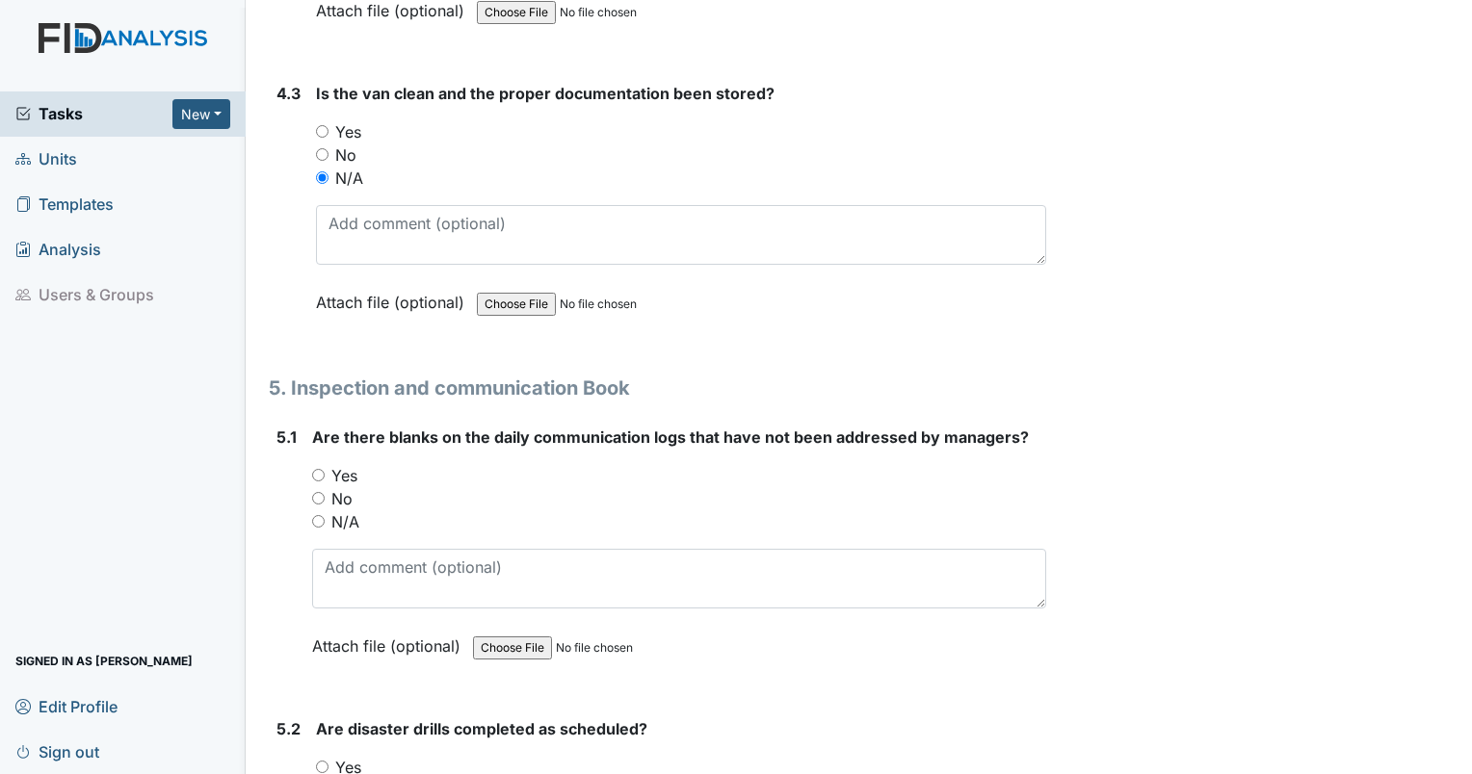
scroll to position [12590, 0]
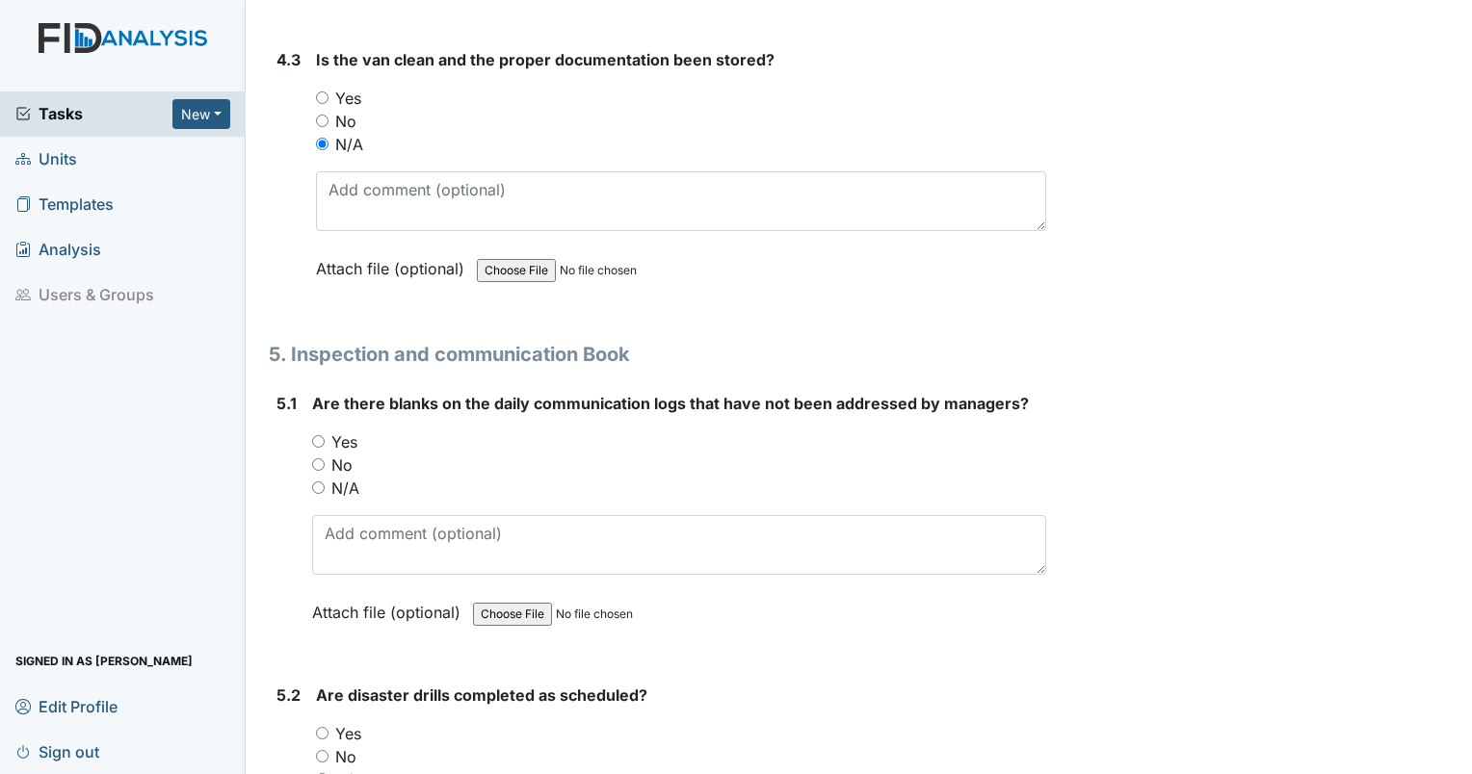
click at [314, 435] on input "Yes" at bounding box center [318, 441] width 13 height 13
radio input "true"
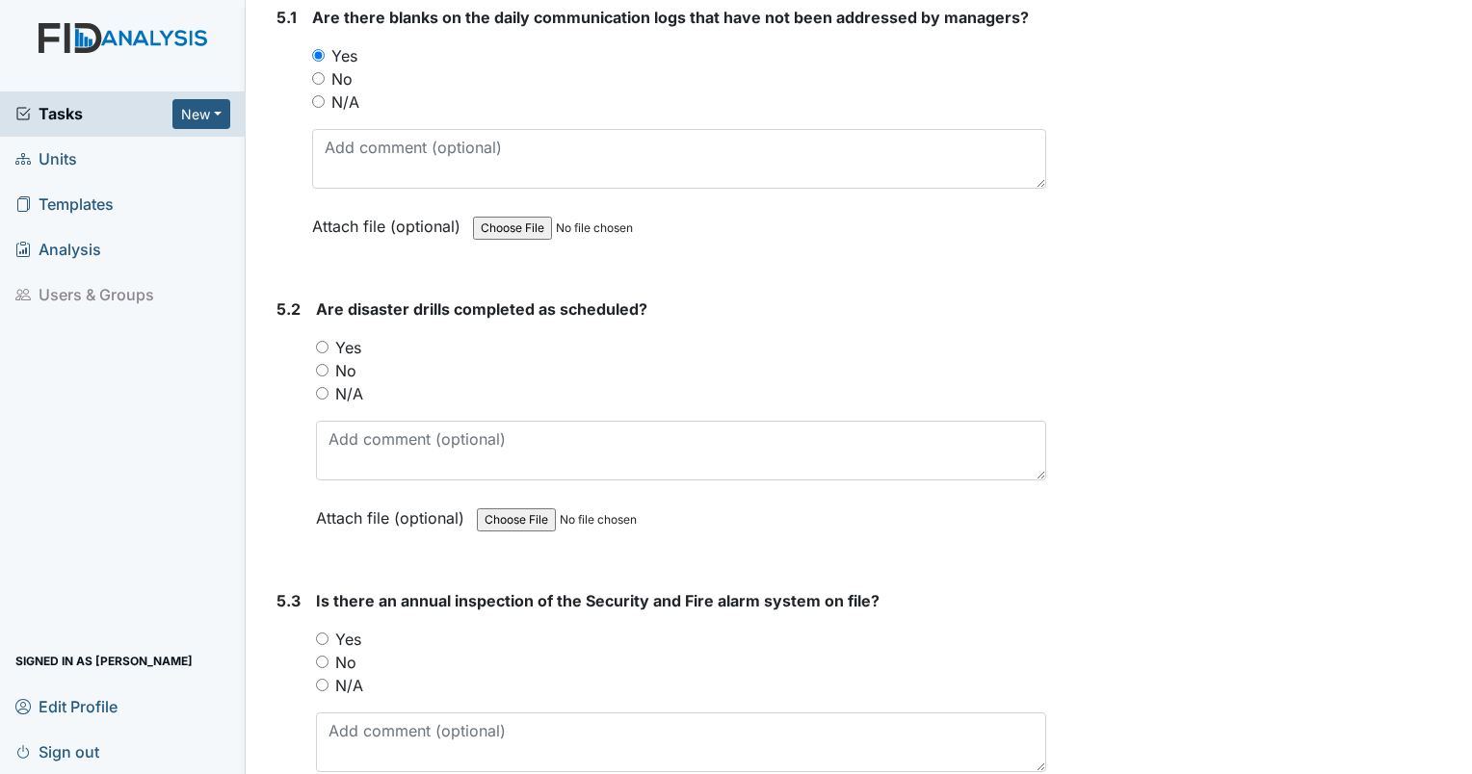
scroll to position [12994, 0]
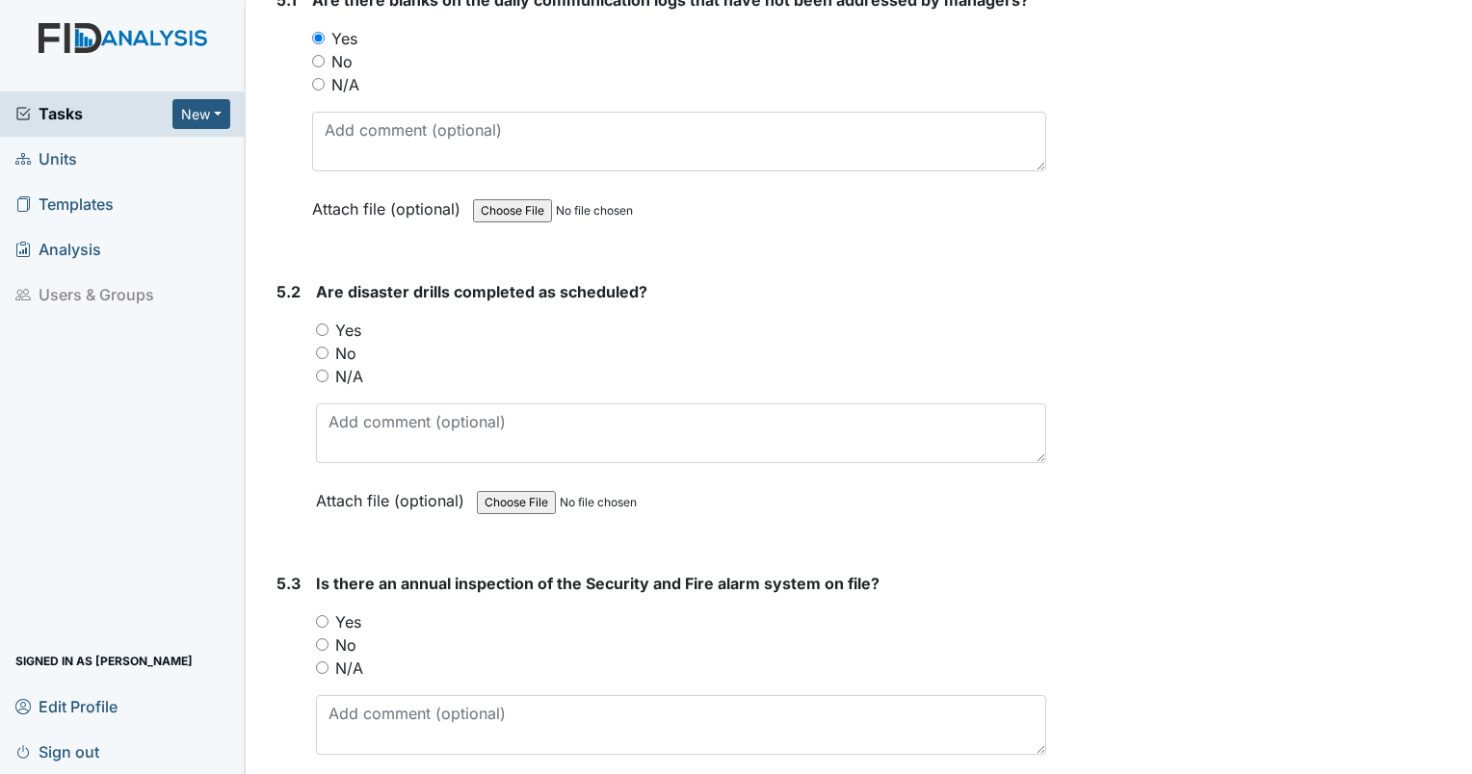
click at [324, 324] on input "Yes" at bounding box center [322, 330] width 13 height 13
radio input "true"
click at [321, 615] on input "Yes" at bounding box center [322, 621] width 13 height 13
radio input "true"
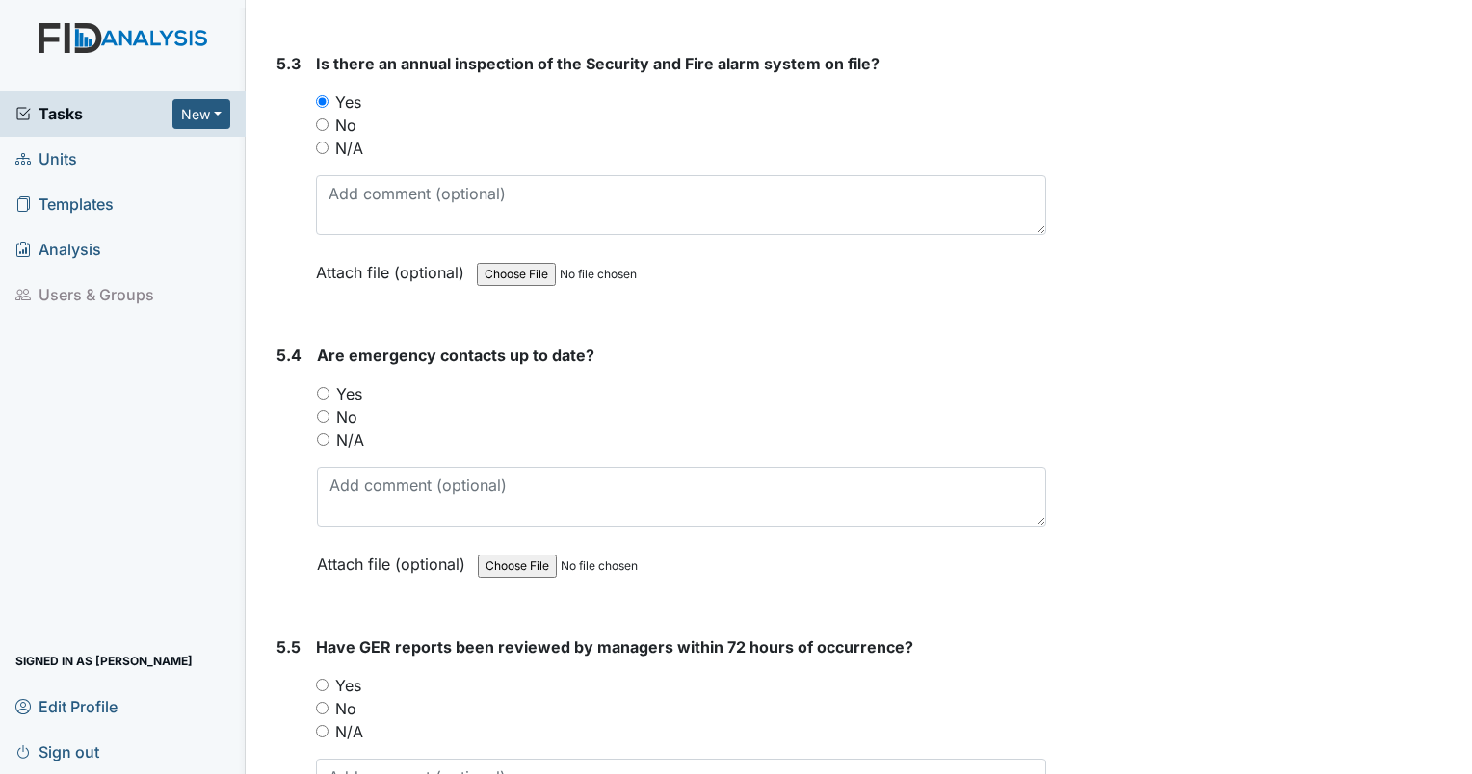
scroll to position [13597, 0]
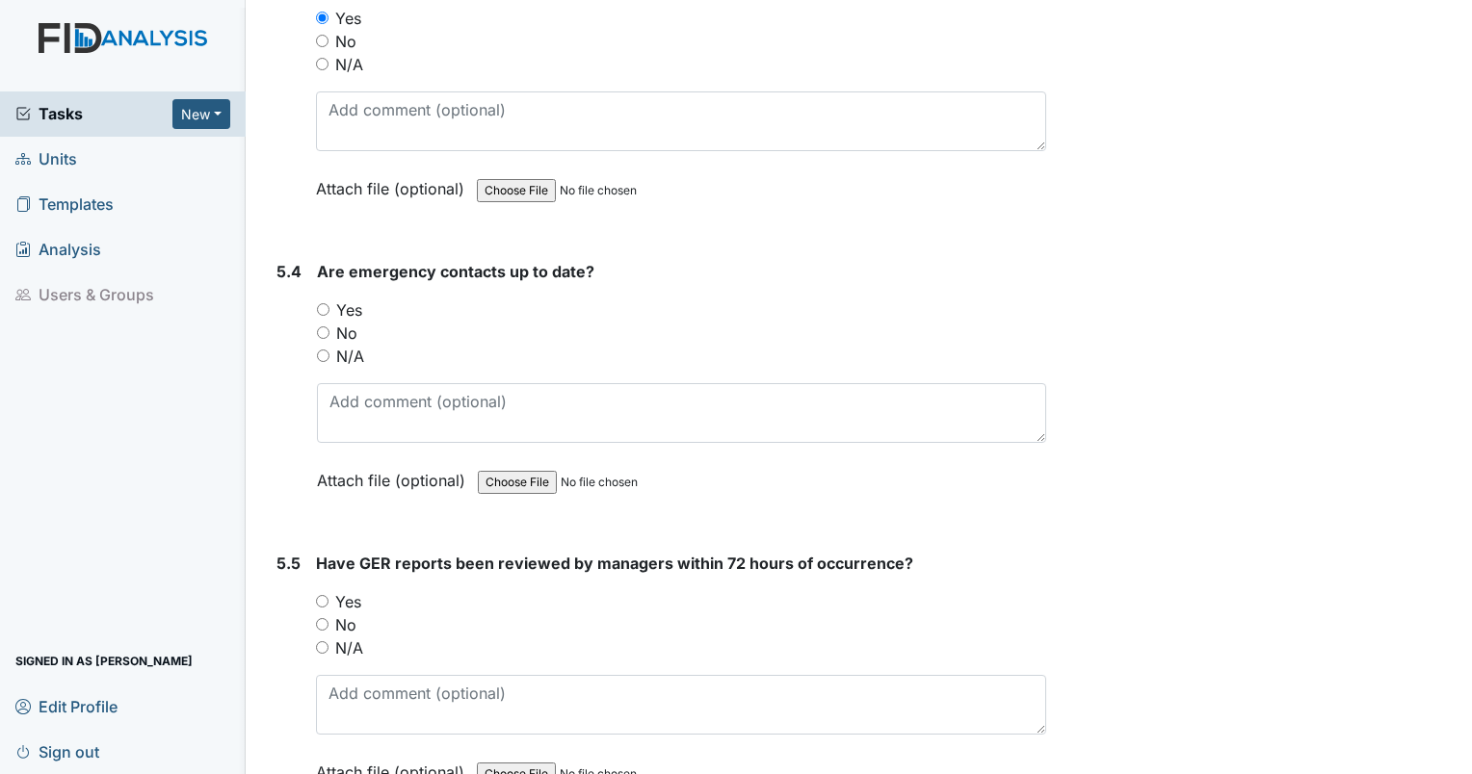
click at [321, 303] on input "Yes" at bounding box center [323, 309] width 13 height 13
radio input "true"
click at [316, 595] on input "Yes" at bounding box center [322, 601] width 13 height 13
radio input "true"
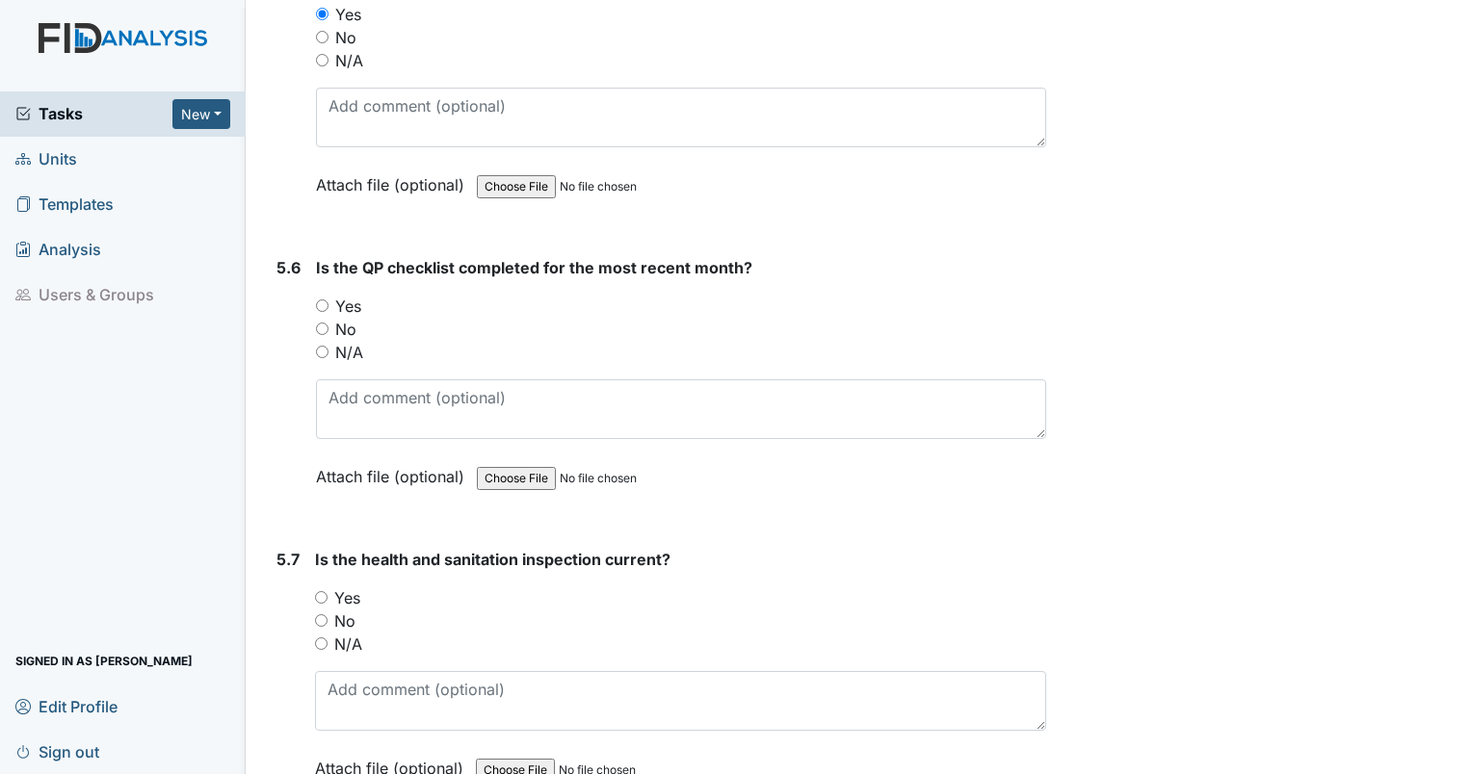
scroll to position [14219, 0]
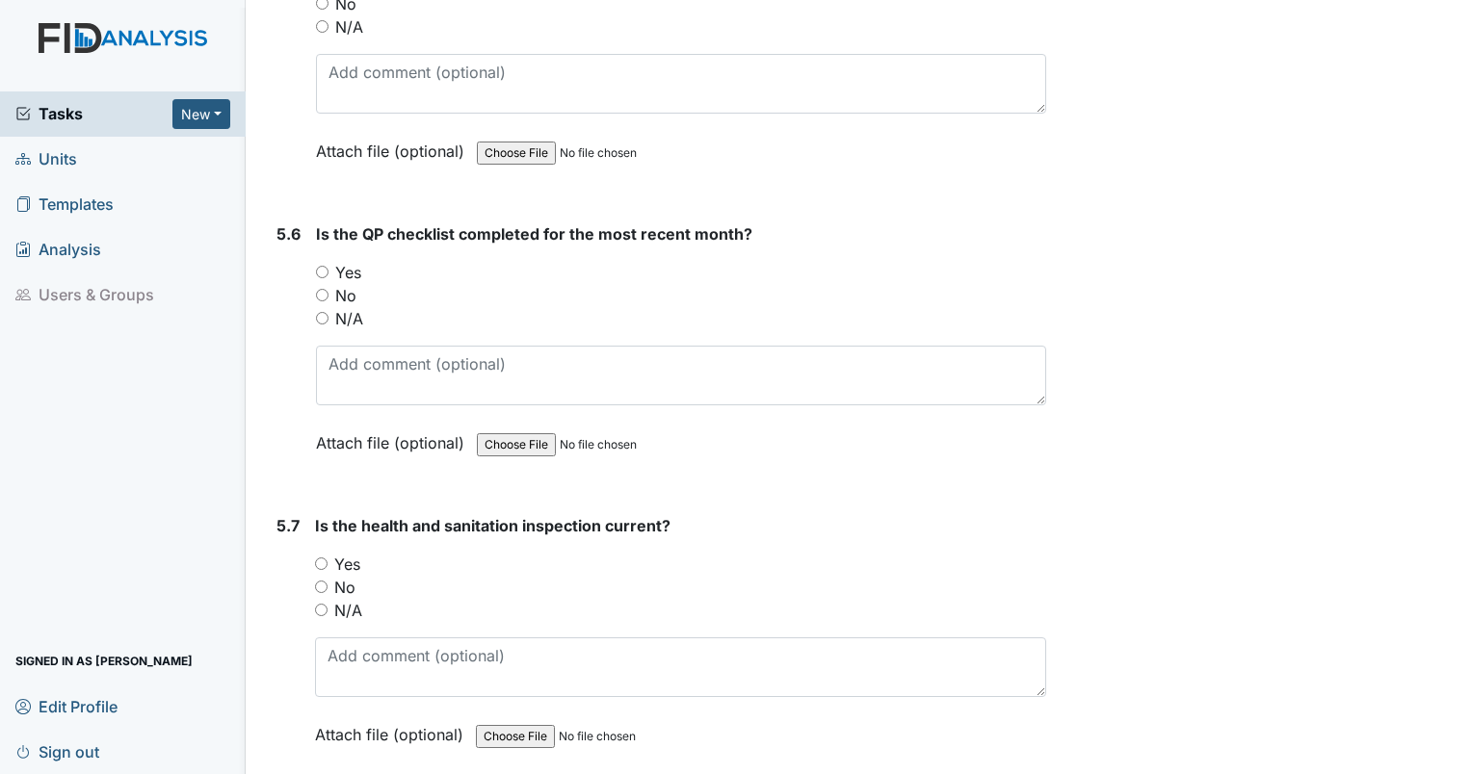
click at [319, 266] on input "Yes" at bounding box center [322, 272] width 13 height 13
radio input "true"
click at [319, 558] on input "Yes" at bounding box center [321, 564] width 13 height 13
radio input "true"
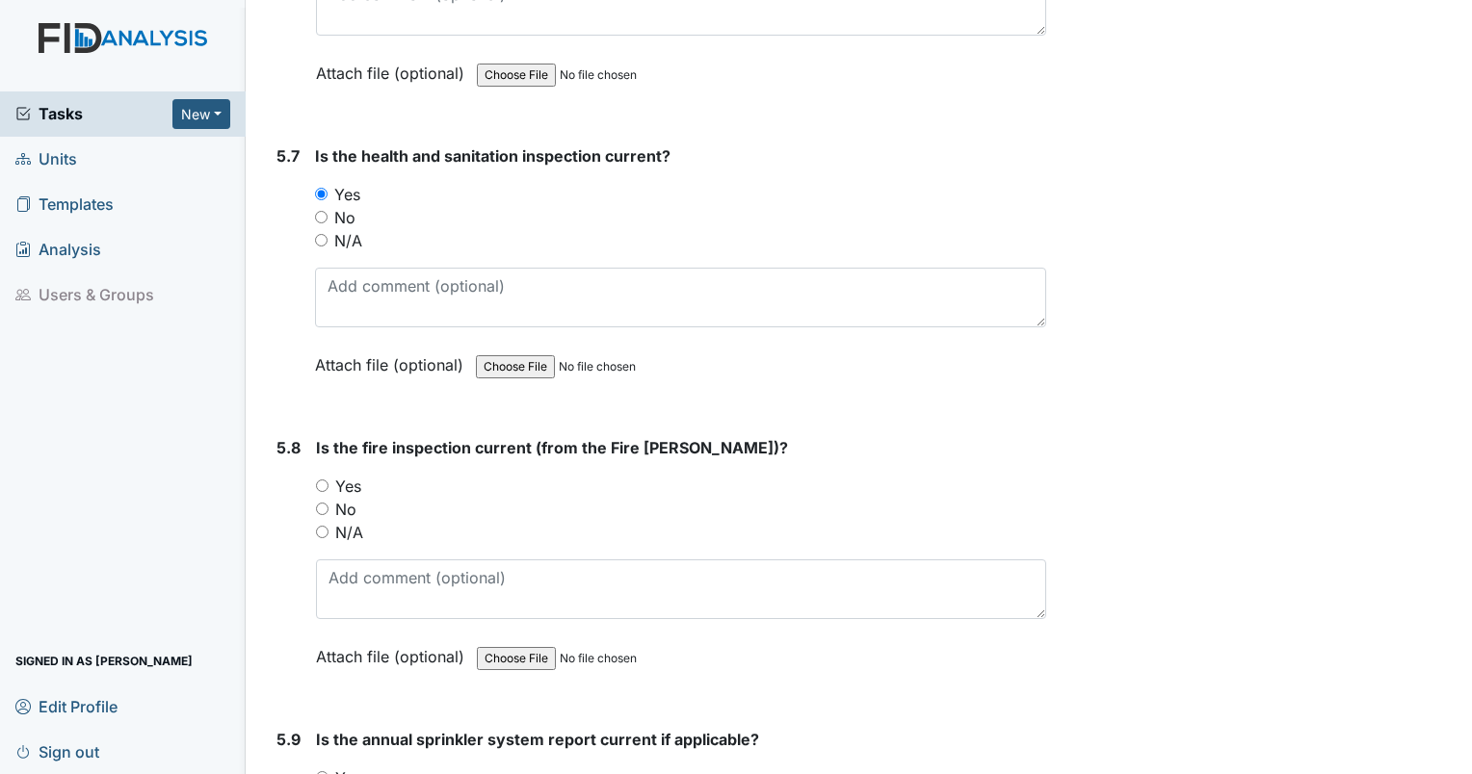
scroll to position [14957, 0]
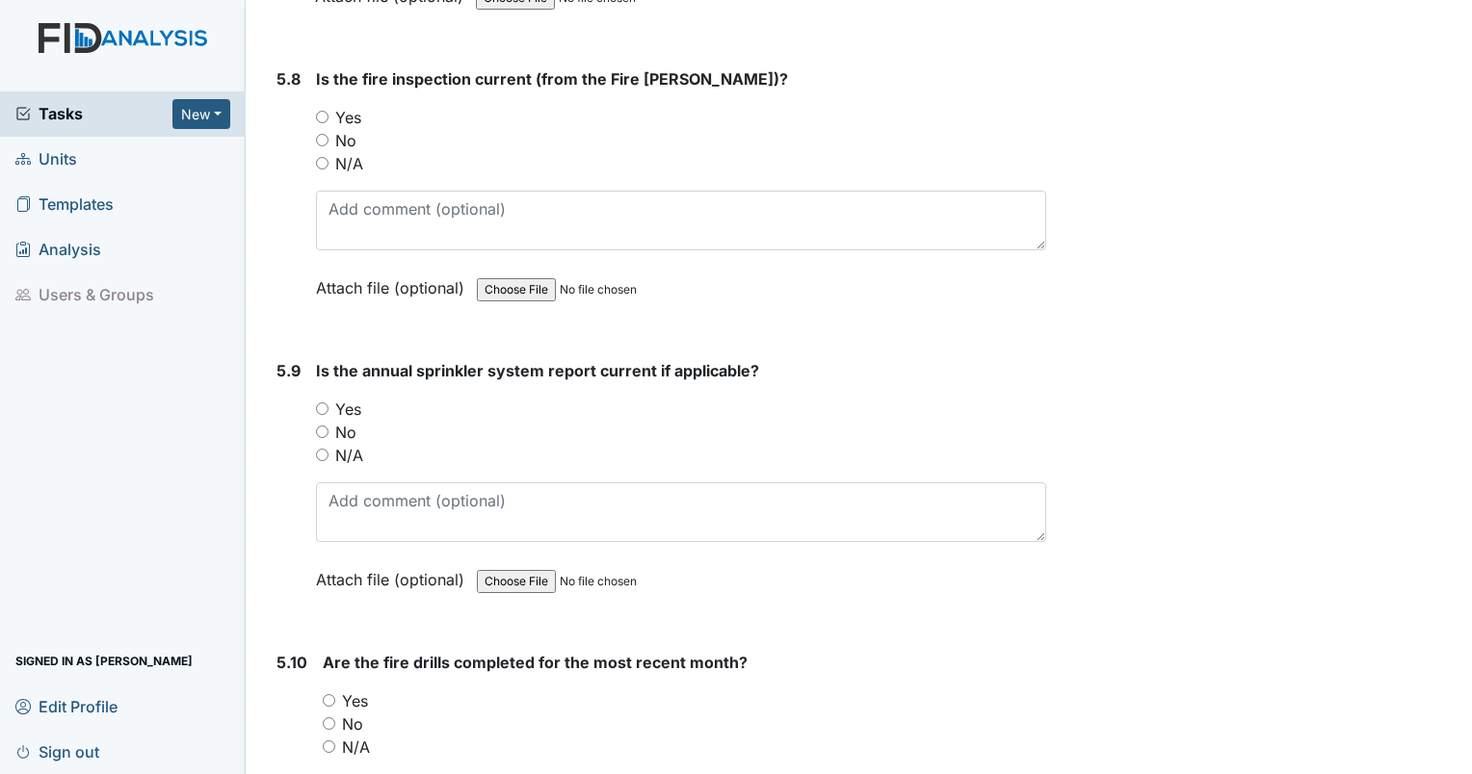
click at [324, 403] on input "Yes" at bounding box center [322, 409] width 13 height 13
radio input "true"
click at [323, 694] on input "Yes" at bounding box center [329, 700] width 13 height 13
radio input "true"
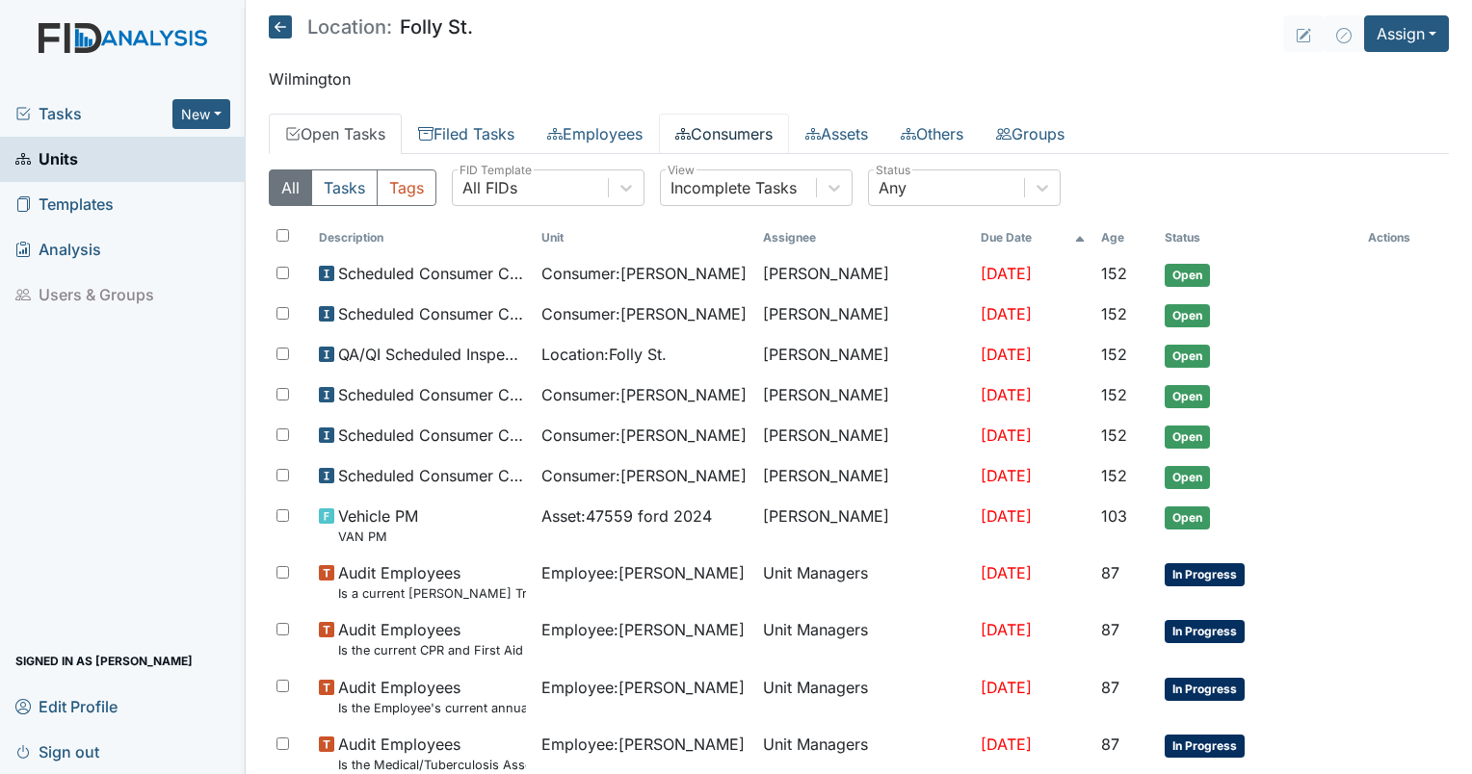
click at [724, 135] on link "Consumers" at bounding box center [724, 134] width 130 height 40
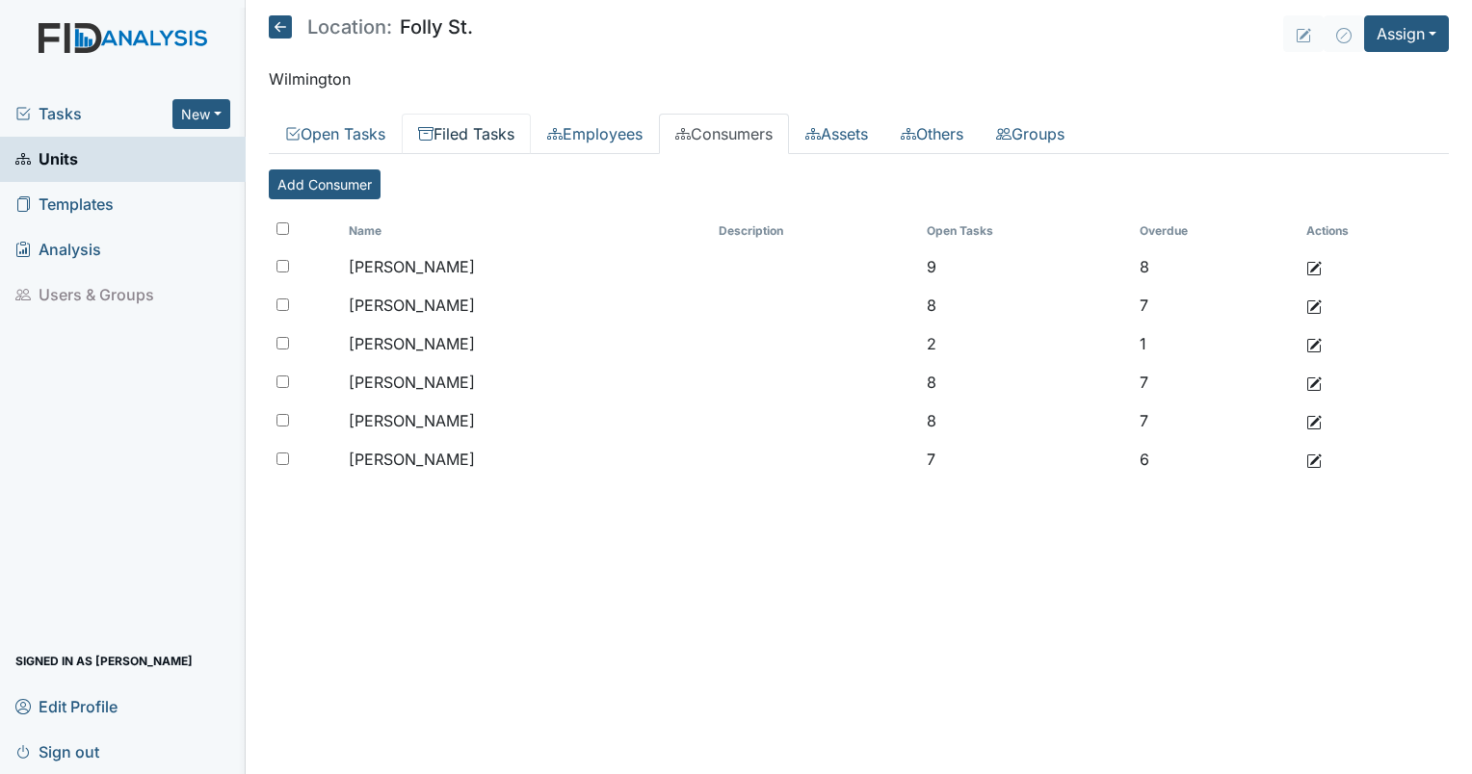
click at [467, 147] on link "Filed Tasks" at bounding box center [466, 134] width 129 height 40
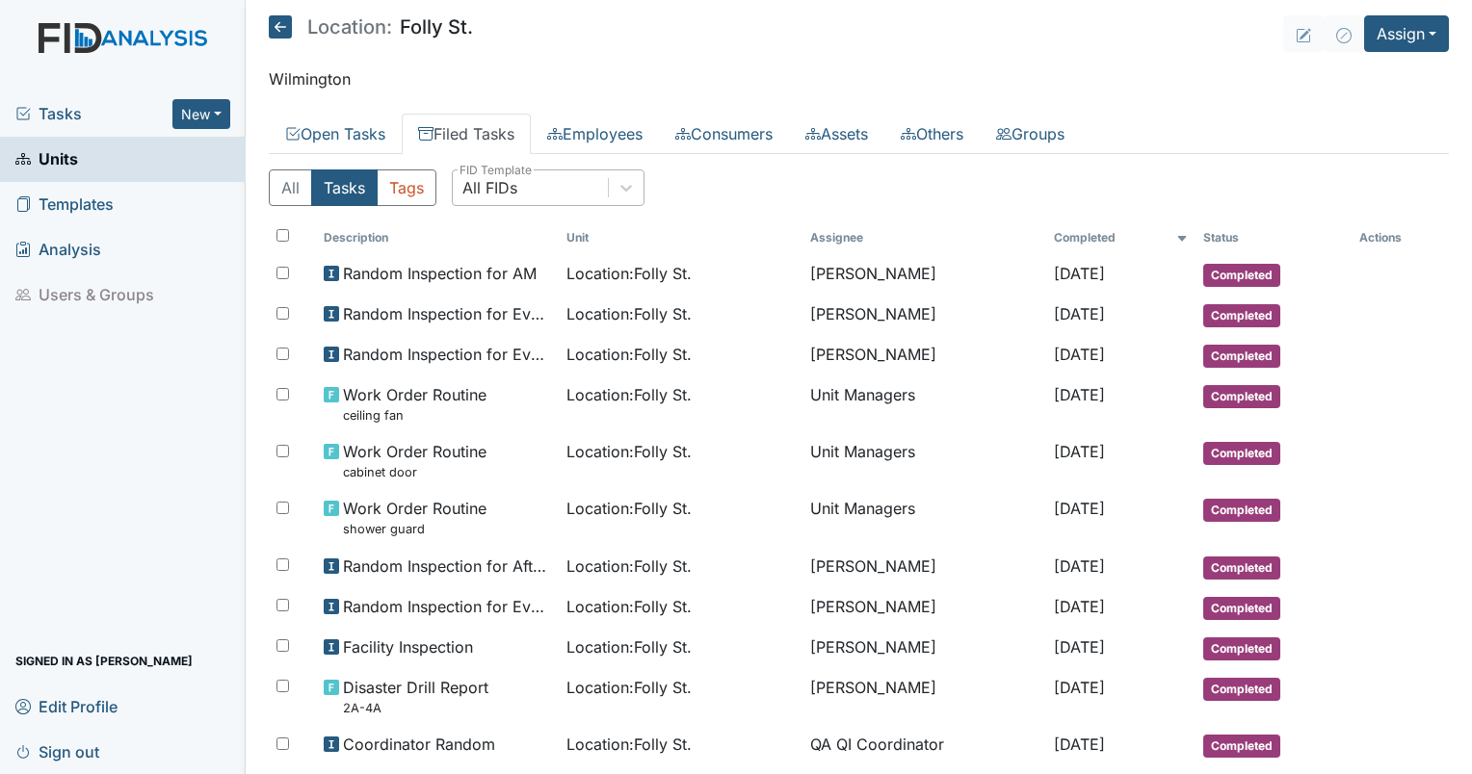
click at [562, 194] on div "All FIDs" at bounding box center [530, 187] width 155 height 35
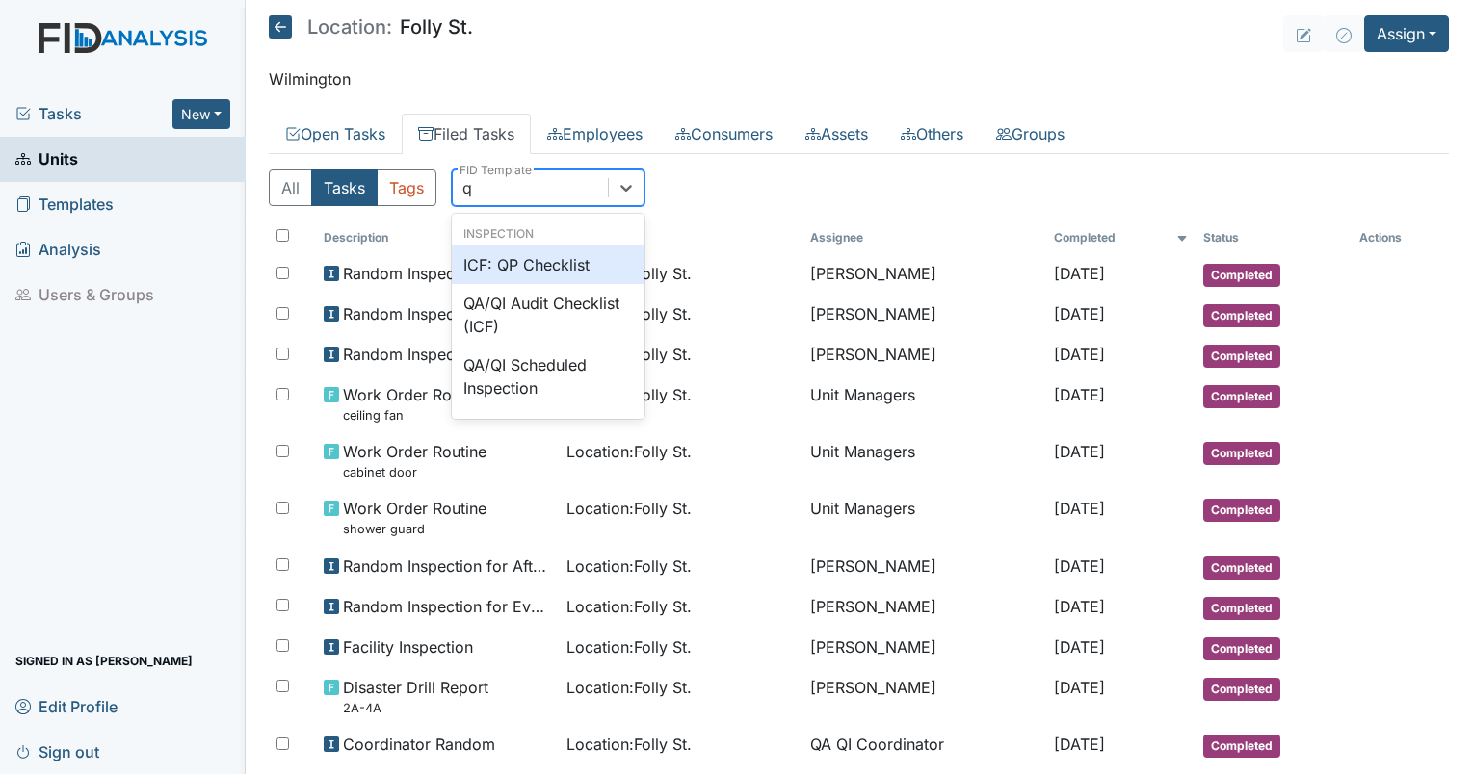
type input "qp"
click at [543, 270] on div "ICF: QP Checklist" at bounding box center [548, 265] width 193 height 39
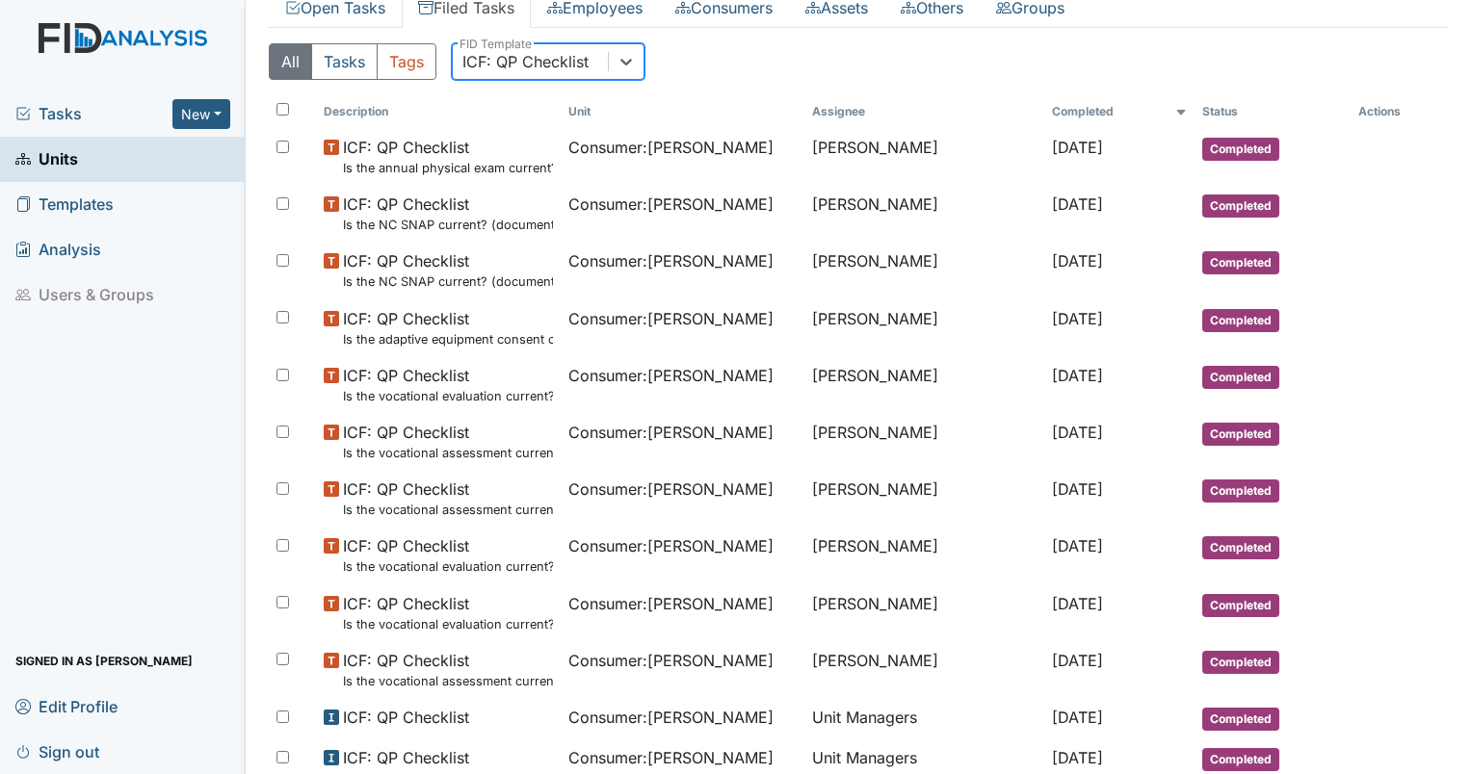
scroll to position [25, 0]
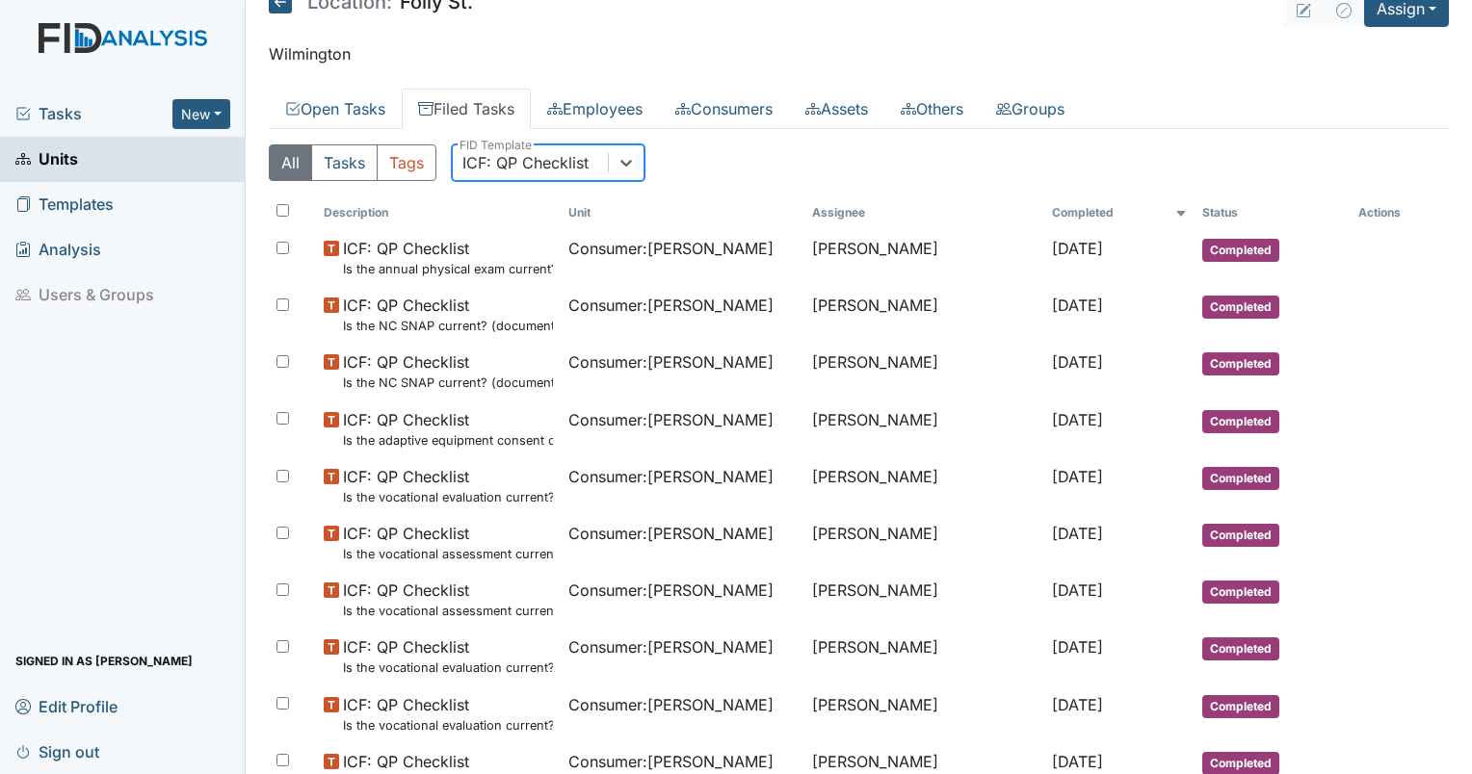
click at [523, 178] on div "ICF: QP Checklist" at bounding box center [548, 162] width 193 height 37
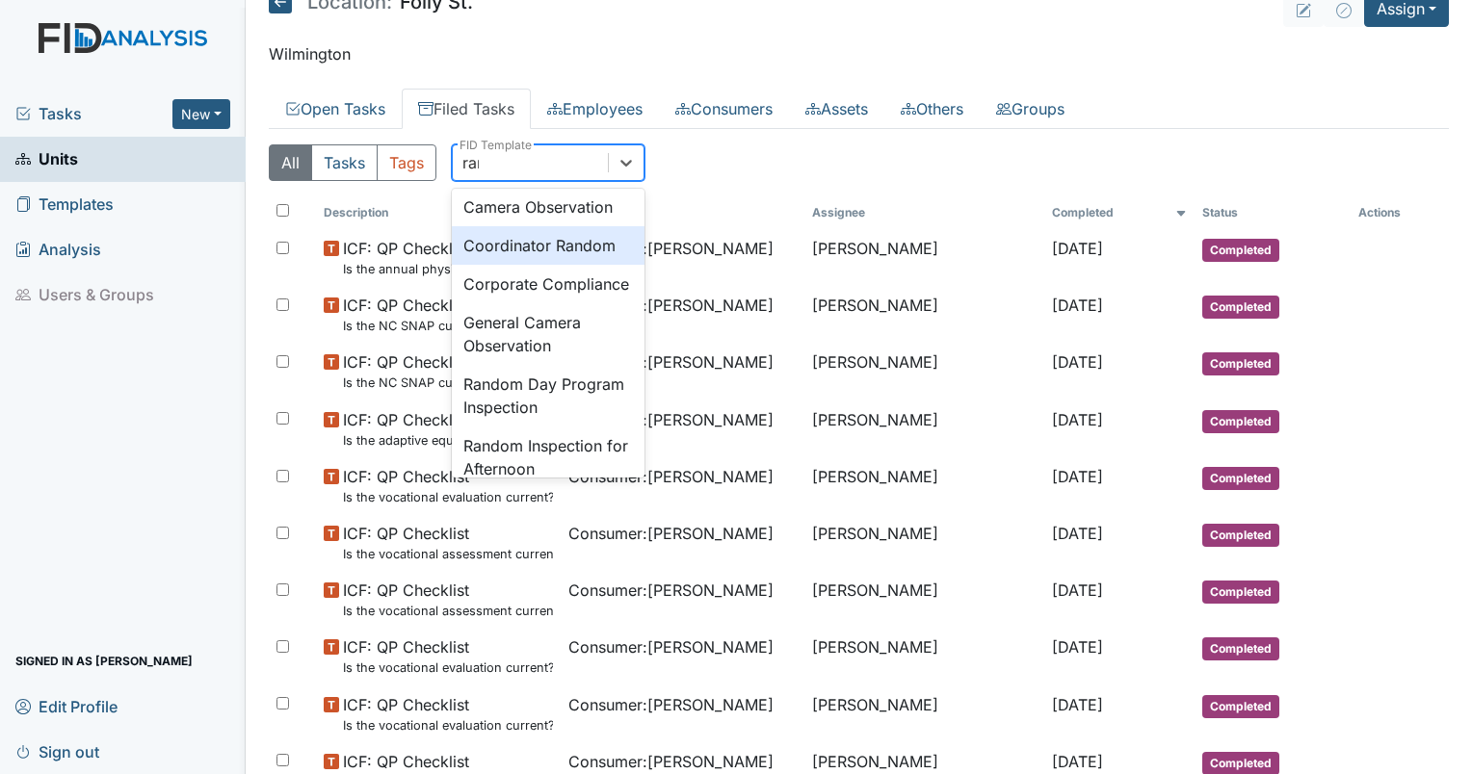
scroll to position [68, 0]
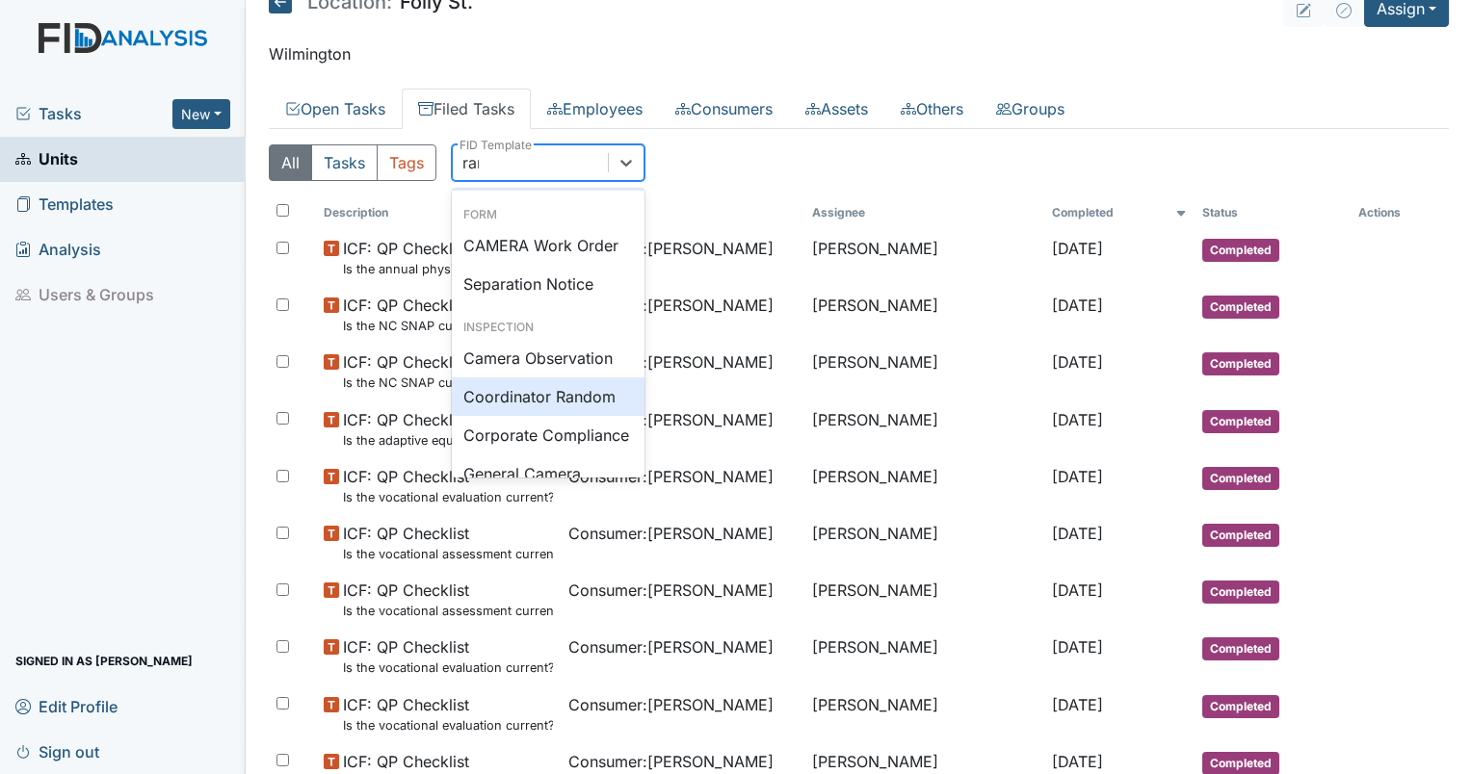
type input "rand"
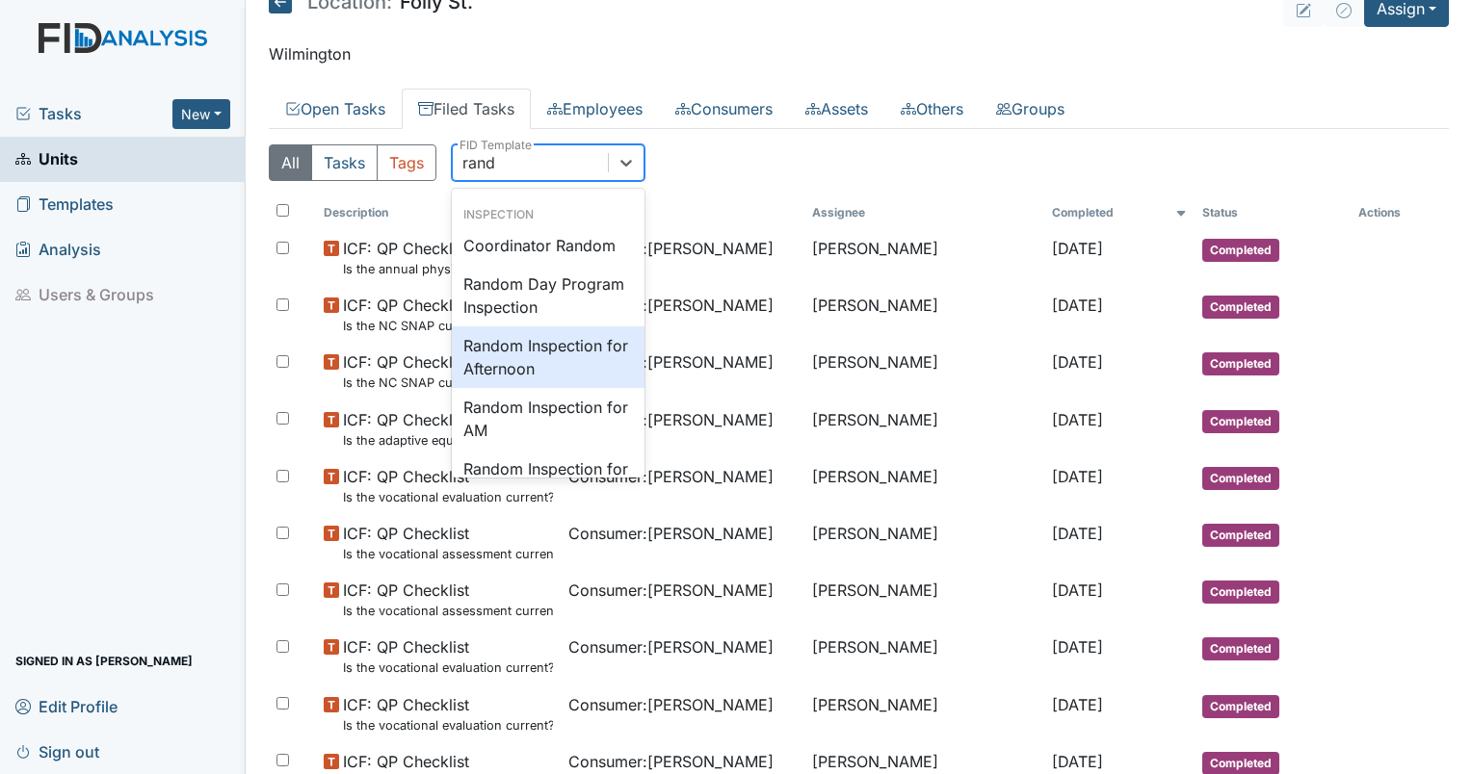
click at [498, 354] on div "Random Inspection for Afternoon" at bounding box center [548, 357] width 193 height 62
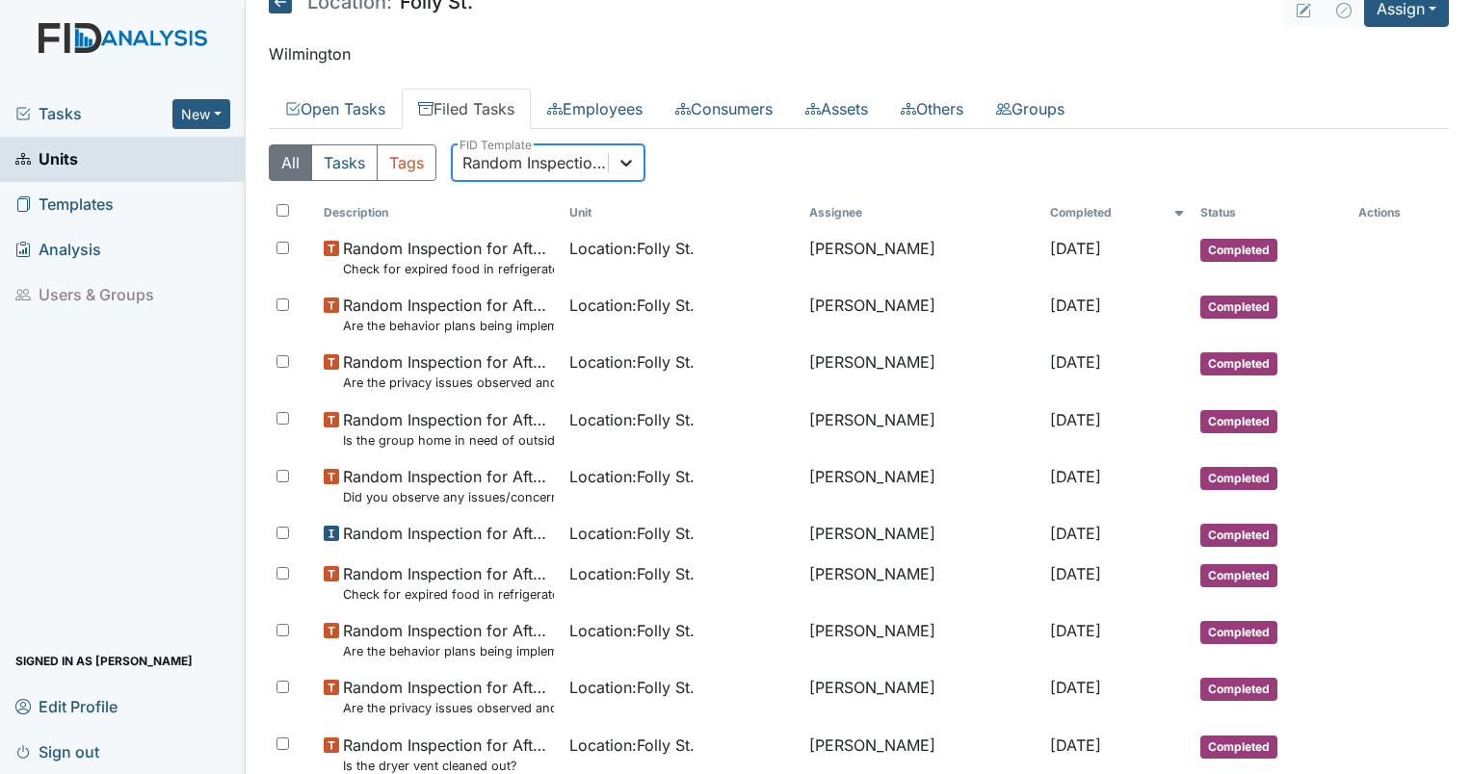
click at [633, 163] on icon at bounding box center [625, 162] width 19 height 19
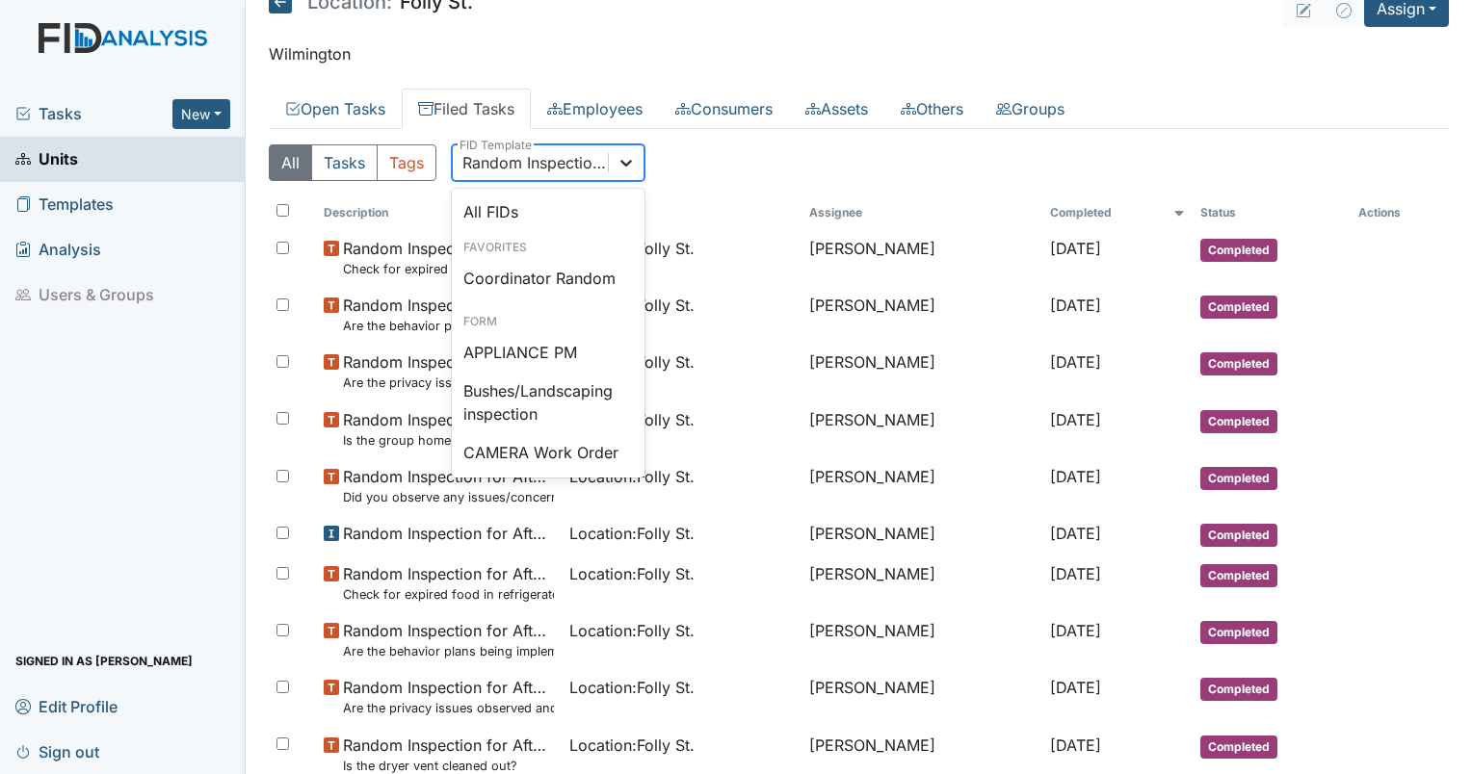
scroll to position [1714, 0]
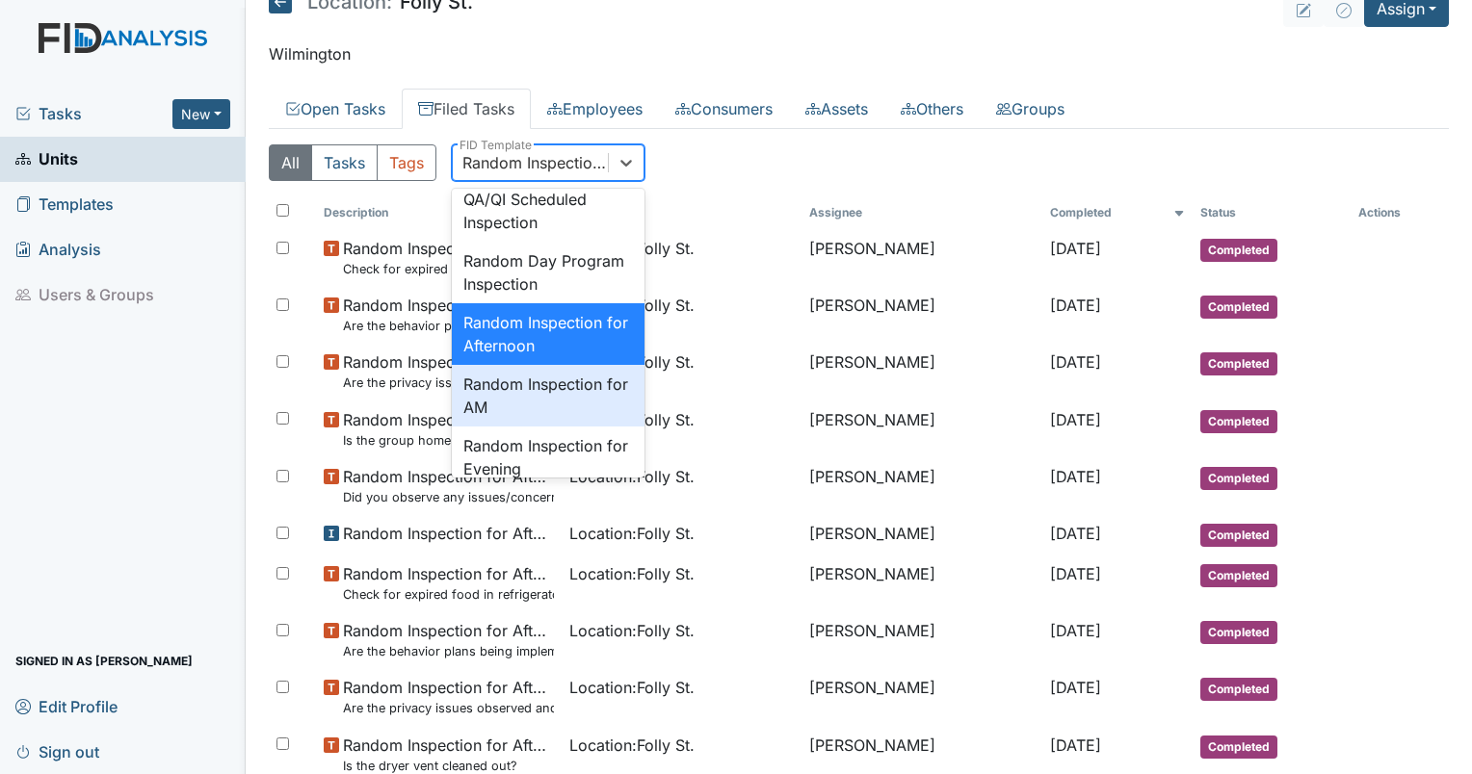
click at [577, 427] on div "Random Inspection for AM" at bounding box center [548, 396] width 193 height 62
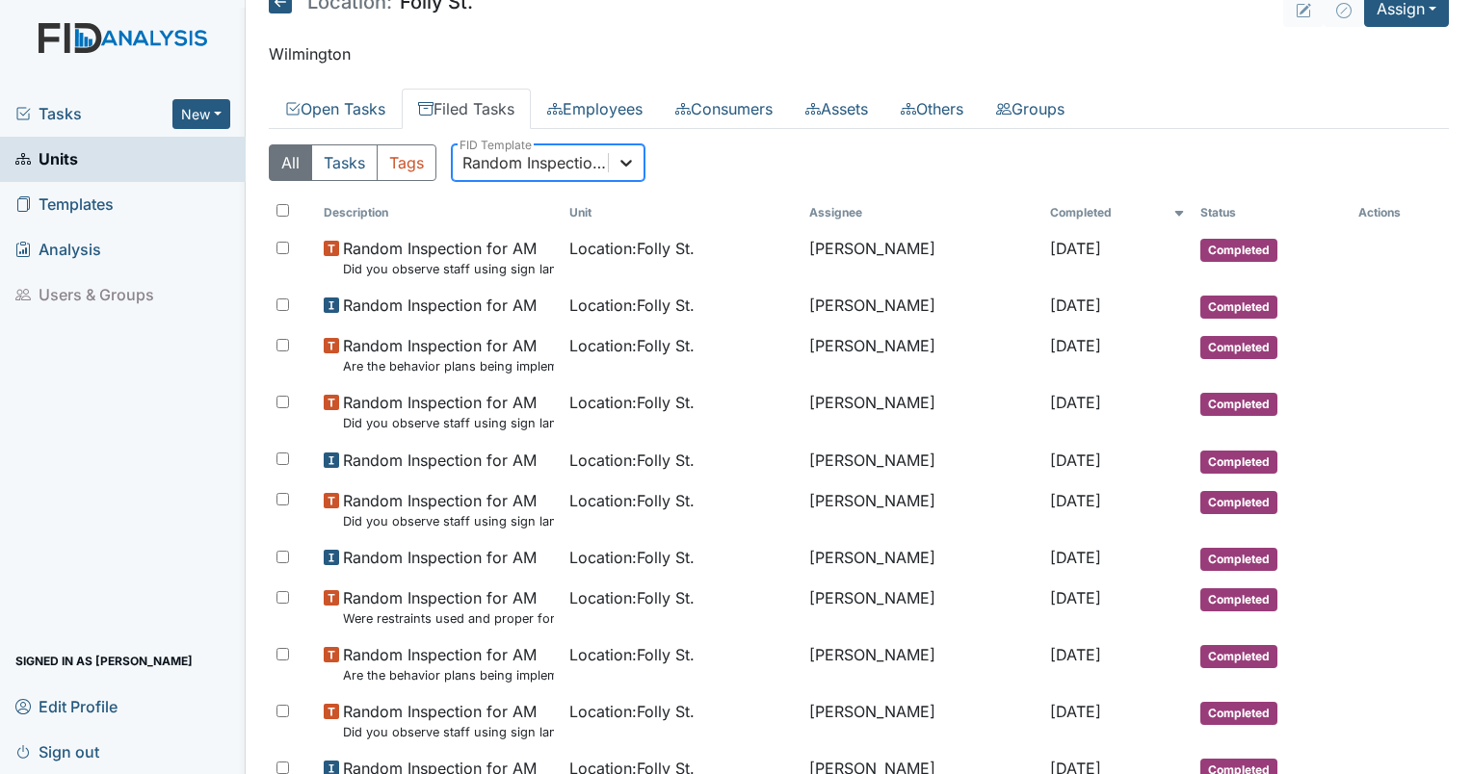
click at [628, 163] on icon at bounding box center [625, 162] width 19 height 19
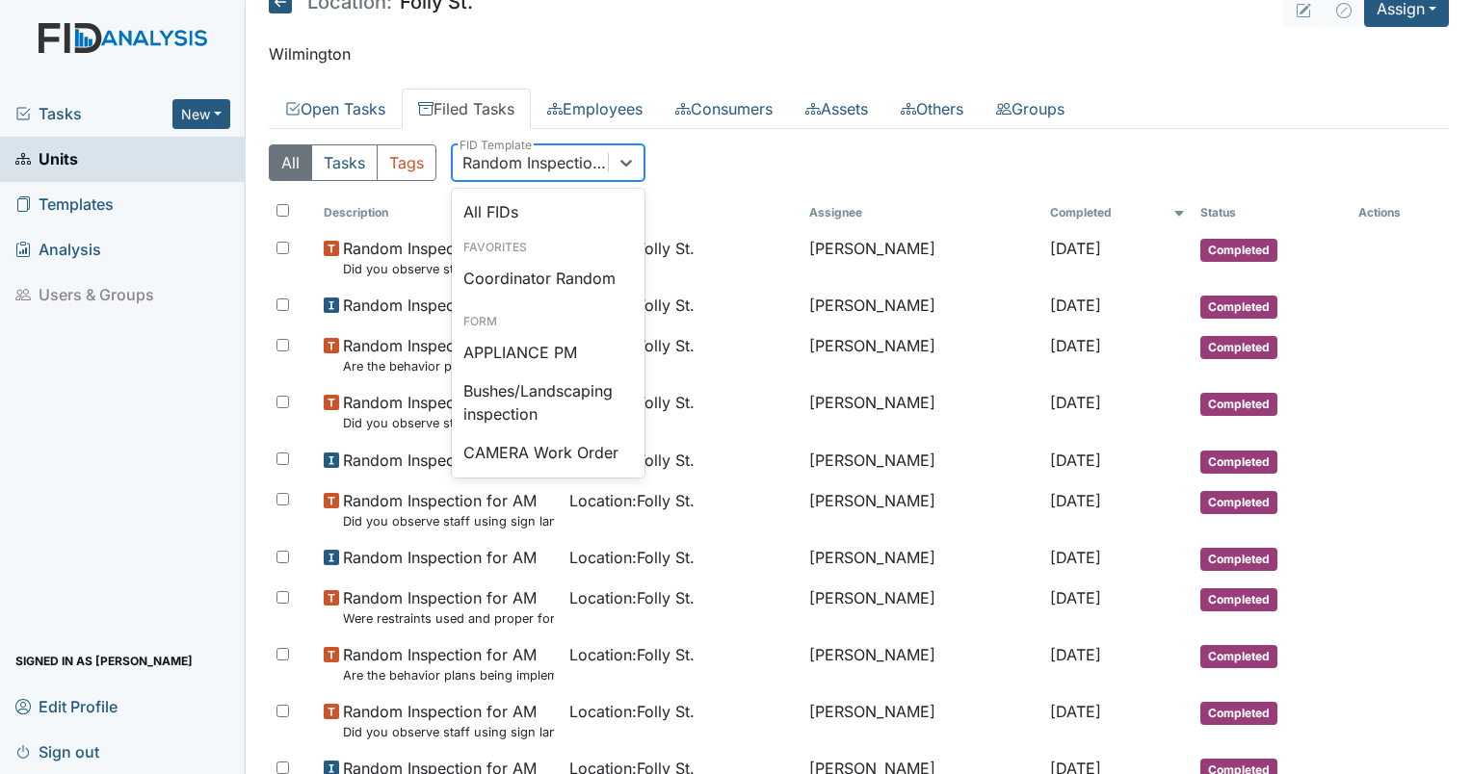
scroll to position [1776, 0]
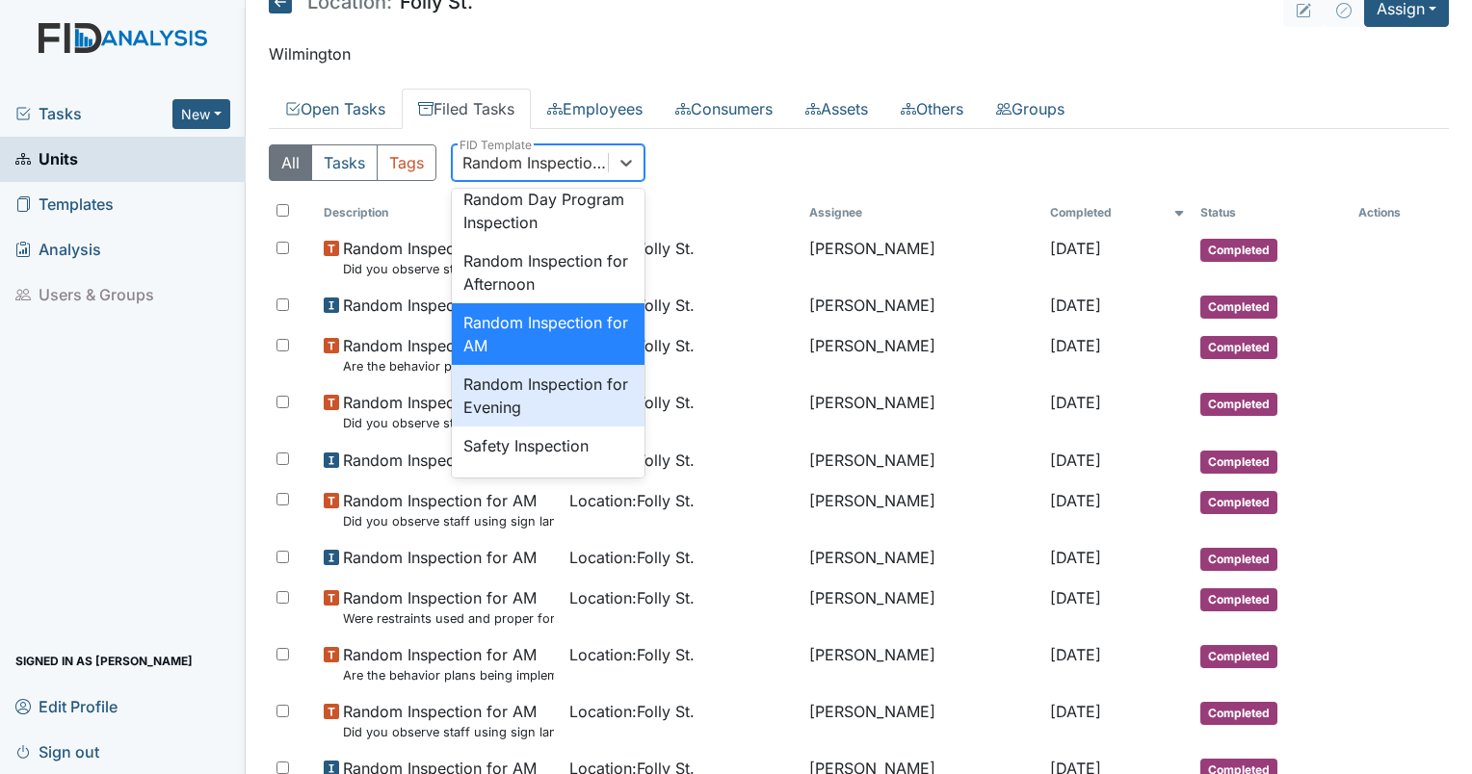
click at [586, 427] on div "Random Inspection for Evening" at bounding box center [548, 396] width 193 height 62
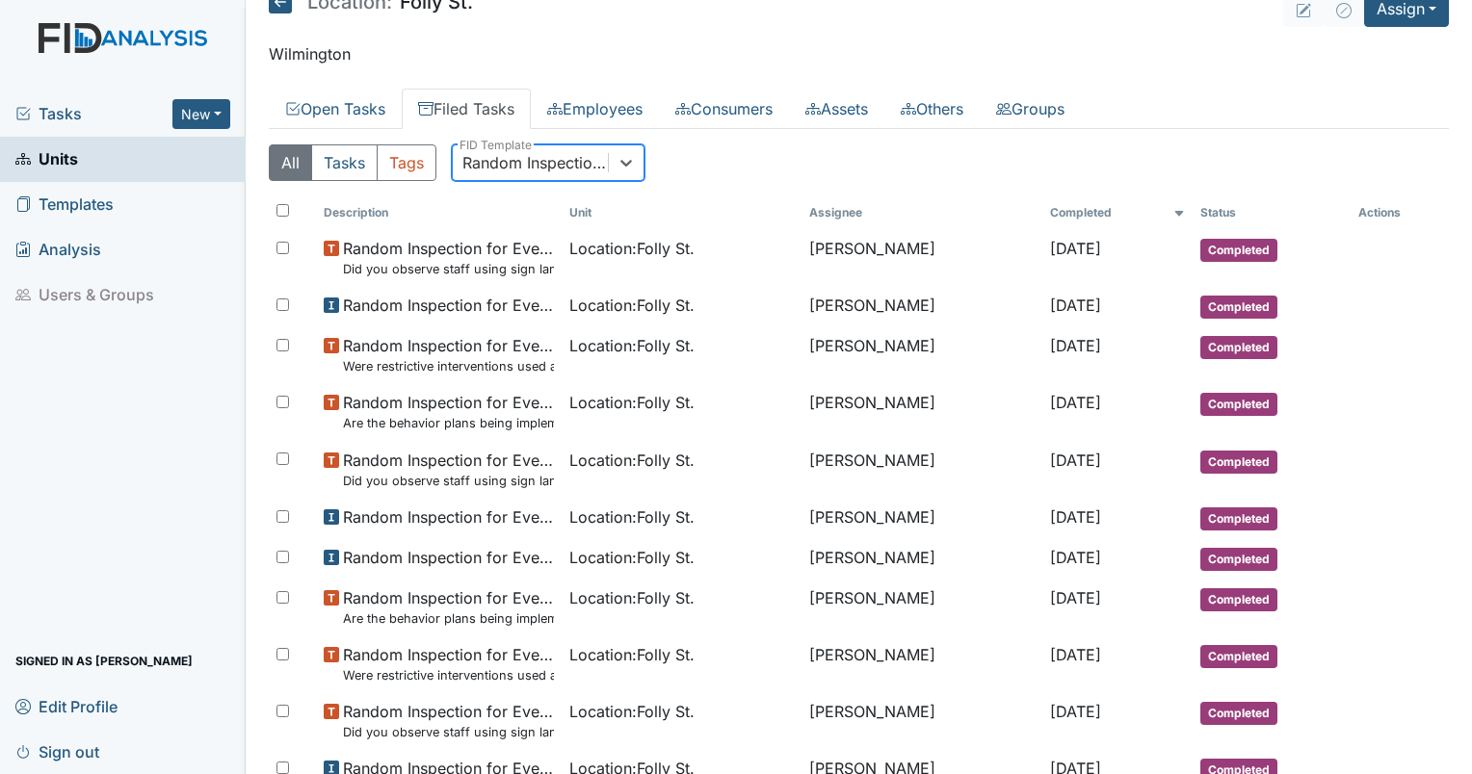
click at [523, 158] on div "Random Inspection for Evening" at bounding box center [535, 162] width 147 height 23
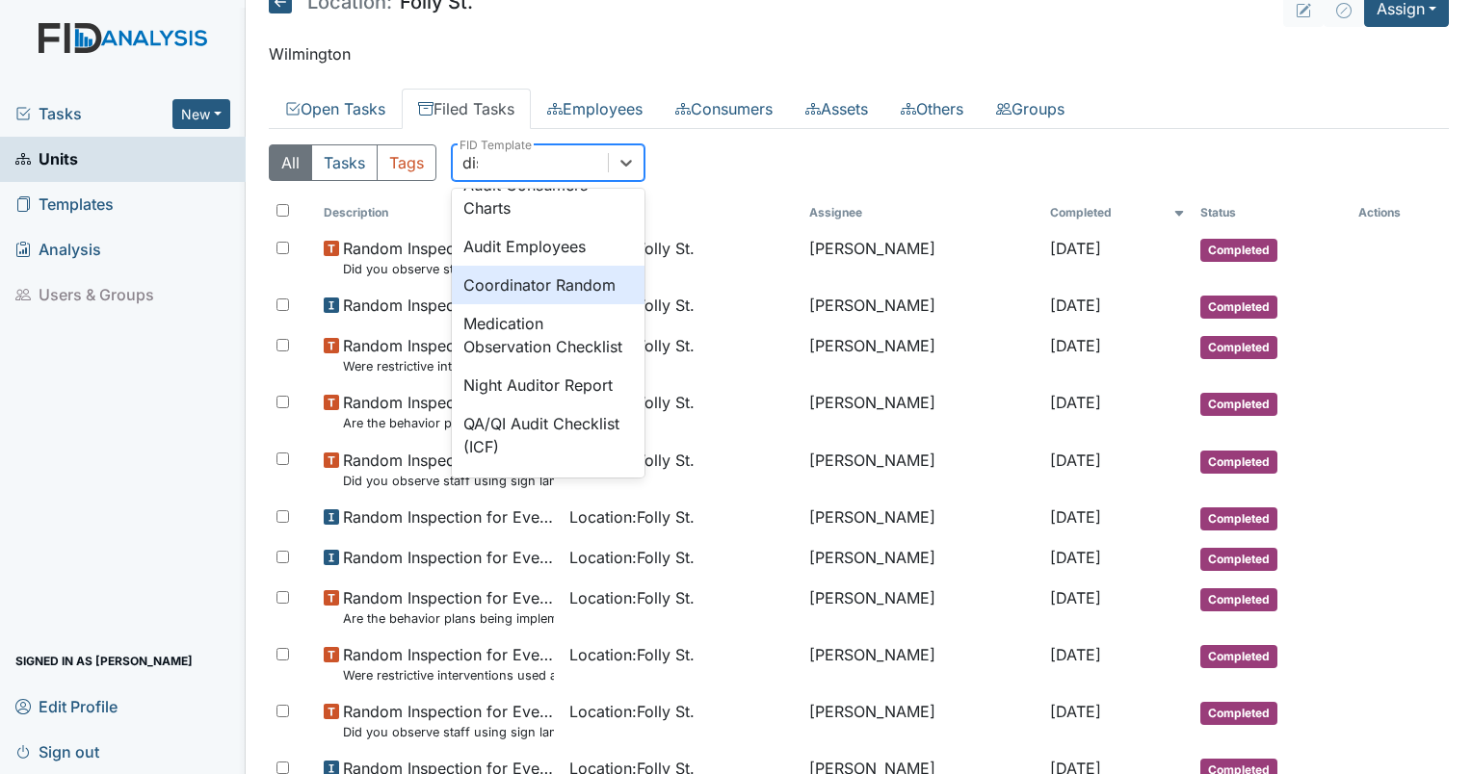
scroll to position [0, 0]
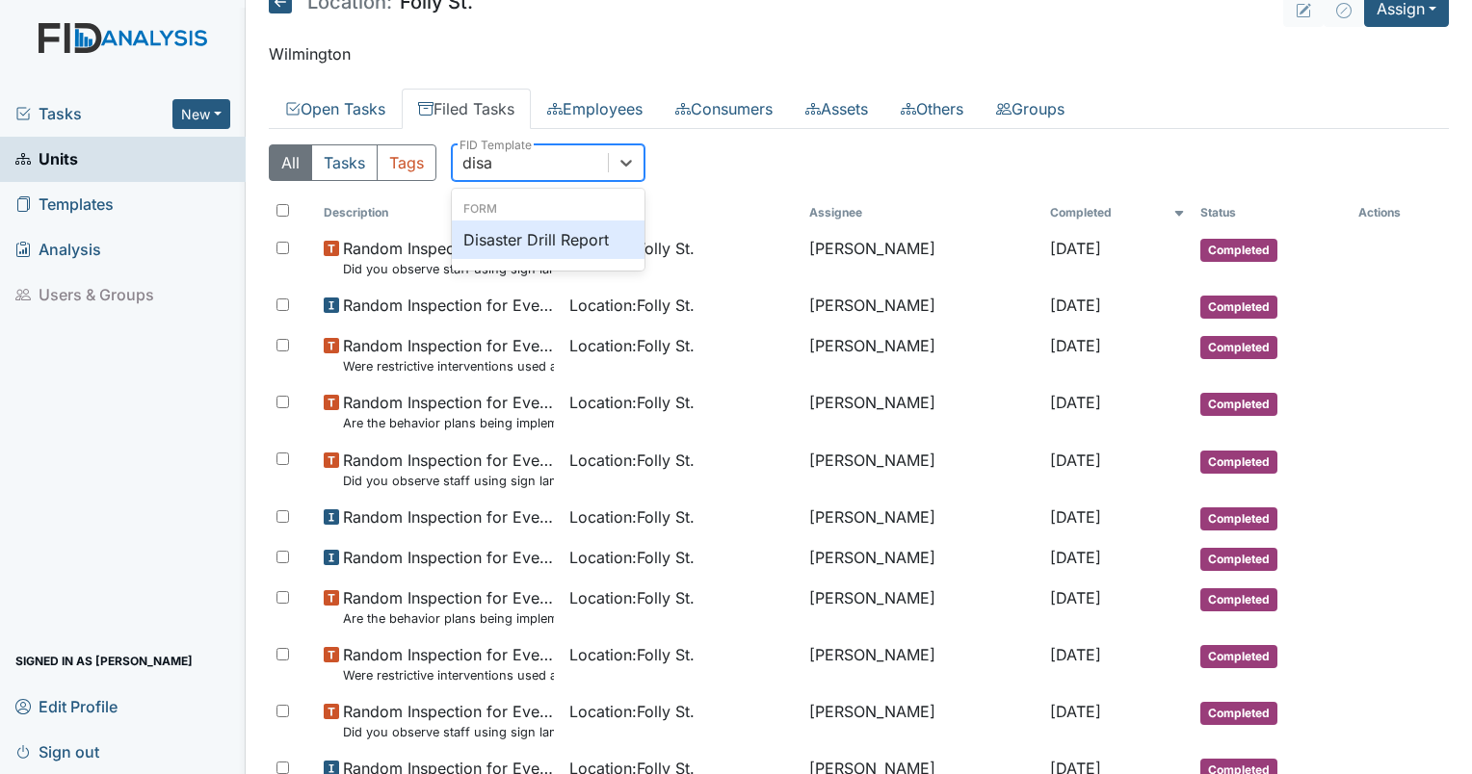
type input "disas"
click at [533, 223] on div "Disaster Drill Report" at bounding box center [548, 240] width 193 height 39
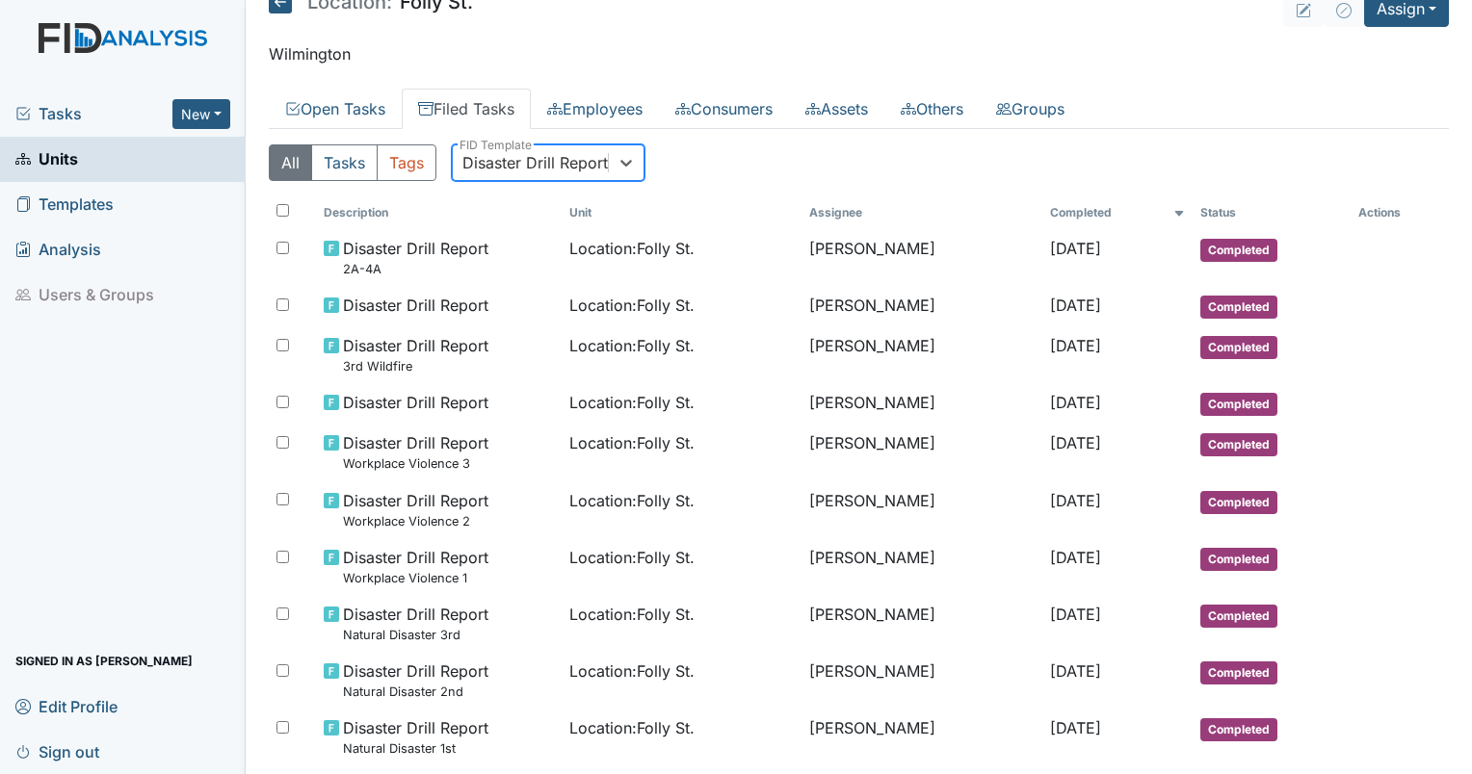
click at [524, 168] on div "Disaster Drill Report" at bounding box center [534, 162] width 145 height 23
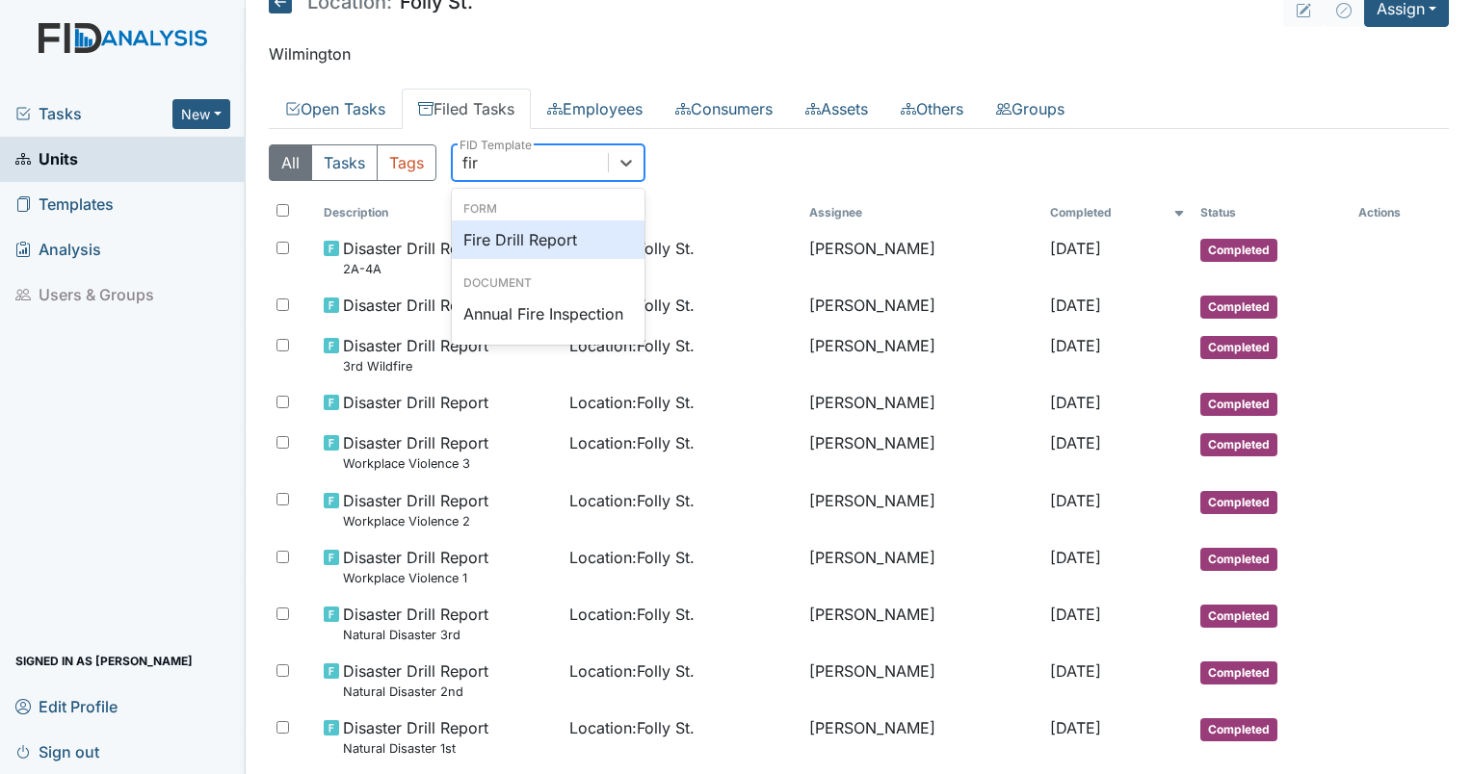
type input "fire"
click at [530, 239] on div "Fire Drill Report" at bounding box center [548, 240] width 193 height 39
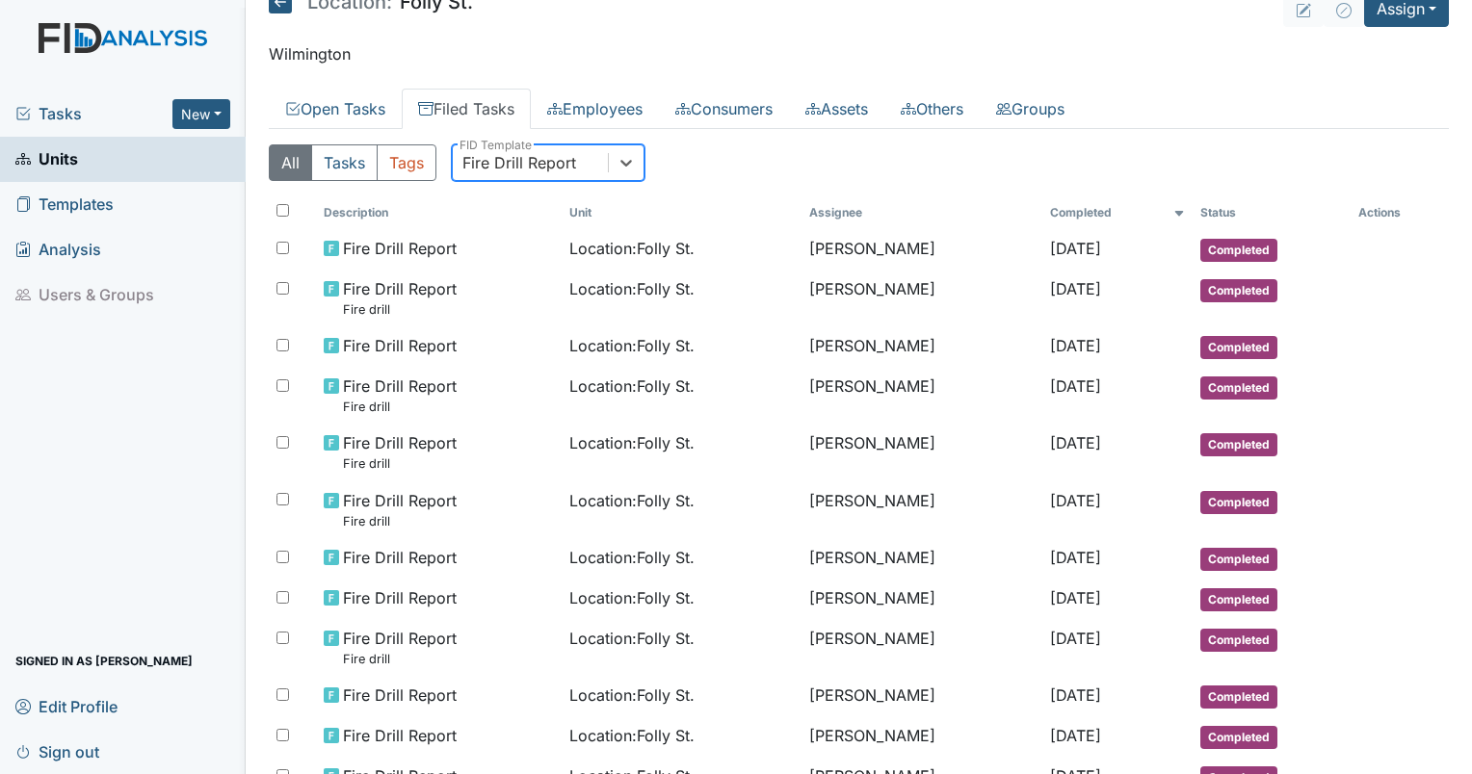
click at [513, 157] on div "Fire Drill Report" at bounding box center [519, 162] width 114 height 23
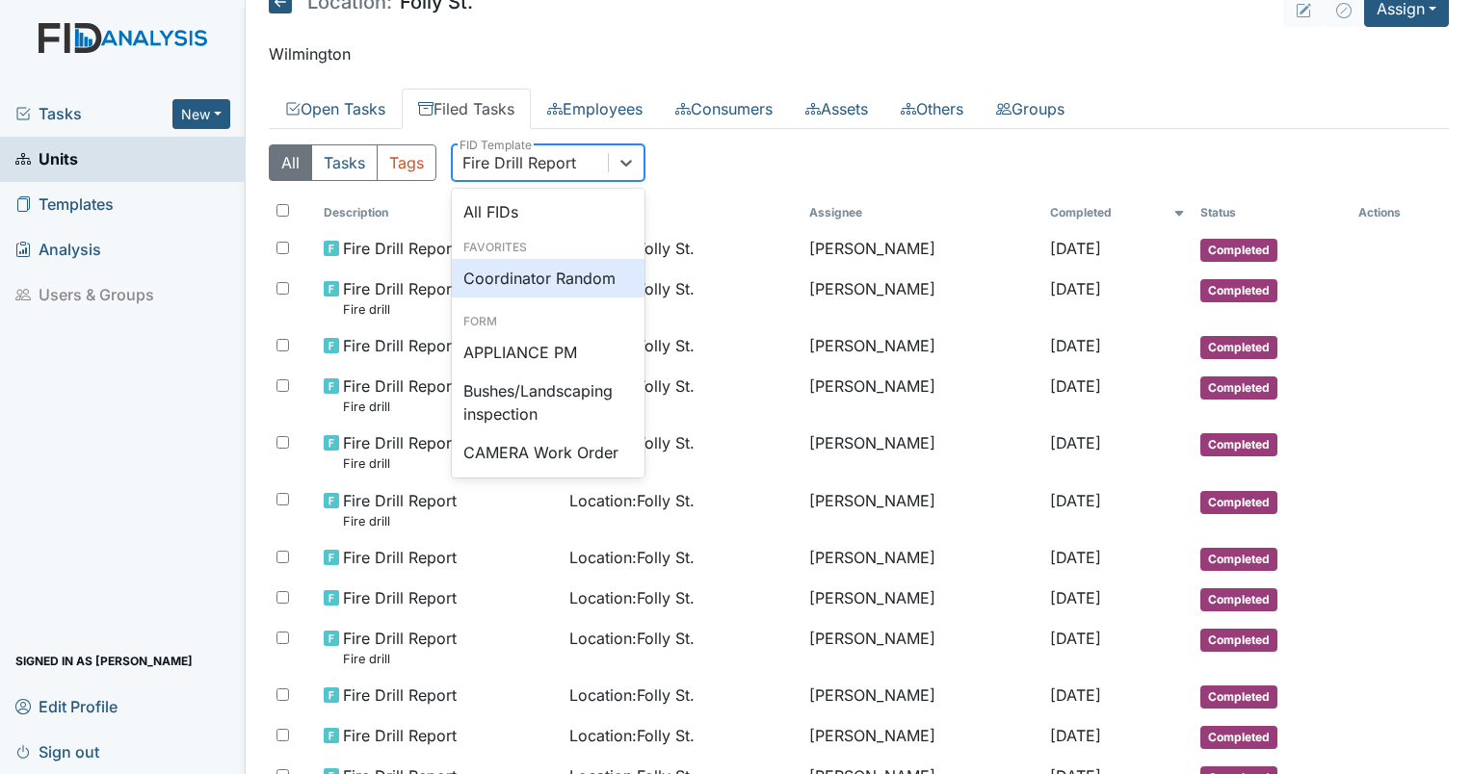
click at [514, 273] on div "Coordinator Random" at bounding box center [548, 278] width 193 height 39
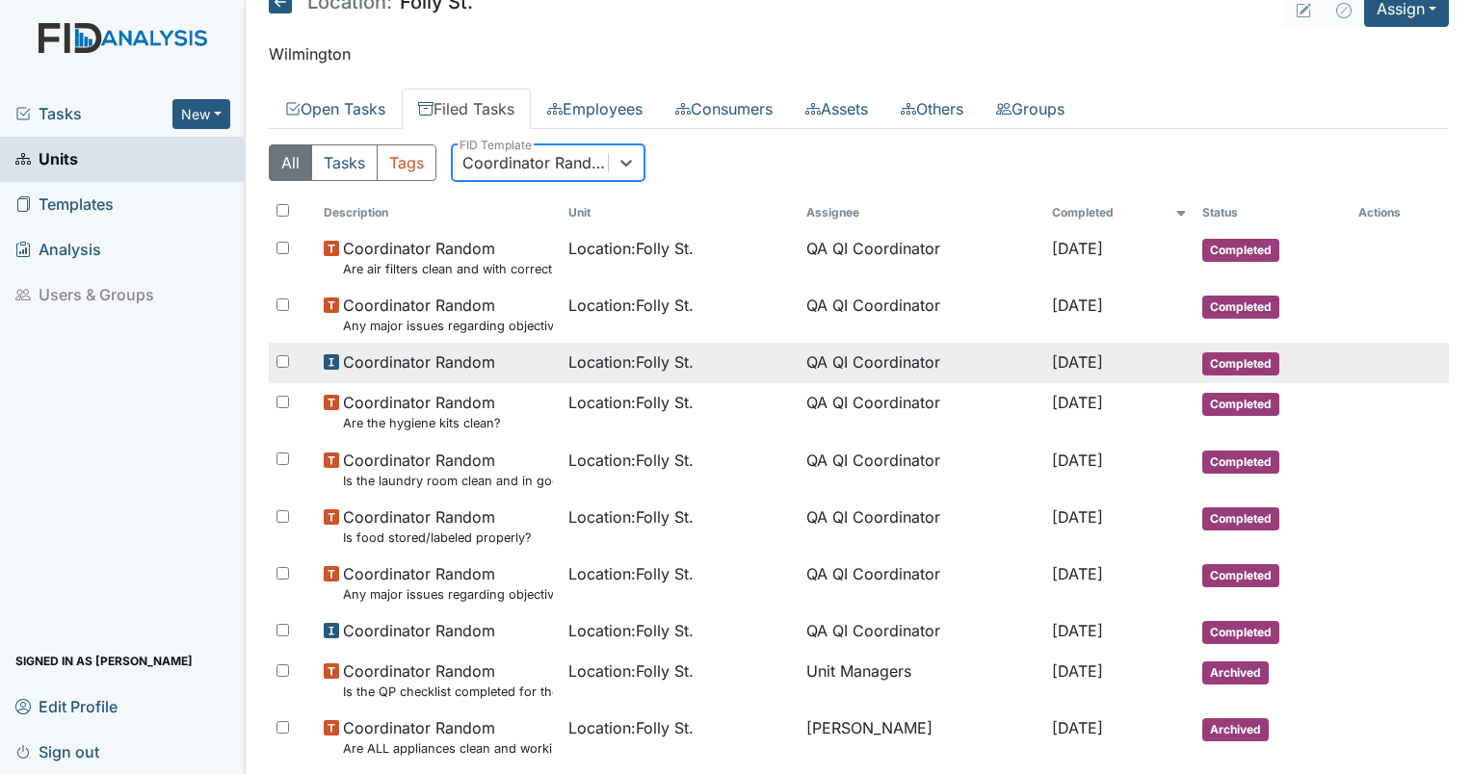
click at [454, 349] on td "Coordinator Random" at bounding box center [438, 363] width 245 height 40
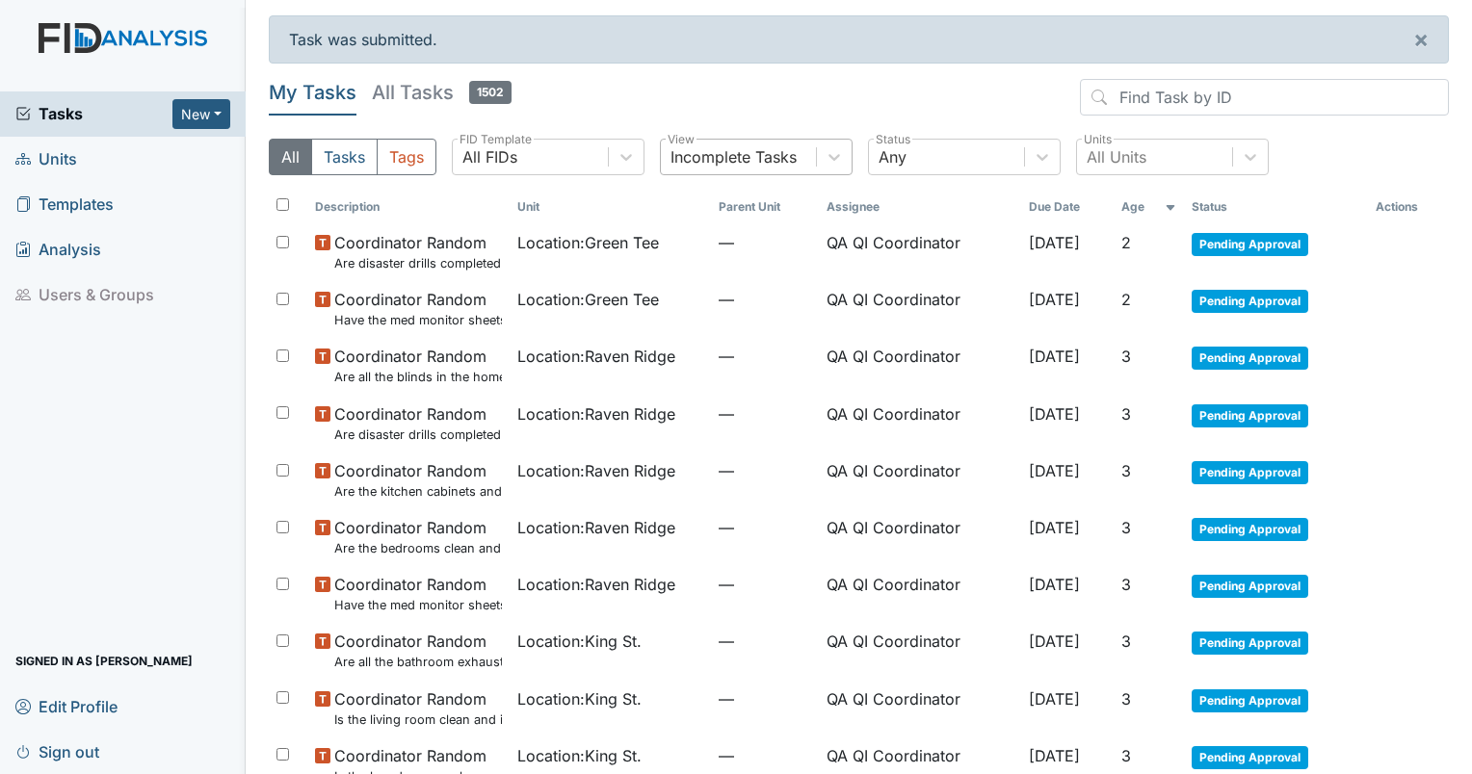
click at [703, 164] on div "Incomplete Tasks" at bounding box center [733, 156] width 126 height 23
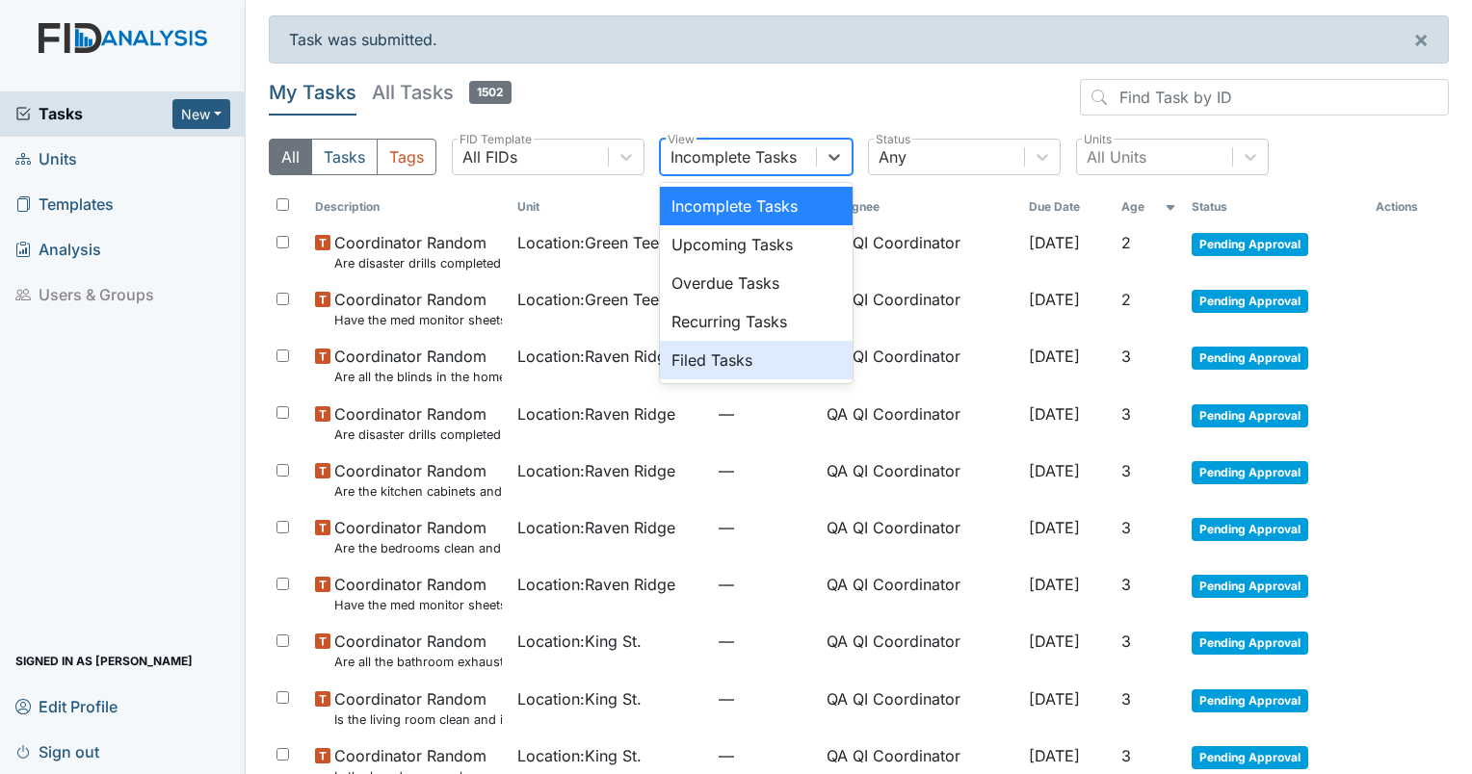
click at [690, 378] on div "Incomplete Tasks Upcoming Tasks Overdue Tasks Recurring Tasks Filed Tasks" at bounding box center [756, 283] width 193 height 200
click at [719, 365] on div "Filed Tasks" at bounding box center [756, 360] width 193 height 39
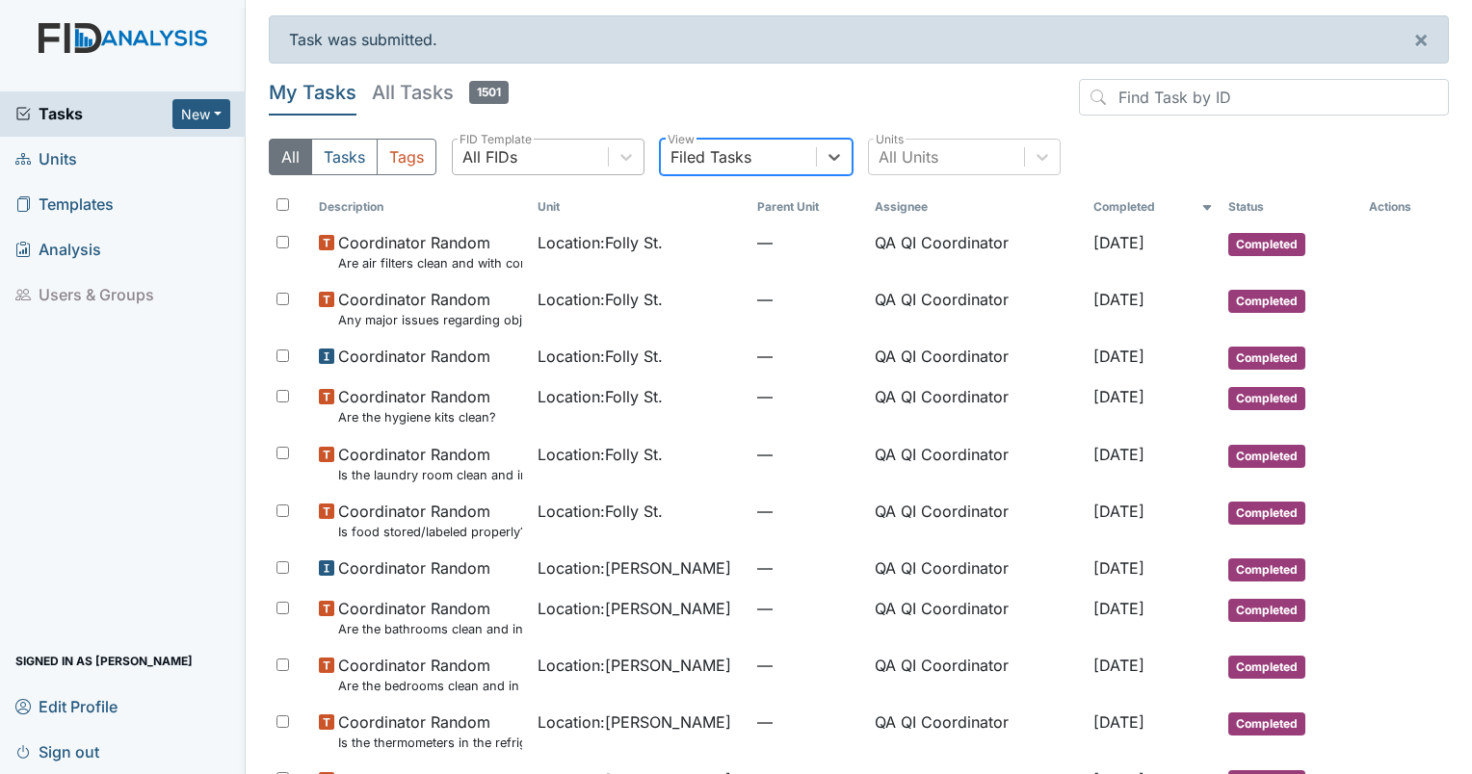
click at [544, 156] on div "All FIDs" at bounding box center [530, 157] width 155 height 35
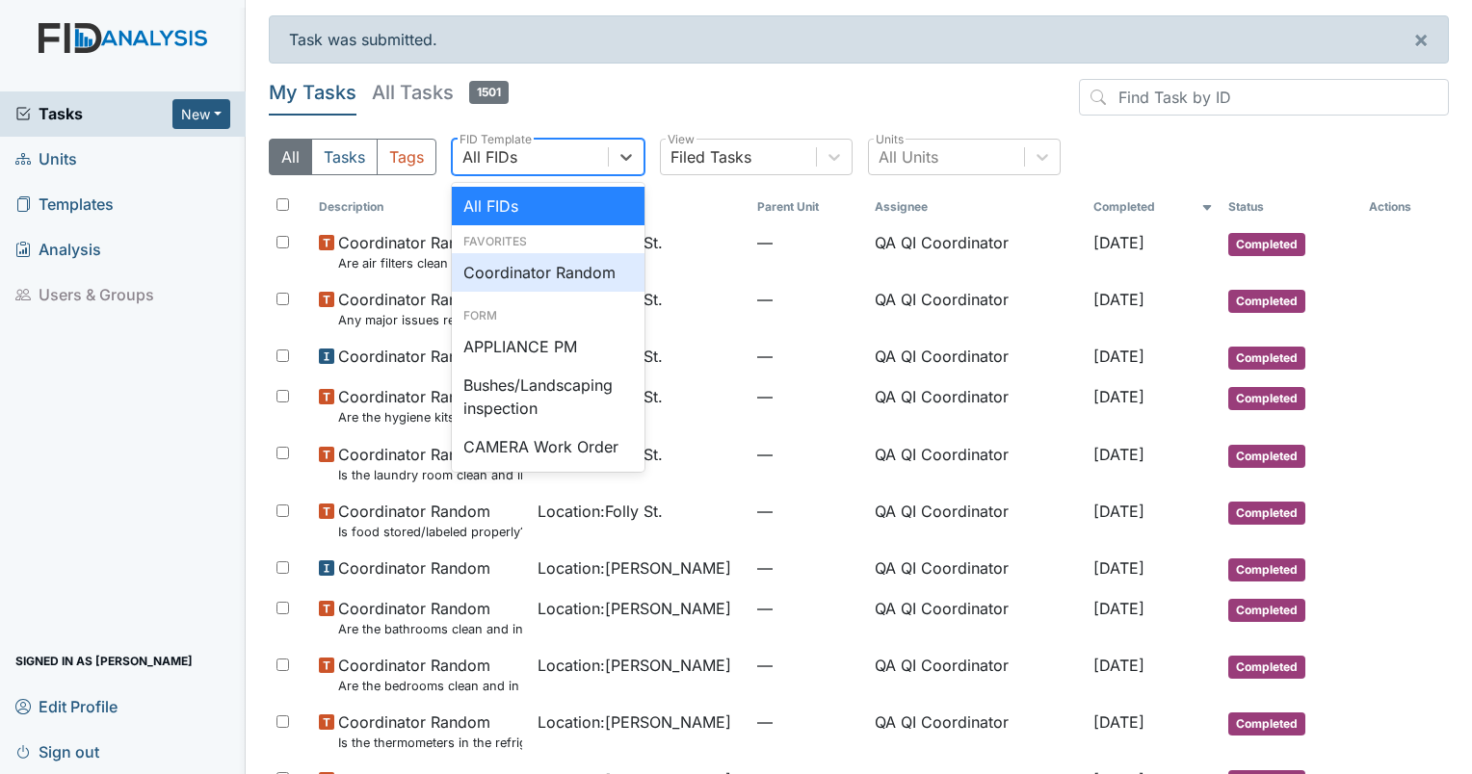
click at [529, 275] on div "Coordinator Random" at bounding box center [548, 272] width 193 height 39
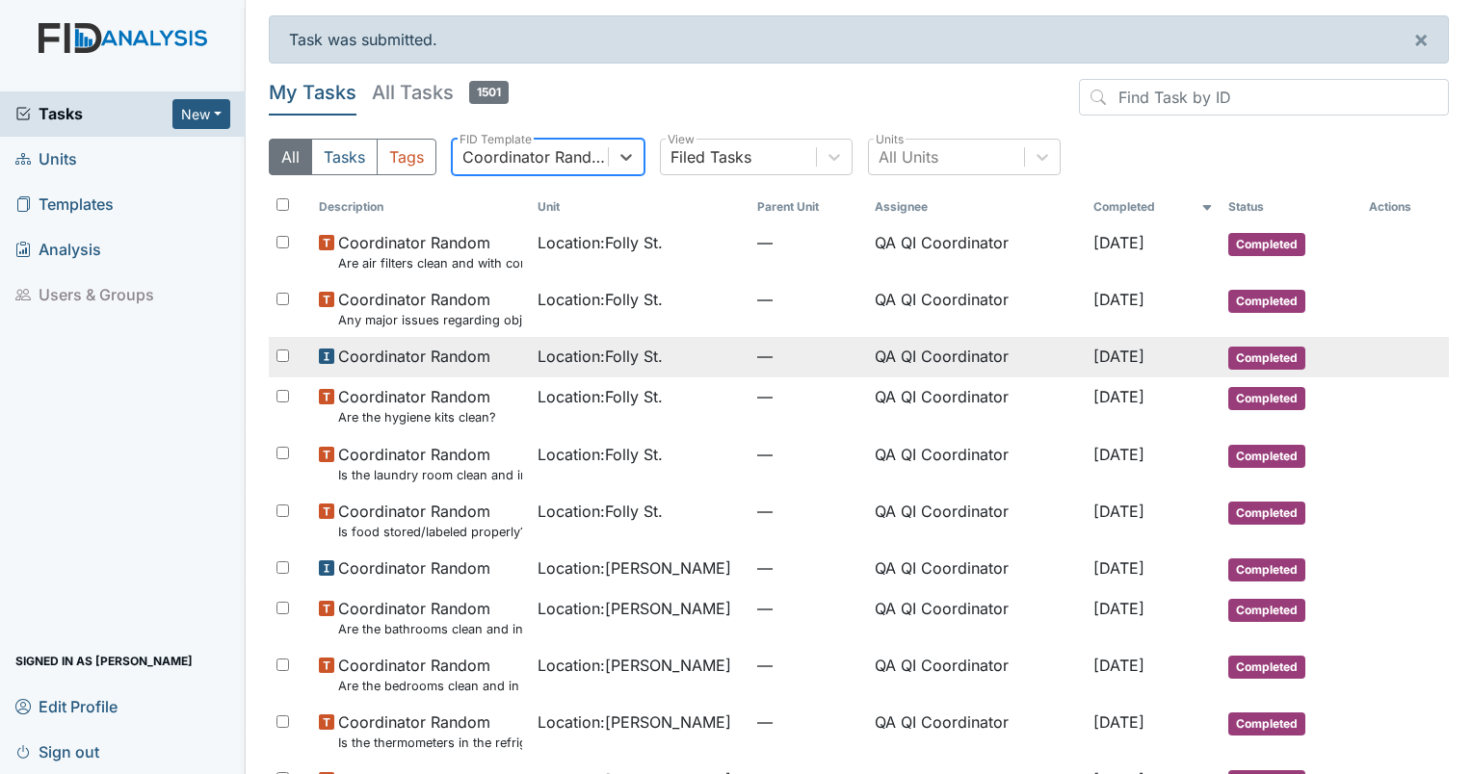
click at [559, 351] on span "Location : Folly St." at bounding box center [599, 356] width 125 height 23
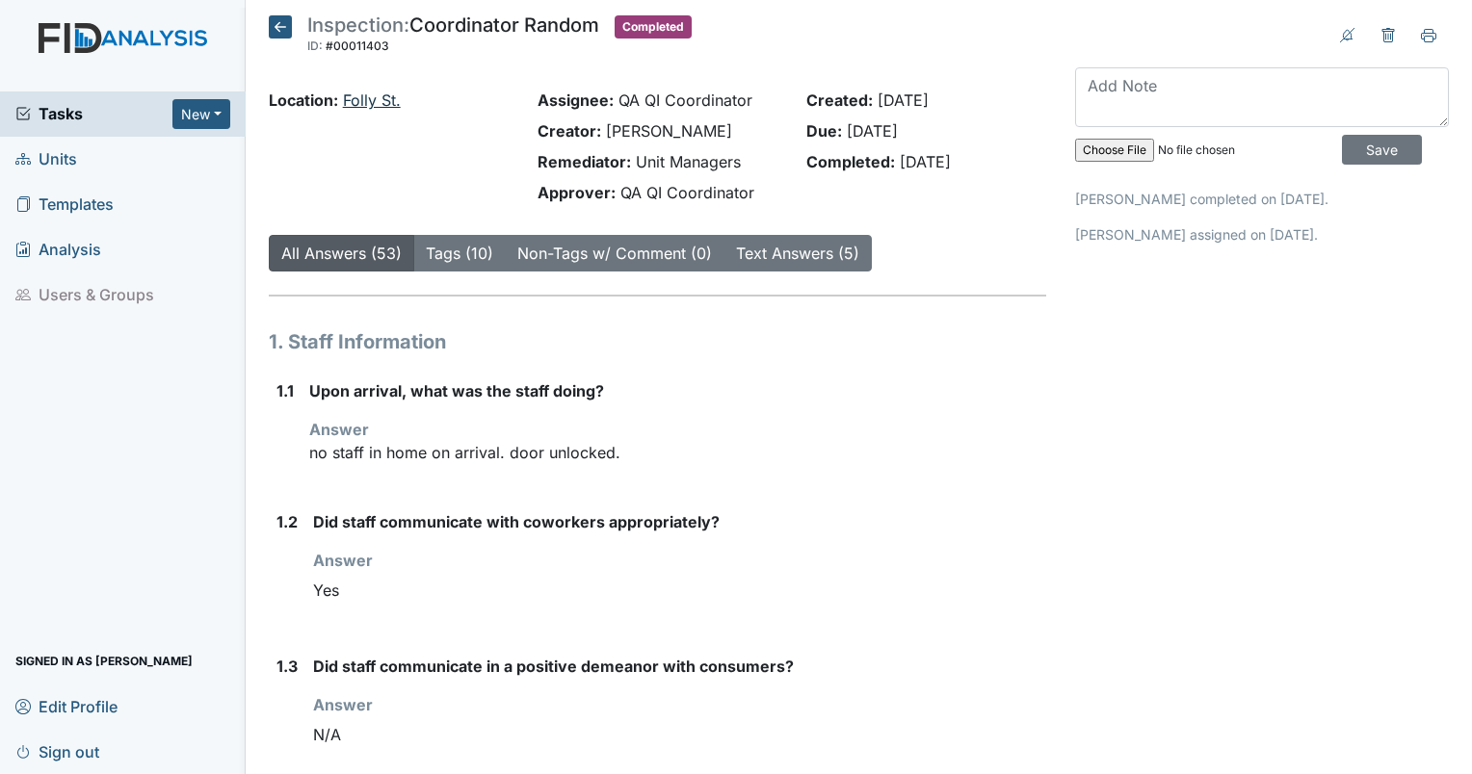
click at [379, 99] on link "Folly St." at bounding box center [372, 100] width 58 height 19
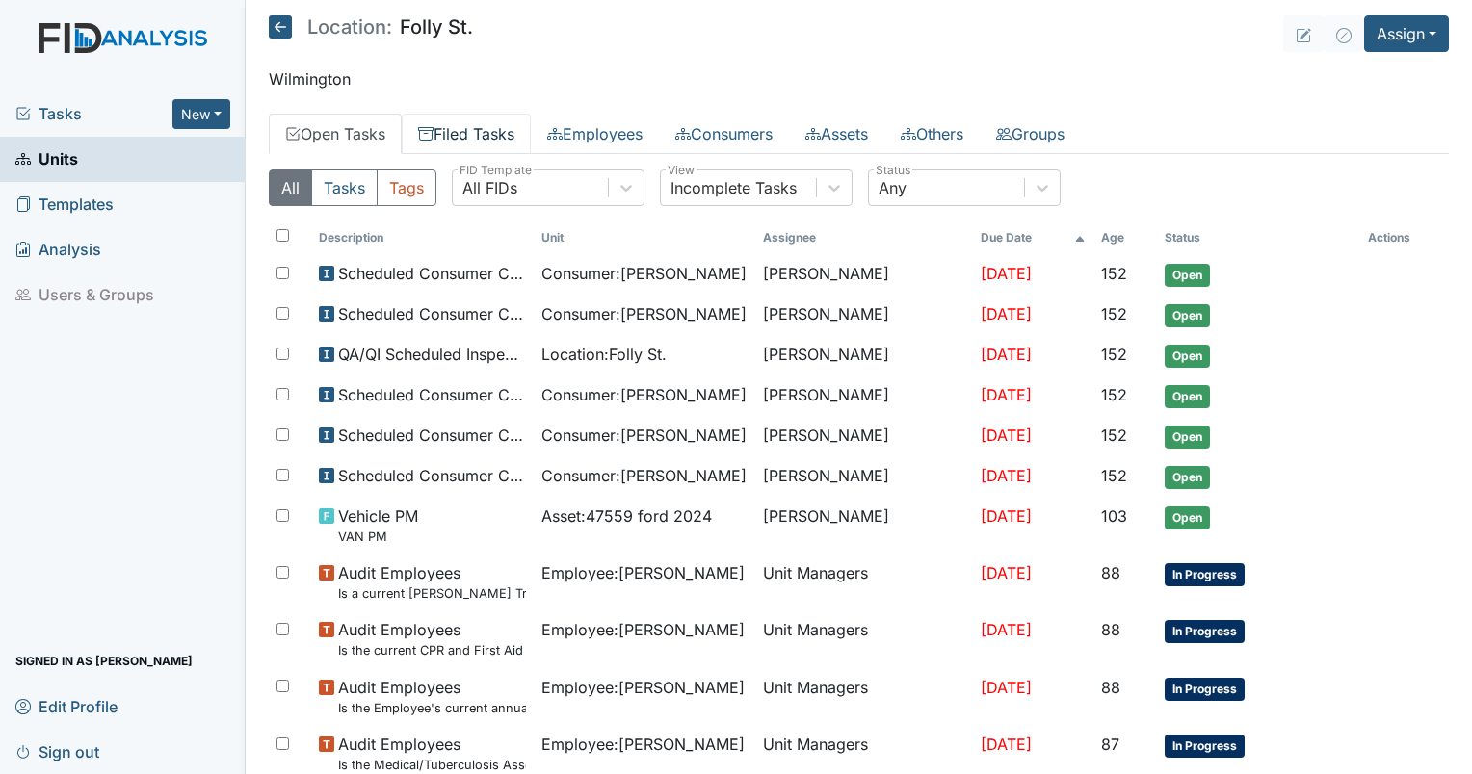
click at [491, 143] on link "Filed Tasks" at bounding box center [466, 134] width 129 height 40
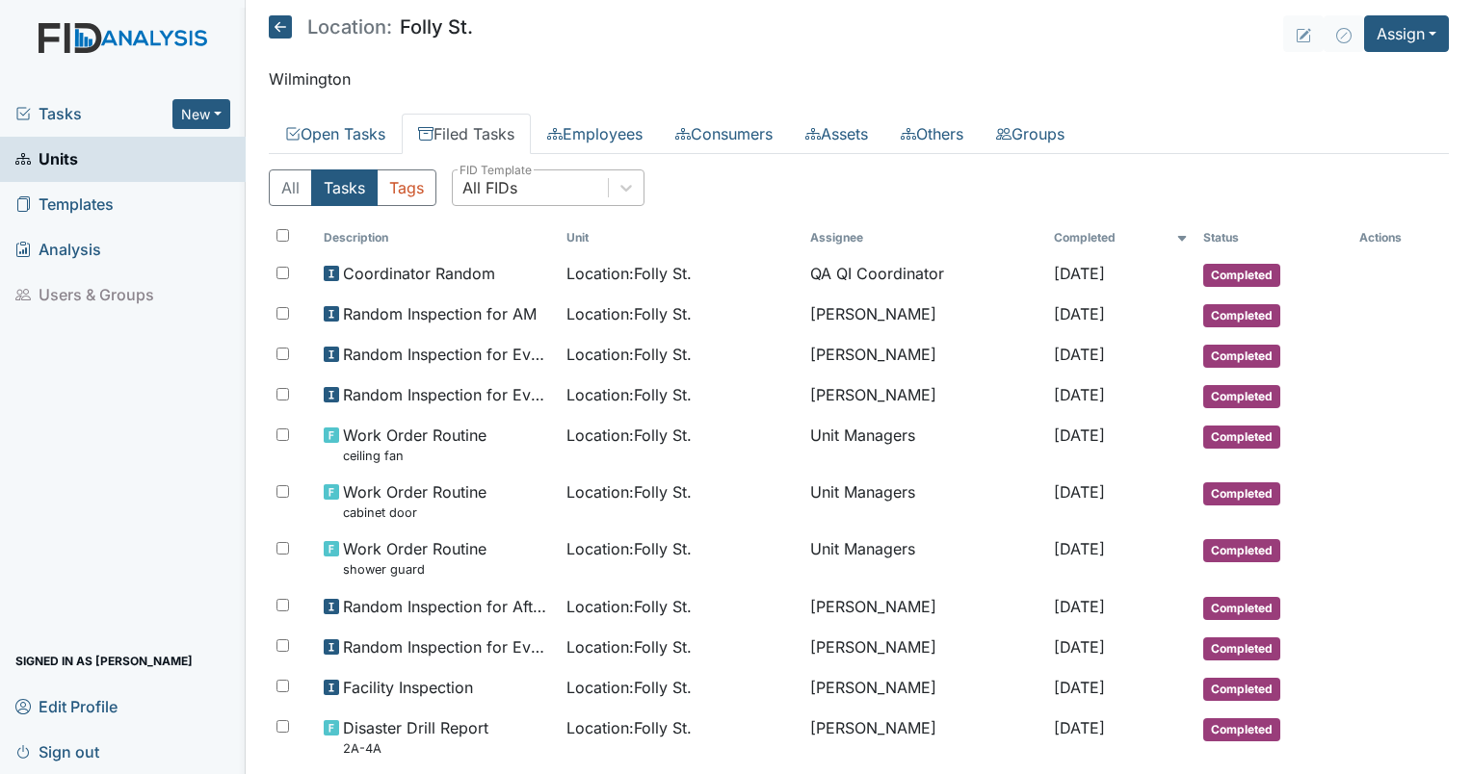
click at [497, 188] on div "All FIDs" at bounding box center [489, 187] width 55 height 23
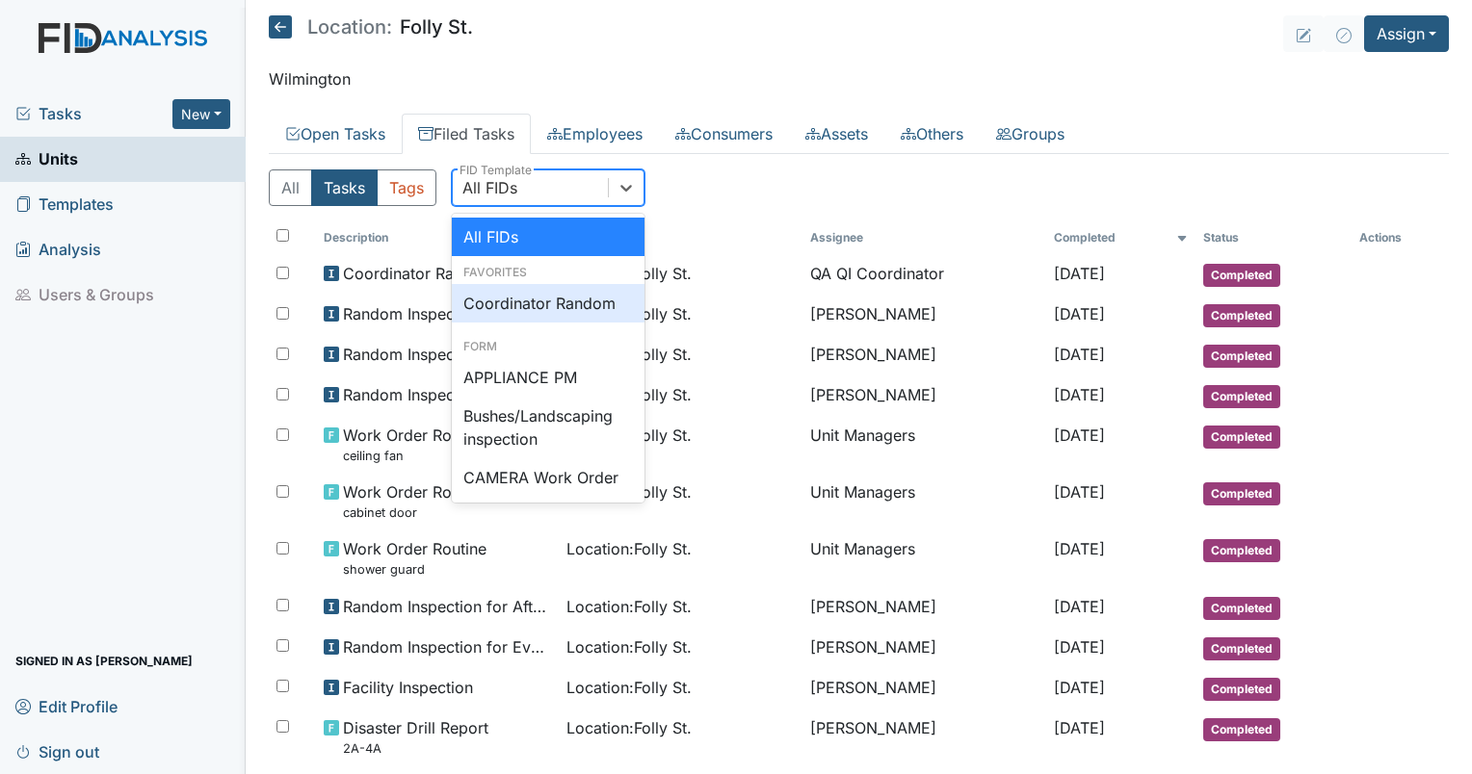
click at [501, 289] on div "Coordinator Random" at bounding box center [548, 303] width 193 height 39
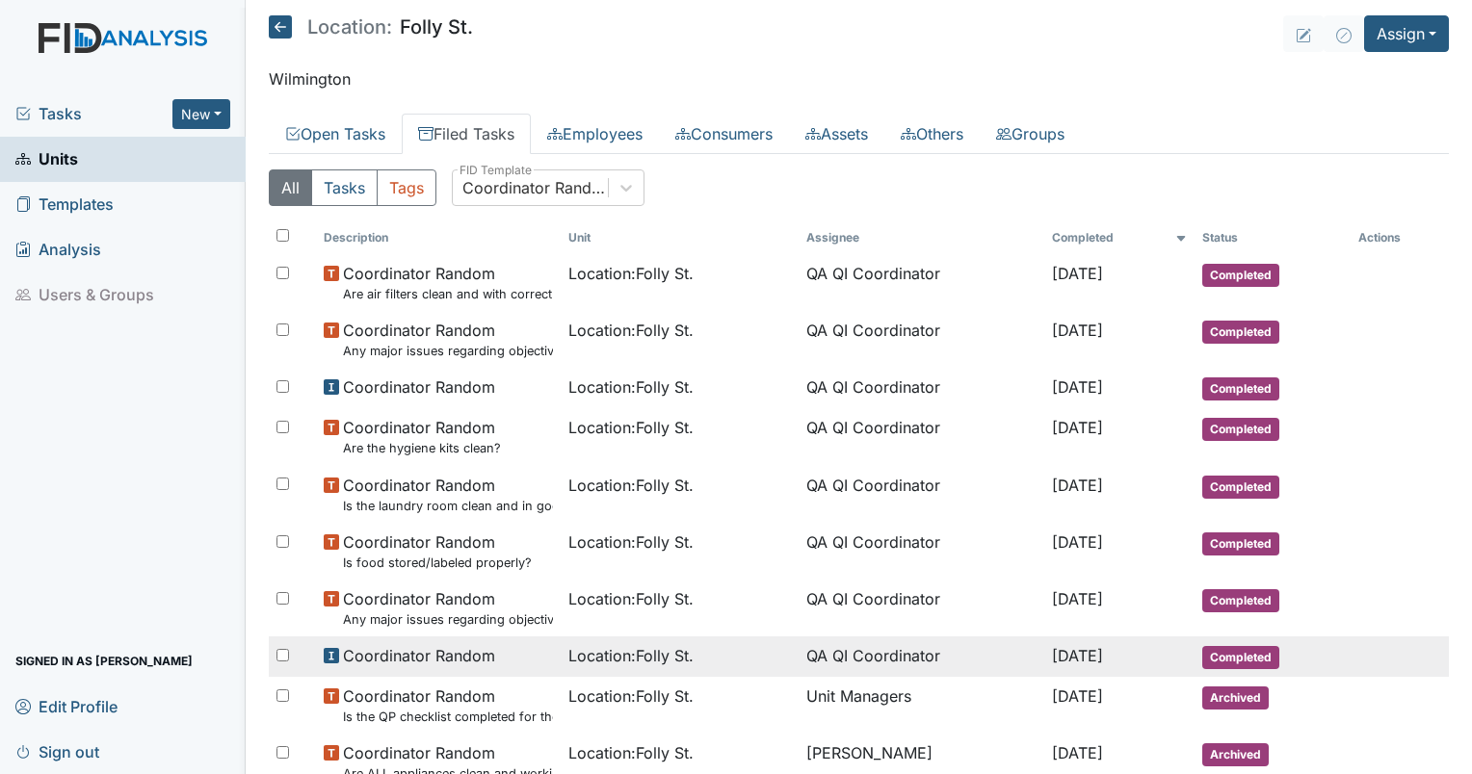
click at [835, 657] on td "QA QI Coordinator" at bounding box center [920, 657] width 245 height 40
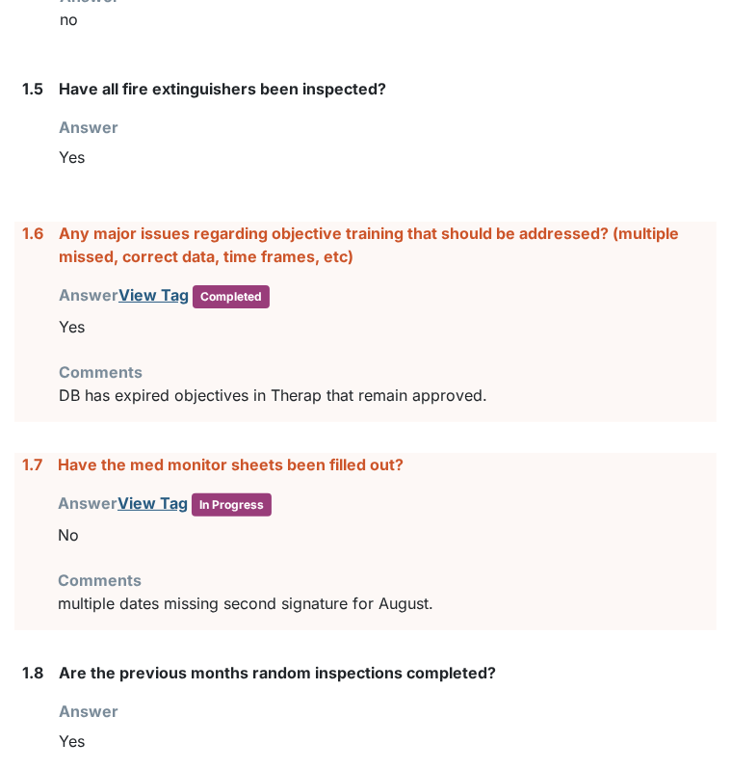
scroll to position [986, 0]
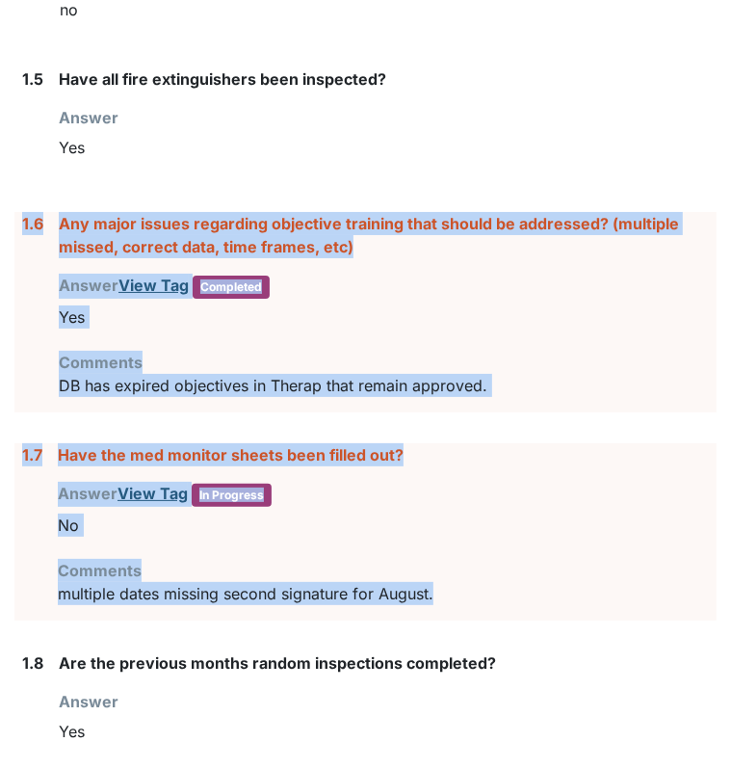
drag, startPoint x: 484, startPoint y: 582, endPoint x: 13, endPoint y: 213, distance: 598.2
drag, startPoint x: 13, startPoint y: 213, endPoint x: 82, endPoint y: 221, distance: 68.8
copy form "1.6 Any major issues regarding objective training that should be addressed? (mu…"
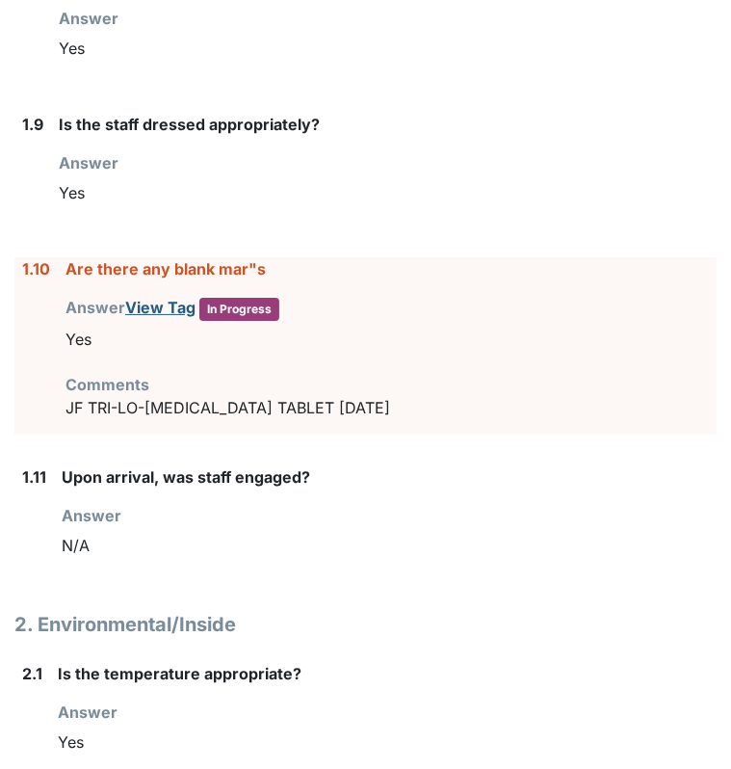
scroll to position [1688, 0]
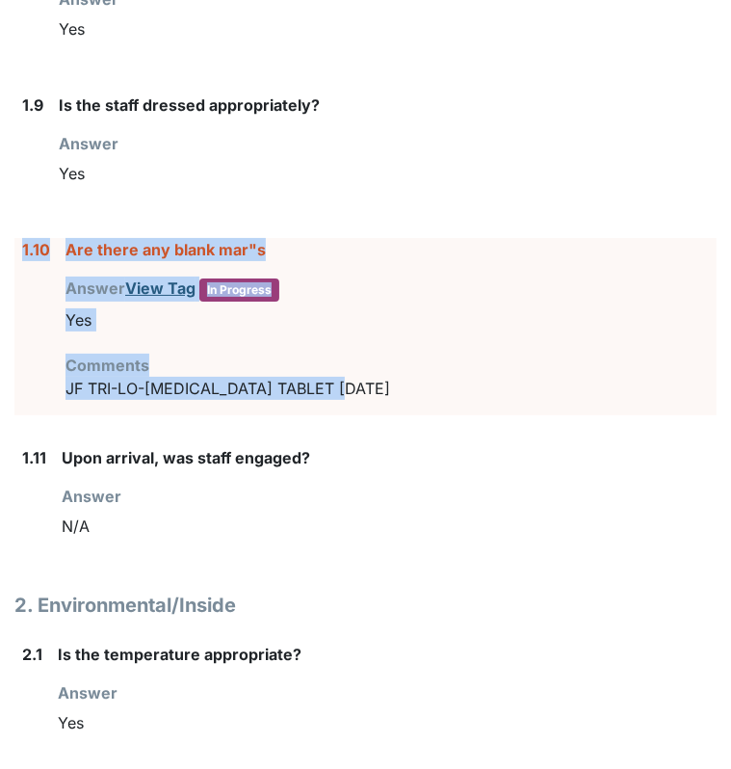
drag, startPoint x: 358, startPoint y: 389, endPoint x: 16, endPoint y: 248, distance: 370.0
click at [16, 248] on div "1.10 Are there any blank mar"s Answer View Tag In Progress You must select one …" at bounding box center [365, 326] width 702 height 177
drag, startPoint x: 16, startPoint y: 248, endPoint x: 106, endPoint y: 249, distance: 89.6
copy div "1.10 Are there any blank mar"s Answer View Tag In Progress You must select one …"
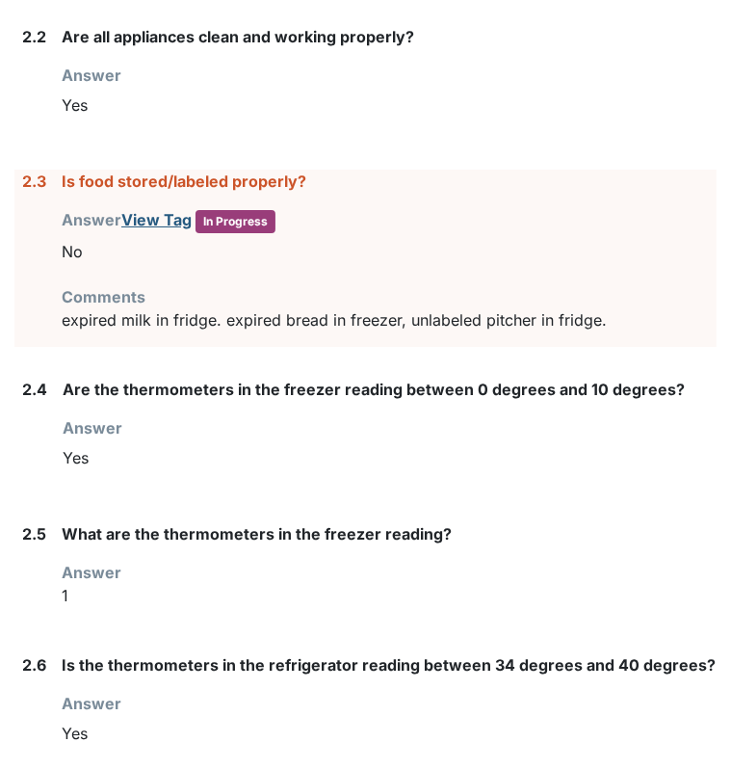
scroll to position [2439, 0]
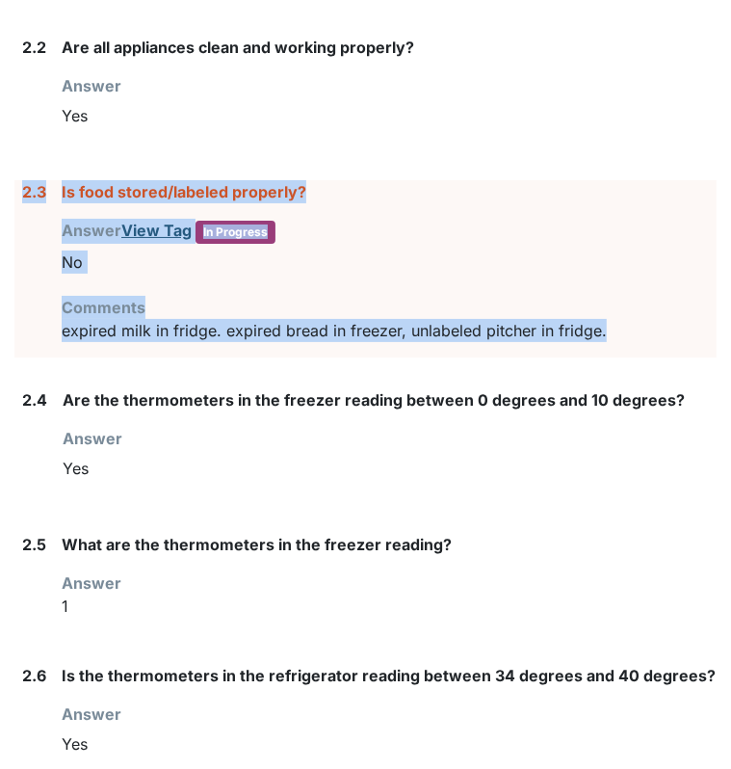
drag, startPoint x: 614, startPoint y: 342, endPoint x: 7, endPoint y: 205, distance: 622.9
drag, startPoint x: 7, startPoint y: 205, endPoint x: 91, endPoint y: 183, distance: 86.7
copy div "2.3 Is food stored/labeled properly? Answer View Tag In Progress You must selec…"
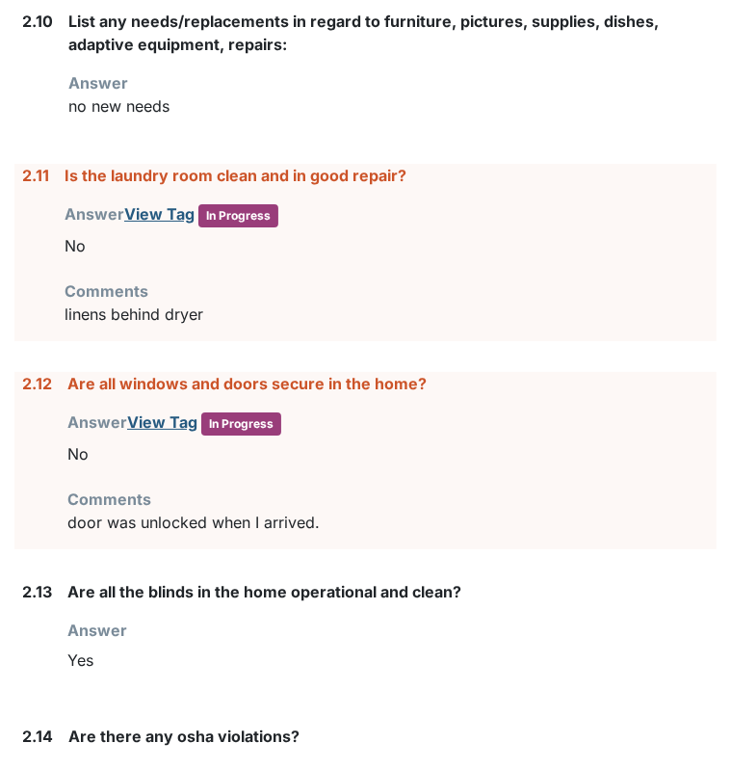
scroll to position [3760, 0]
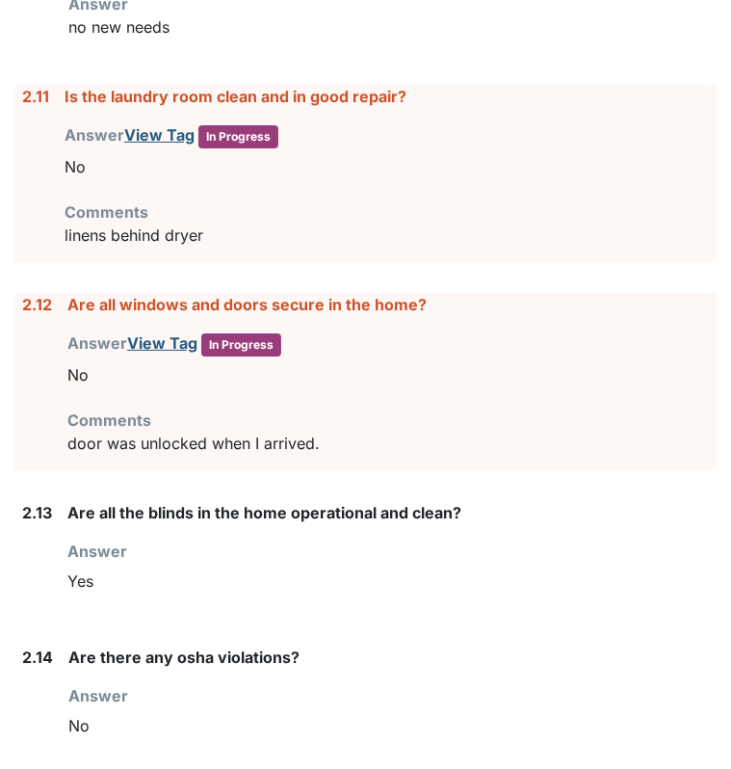
click at [335, 443] on div "Are all windows and doors secure in the home? Answer View Tag In Progress You m…" at bounding box center [391, 381] width 649 height 177
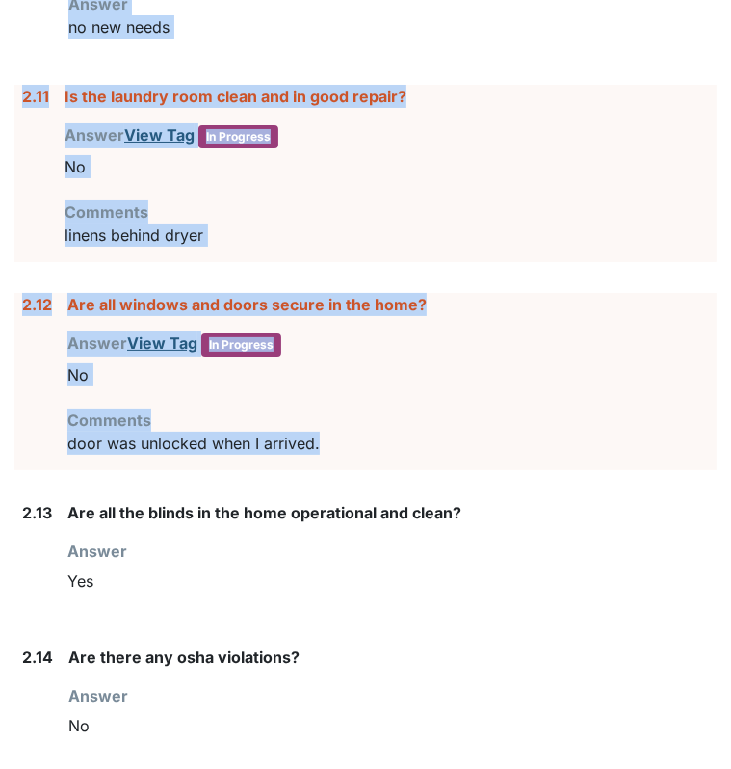
drag, startPoint x: 335, startPoint y: 443, endPoint x: -5, endPoint y: 93, distance: 487.6
click at [0, 93] on html "Tasks New Form Inspection Document Bundle Units Templates Analysis Users & Grou…" at bounding box center [365, 384] width 731 height 769
click at [332, 408] on div "Comments door was unlocked when I arrived." at bounding box center [391, 431] width 649 height 46
drag, startPoint x: 344, startPoint y: 430, endPoint x: 13, endPoint y: 90, distance: 474.0
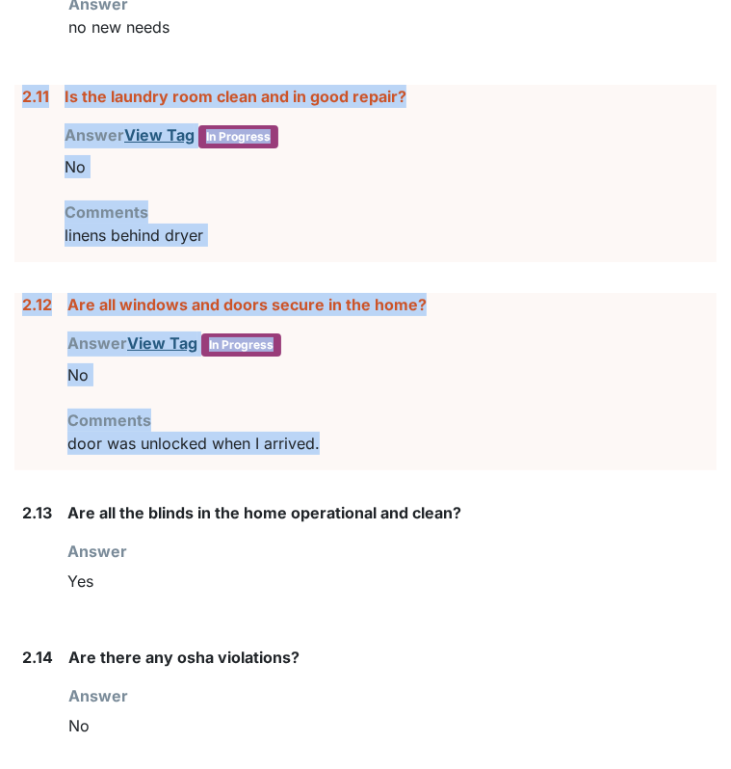
copy form "2.11 Is the laundry room clean and in good repair? Answer View Tag In Progress …"
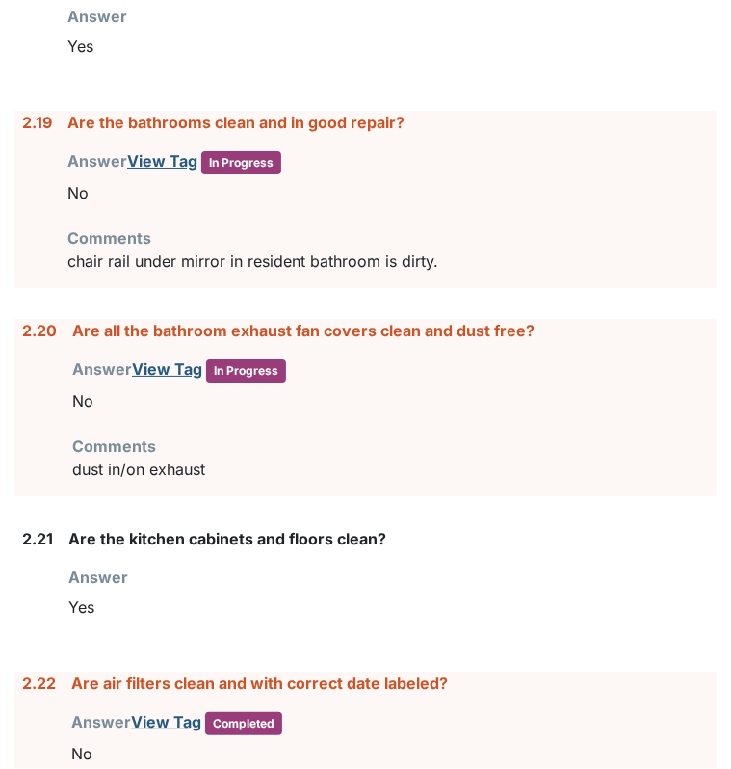
scroll to position [5027, 0]
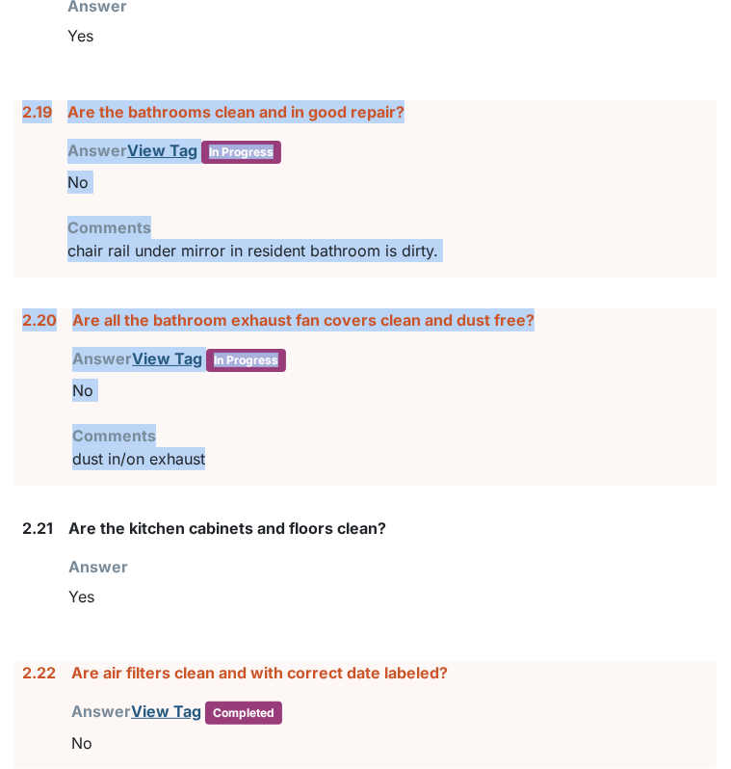
drag, startPoint x: 217, startPoint y: 448, endPoint x: 23, endPoint y: 103, distance: 395.4
copy form "2.19 Are the bathrooms clean and in good repair? Answer View Tag In Progress Yo…"
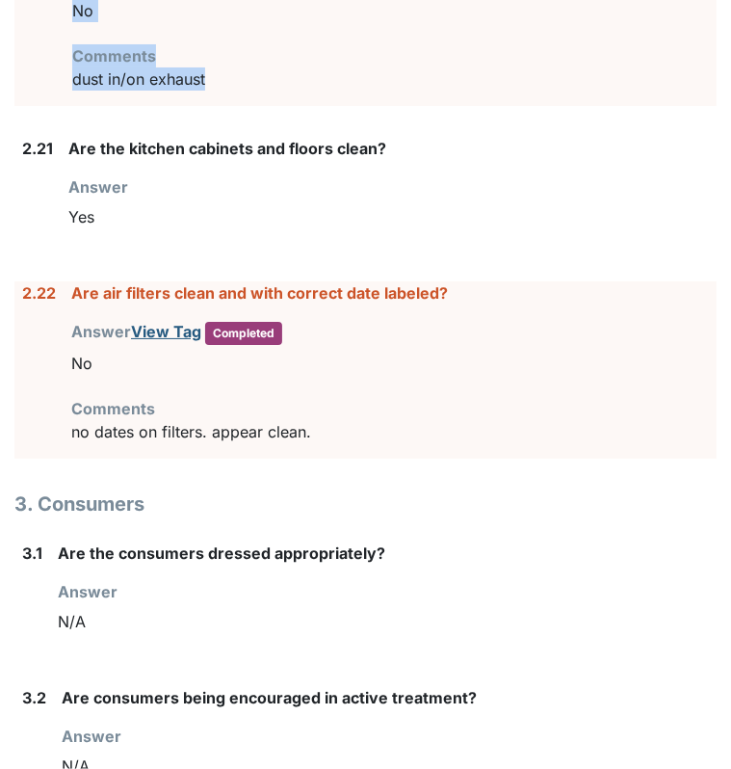
scroll to position [5475, 0]
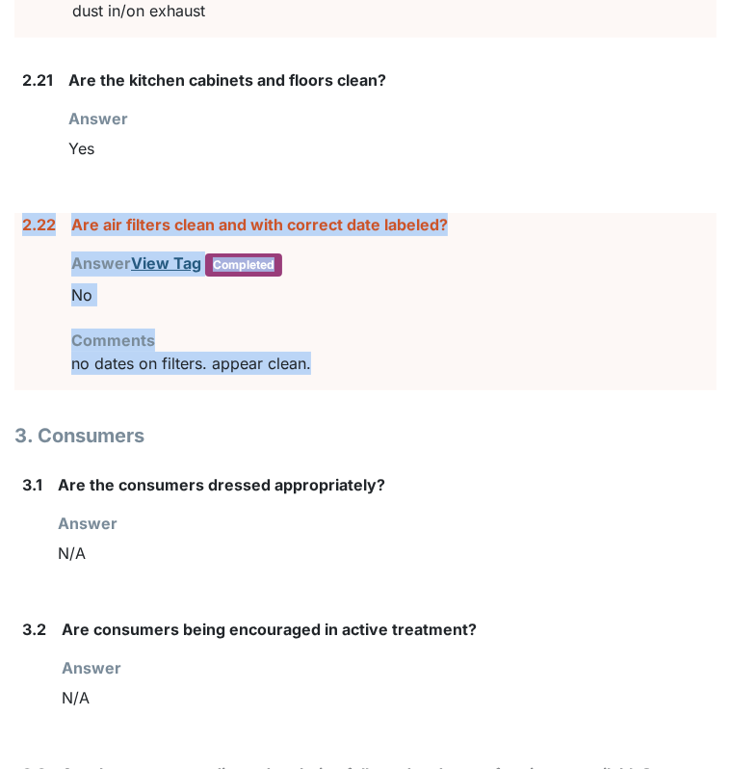
drag, startPoint x: 337, startPoint y: 355, endPoint x: 18, endPoint y: 205, distance: 352.4
click at [18, 213] on div "2.22 Are air filters clean and with correct date labeled? Answer View Tag Compl…" at bounding box center [365, 301] width 702 height 177
drag, startPoint x: 18, startPoint y: 205, endPoint x: 91, endPoint y: 205, distance: 72.2
copy div "2.22 Are air filters clean and with correct date labeled? Answer View Tag Compl…"
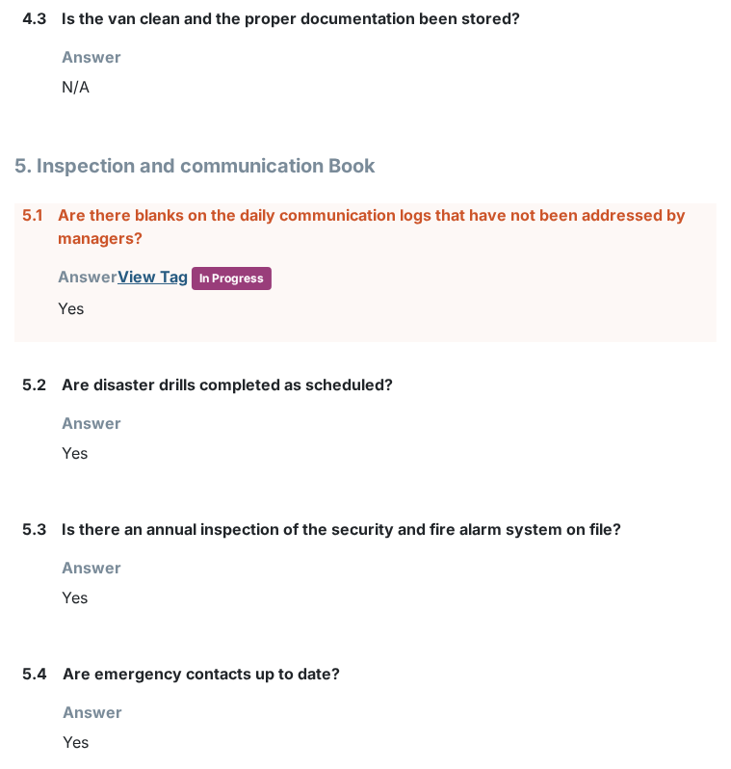
scroll to position [7428, 0]
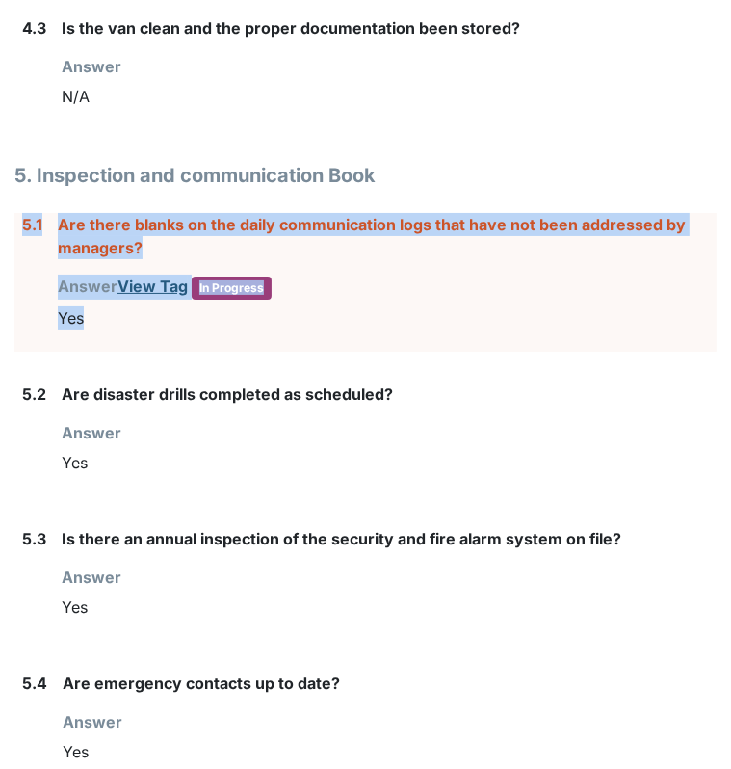
drag, startPoint x: 114, startPoint y: 308, endPoint x: 23, endPoint y: 203, distance: 138.6
click at [23, 213] on div "5.1 Are there blanks on the daily communication logs that have not been address…" at bounding box center [365, 282] width 702 height 139
drag, startPoint x: 23, startPoint y: 203, endPoint x: 77, endPoint y: 205, distance: 54.0
copy div "5.1 Are there blanks on the daily communication logs that have not been address…"
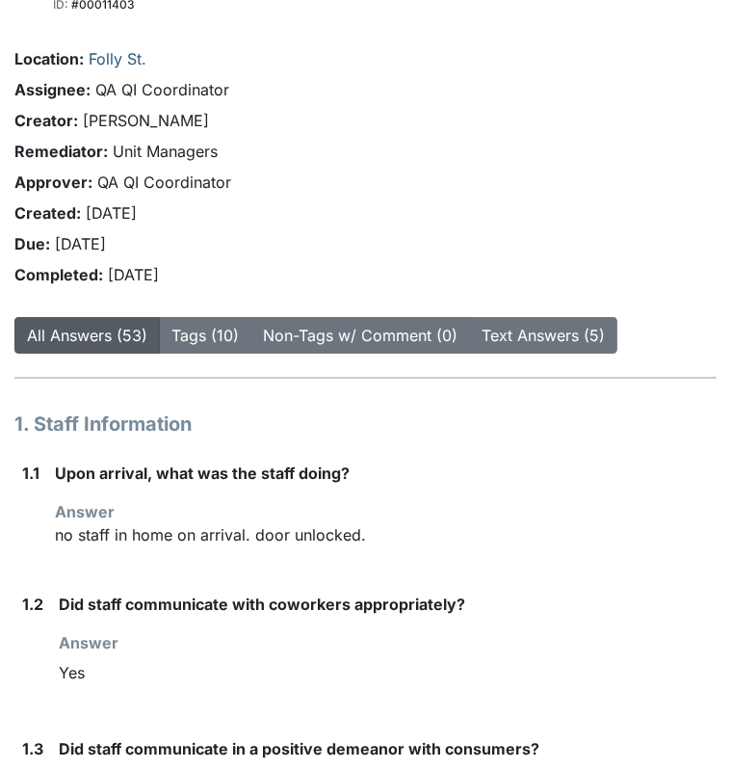
scroll to position [0, 0]
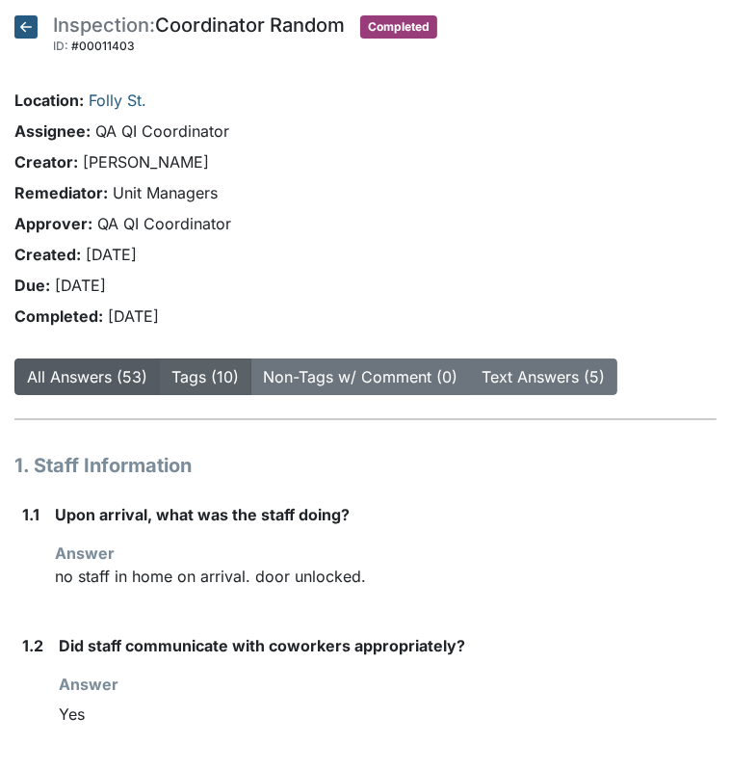
click at [181, 381] on link "Tags (10)" at bounding box center [204, 376] width 67 height 19
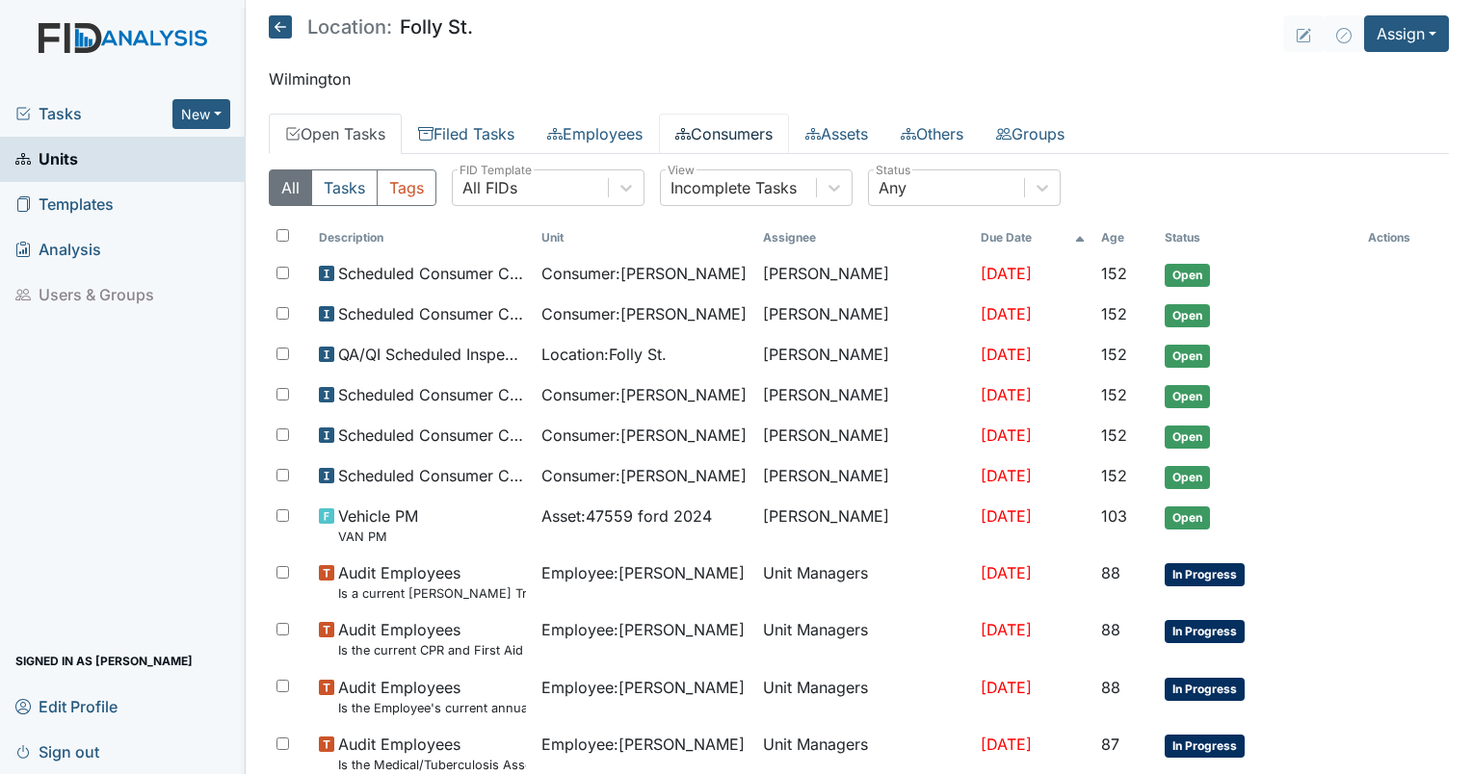
click at [756, 132] on link "Consumers" at bounding box center [724, 134] width 130 height 40
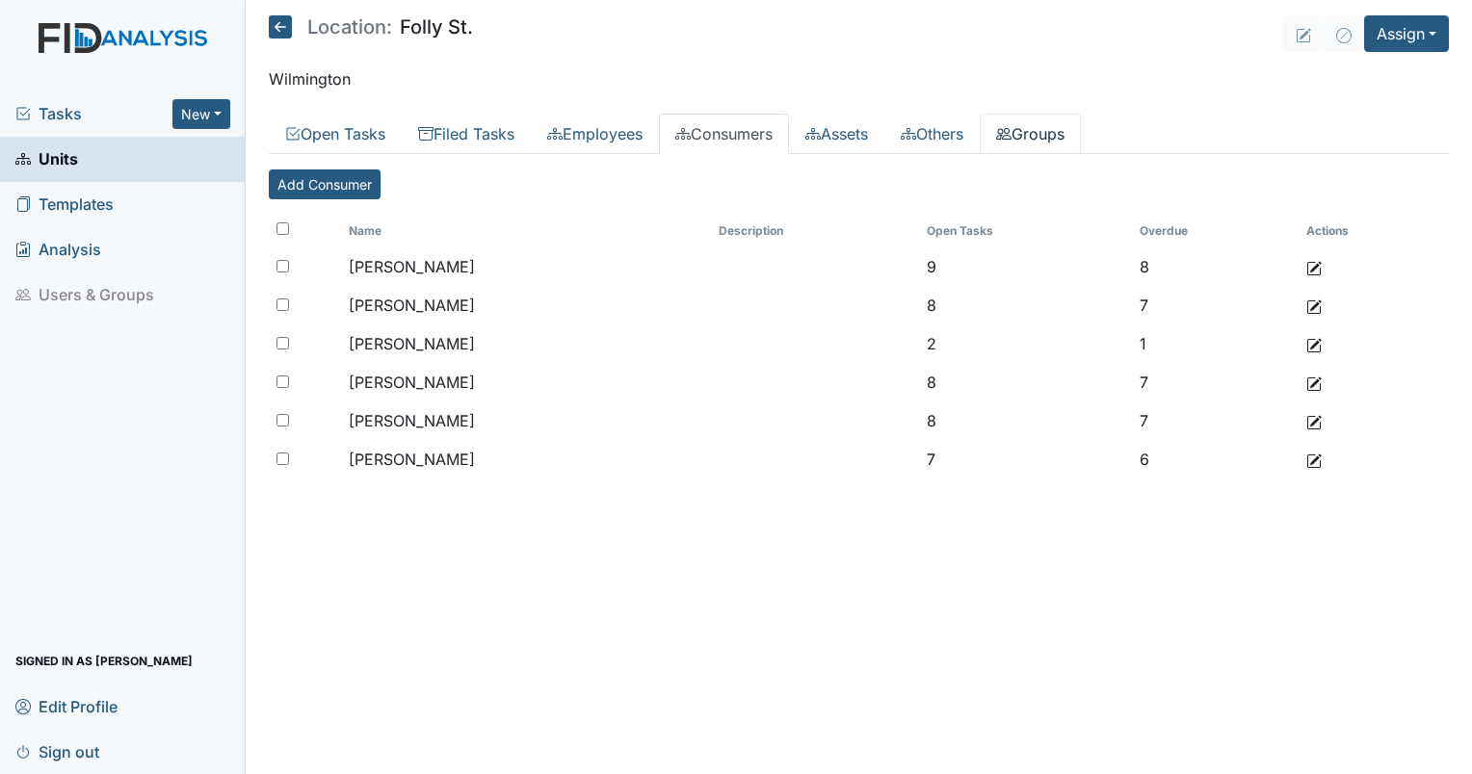
click at [1058, 142] on link "Groups" at bounding box center [1029, 134] width 101 height 40
